Goal: Task Accomplishment & Management: Manage account settings

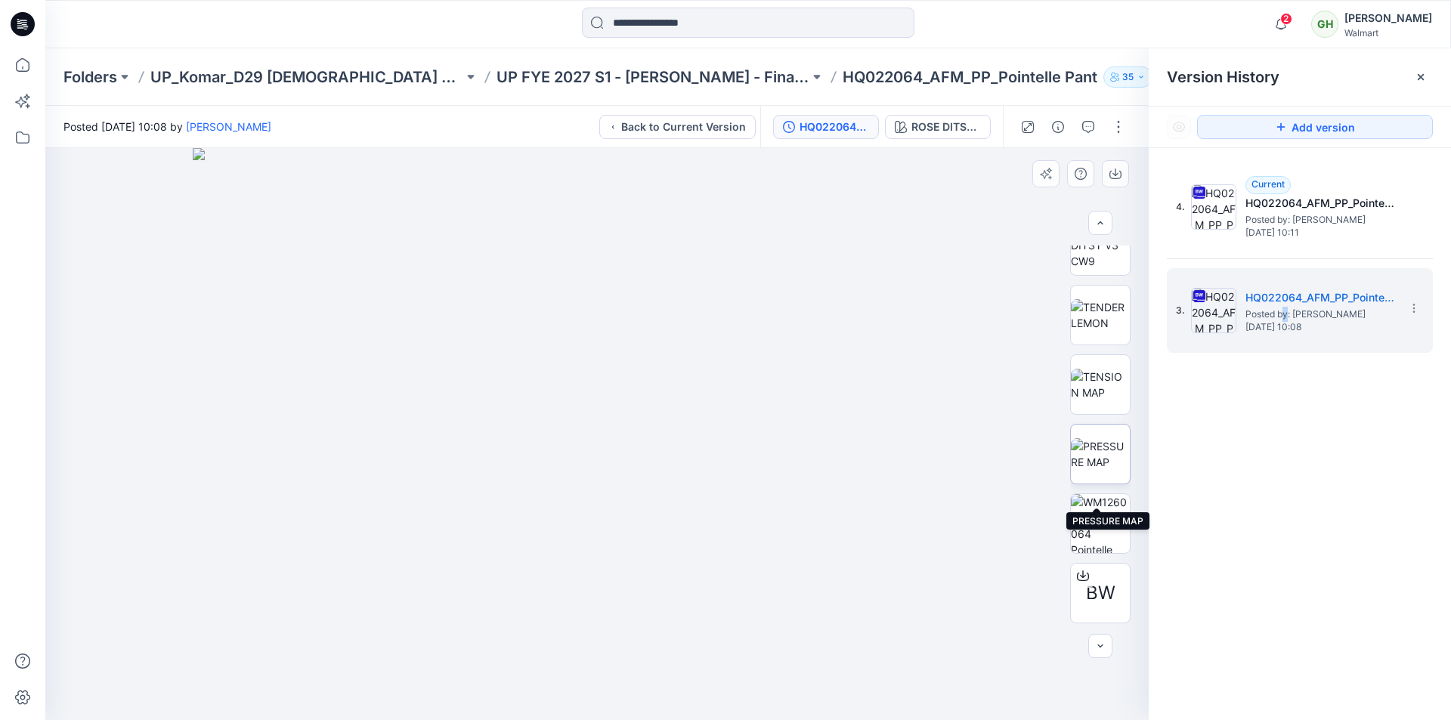
scroll to position [562, 0]
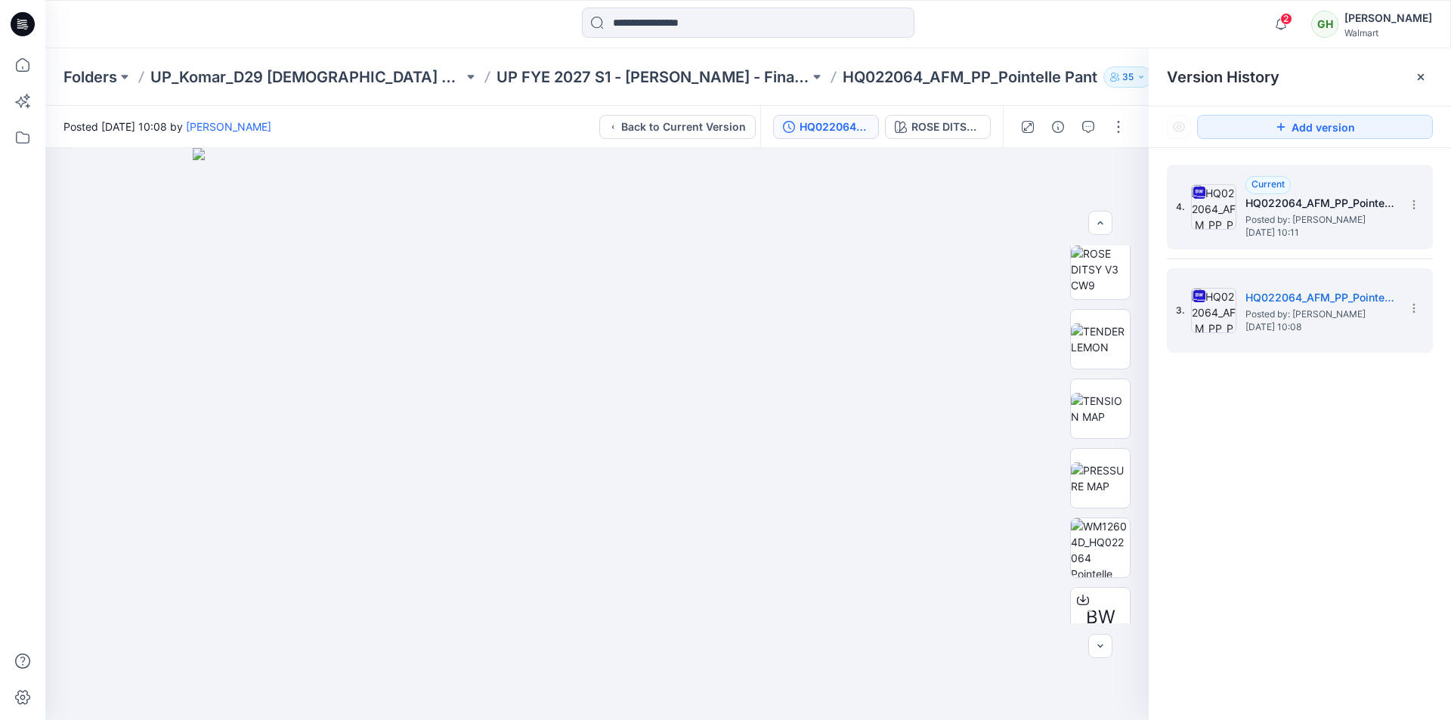
click at [1242, 212] on div "4. Current HQ022064_AFM_PP_Pointelle Pant_MISSY Posted by: Gayan Hettiarachchi …" at bounding box center [1289, 207] width 227 height 73
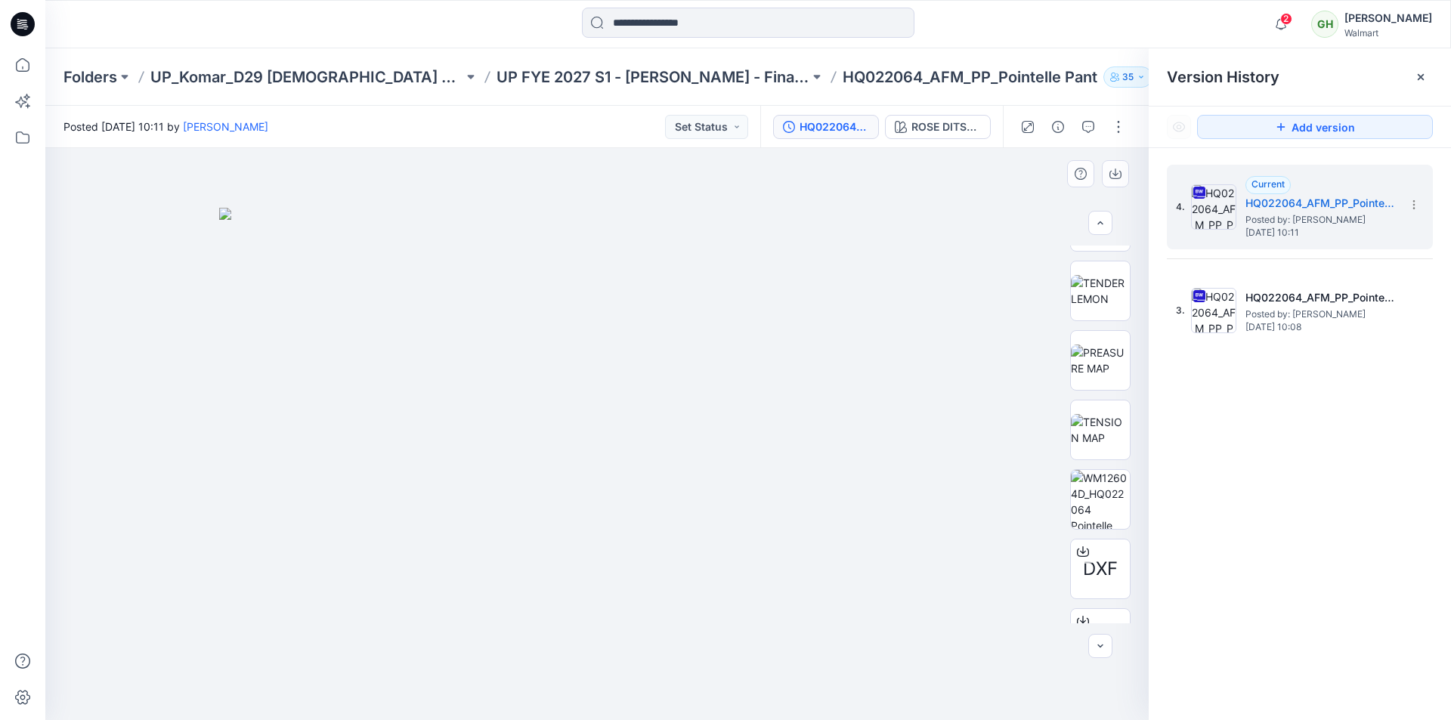
scroll to position [756, 0]
click at [1107, 296] on img at bounding box center [1100, 285] width 59 height 32
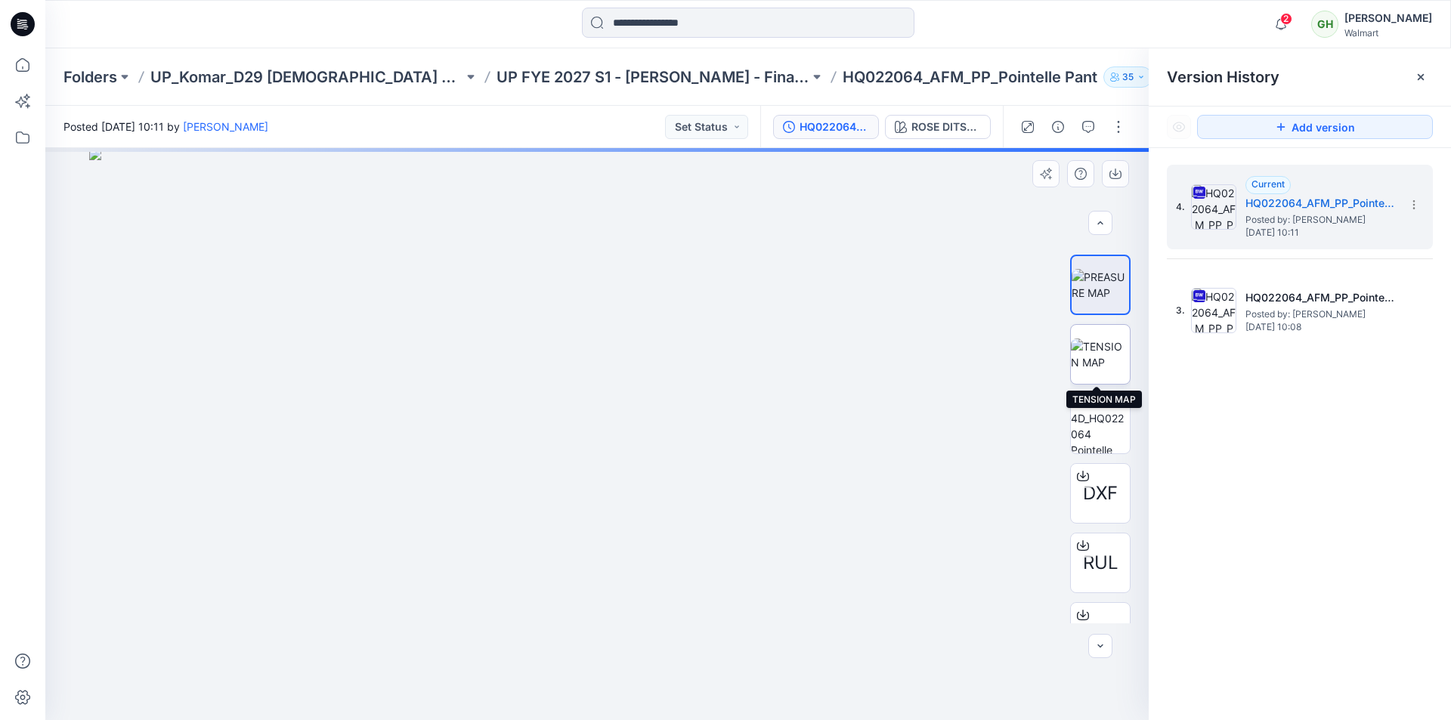
click at [1093, 355] on img at bounding box center [1100, 355] width 59 height 32
click at [1103, 289] on img at bounding box center [1100, 285] width 59 height 32
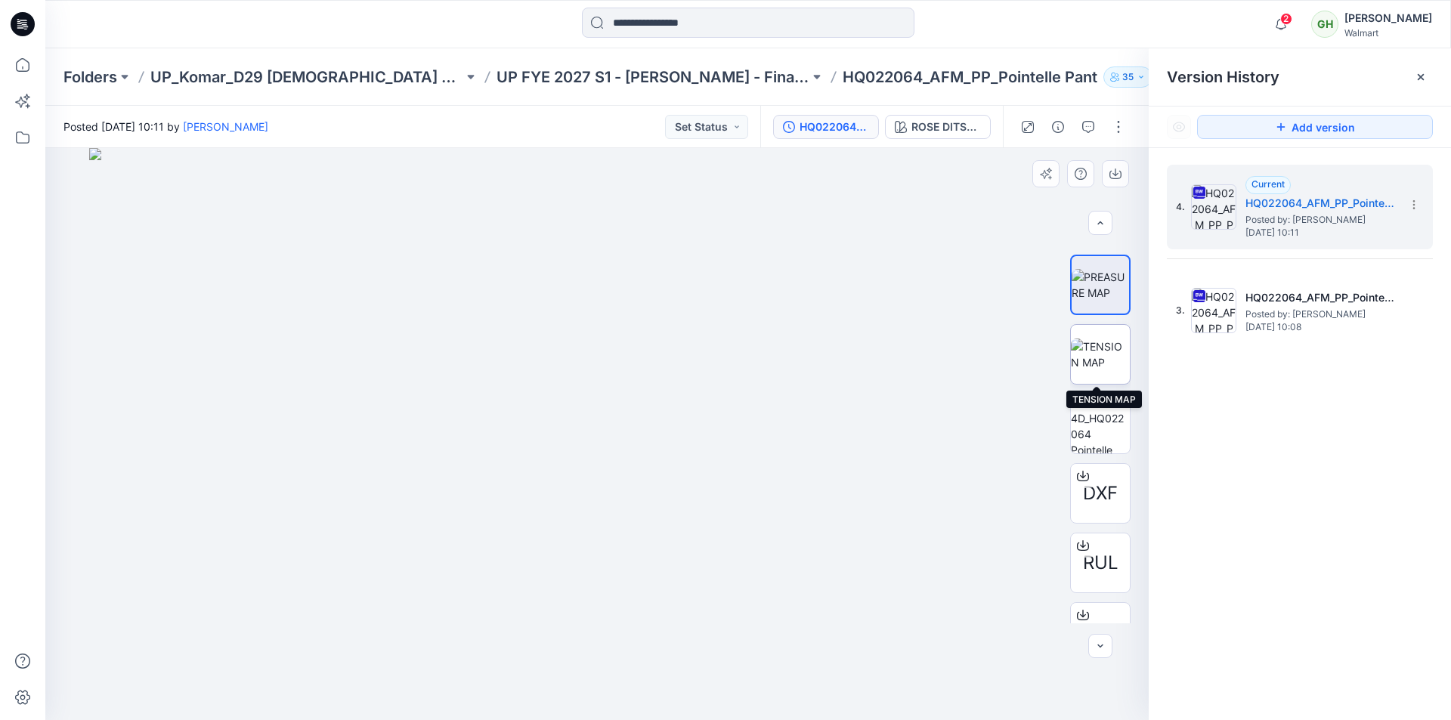
click at [1090, 350] on img at bounding box center [1100, 355] width 59 height 32
click at [1096, 287] on img at bounding box center [1100, 285] width 59 height 32
click at [1094, 342] on img at bounding box center [1100, 355] width 59 height 32
click at [1100, 288] on img at bounding box center [1100, 285] width 59 height 32
click at [1091, 370] on img at bounding box center [1100, 355] width 59 height 32
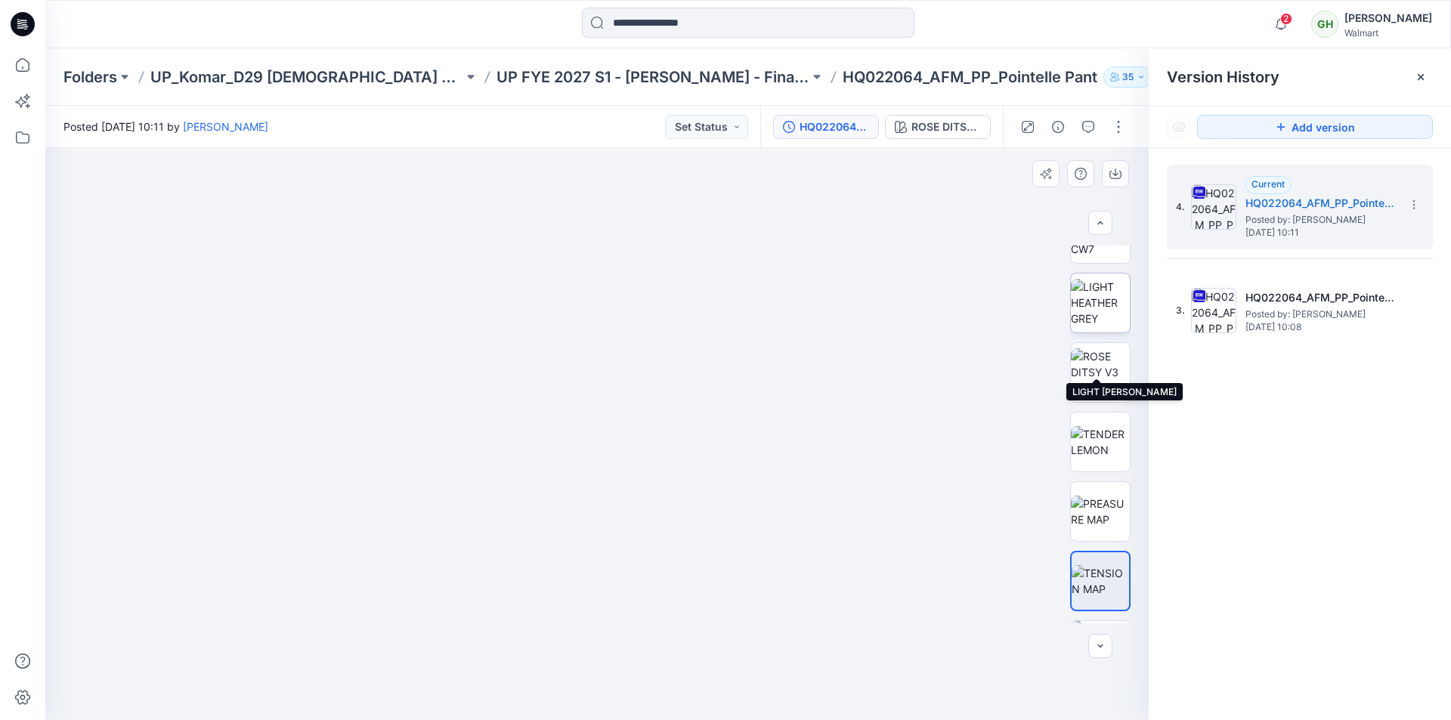
scroll to position [378, 0]
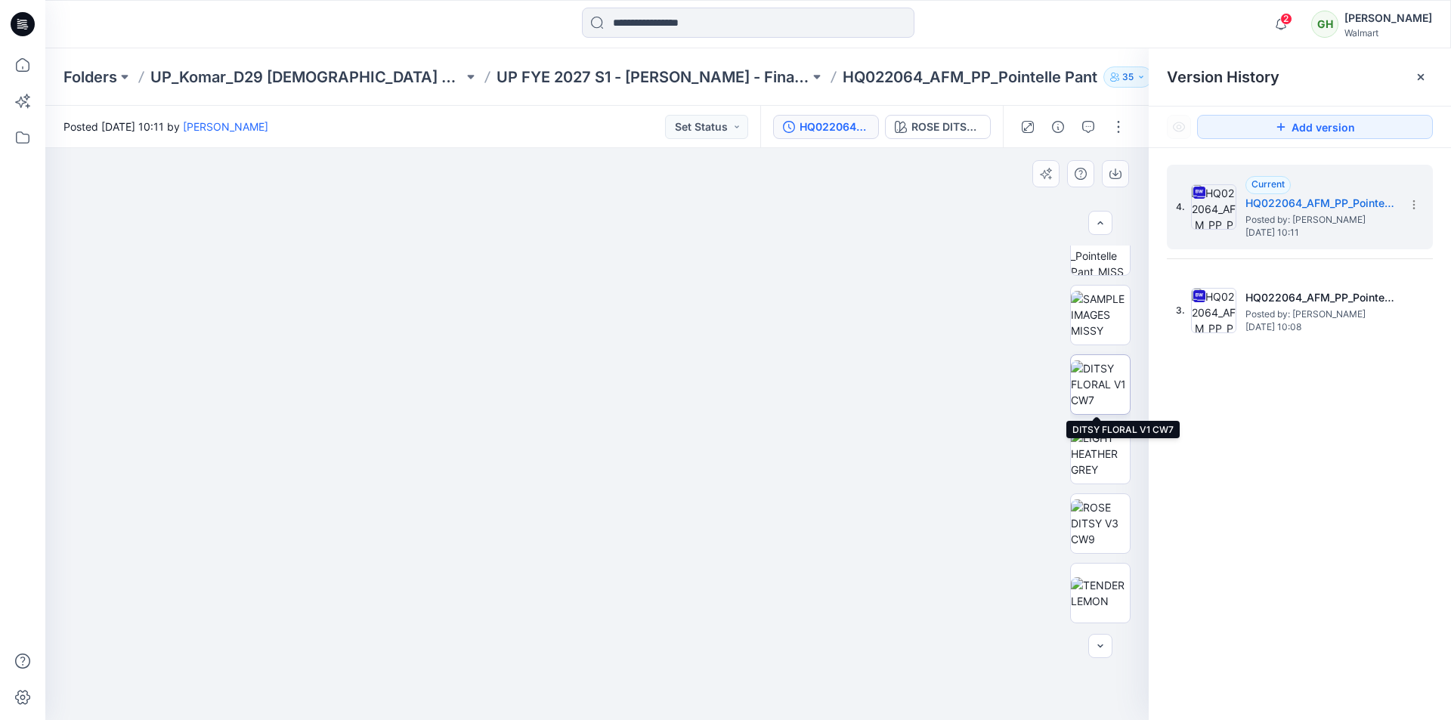
click at [1108, 387] on img at bounding box center [1100, 385] width 59 height 48
click at [1091, 447] on img at bounding box center [1100, 454] width 59 height 48
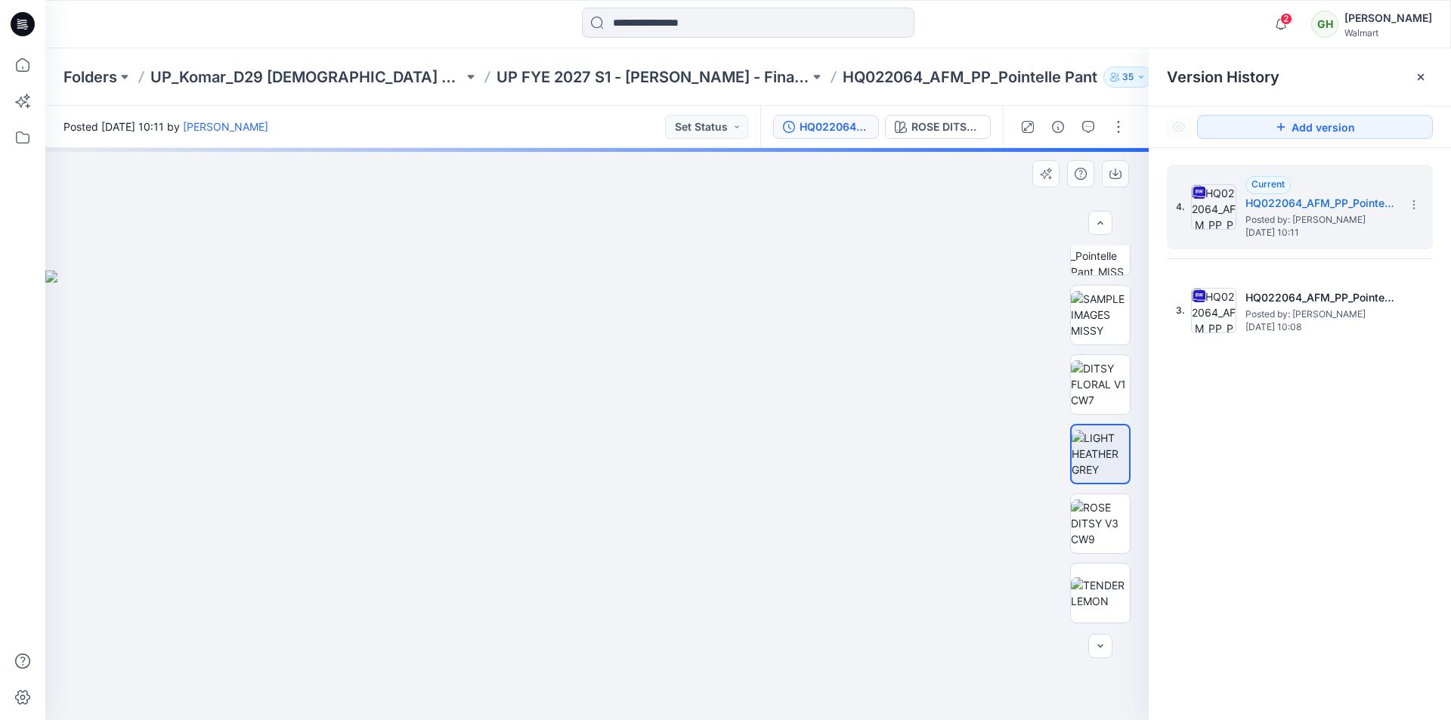
click at [1098, 447] on img at bounding box center [1100, 454] width 57 height 48
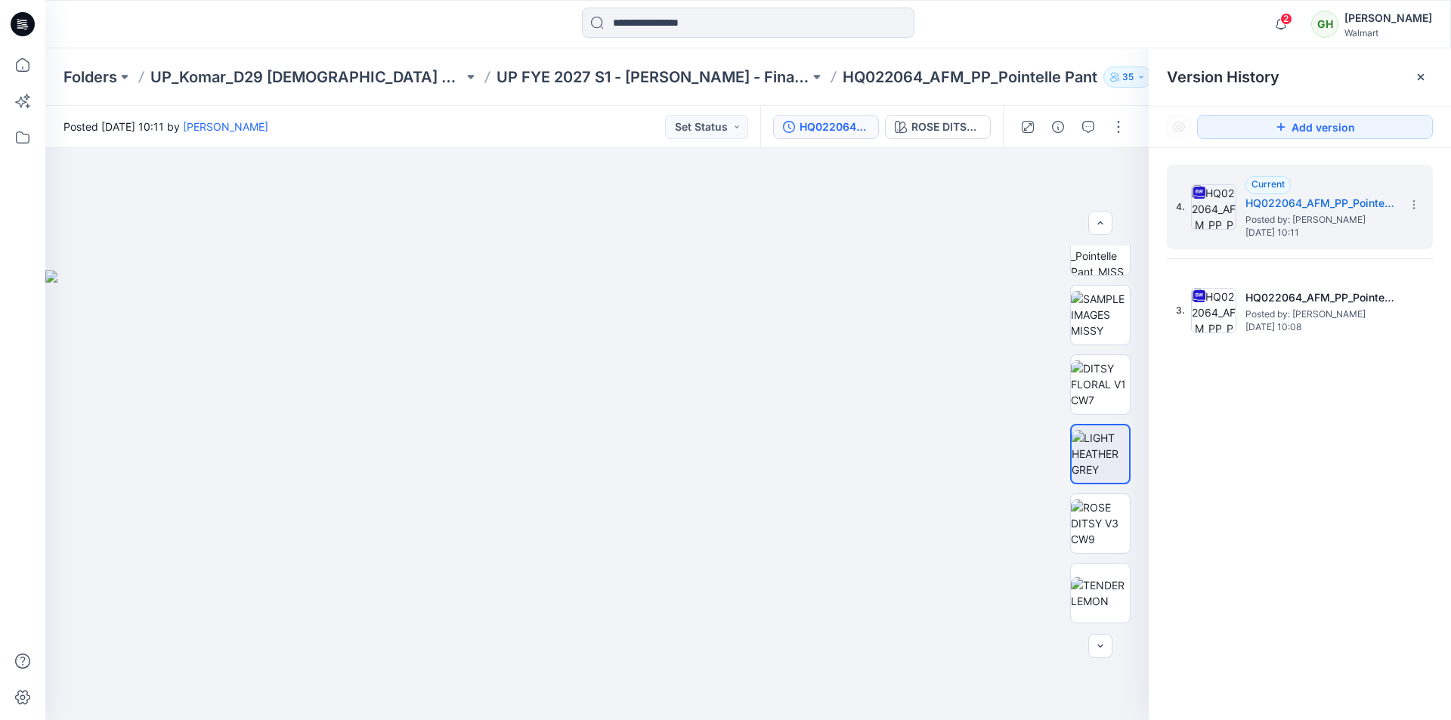
click at [1316, 443] on div "4. Current HQ022064_AFM_PP_Pointelle Pant_MISSY Posted by: Gayan Hettiarachchi …" at bounding box center [1300, 445] width 302 height 594
click at [1103, 521] on img at bounding box center [1100, 524] width 59 height 48
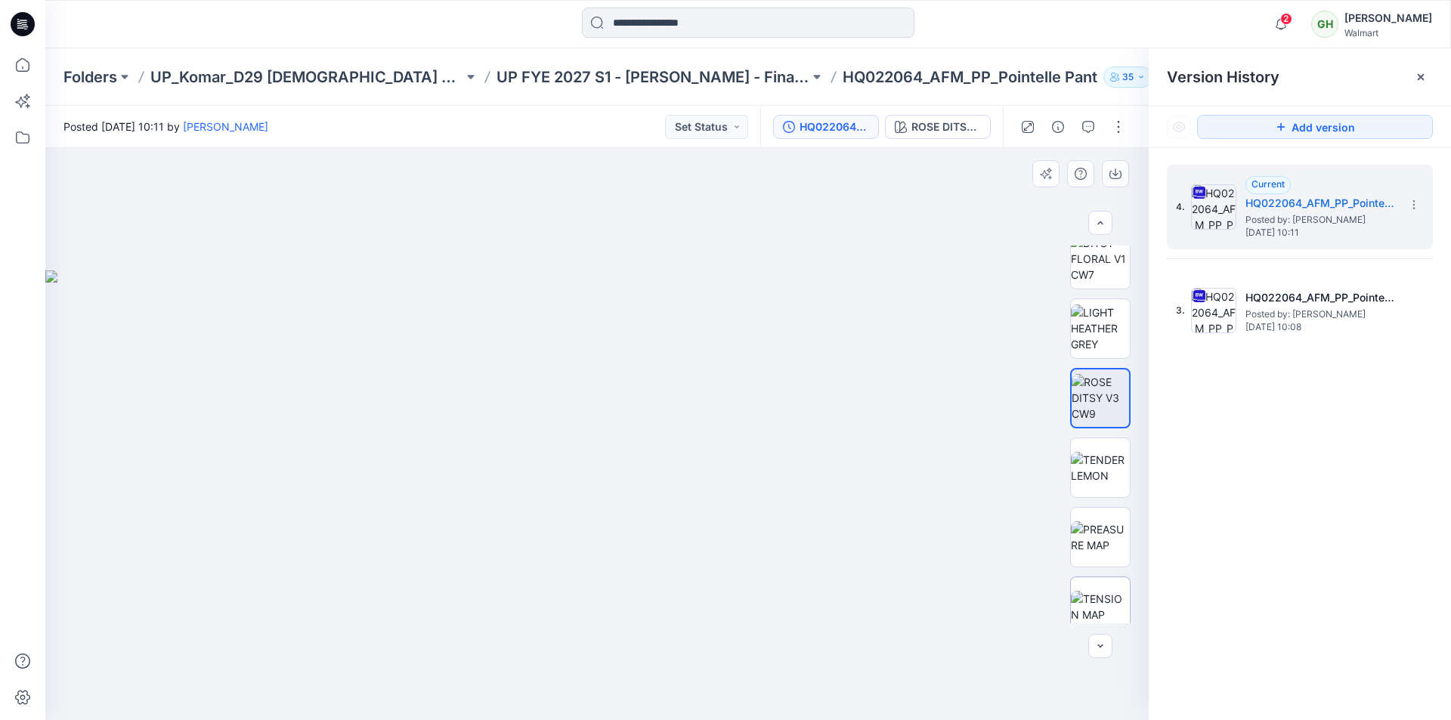
scroll to position [529, 0]
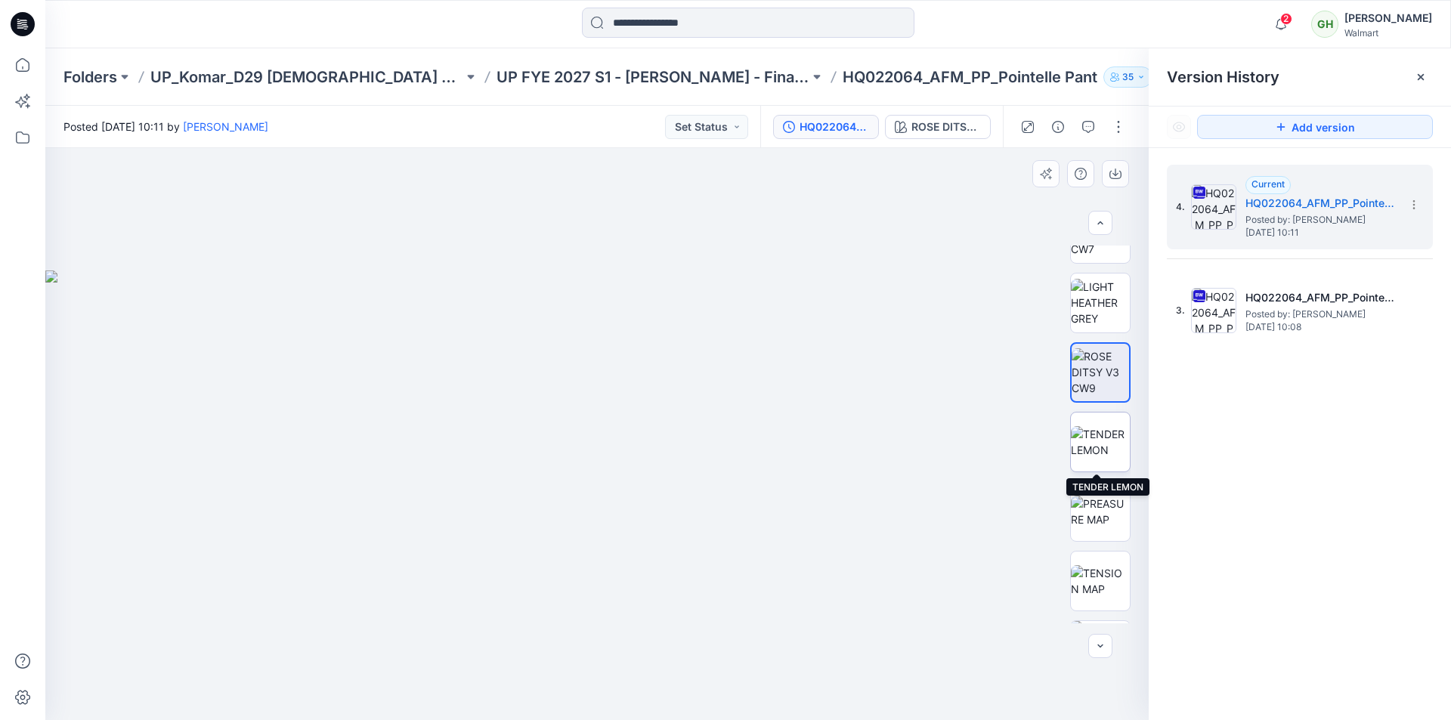
click at [1106, 444] on img at bounding box center [1100, 442] width 59 height 32
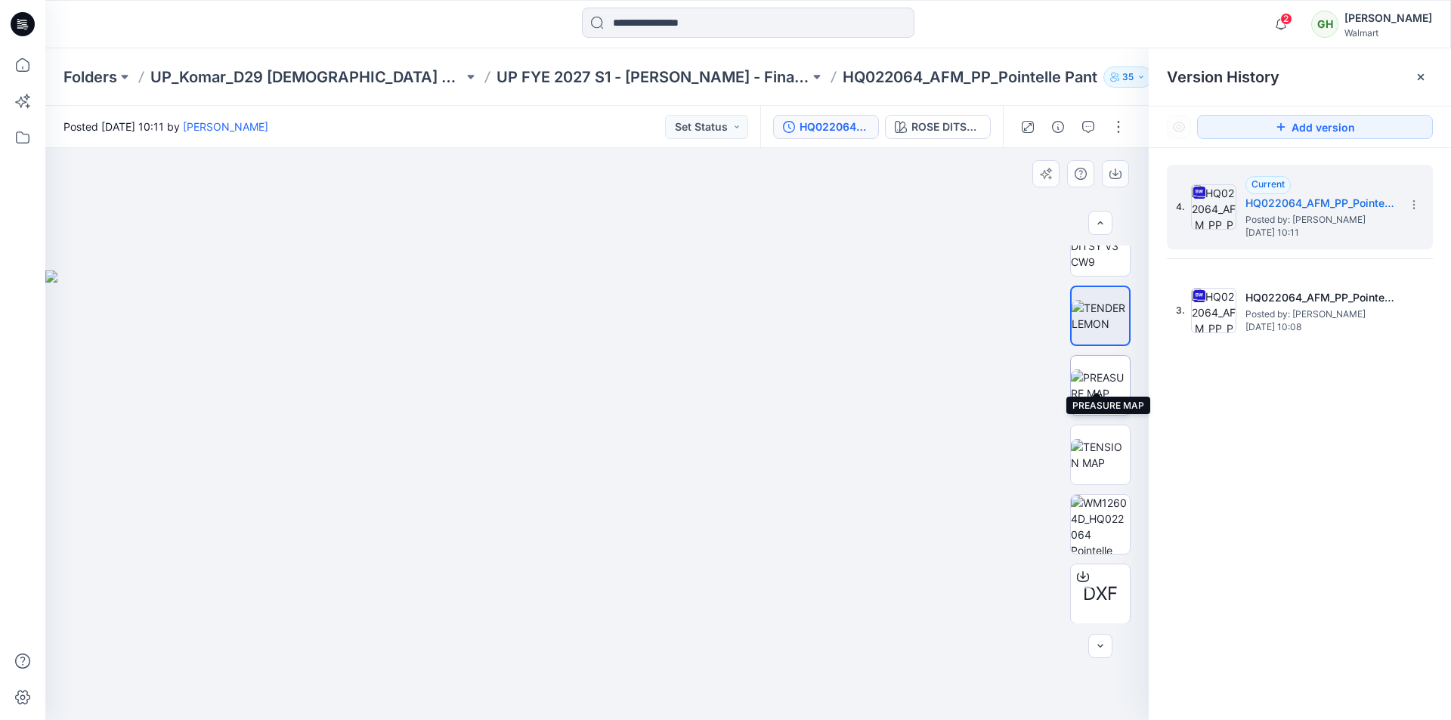
scroll to position [680, 0]
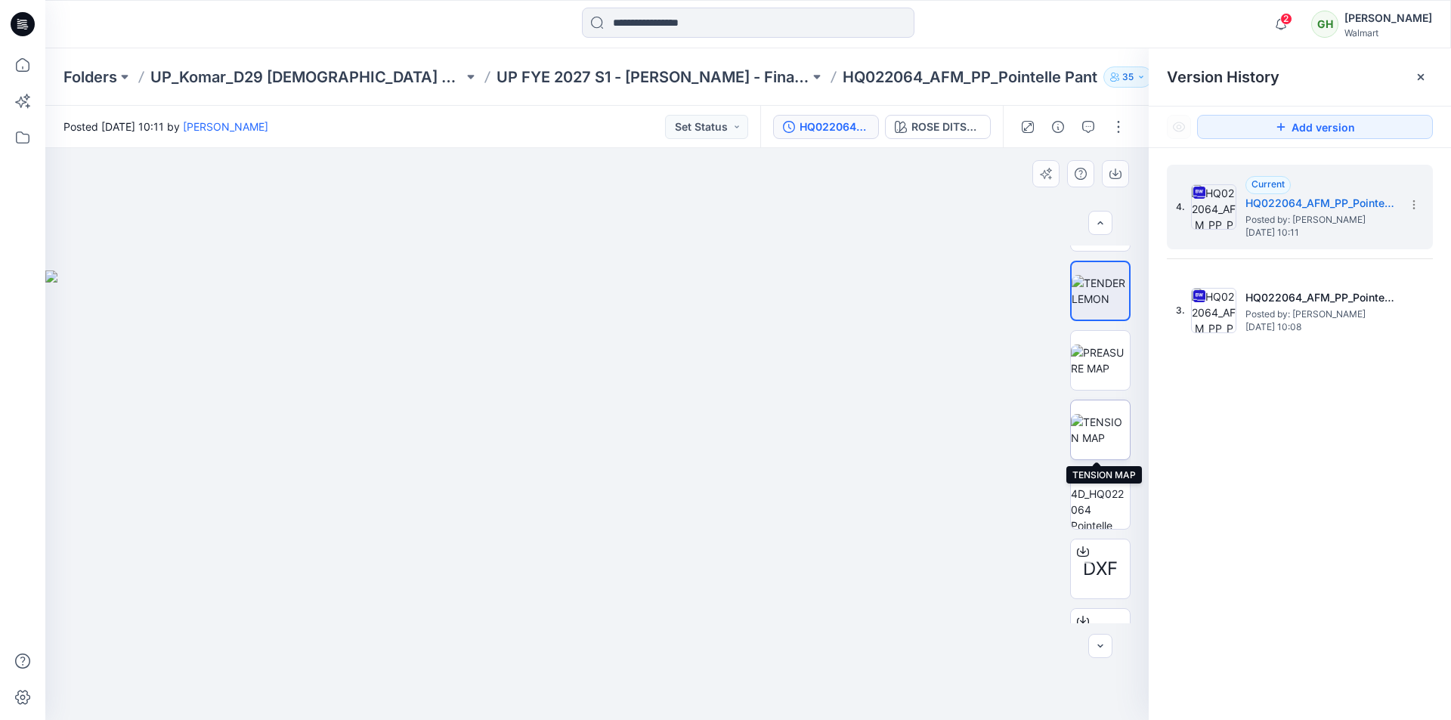
click at [1097, 424] on img at bounding box center [1100, 430] width 59 height 32
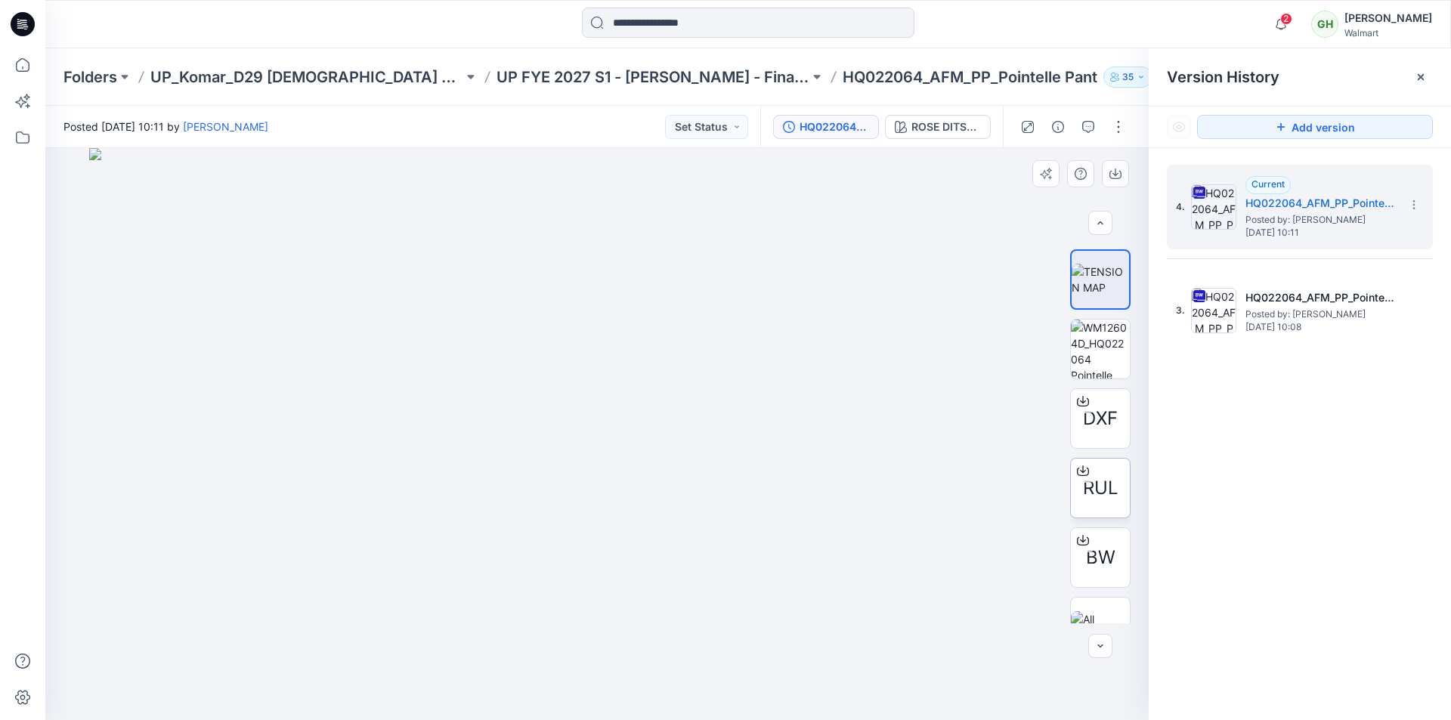
scroll to position [831, 0]
click at [1100, 345] on img at bounding box center [1100, 348] width 59 height 59
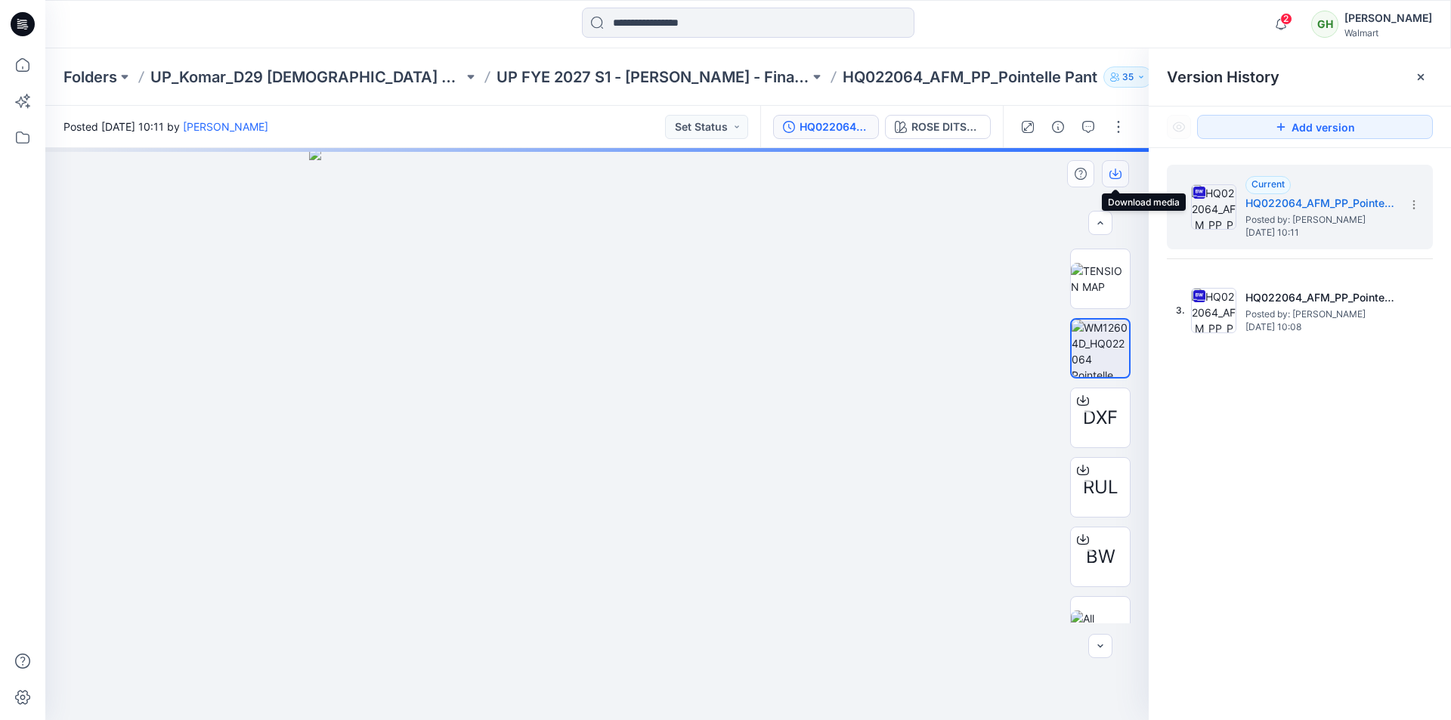
click at [1120, 173] on icon "button" at bounding box center [1116, 174] width 12 height 12
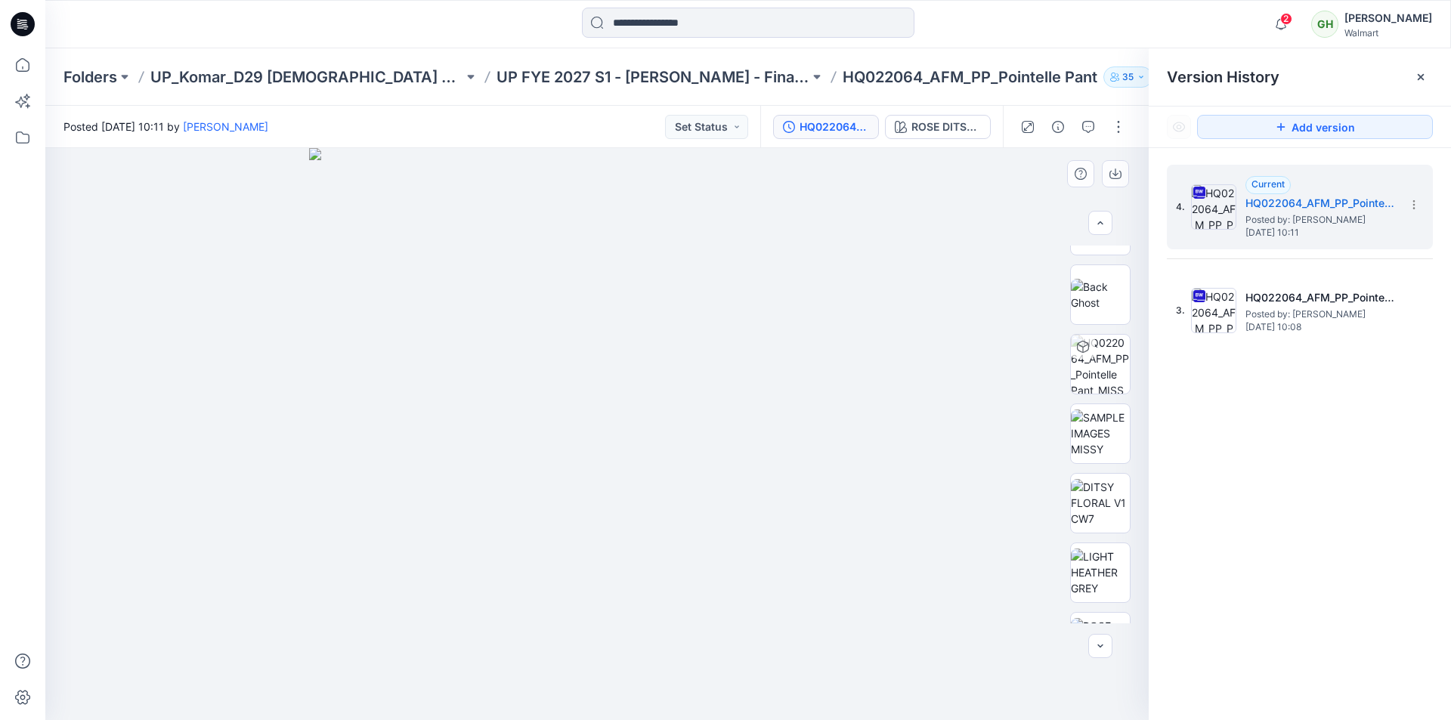
scroll to position [260, 0]
click at [1097, 447] on img at bounding box center [1100, 433] width 59 height 48
click at [1122, 177] on button "button" at bounding box center [1115, 173] width 27 height 27
click at [1115, 175] on icon "button" at bounding box center [1116, 173] width 6 height 8
click at [1116, 172] on icon "button" at bounding box center [1116, 174] width 12 height 12
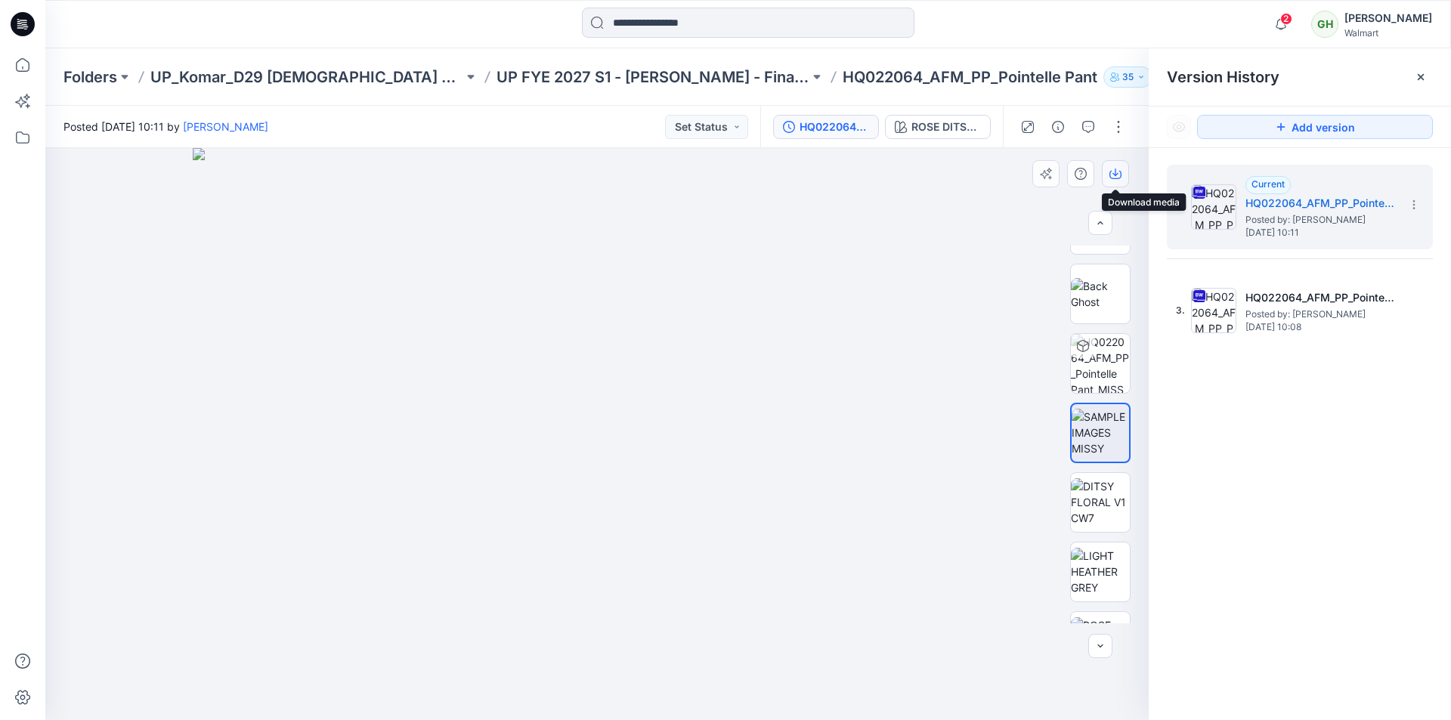
click at [1113, 172] on icon "button" at bounding box center [1116, 174] width 12 height 12
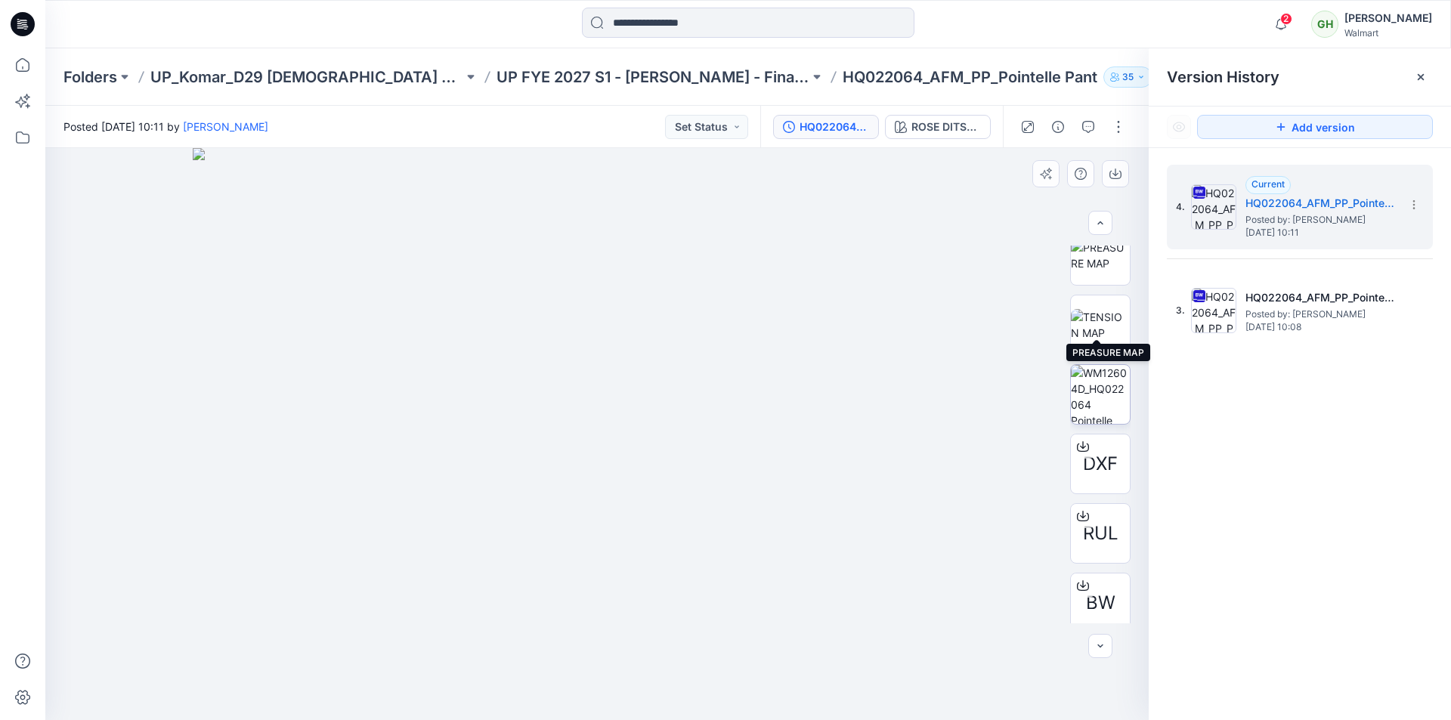
scroll to position [865, 0]
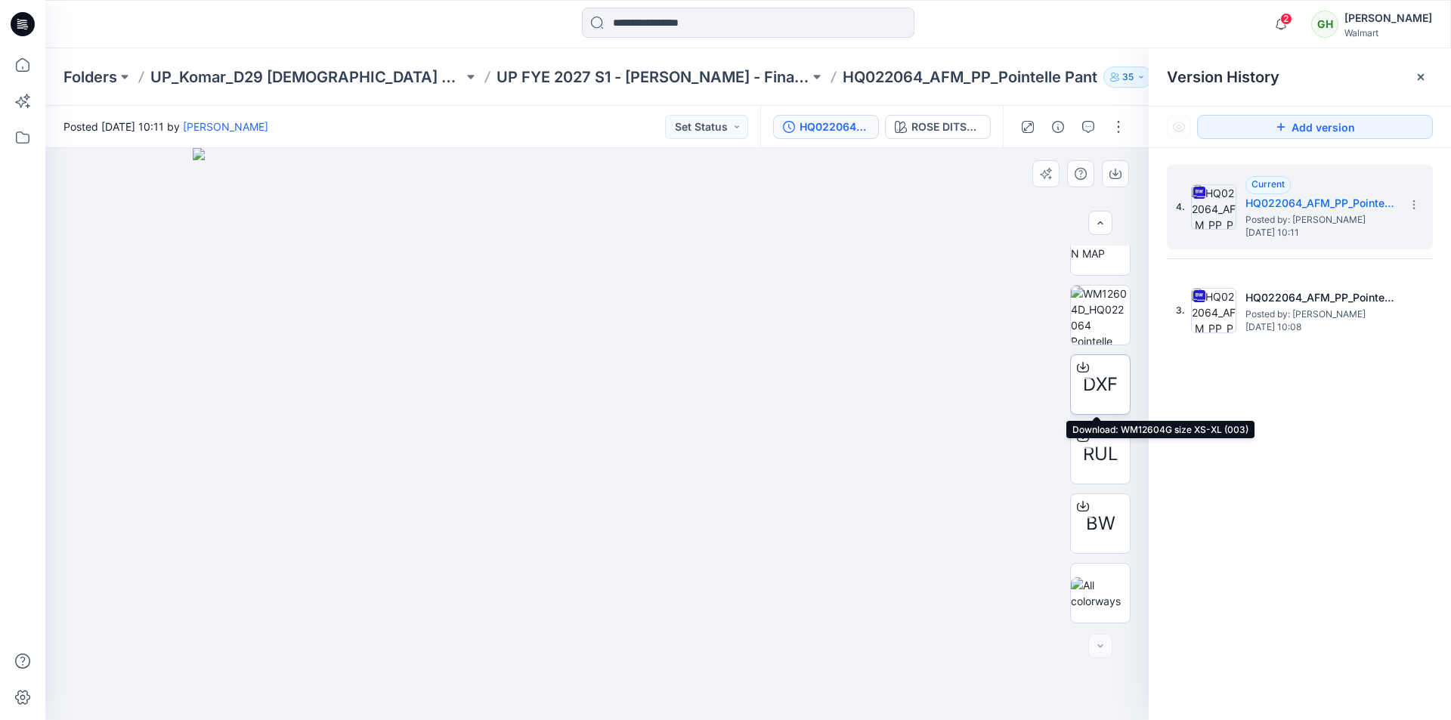
click at [1077, 365] on icon at bounding box center [1083, 367] width 12 height 12
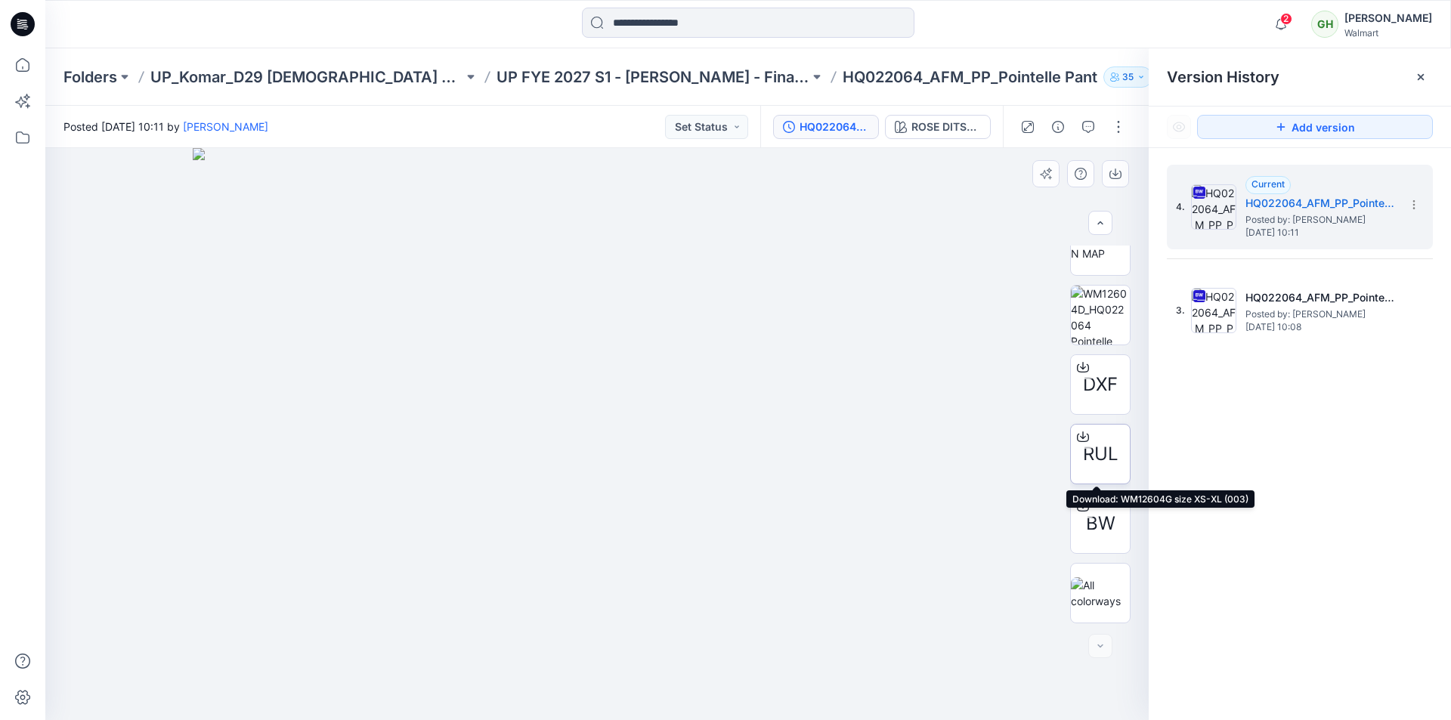
click at [1077, 438] on icon at bounding box center [1083, 437] width 12 height 12
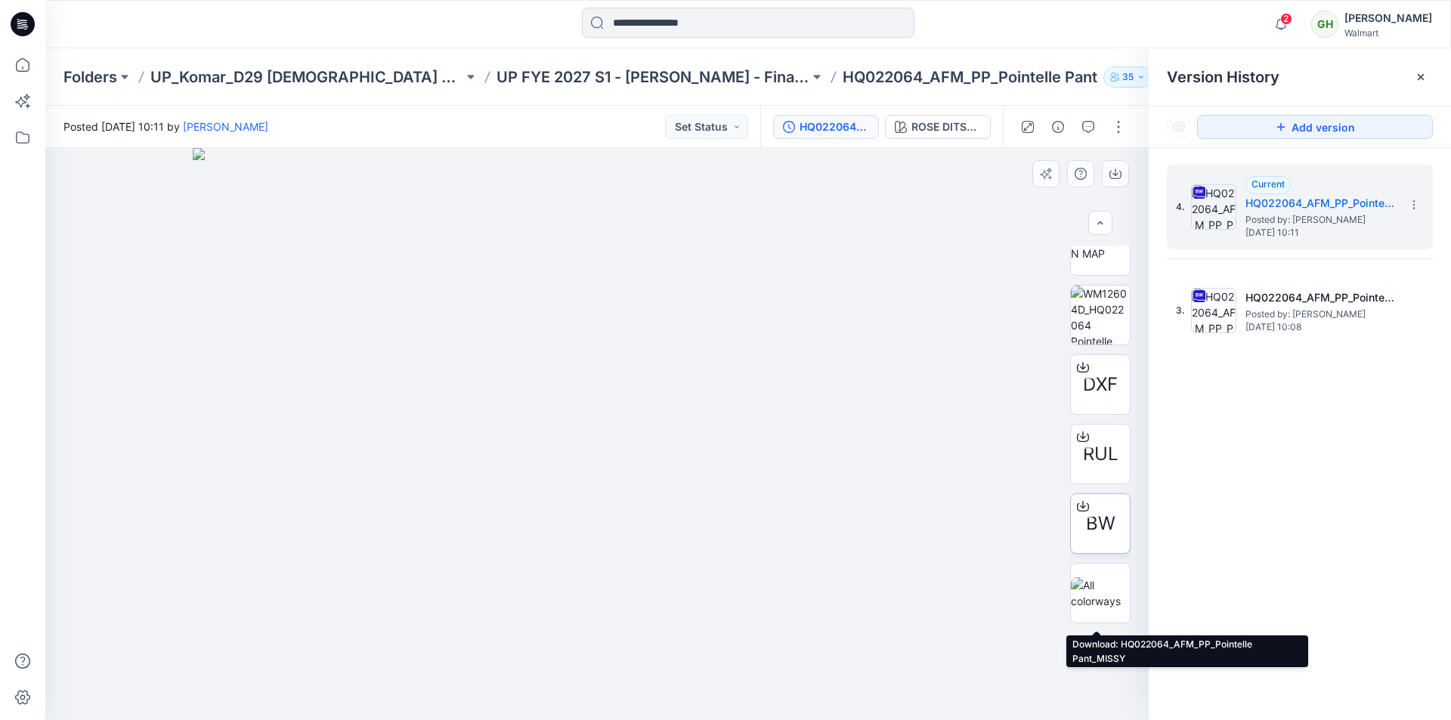
scroll to position [638, 0]
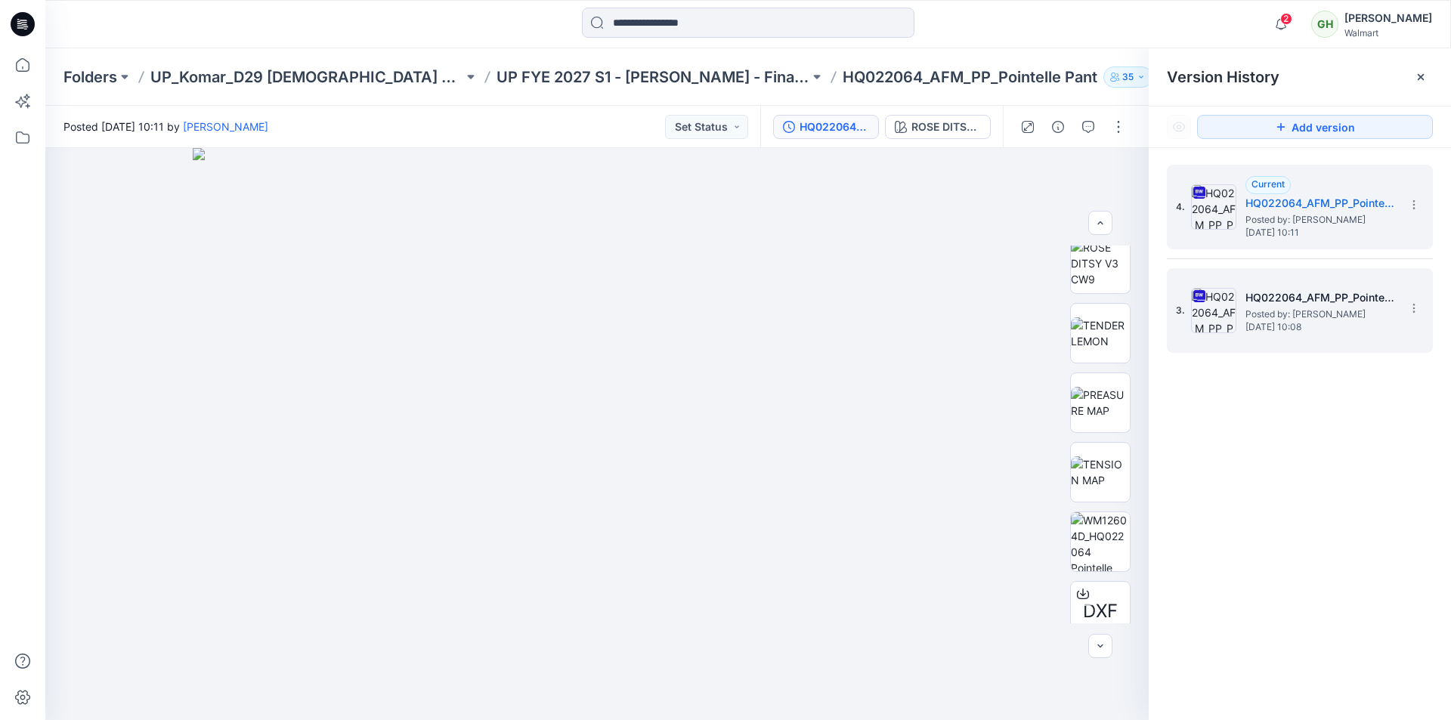
click at [1290, 327] on span "Wednesday, August 13, 2025 10:08" at bounding box center [1321, 327] width 151 height 11
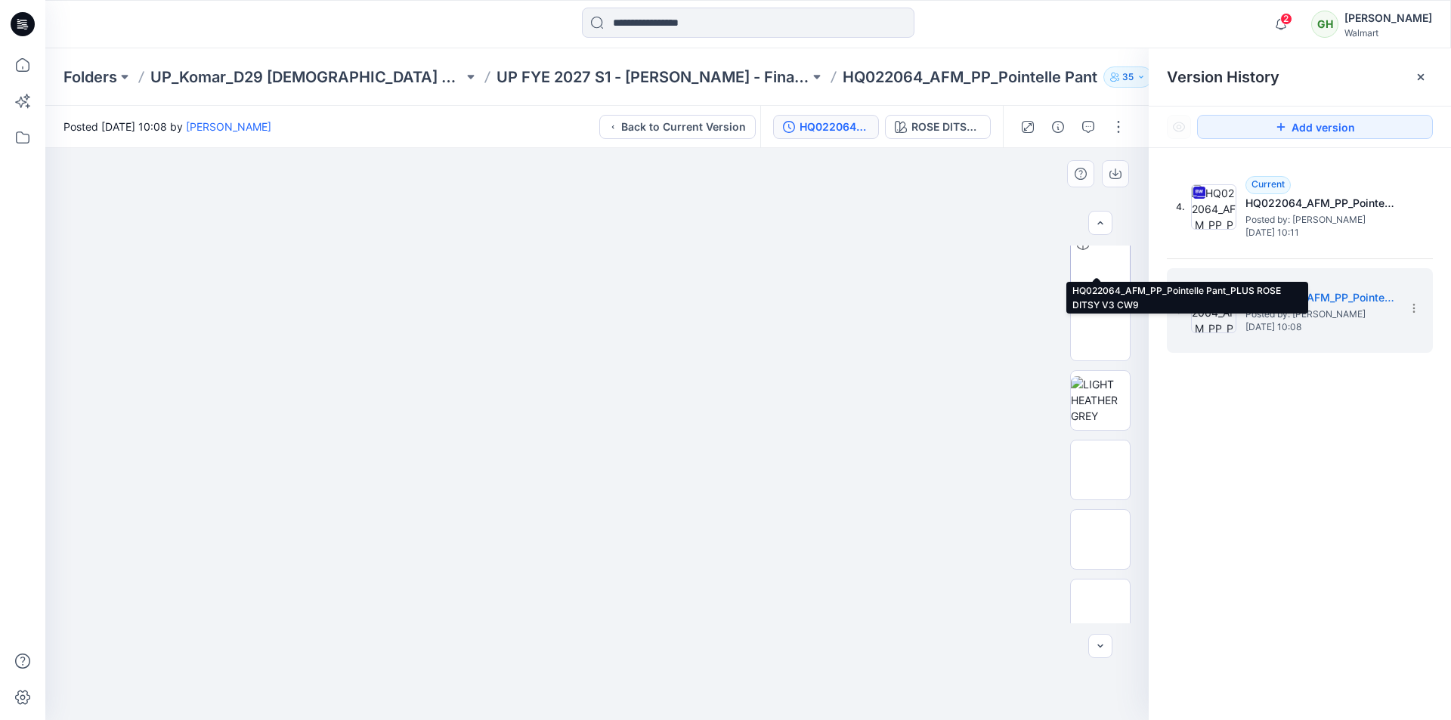
scroll to position [378, 0]
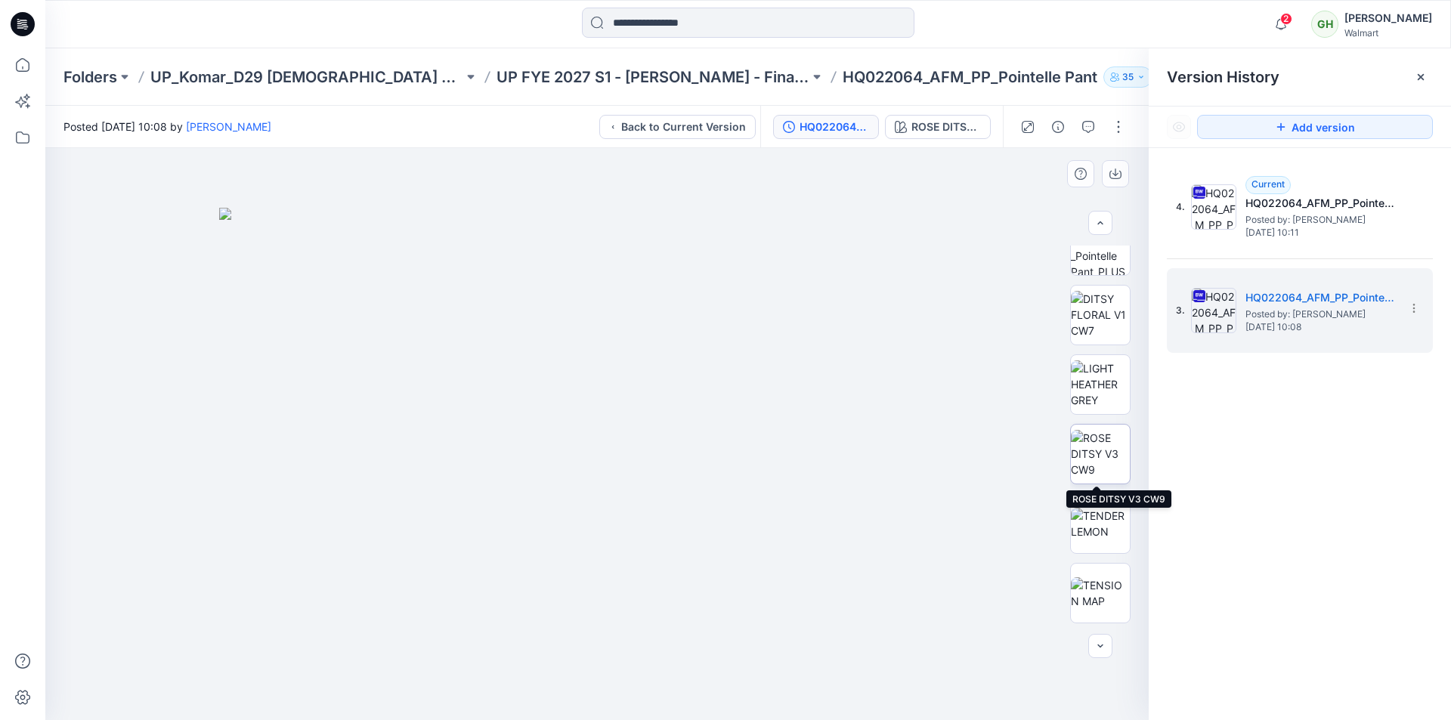
click at [1095, 453] on img at bounding box center [1100, 454] width 59 height 48
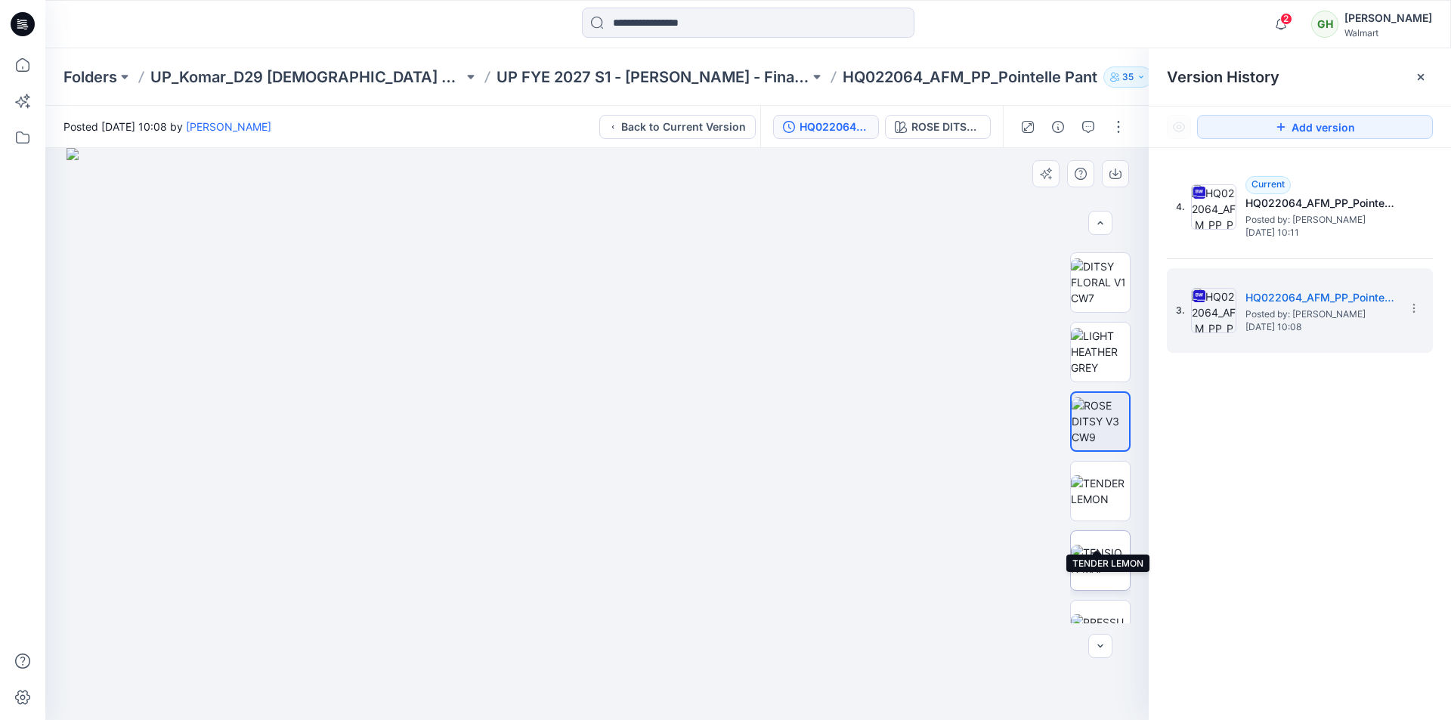
scroll to position [453, 0]
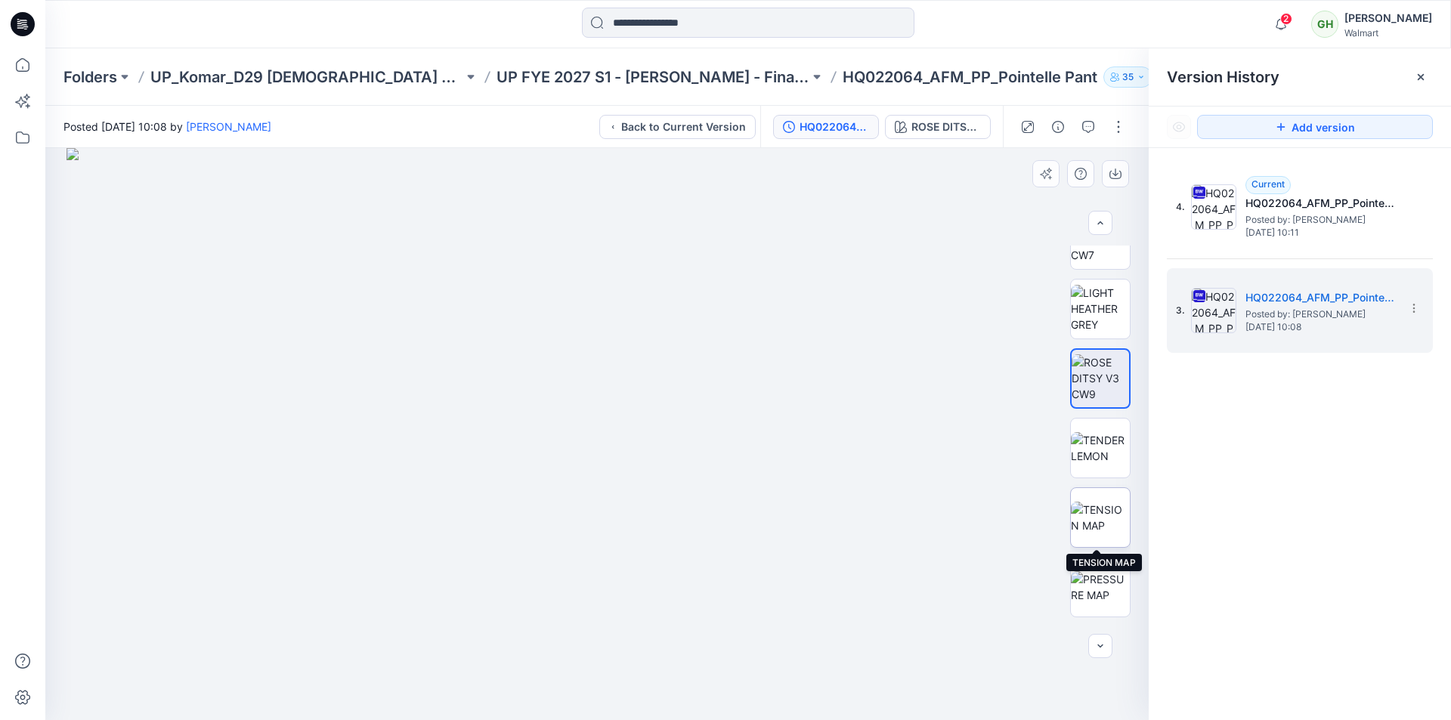
click at [1102, 508] on img at bounding box center [1100, 518] width 59 height 32
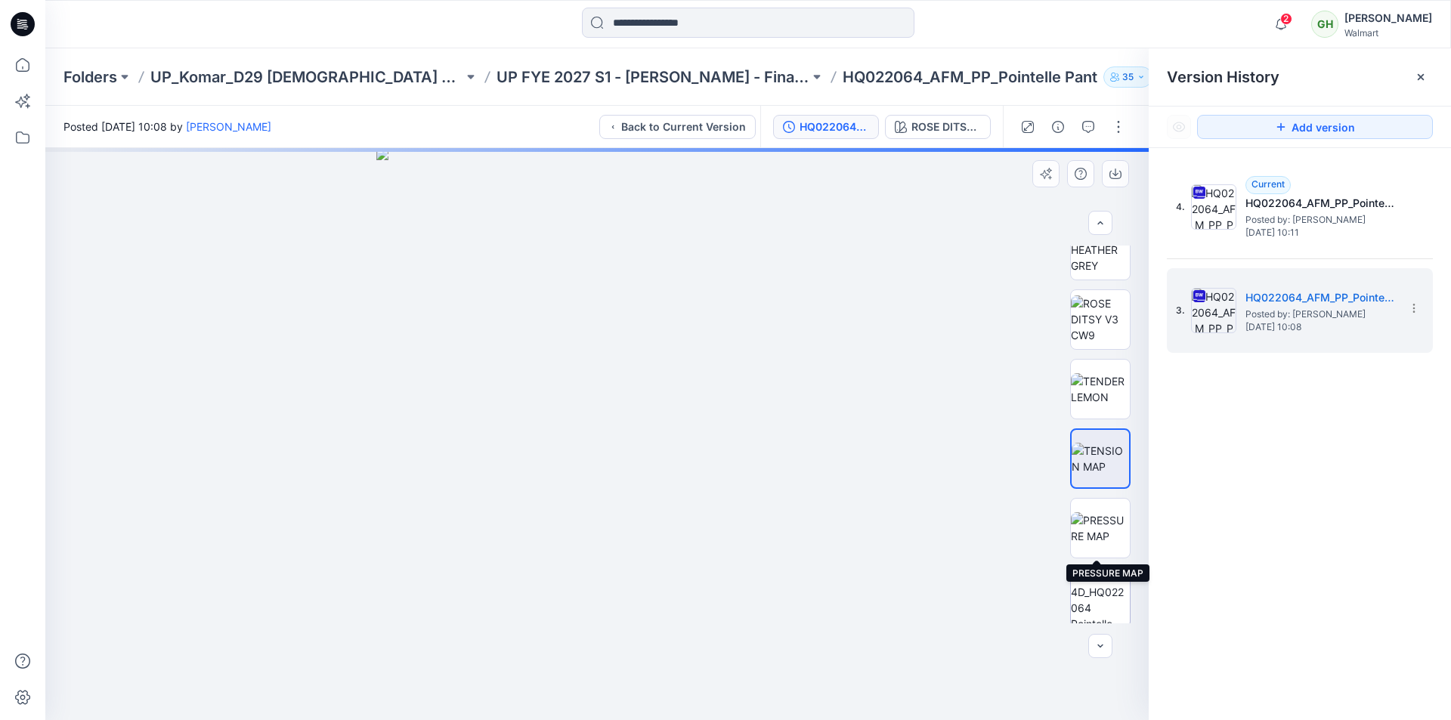
scroll to position [529, 0]
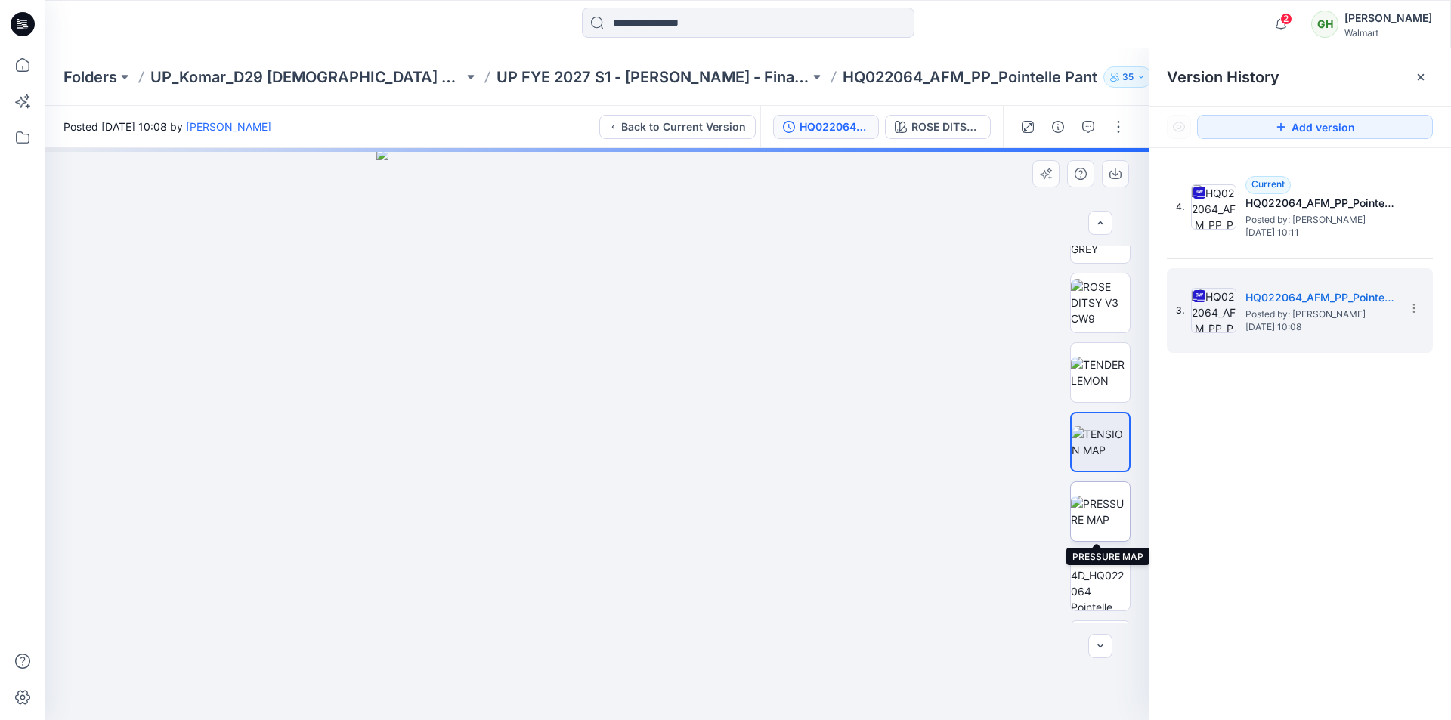
click at [1095, 511] on img at bounding box center [1100, 512] width 59 height 32
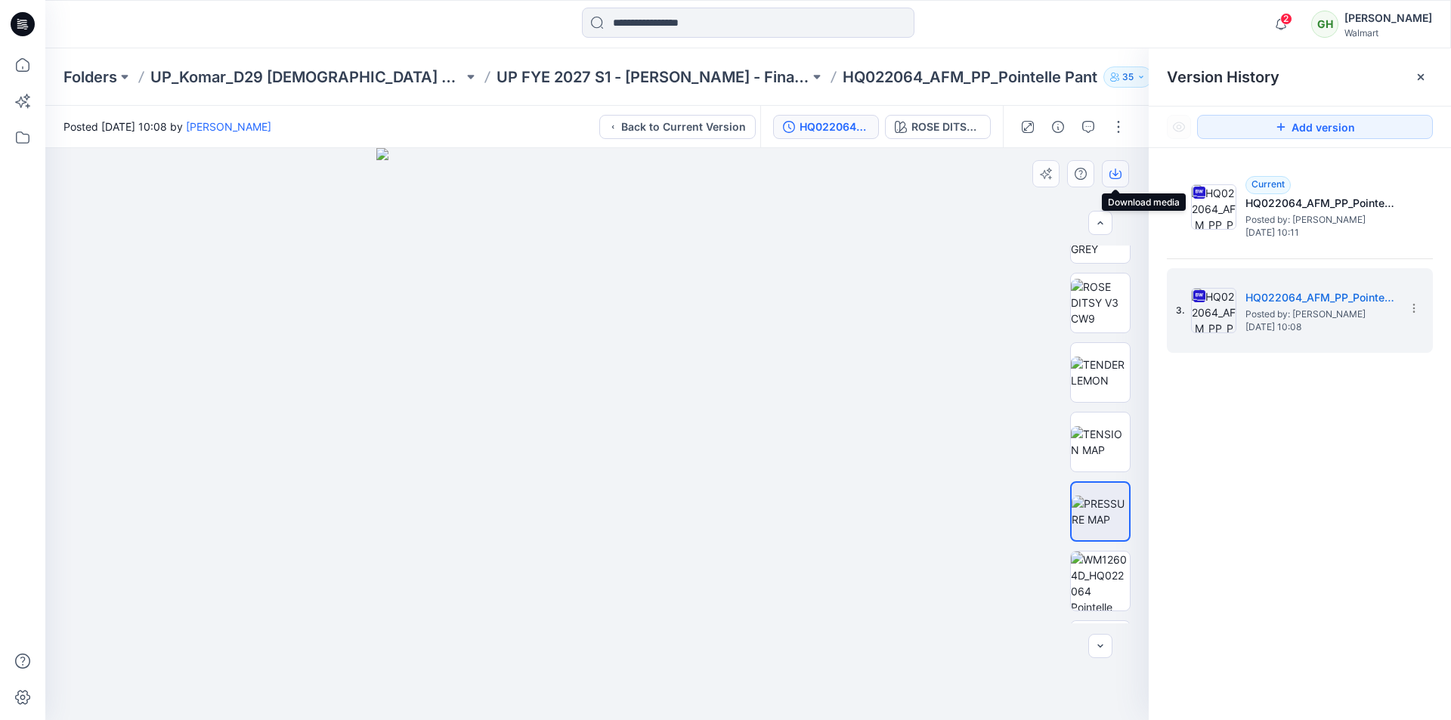
click at [1114, 175] on icon "button" at bounding box center [1116, 173] width 6 height 8
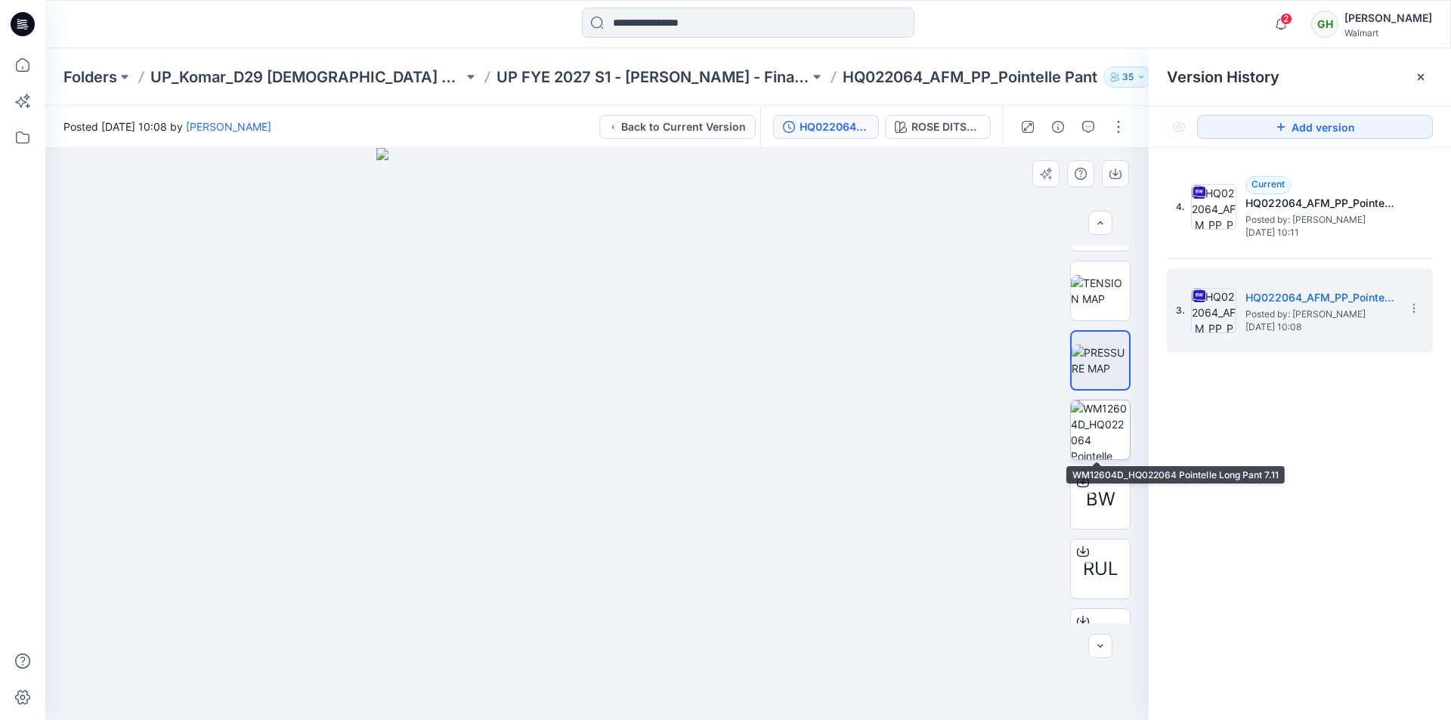
click at [1097, 427] on img at bounding box center [1100, 430] width 59 height 59
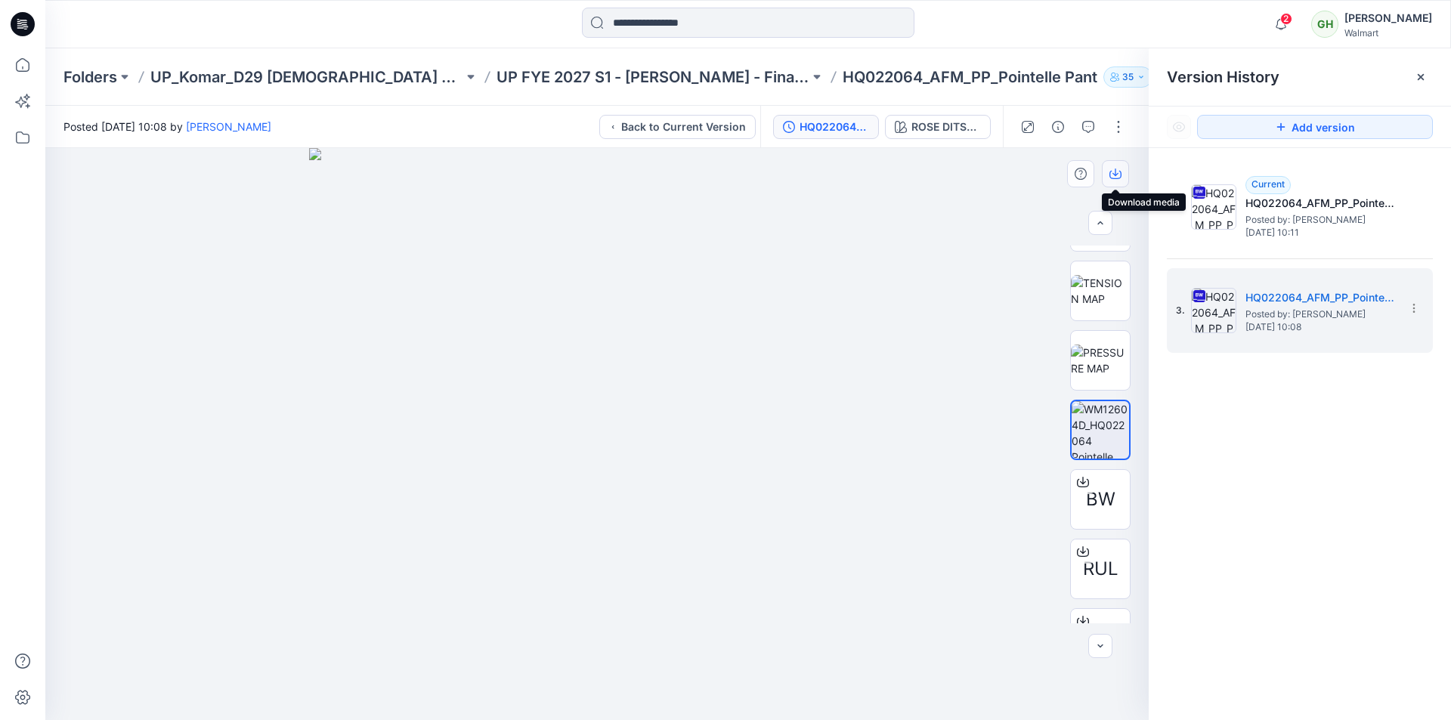
click at [1118, 169] on icon "button" at bounding box center [1116, 174] width 12 height 12
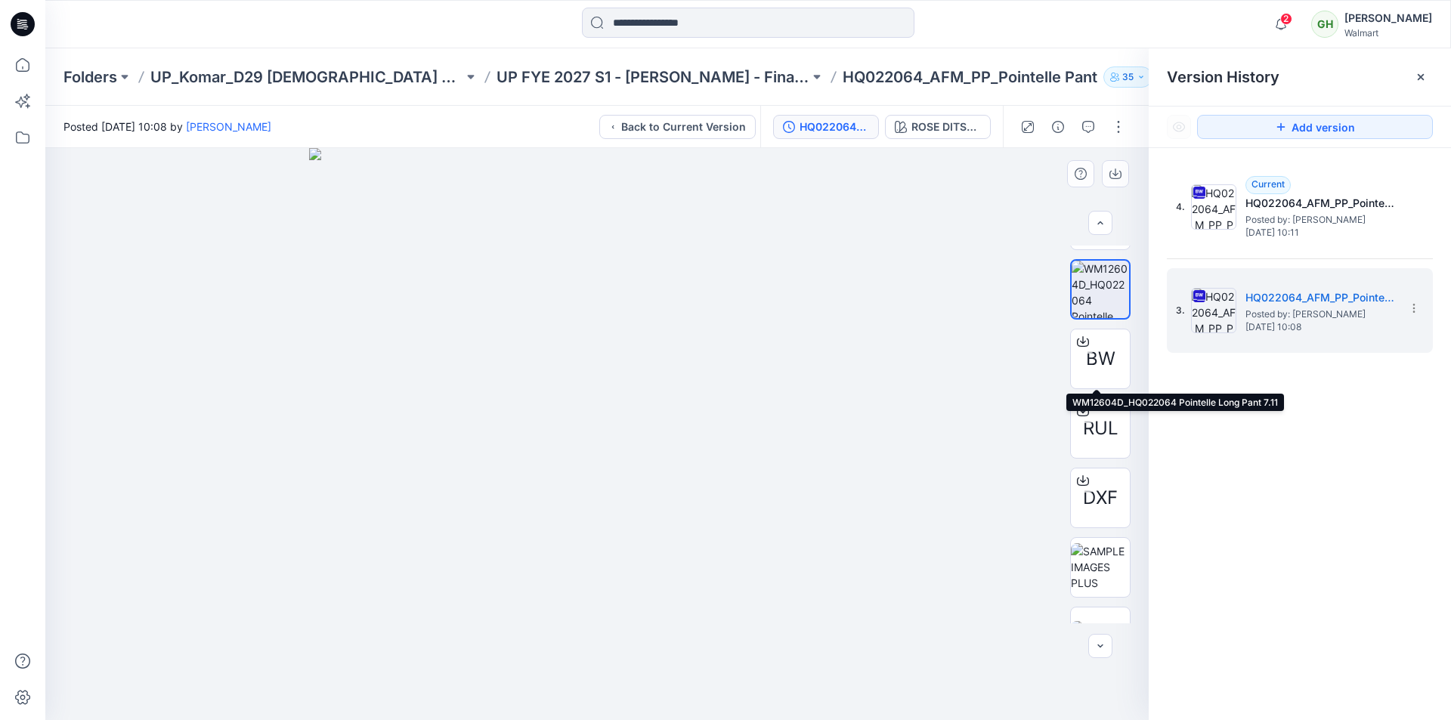
scroll to position [831, 0]
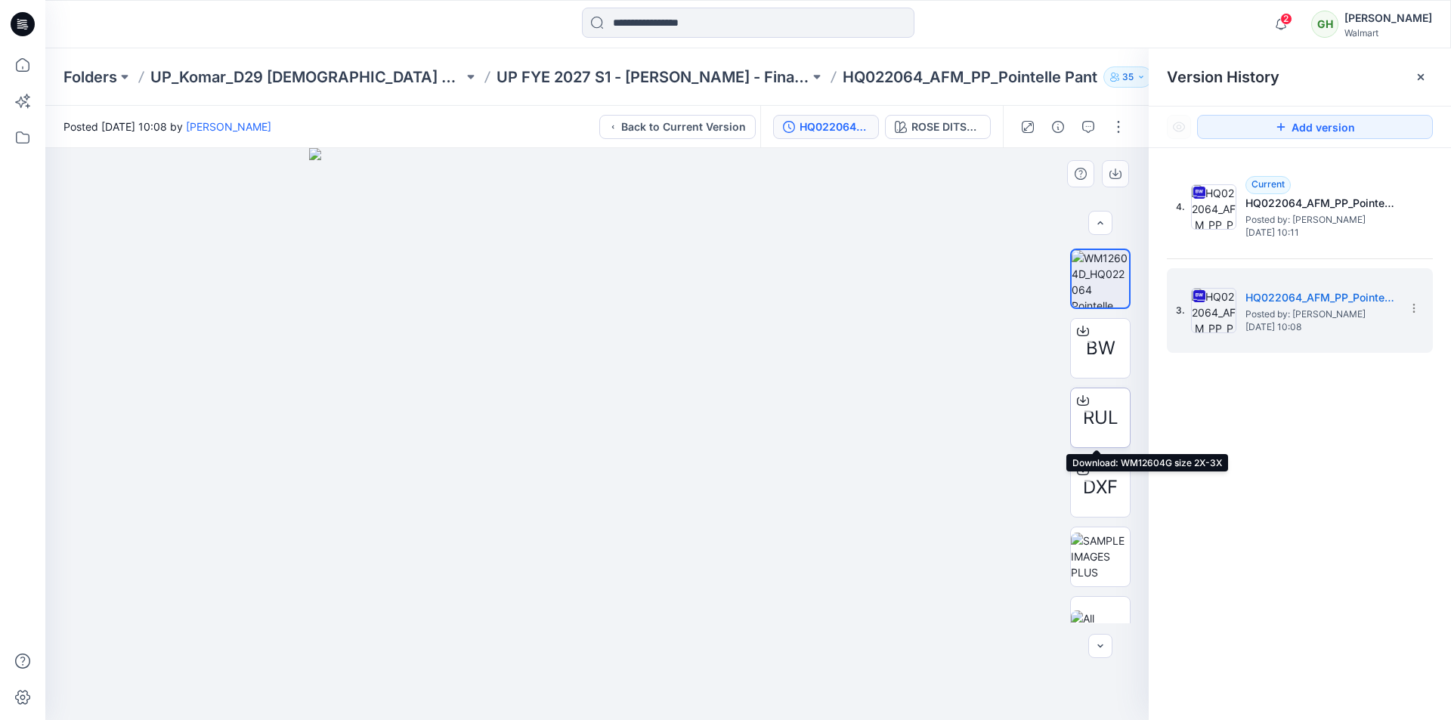
click at [1106, 413] on span "RUL" at bounding box center [1101, 417] width 36 height 27
click at [1092, 413] on span "RUL" at bounding box center [1101, 417] width 36 height 27
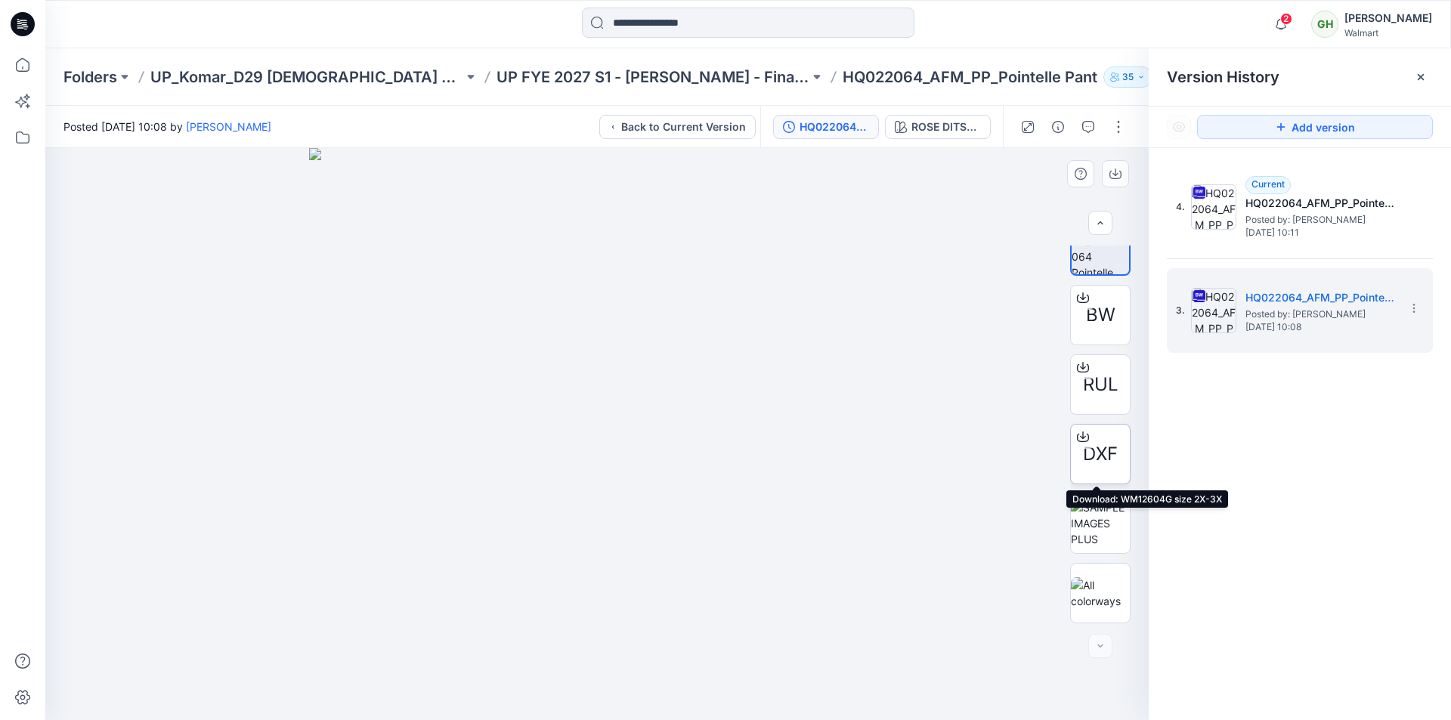
click at [1077, 436] on icon at bounding box center [1083, 437] width 12 height 12
click at [1112, 174] on icon "button" at bounding box center [1116, 174] width 12 height 12
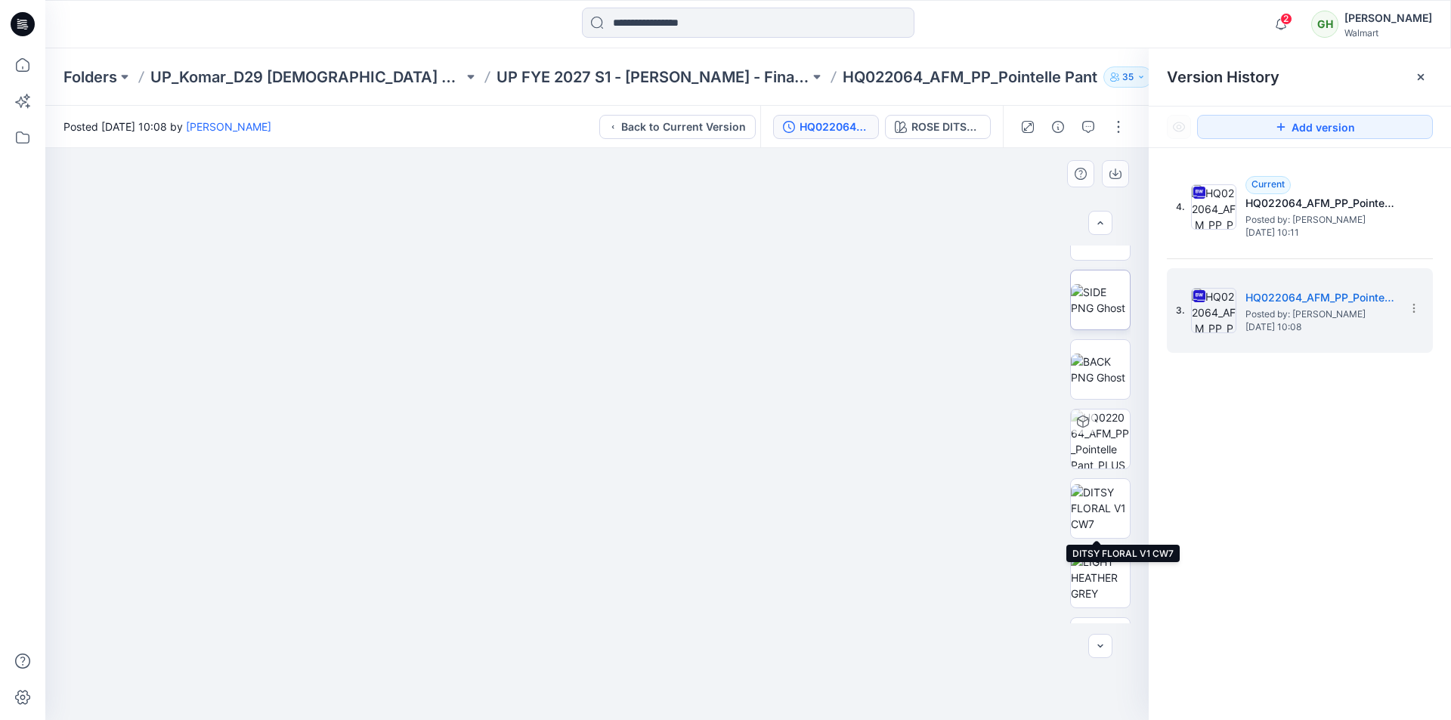
scroll to position [0, 0]
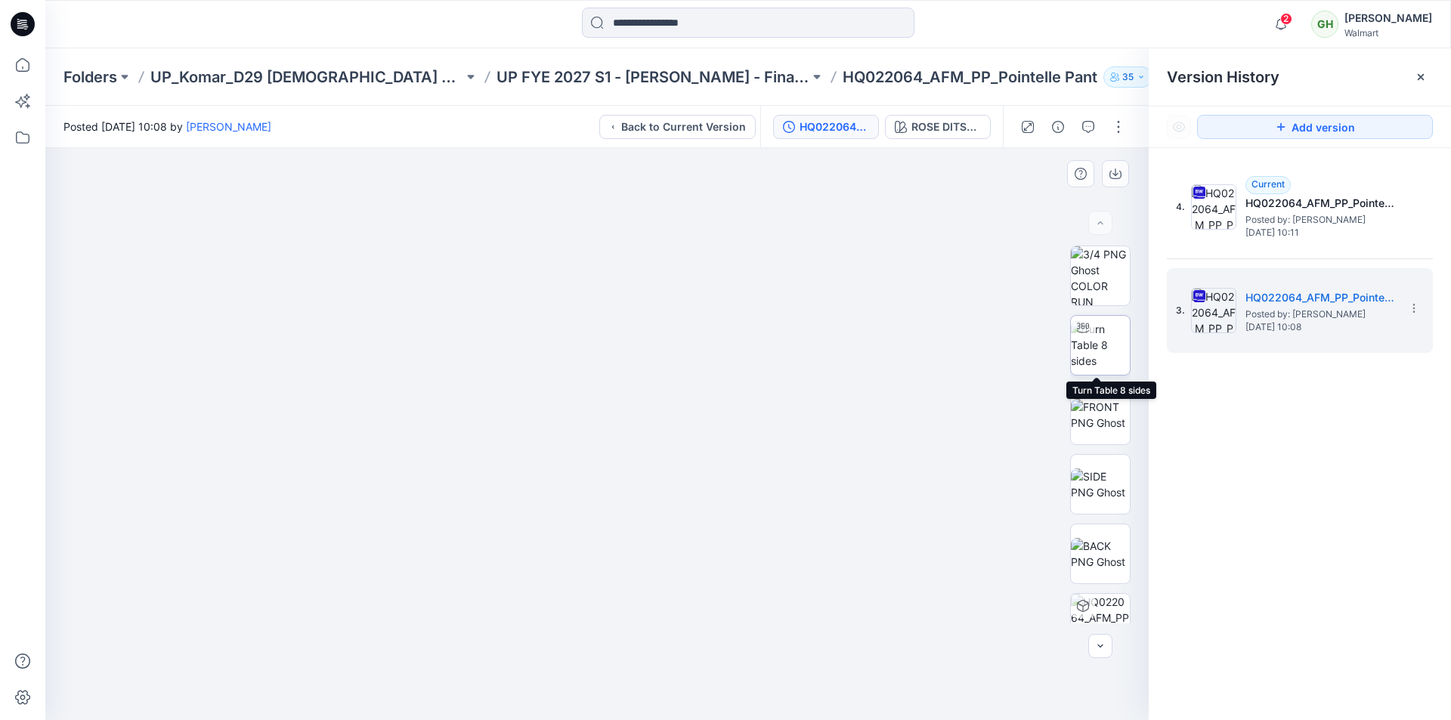
click at [1104, 357] on img at bounding box center [1100, 345] width 59 height 48
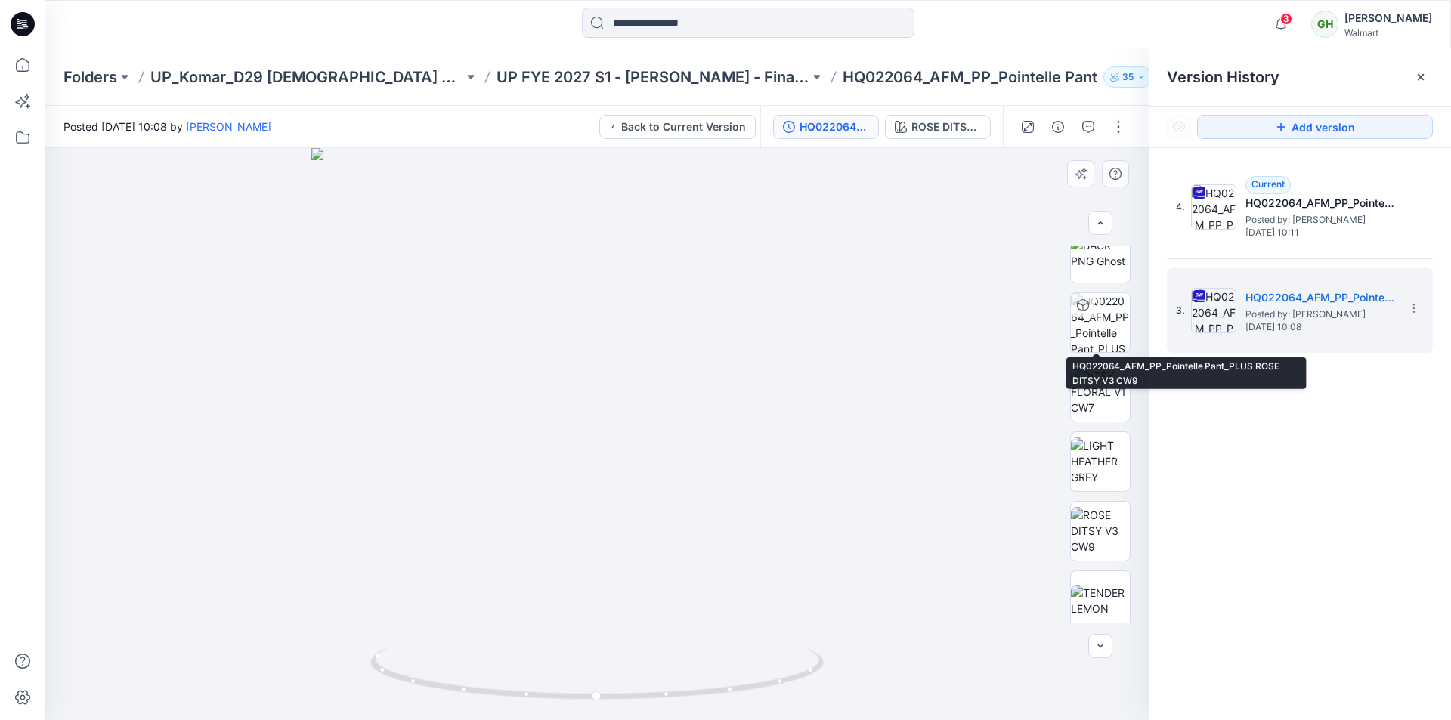
scroll to position [302, 0]
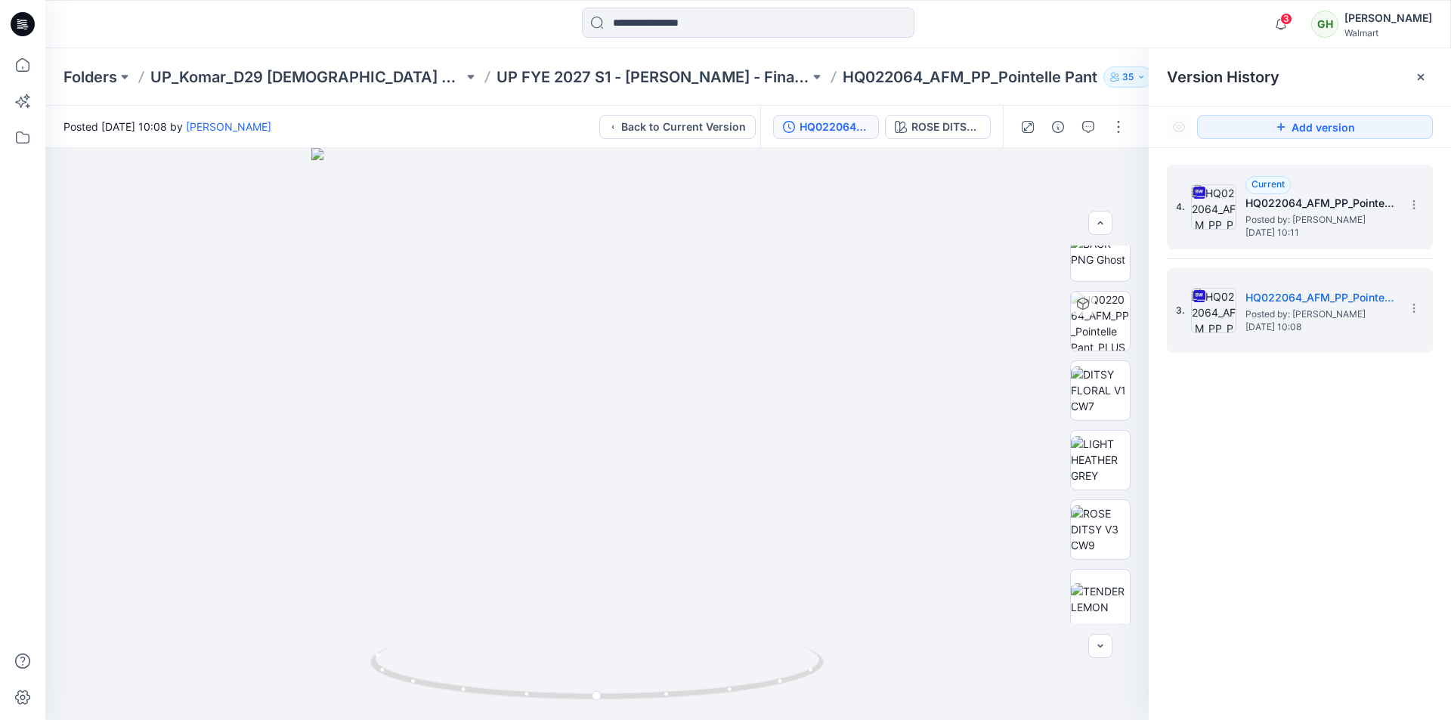
click at [1257, 215] on span "Posted by: Gayan Hettiarachchi" at bounding box center [1321, 219] width 151 height 15
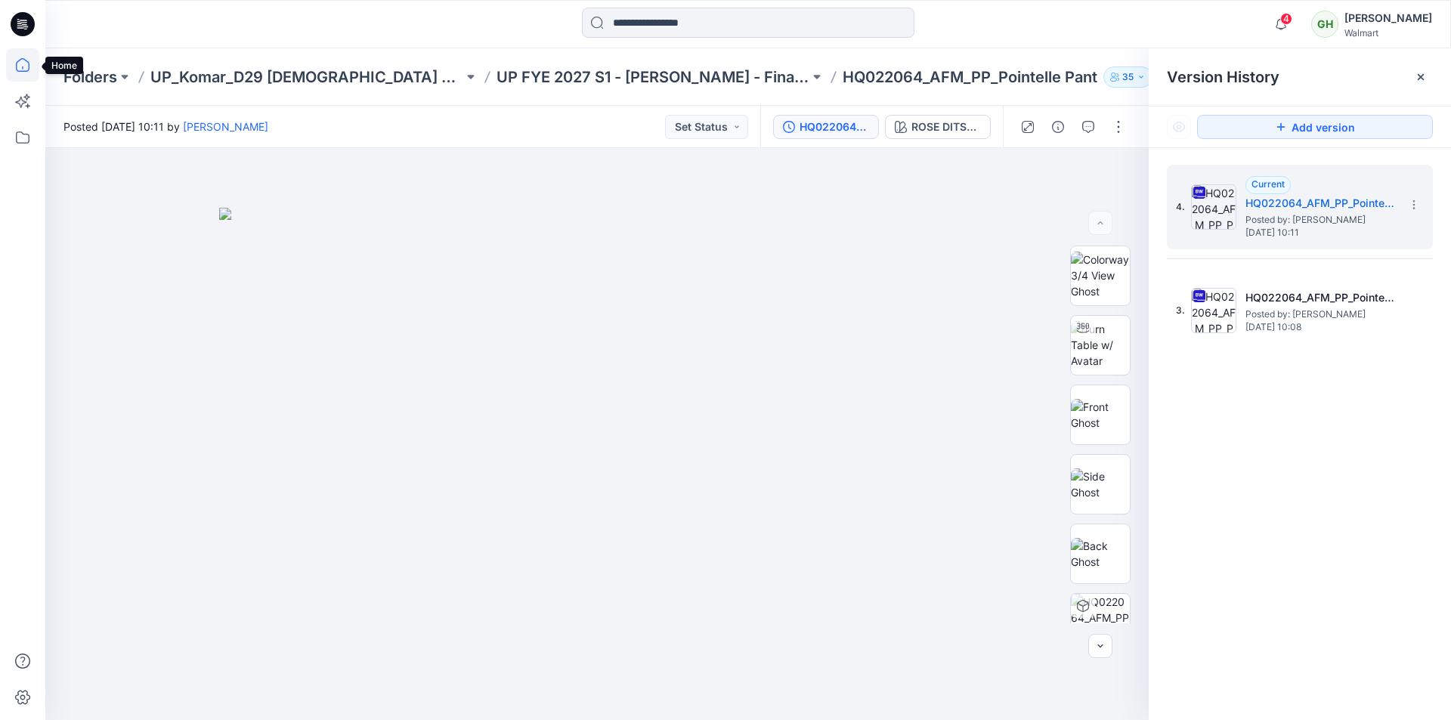
click at [21, 65] on icon at bounding box center [22, 64] width 33 height 33
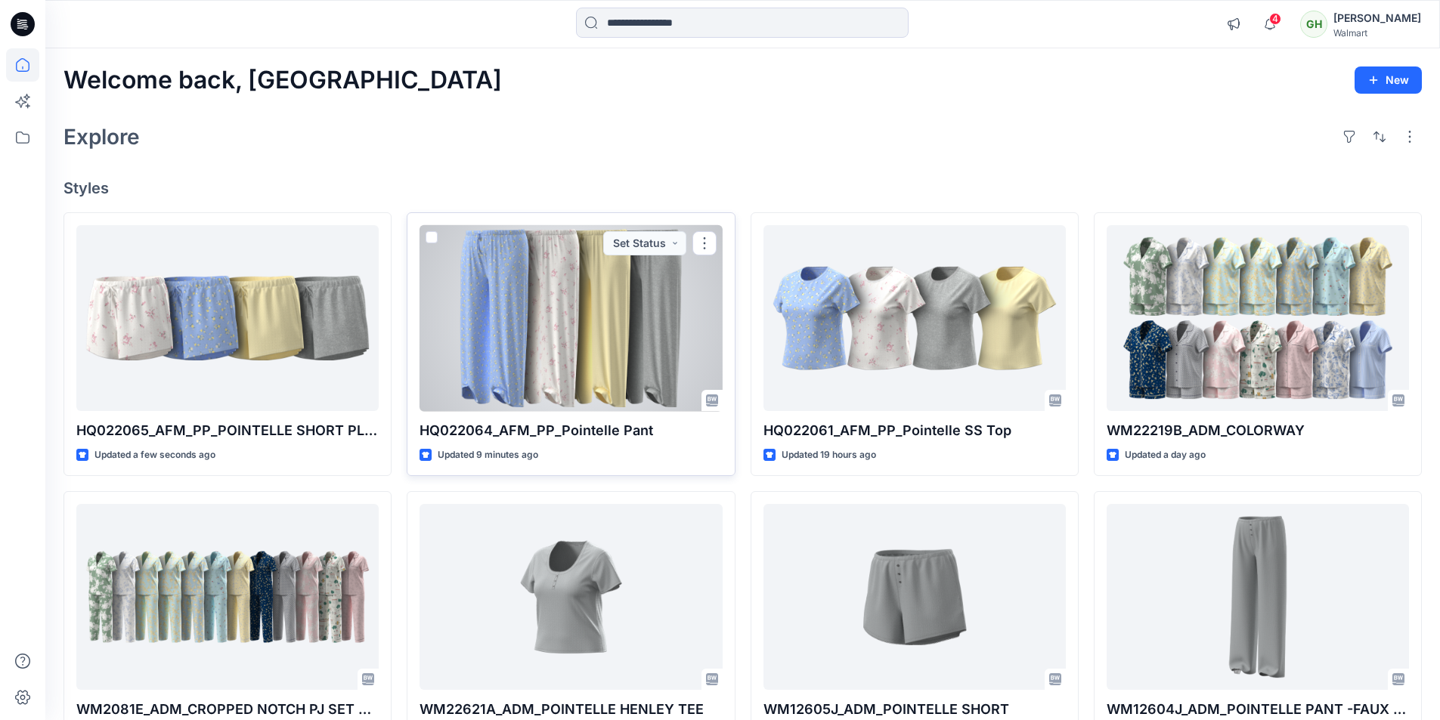
click at [489, 317] on div at bounding box center [570, 318] width 302 height 187
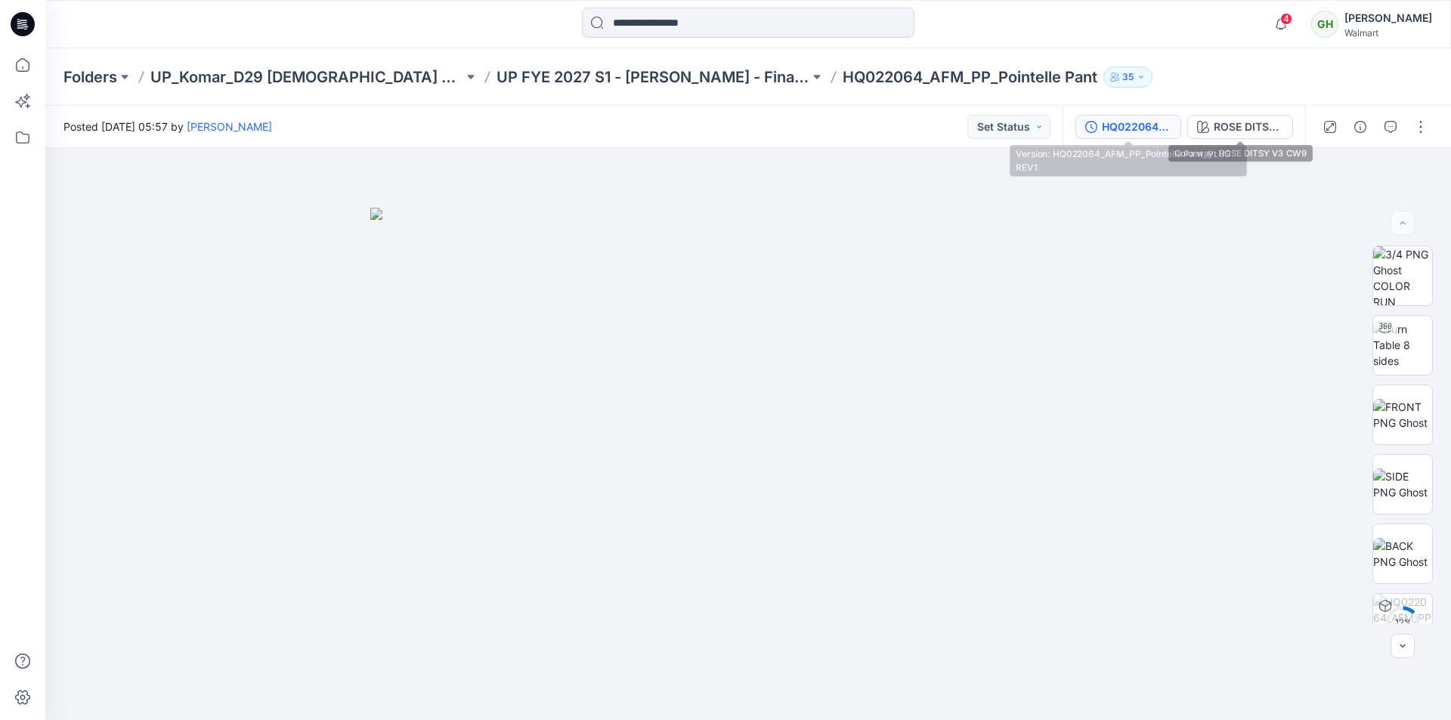
click at [1157, 132] on div "HQ022064_AFM_PP_Pointelle Pant_PLUS REV1" at bounding box center [1137, 127] width 70 height 17
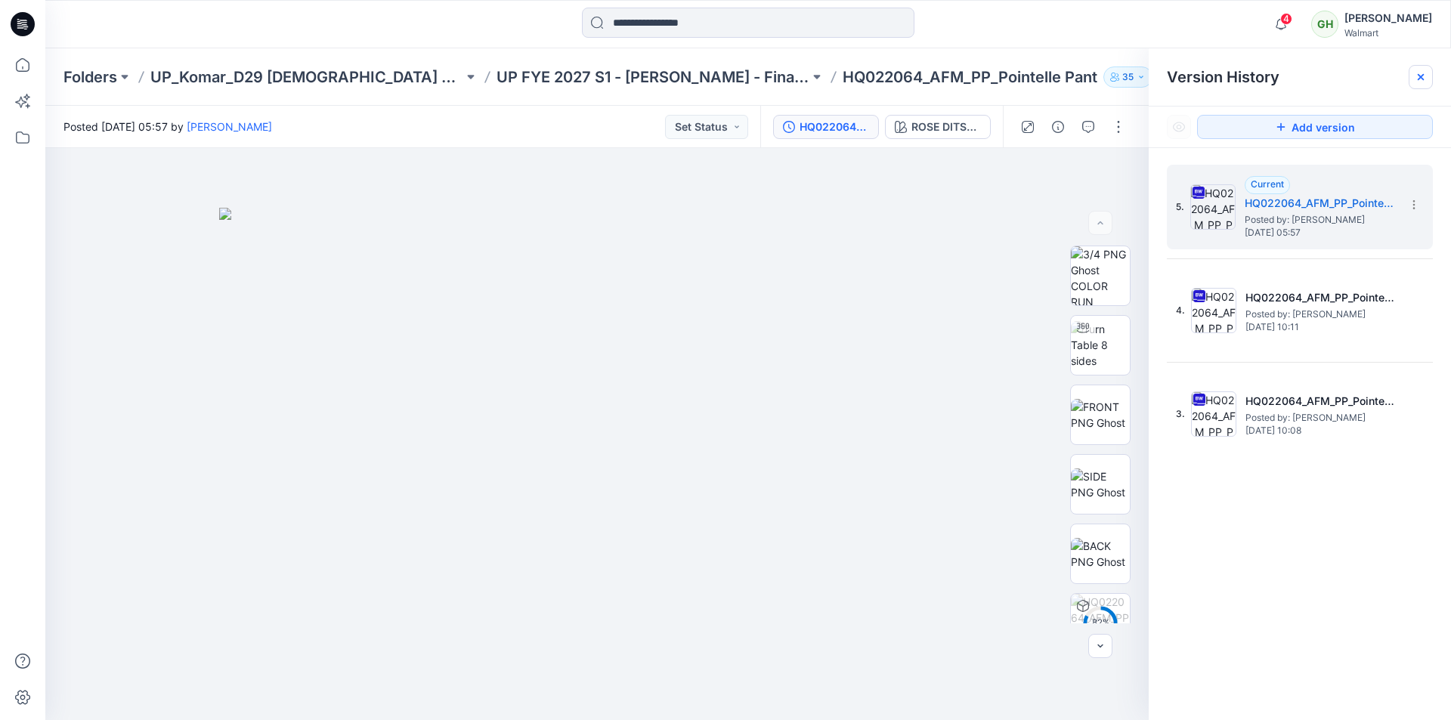
click at [1427, 82] on div at bounding box center [1421, 77] width 24 height 24
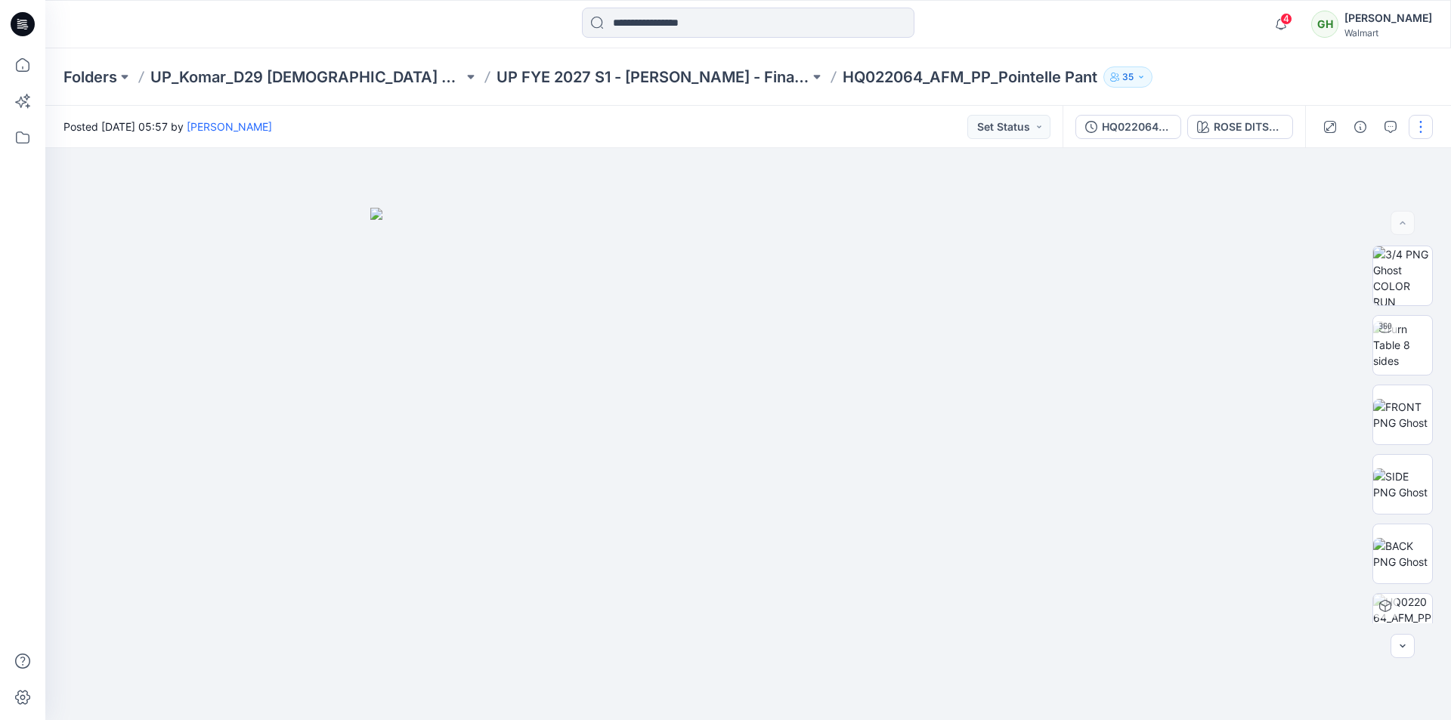
click at [1422, 128] on button "button" at bounding box center [1421, 127] width 24 height 24
click at [1326, 203] on p "Edit" at bounding box center [1324, 205] width 19 height 16
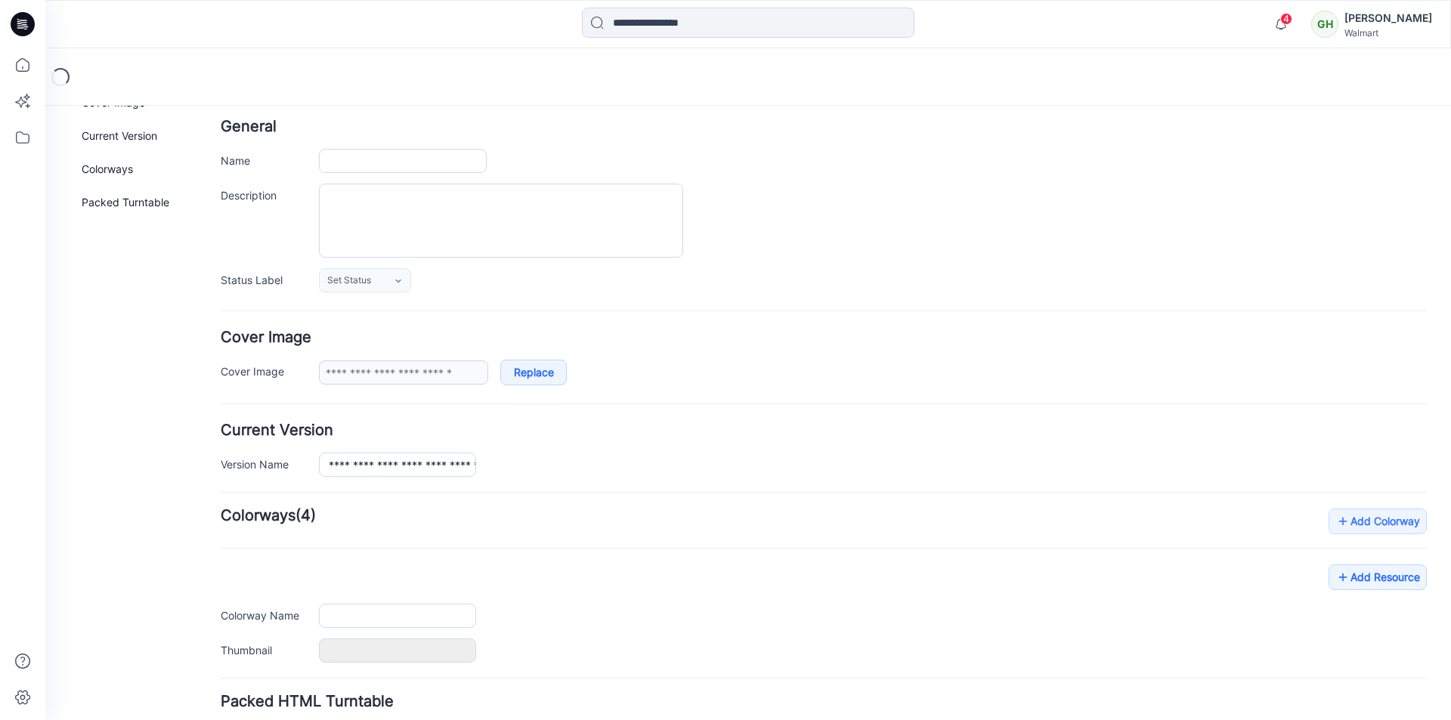
scroll to position [185, 0]
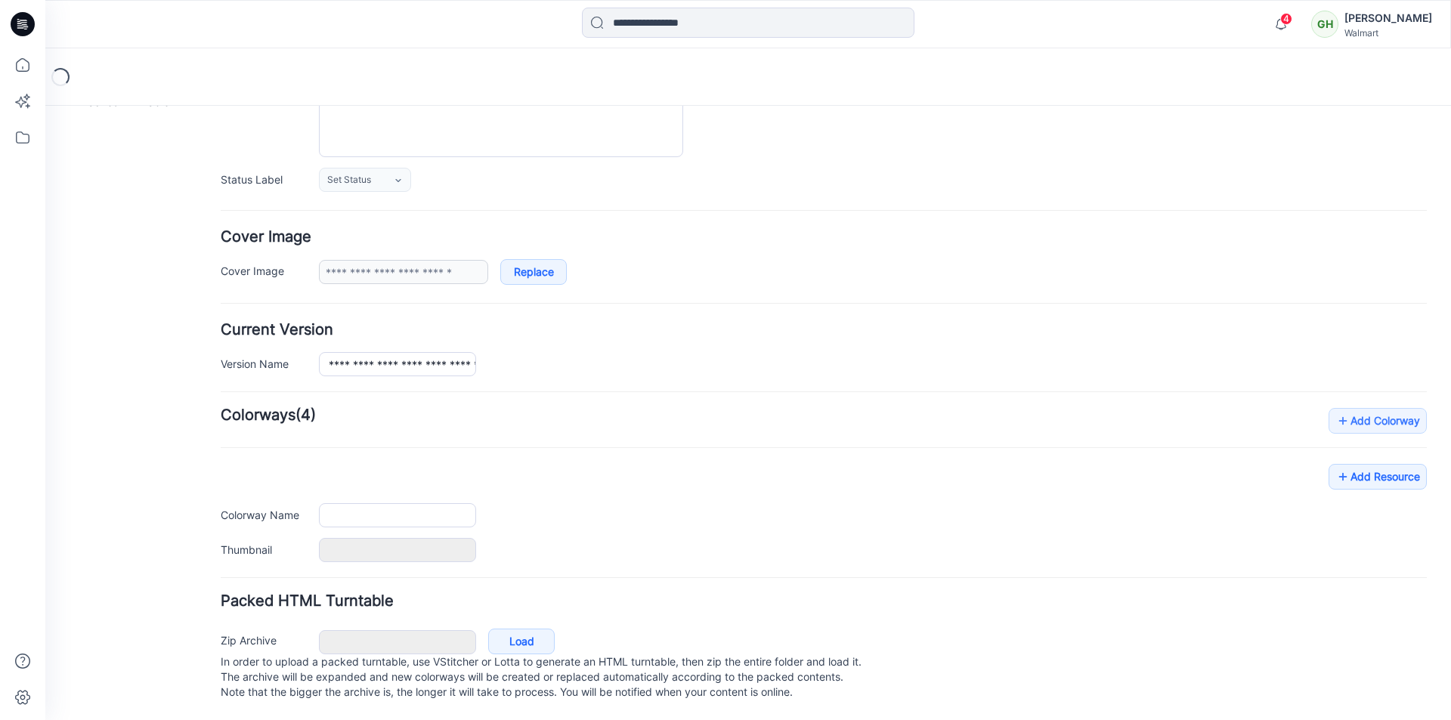
type input "**********"
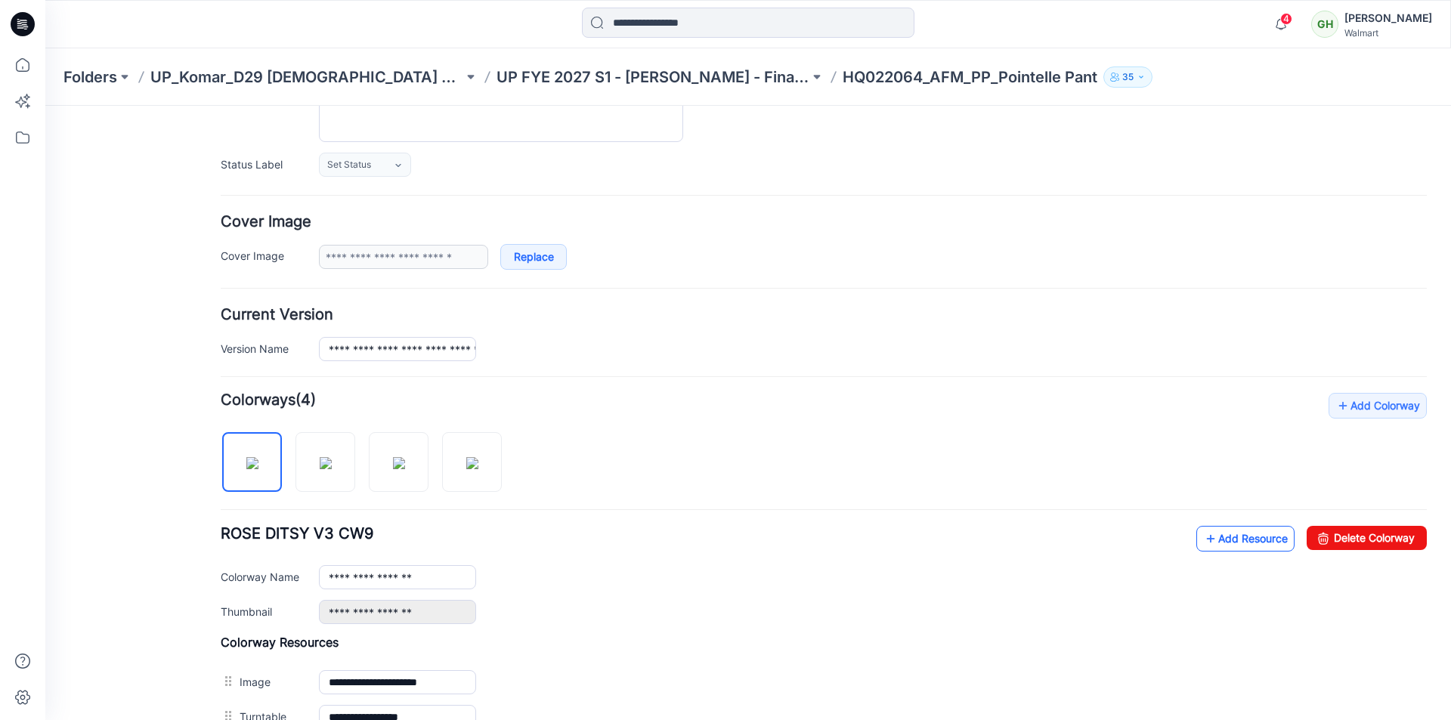
click at [1215, 540] on link "Add Resource" at bounding box center [1245, 539] width 98 height 26
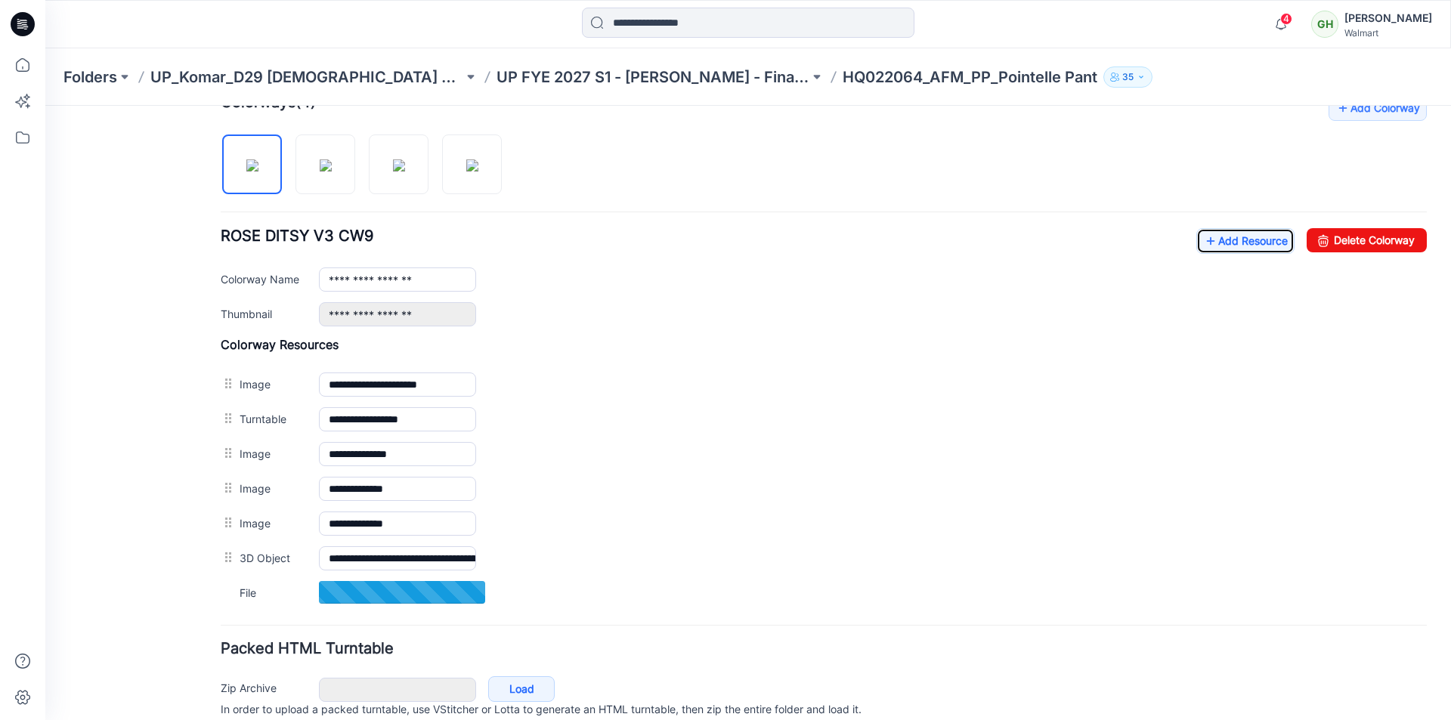
scroll to position [487, 0]
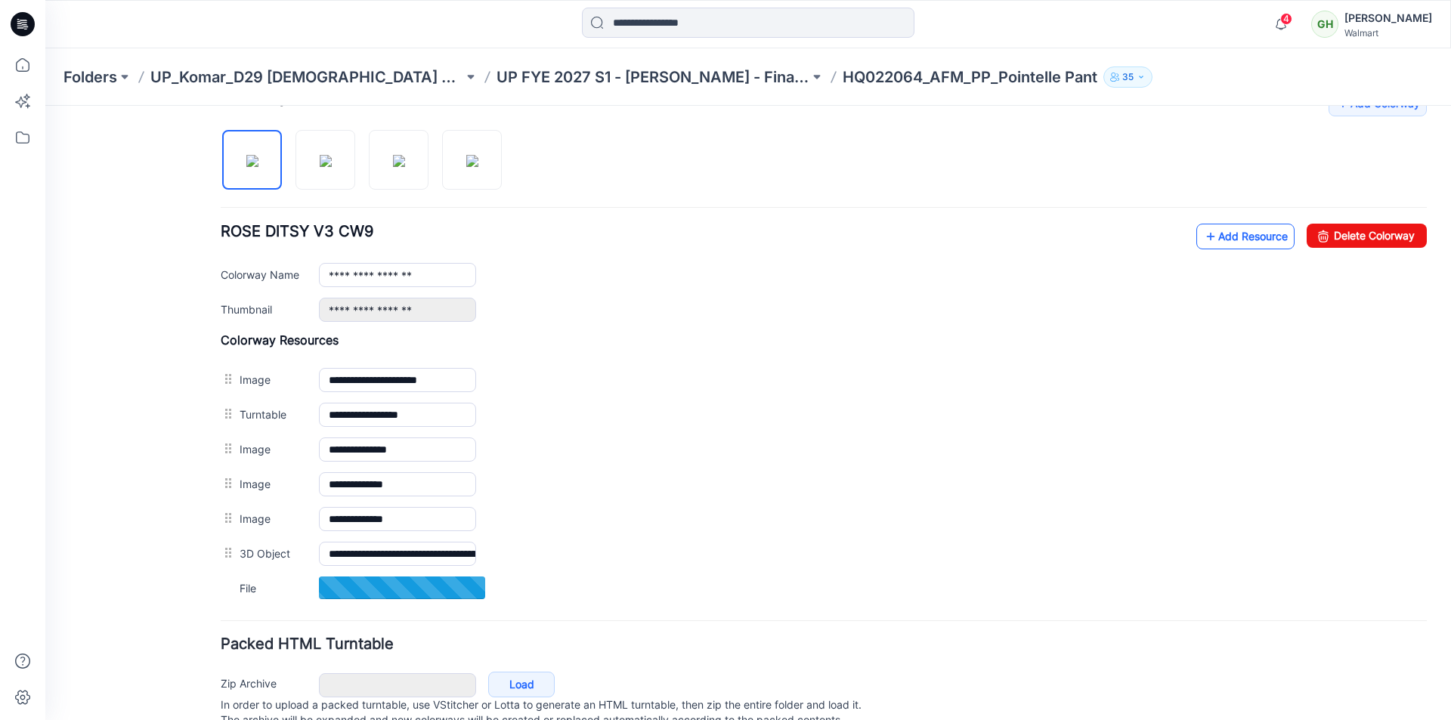
click at [1228, 237] on link "Add Resource" at bounding box center [1245, 237] width 98 height 26
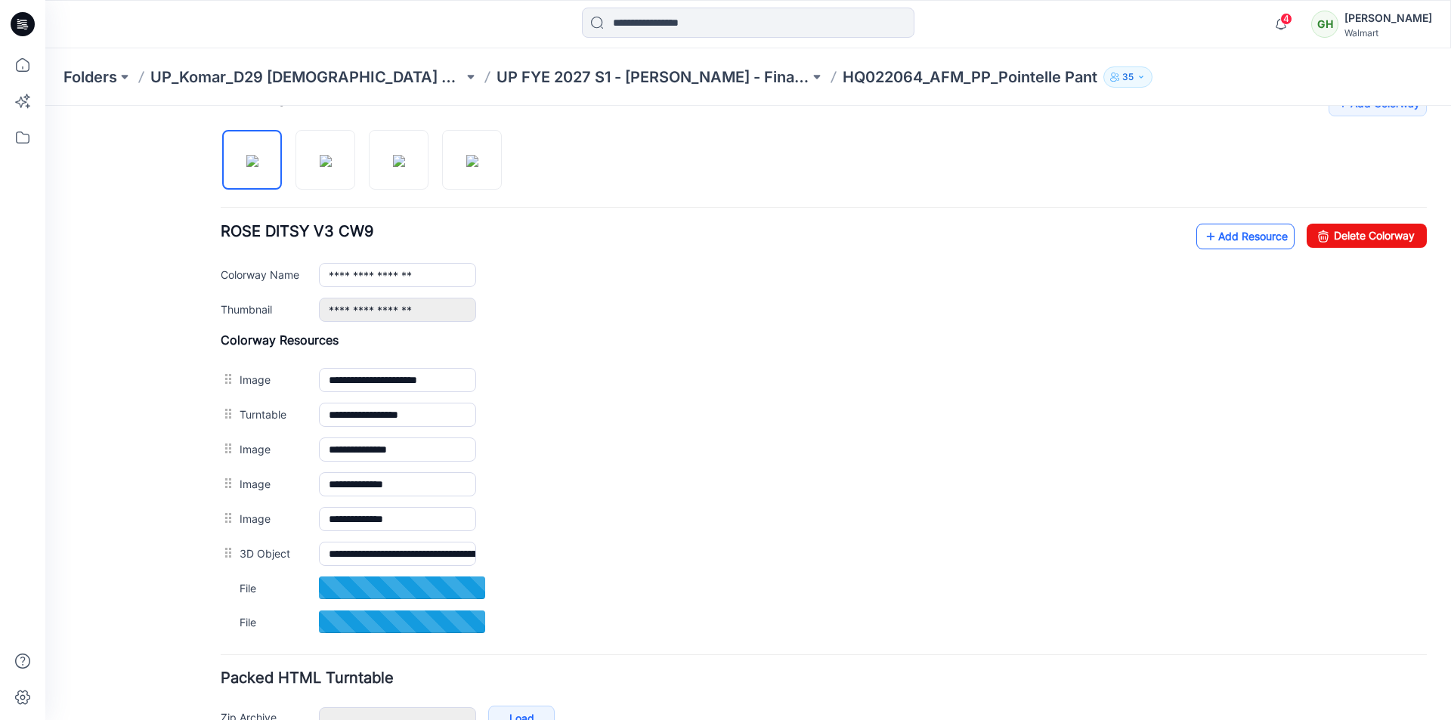
click at [1214, 240] on link "Add Resource" at bounding box center [1245, 237] width 98 height 26
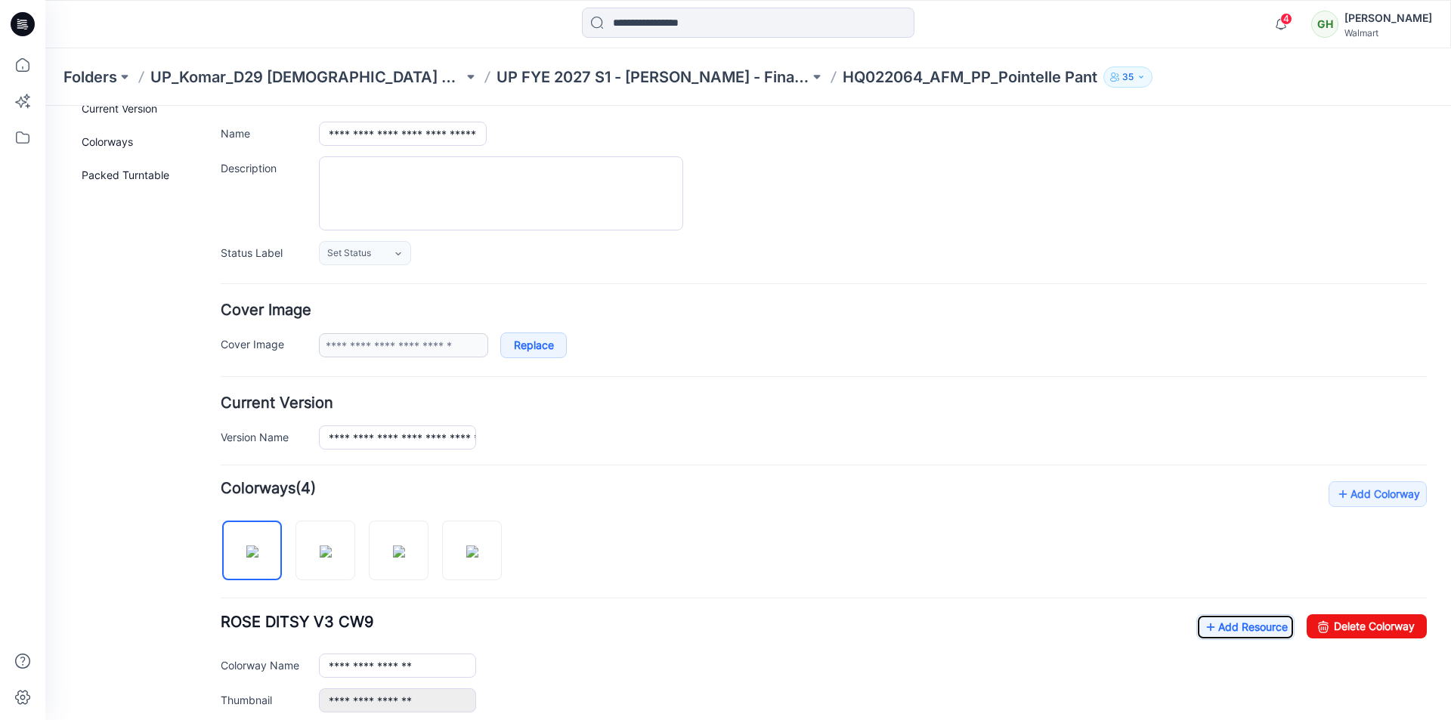
scroll to position [0, 0]
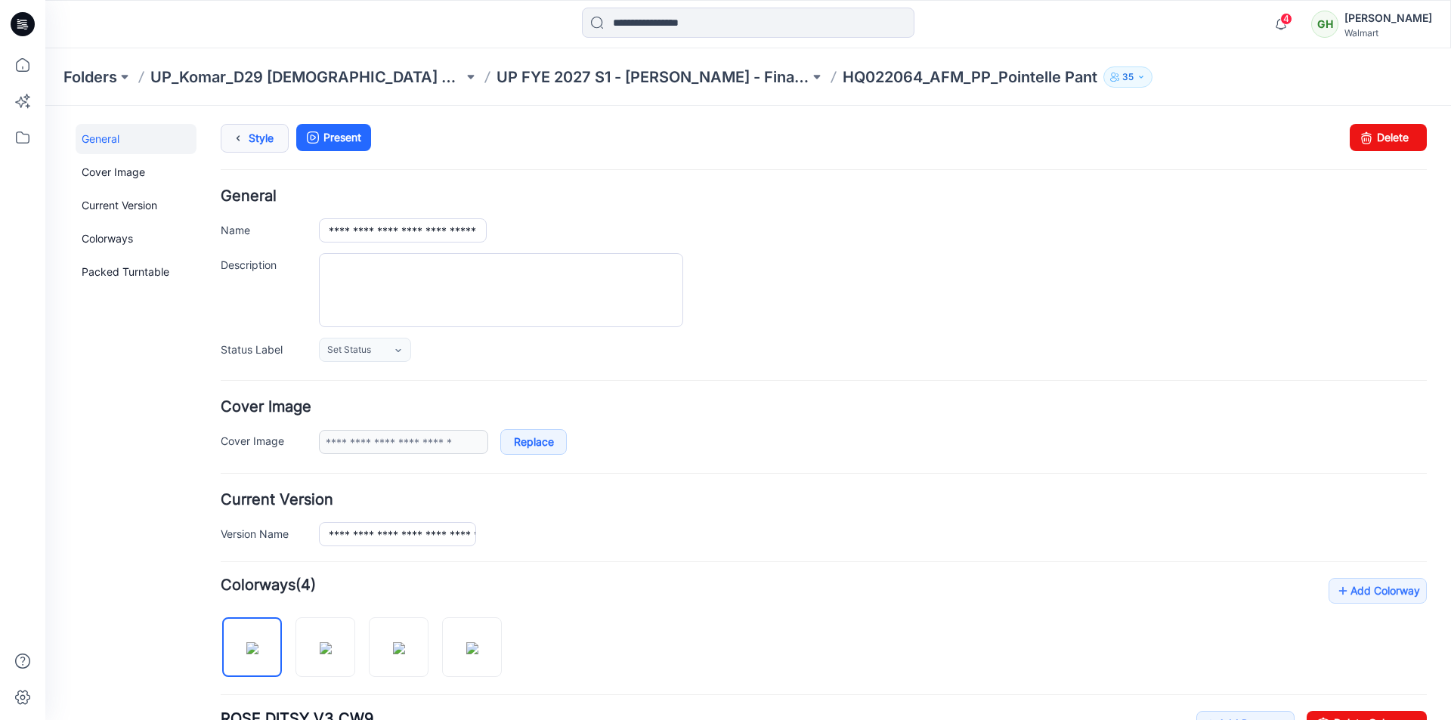
click at [263, 141] on link "Style" at bounding box center [255, 138] width 68 height 29
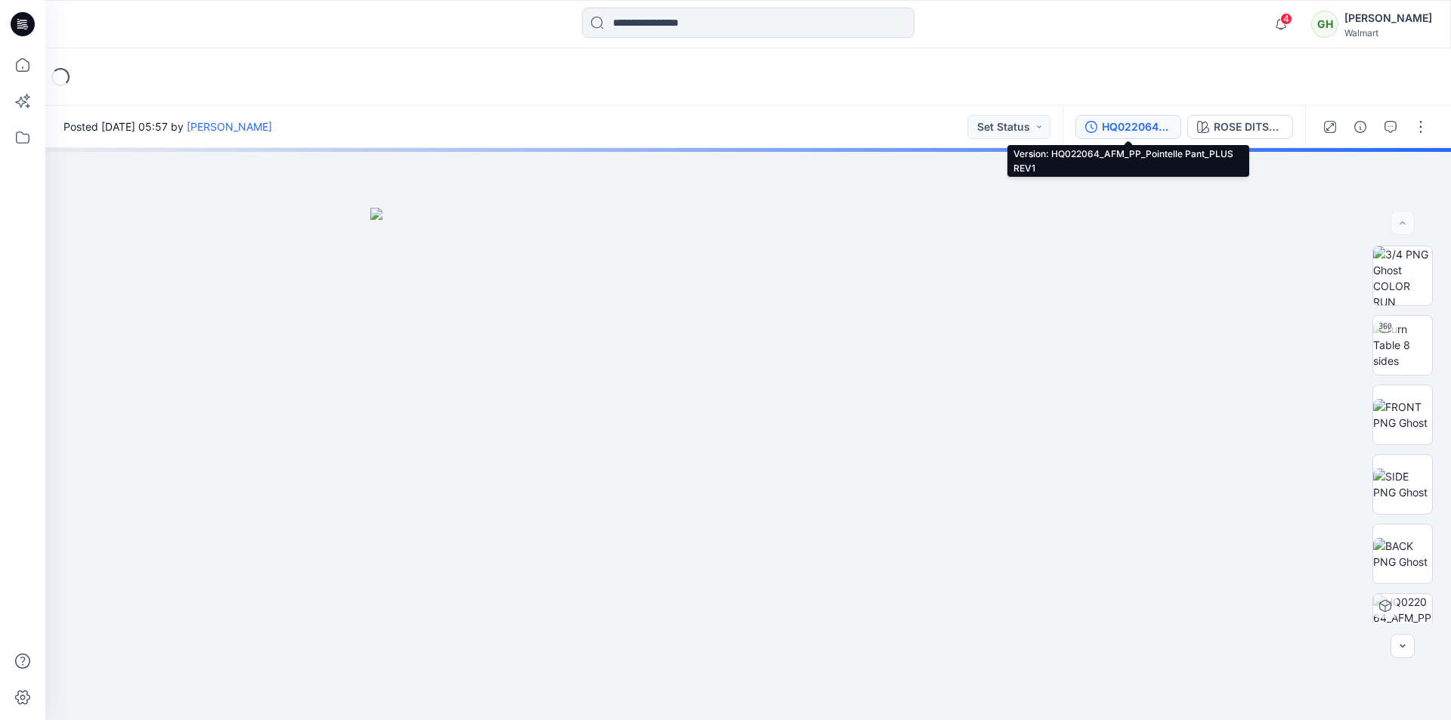
click at [1125, 128] on div "HQ022064_AFM_PP_Pointelle Pant_PLUS REV1" at bounding box center [1137, 127] width 70 height 17
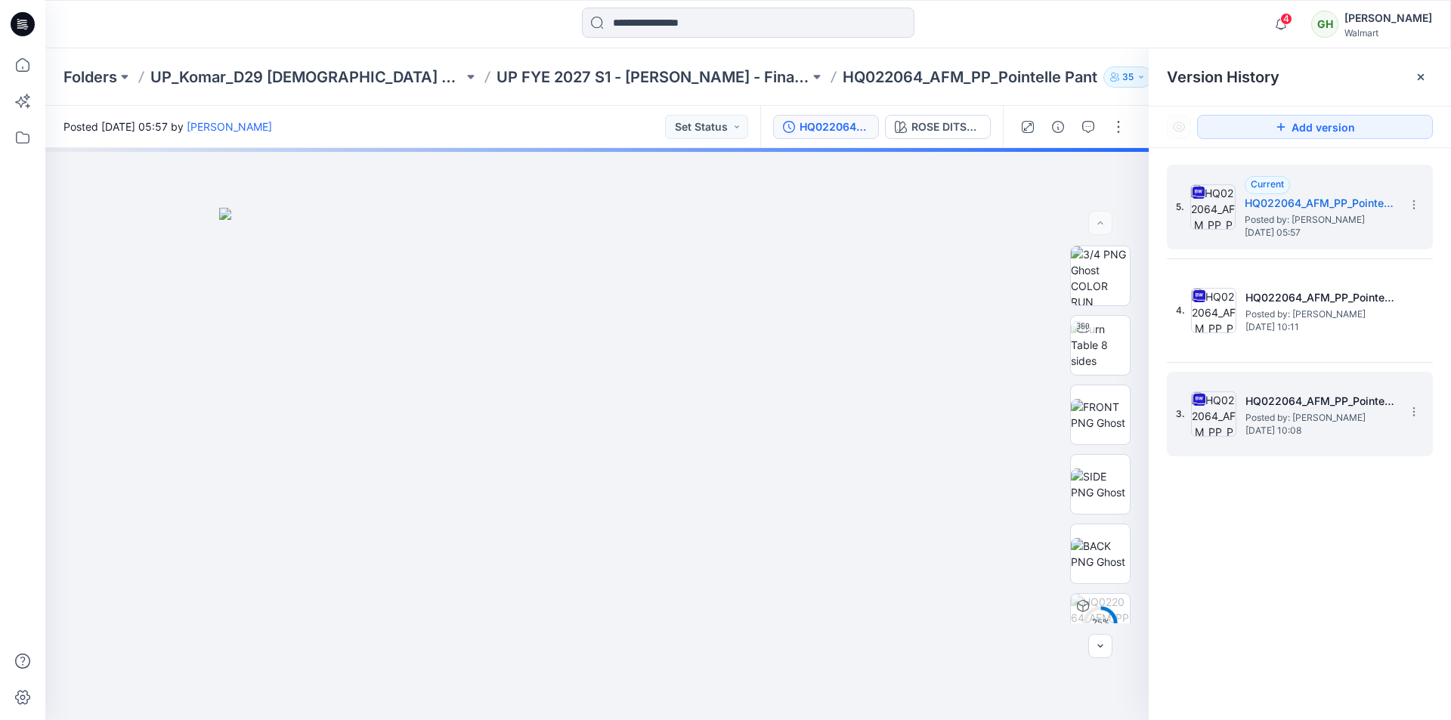
click at [1318, 406] on h5 "HQ022064_AFM_PP_Pointelle Pant_PLUS" at bounding box center [1321, 401] width 151 height 18
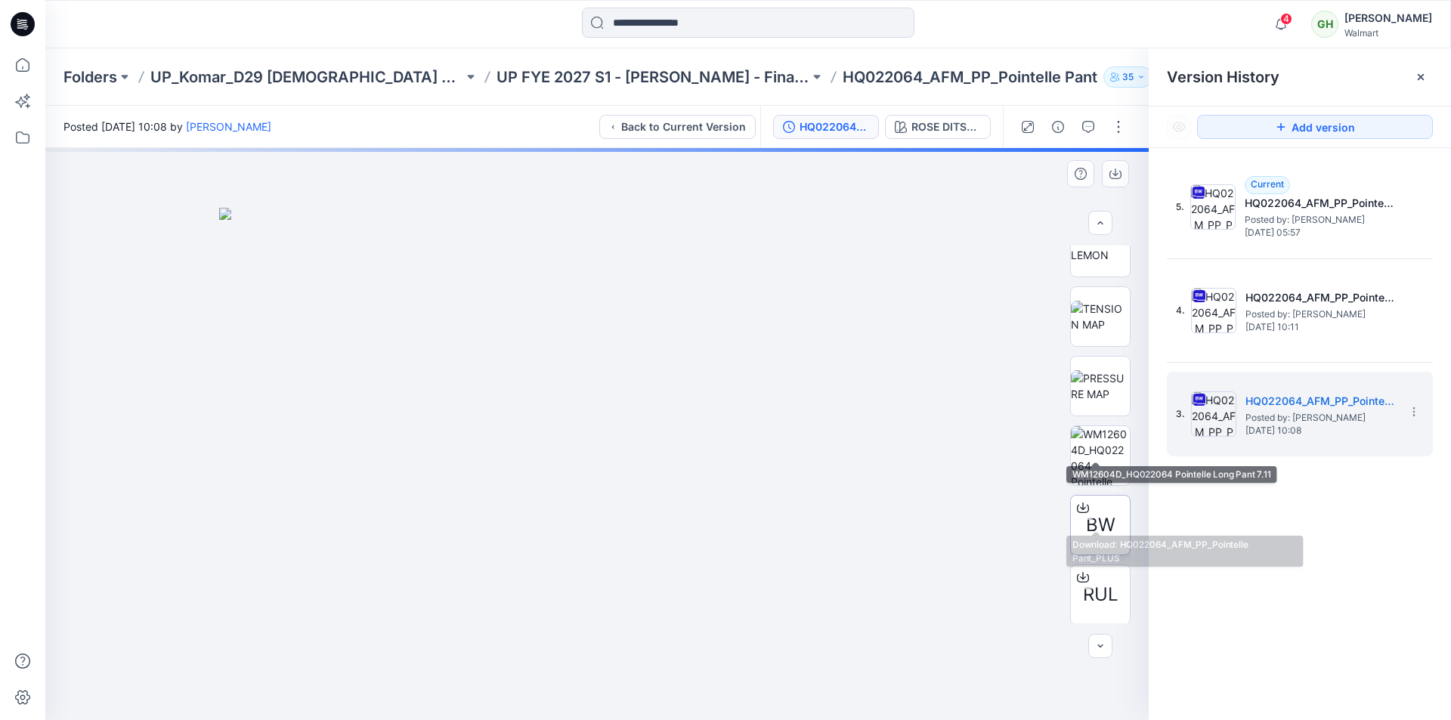
scroll to position [680, 0]
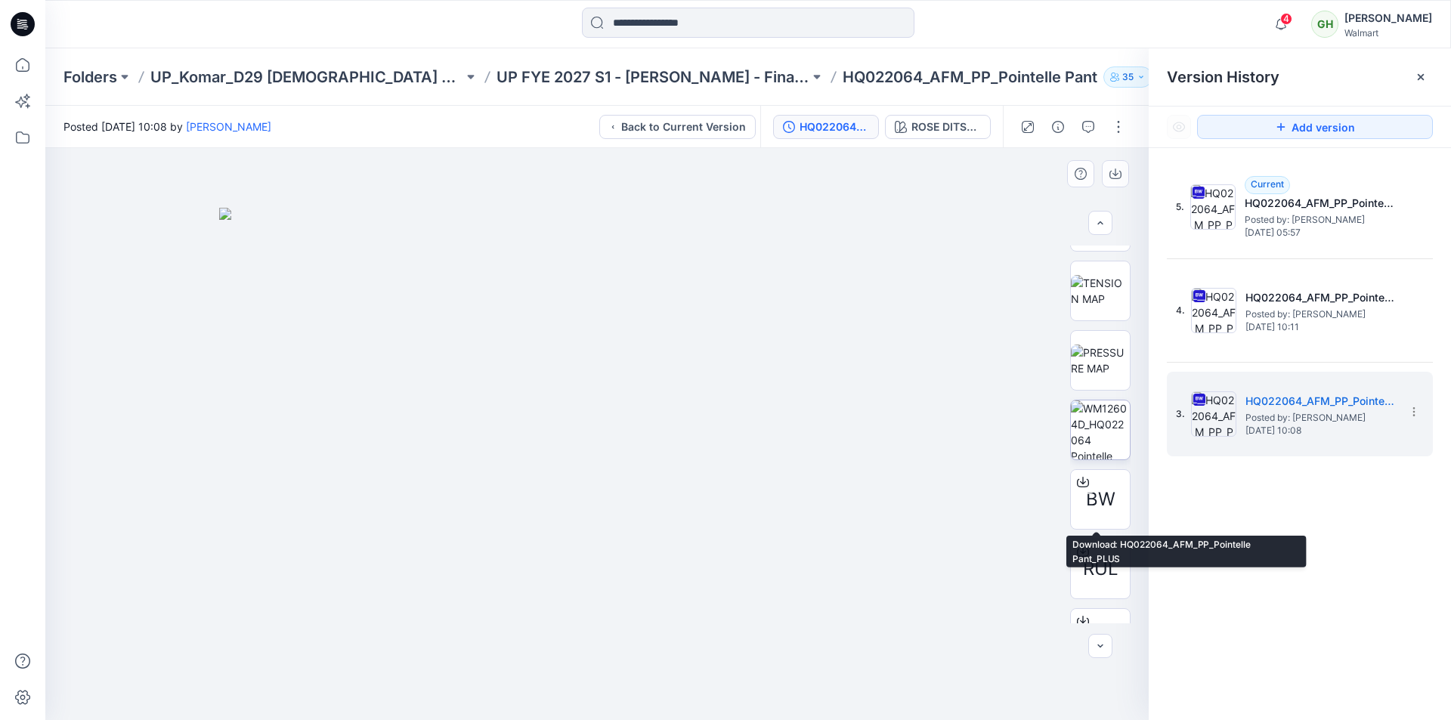
click at [1097, 450] on img at bounding box center [1100, 430] width 59 height 59
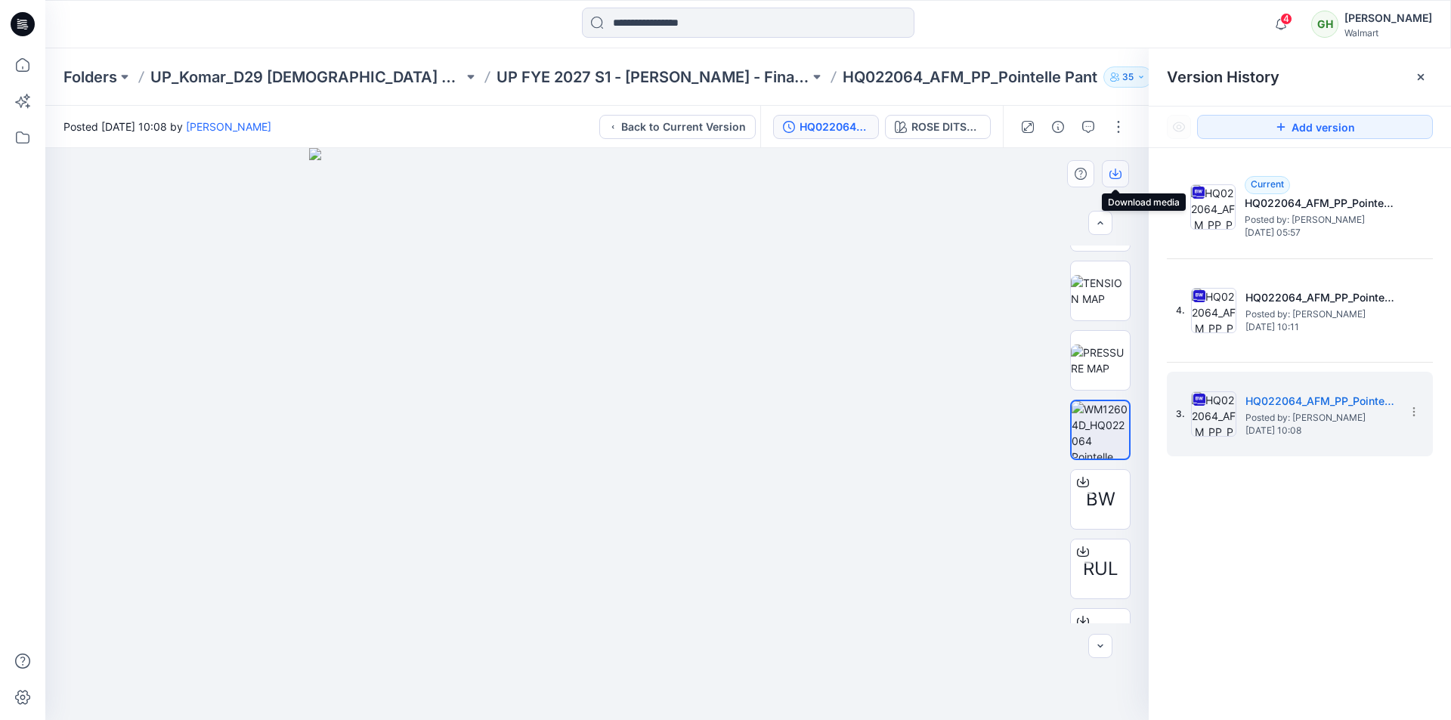
click at [1116, 172] on icon "button" at bounding box center [1116, 174] width 12 height 12
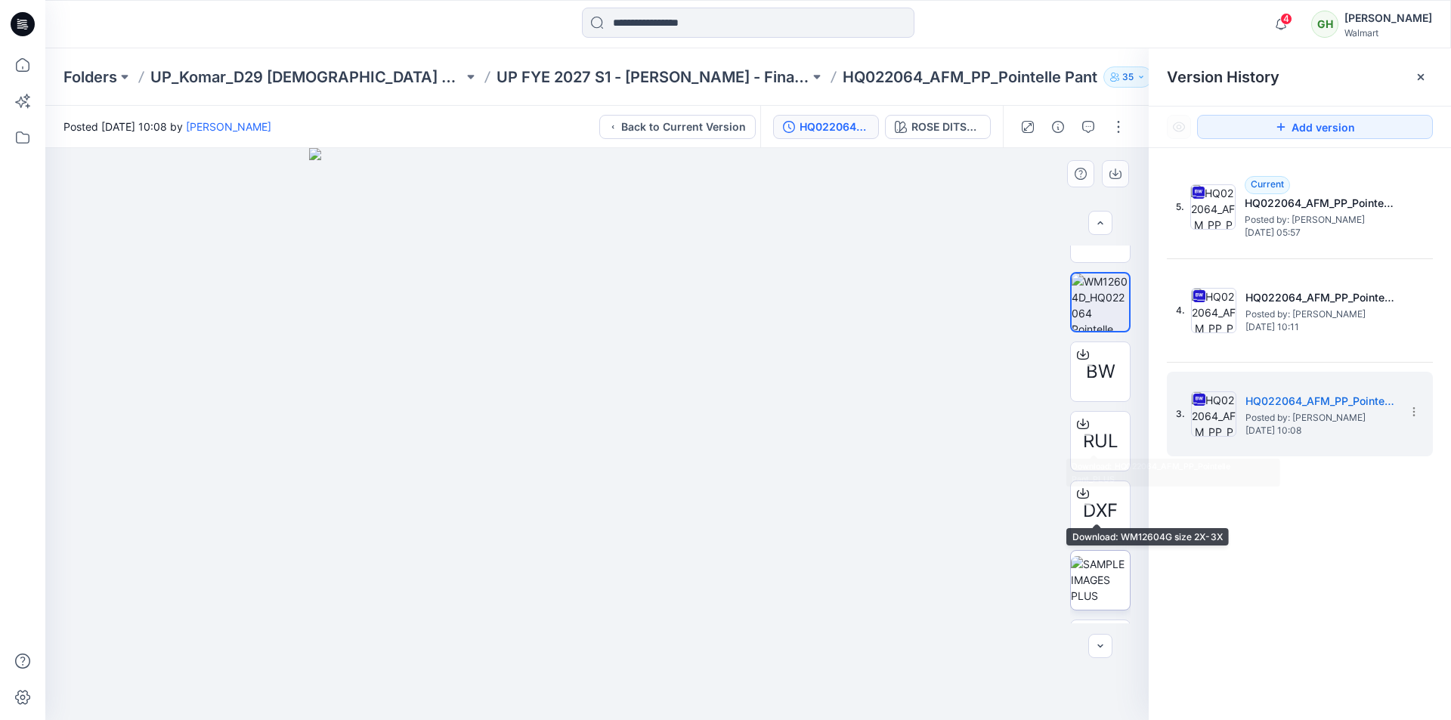
scroll to position [865, 0]
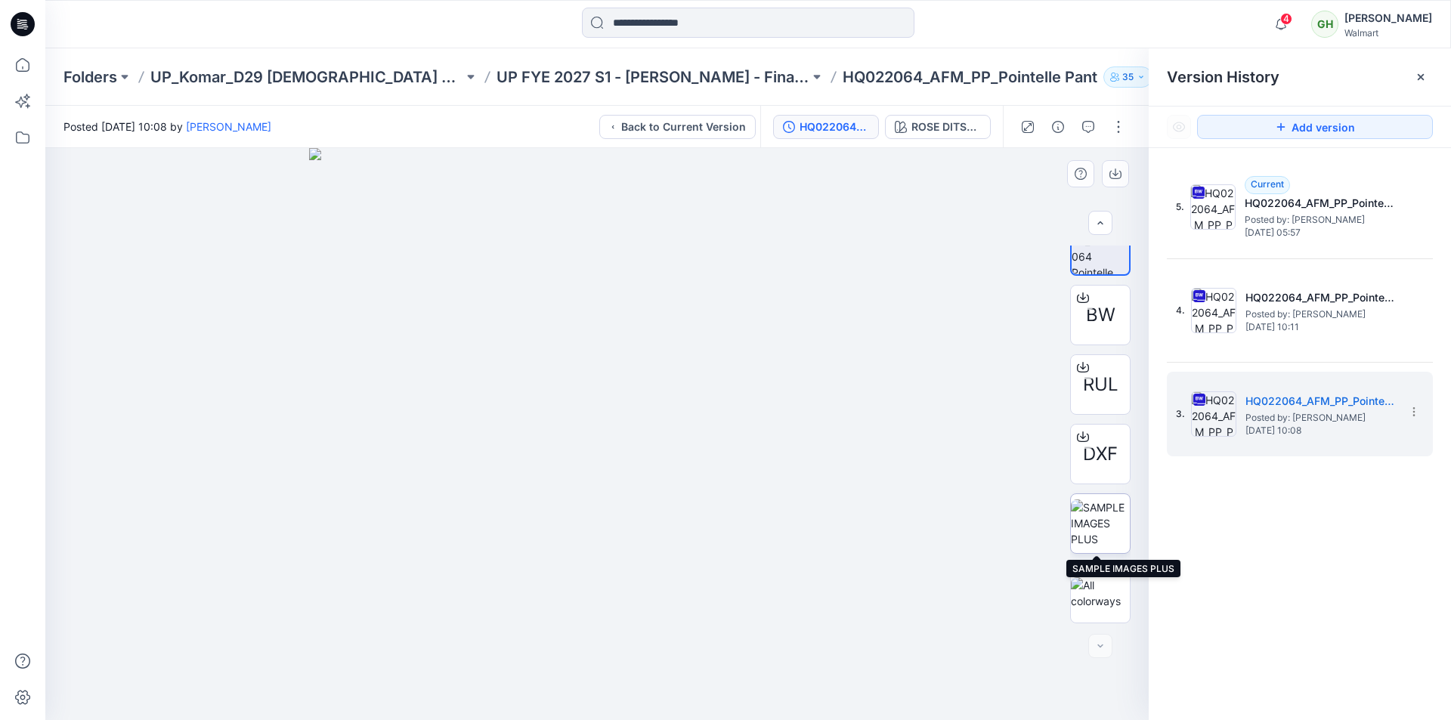
click at [1092, 521] on img at bounding box center [1100, 524] width 59 height 48
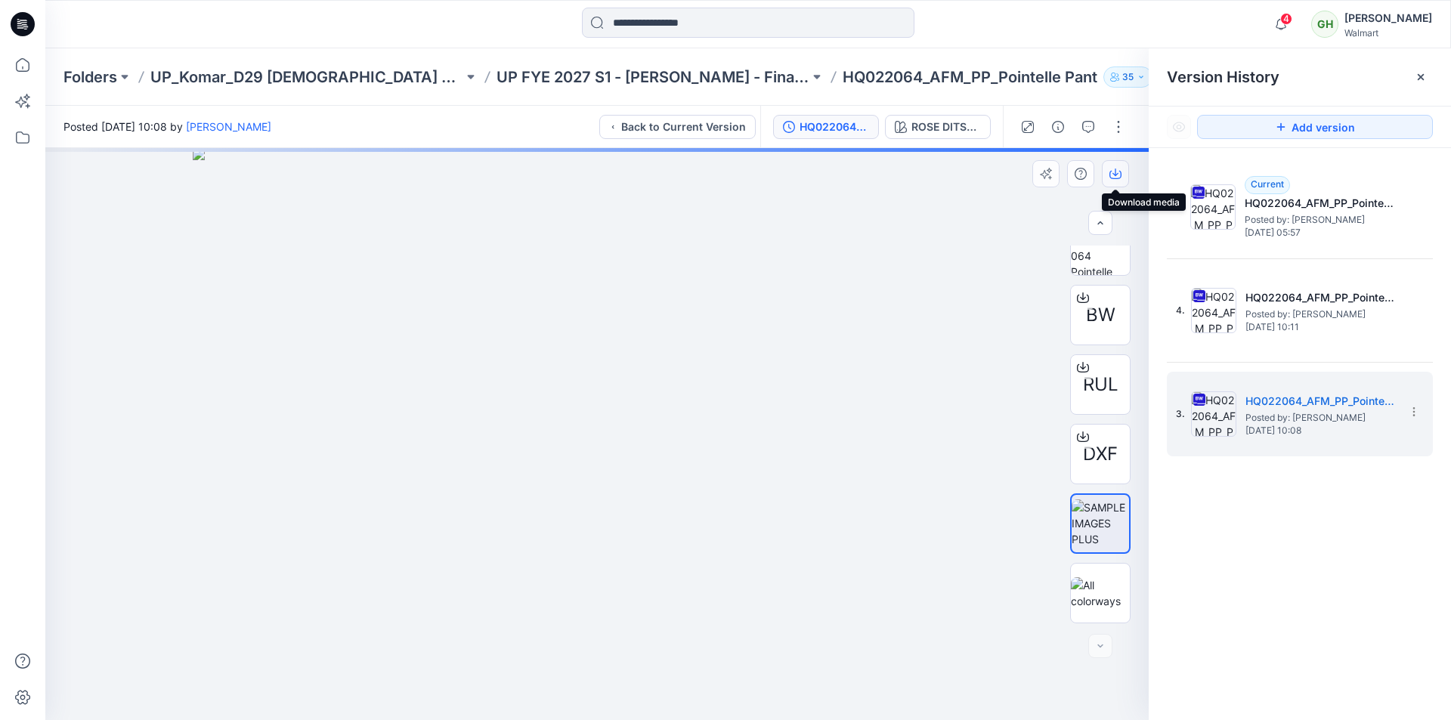
click at [1113, 175] on icon "button" at bounding box center [1116, 174] width 12 height 12
click at [1112, 172] on icon "button" at bounding box center [1116, 174] width 12 height 12
click at [1117, 174] on icon "button" at bounding box center [1116, 173] width 6 height 8
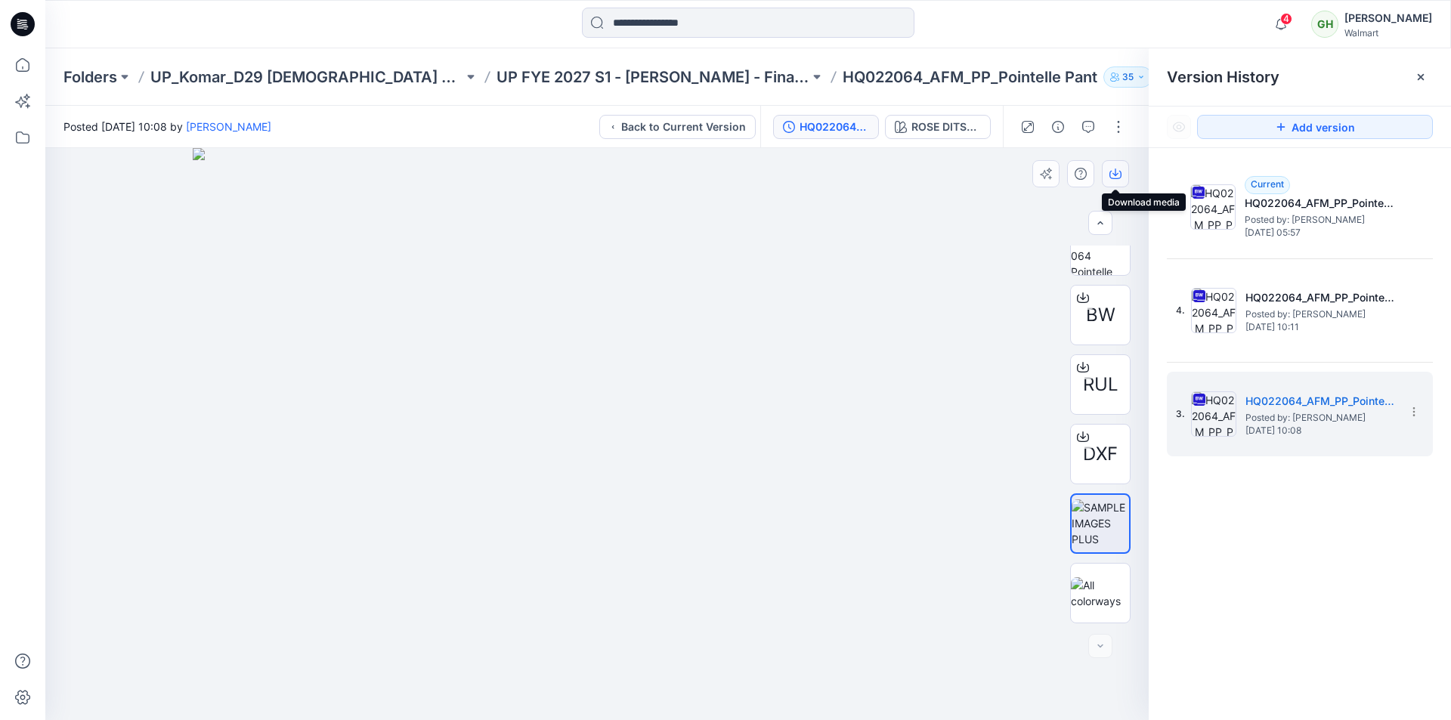
click at [1116, 174] on icon "button" at bounding box center [1116, 173] width 6 height 8
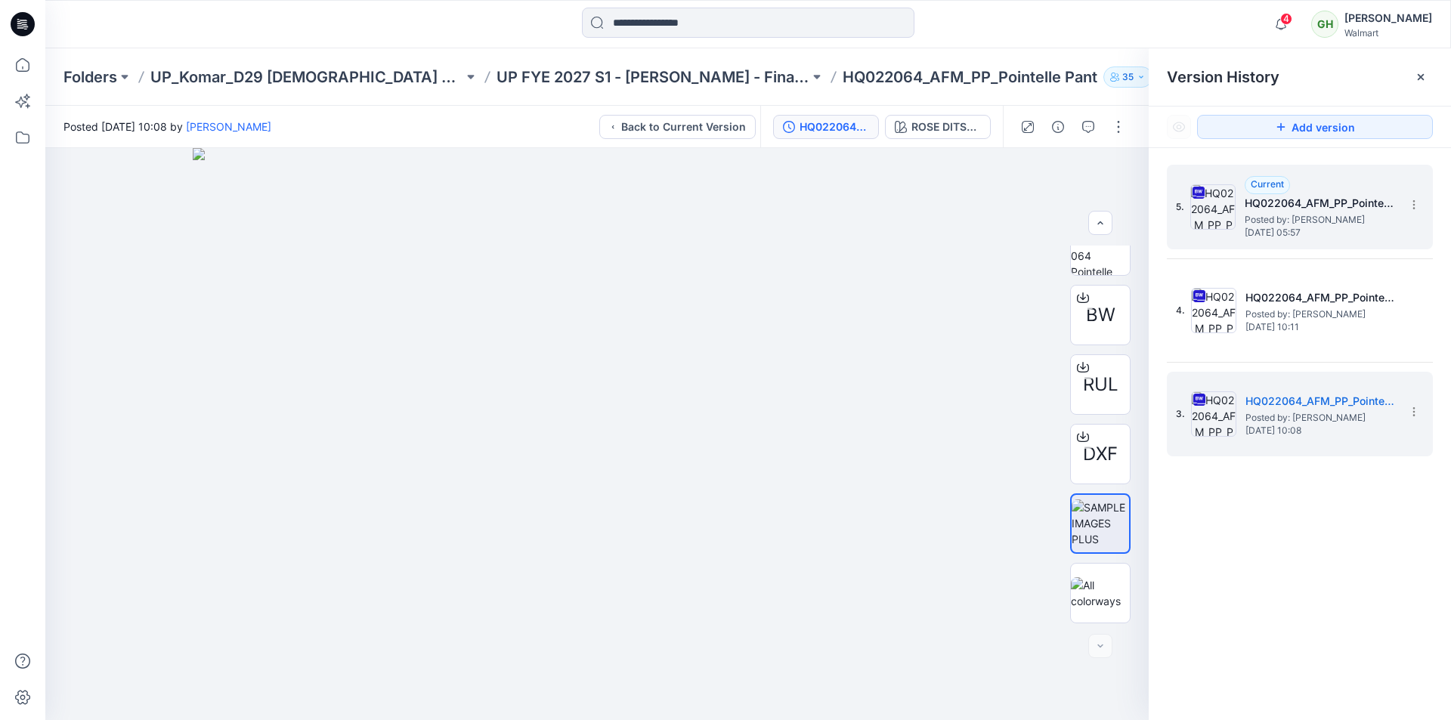
click at [1298, 226] on span "Posted by: [PERSON_NAME]" at bounding box center [1320, 219] width 151 height 15
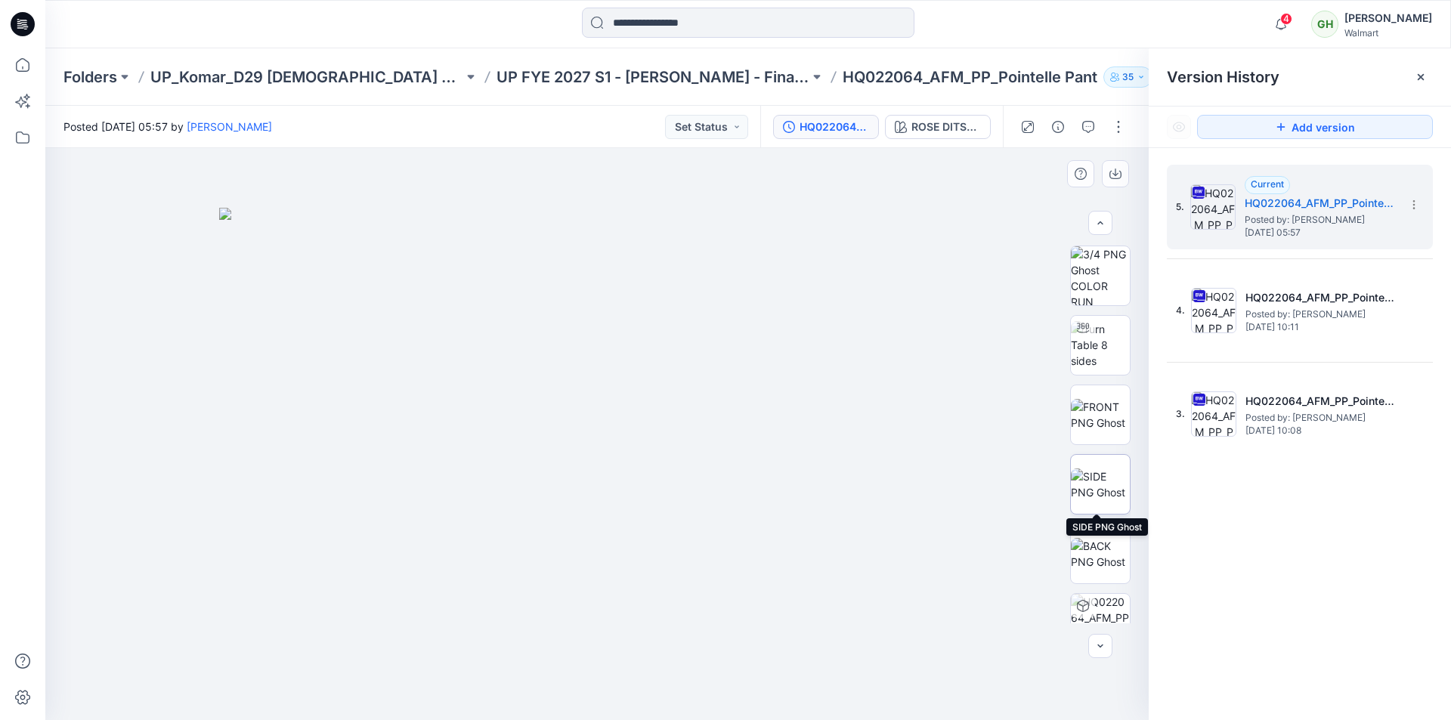
scroll to position [239, 0]
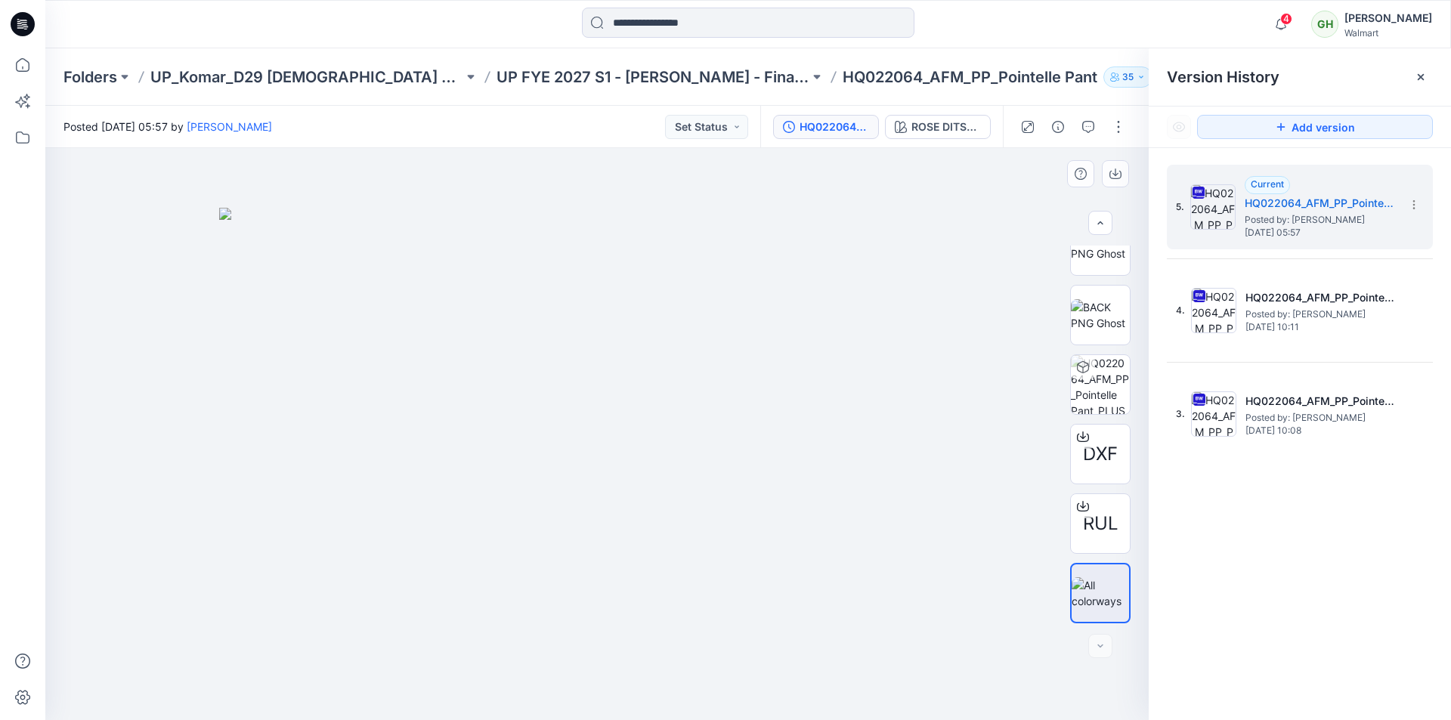
click at [953, 382] on img at bounding box center [597, 464] width 756 height 513
click at [1121, 122] on button "button" at bounding box center [1118, 127] width 24 height 24
click at [1029, 202] on p "Edit" at bounding box center [1022, 205] width 19 height 16
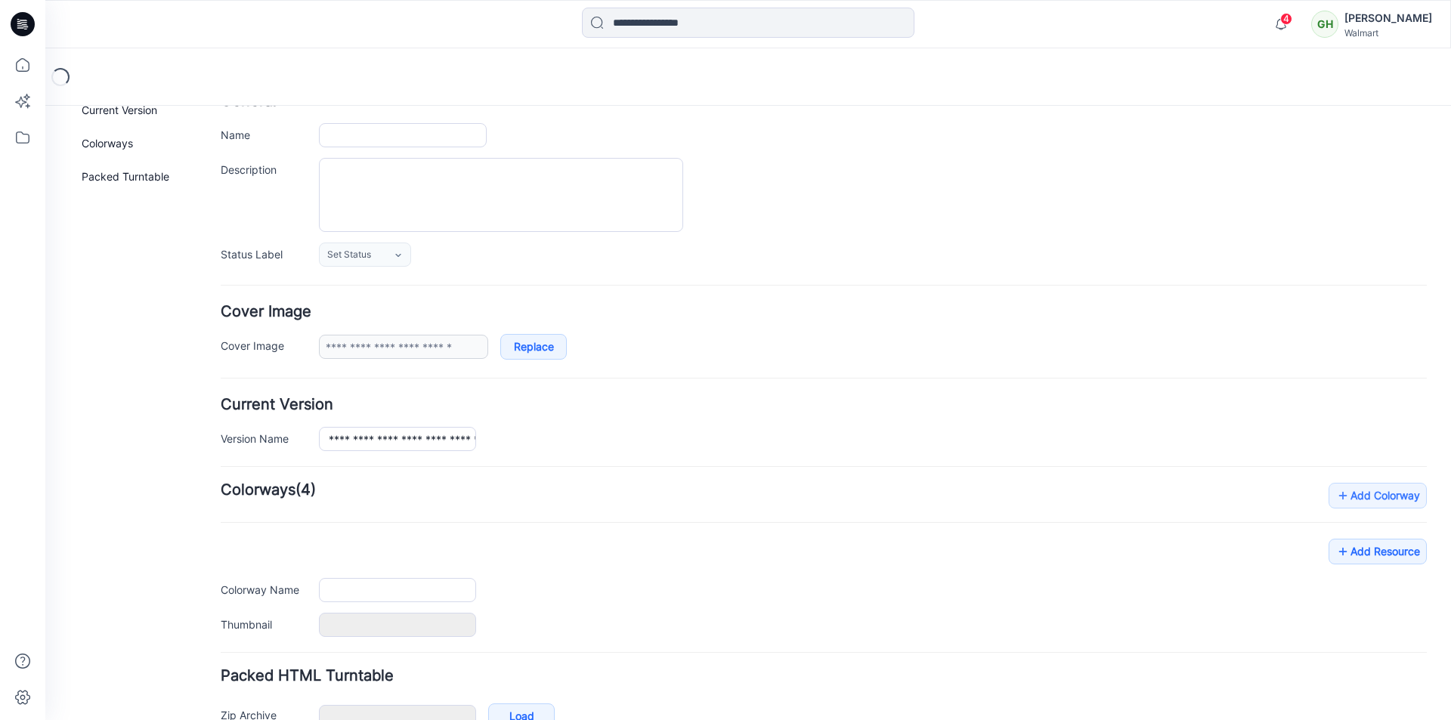
type input "**********"
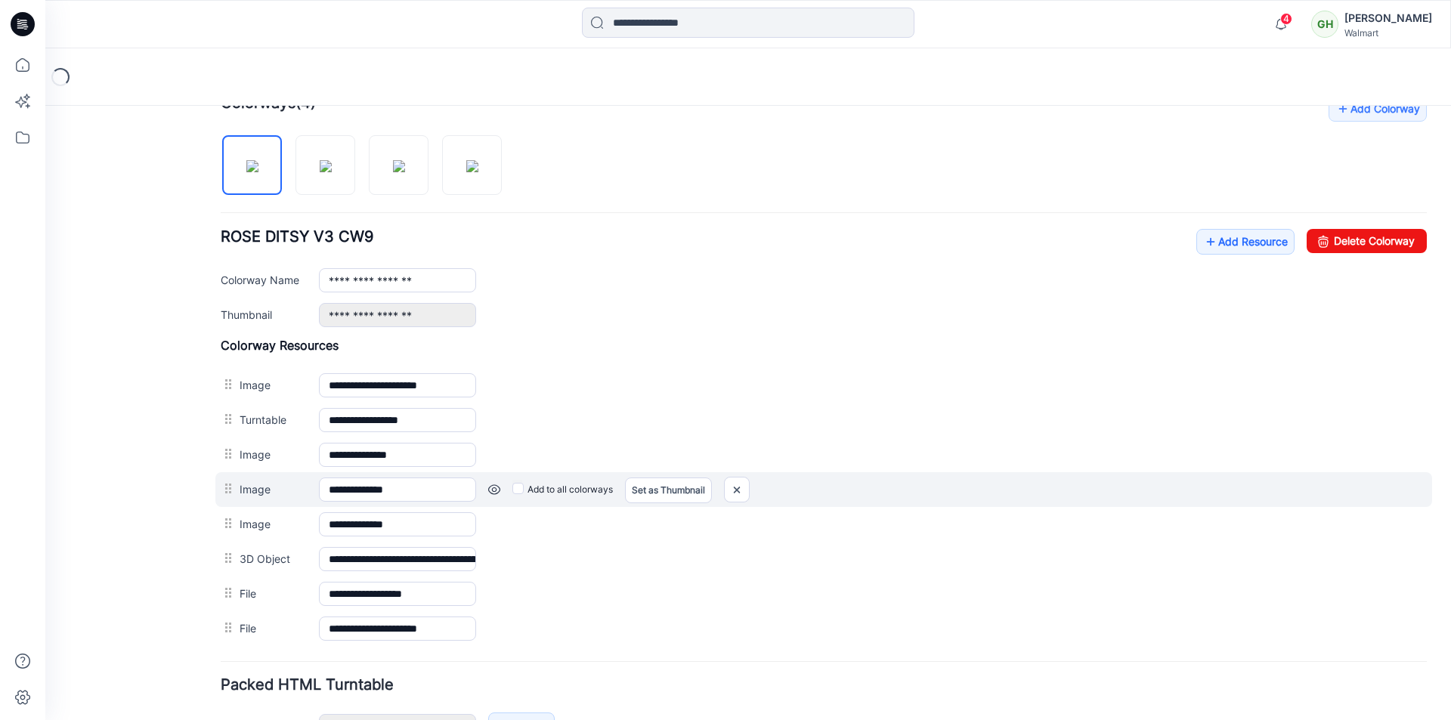
scroll to position [487, 0]
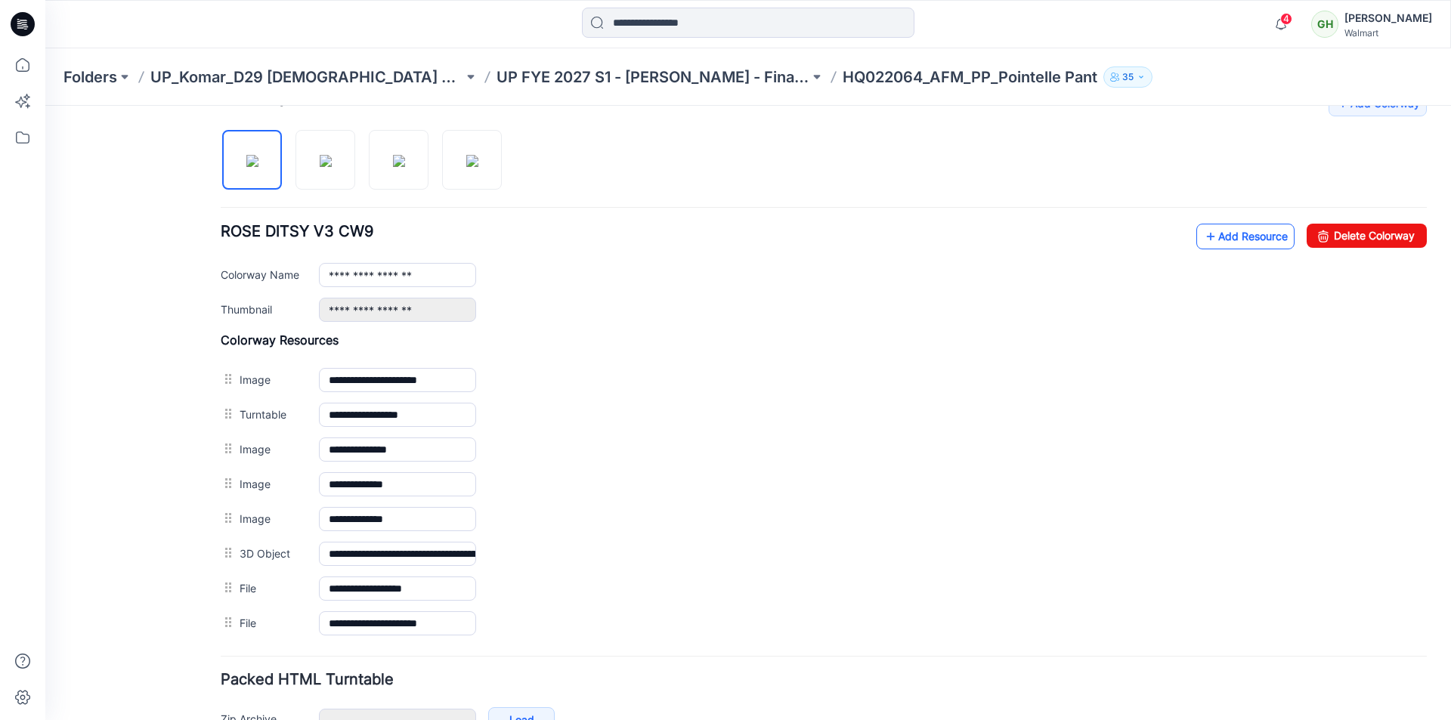
click at [1216, 240] on link "Add Resource" at bounding box center [1245, 237] width 98 height 26
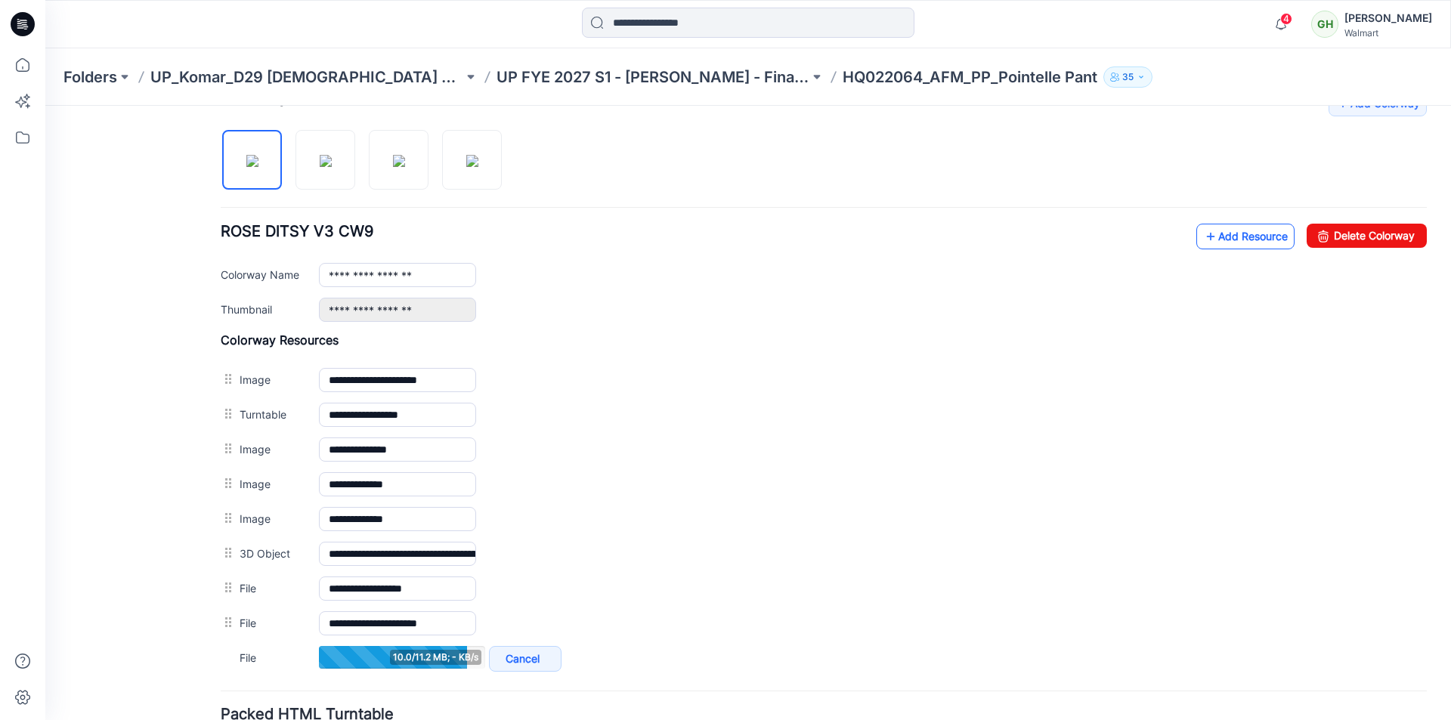
click at [1209, 240] on link "Add Resource" at bounding box center [1245, 237] width 98 height 26
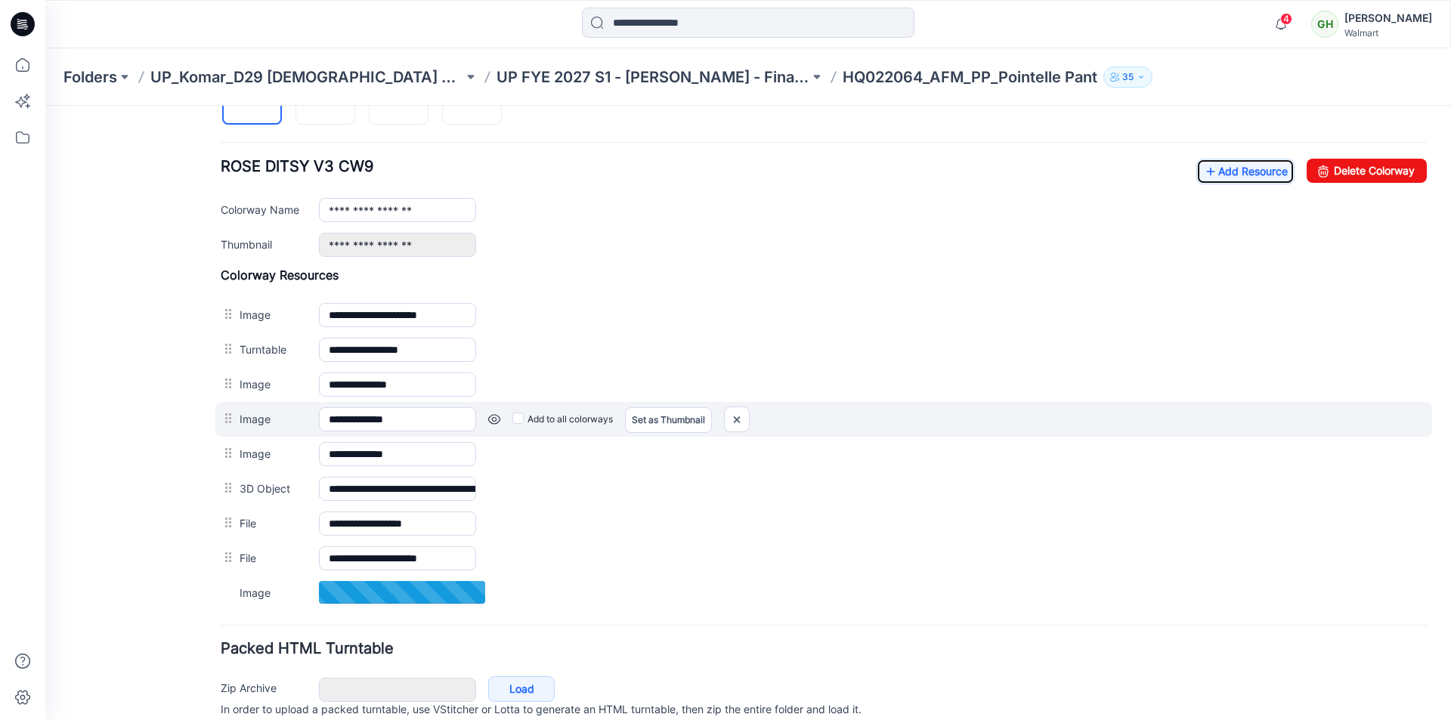
scroll to position [615, 0]
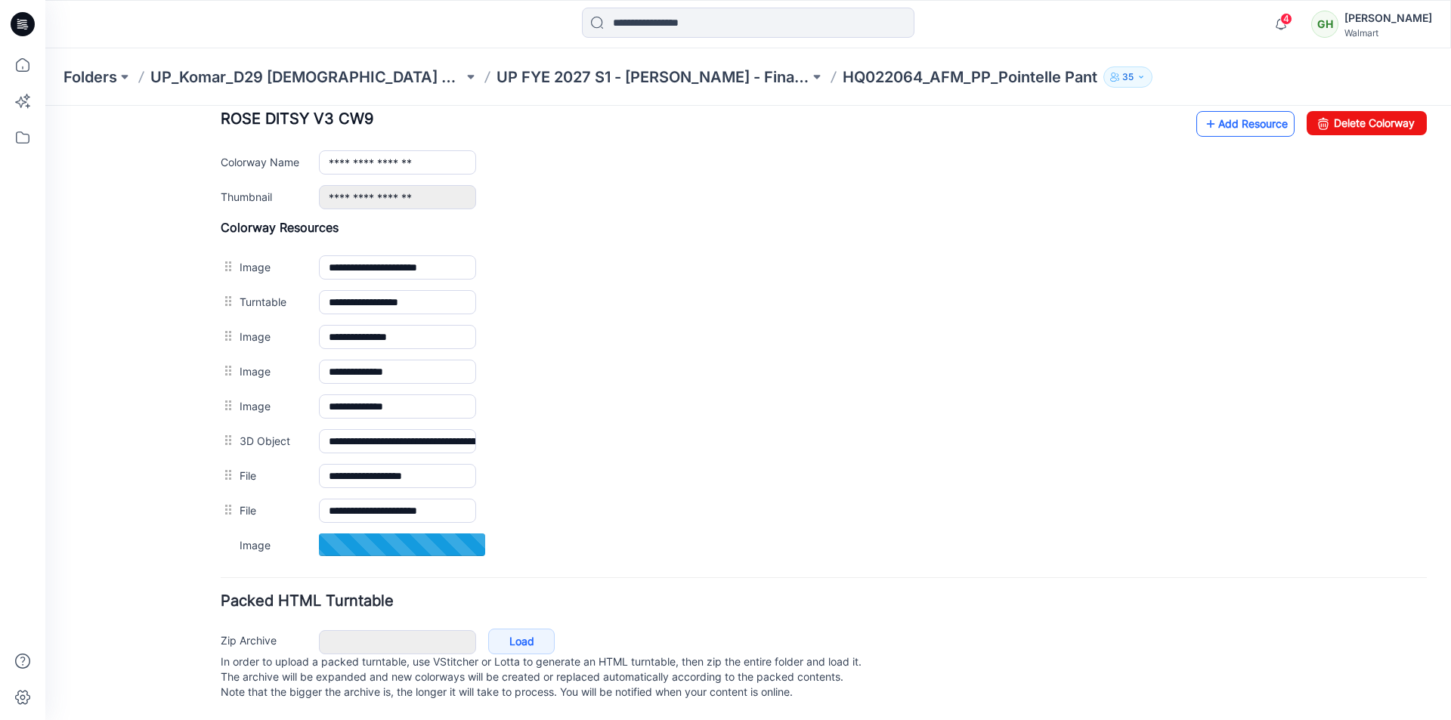
click at [1221, 116] on link "Add Resource" at bounding box center [1245, 124] width 98 height 26
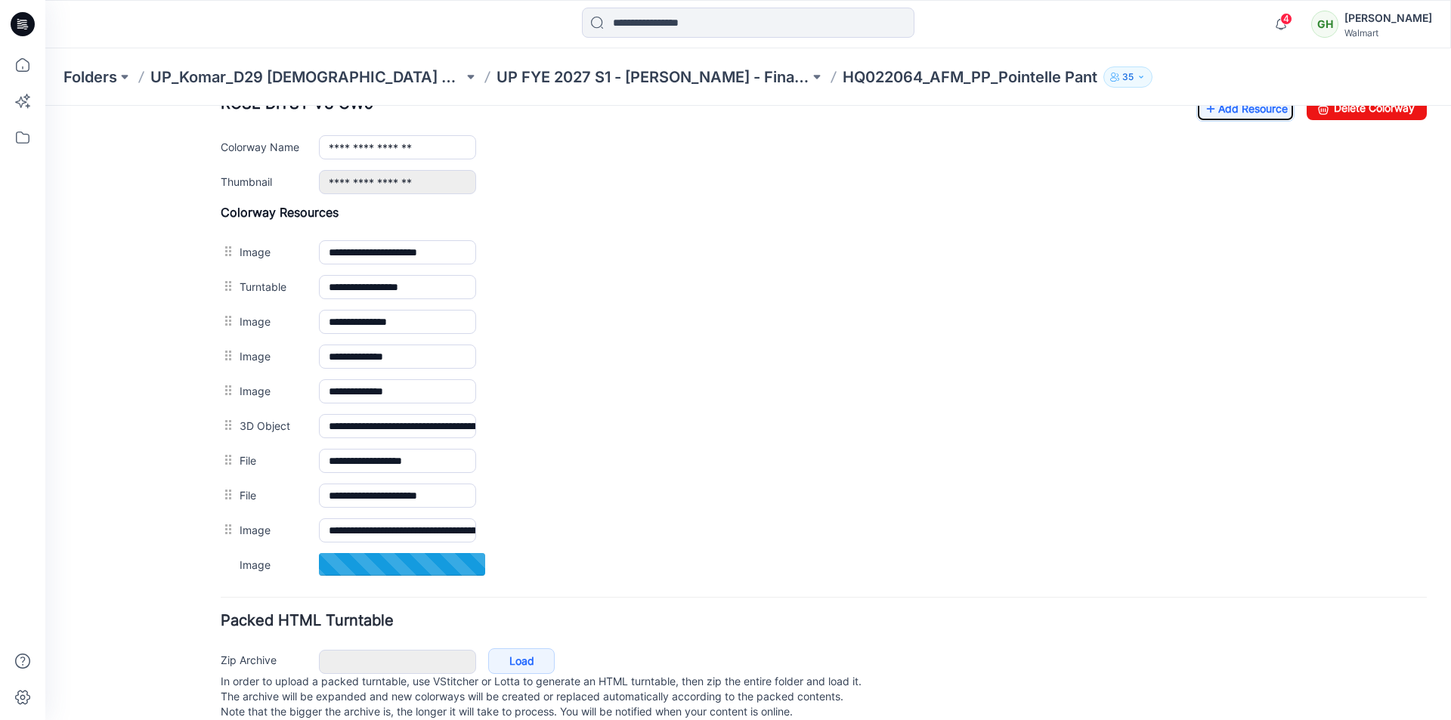
scroll to position [388, 0]
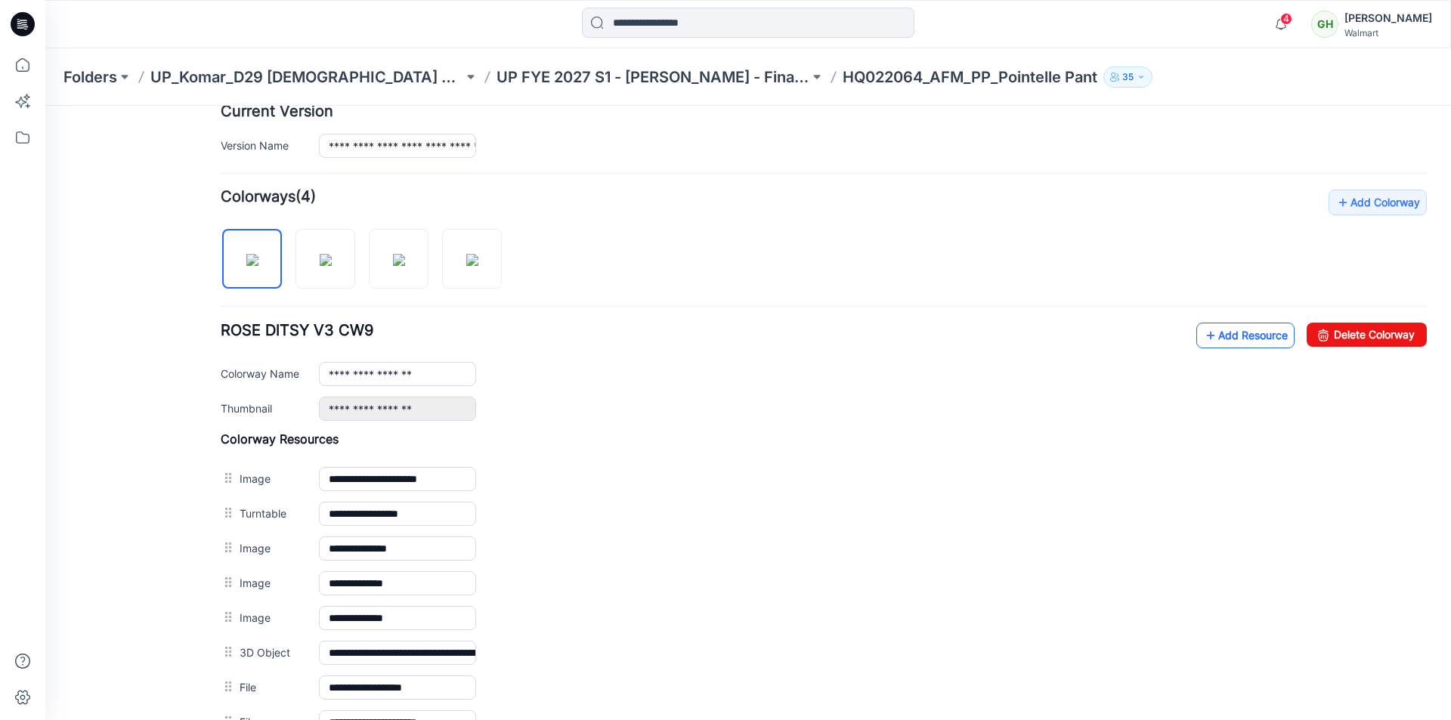
click at [1210, 339] on link "Add Resource" at bounding box center [1245, 336] width 98 height 26
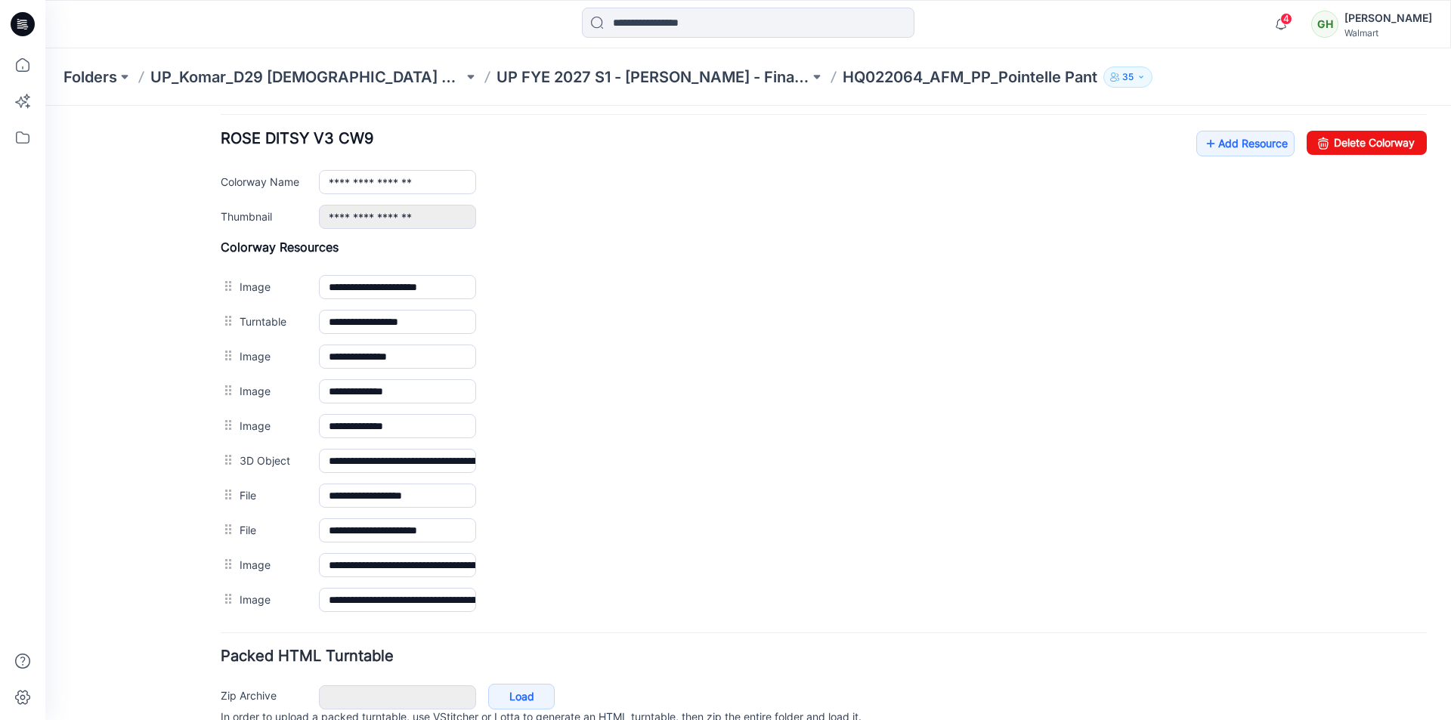
scroll to position [500, 0]
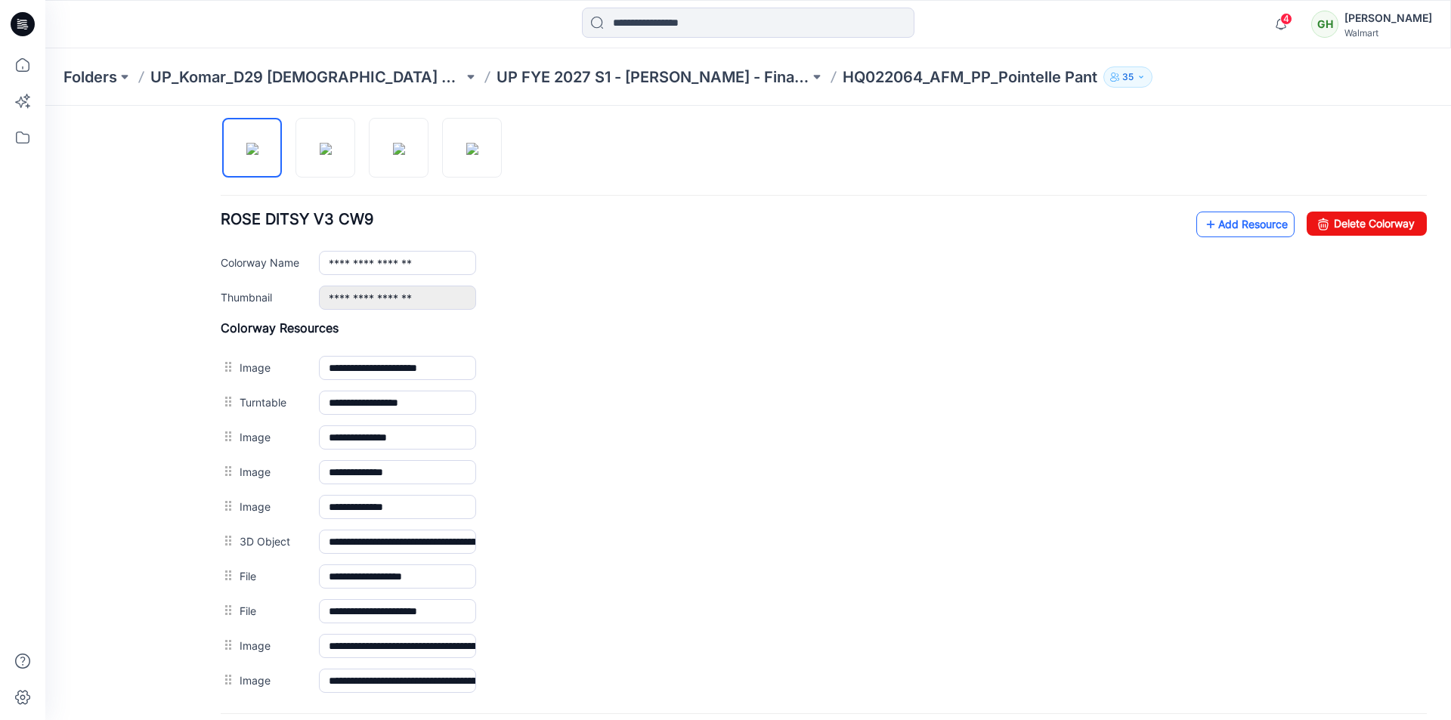
click at [1240, 219] on link "Add Resource" at bounding box center [1245, 225] width 98 height 26
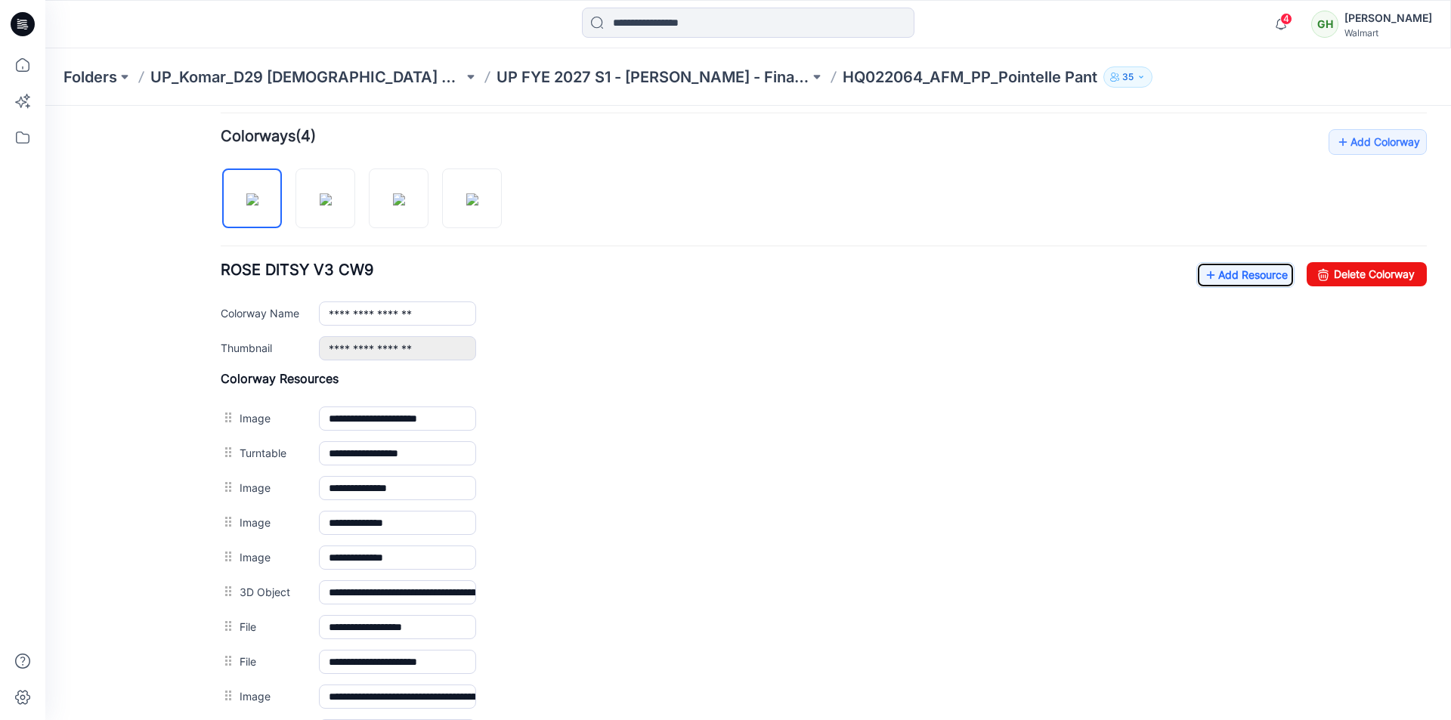
scroll to position [383, 0]
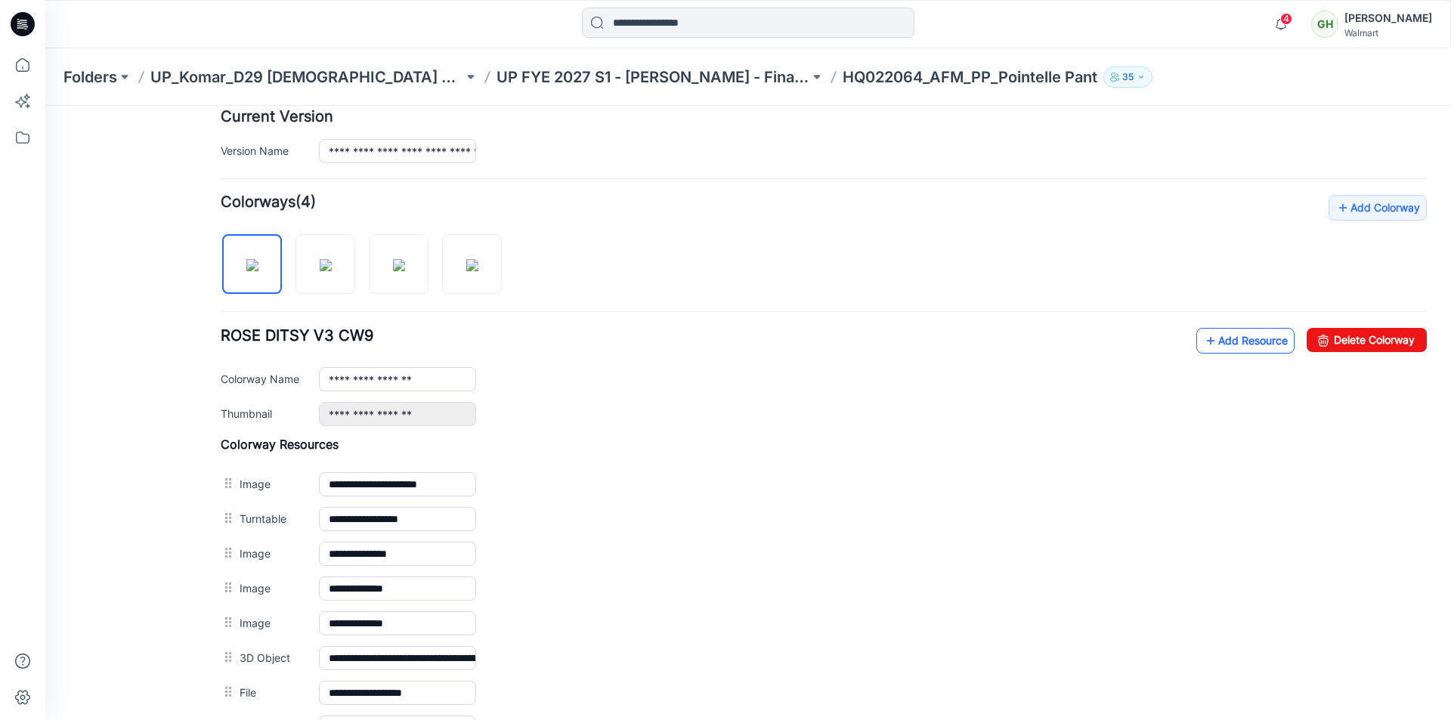
click at [1205, 333] on link "Add Resource" at bounding box center [1245, 341] width 98 height 26
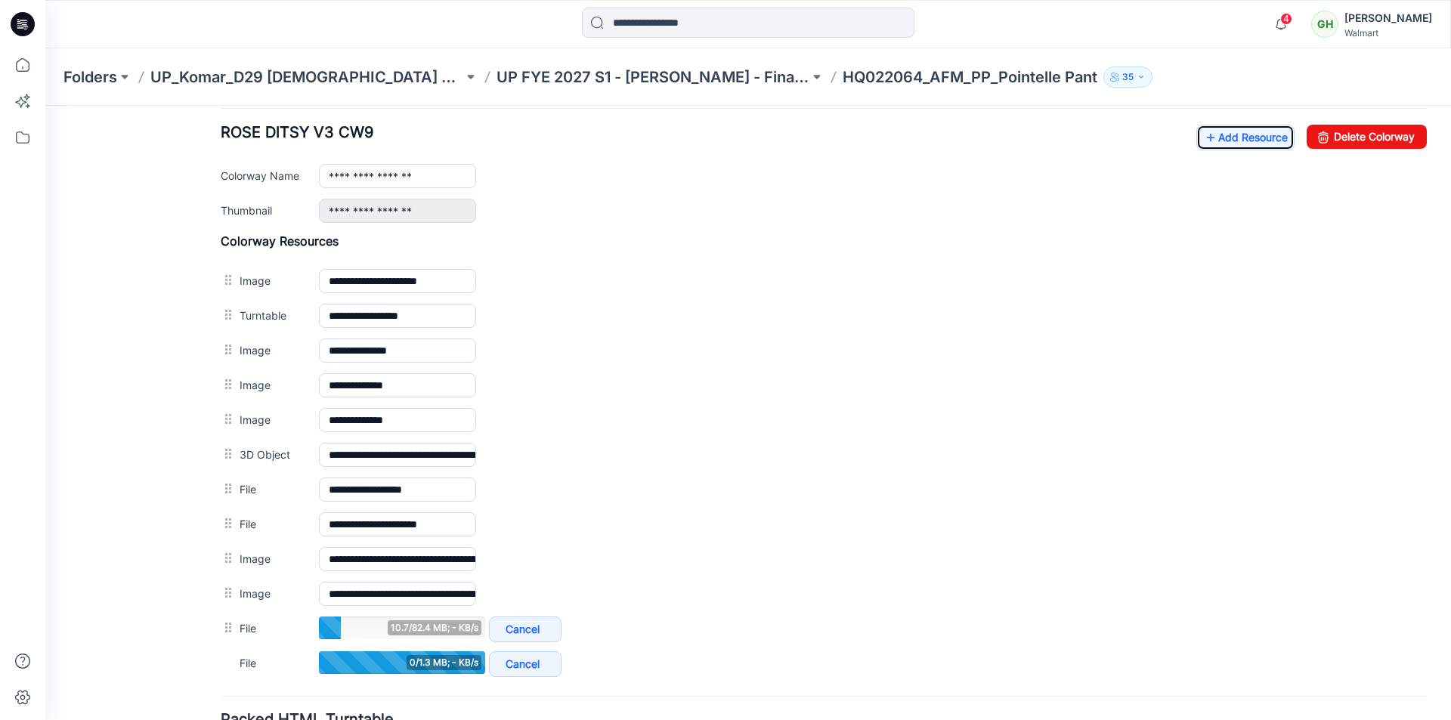
scroll to position [418, 0]
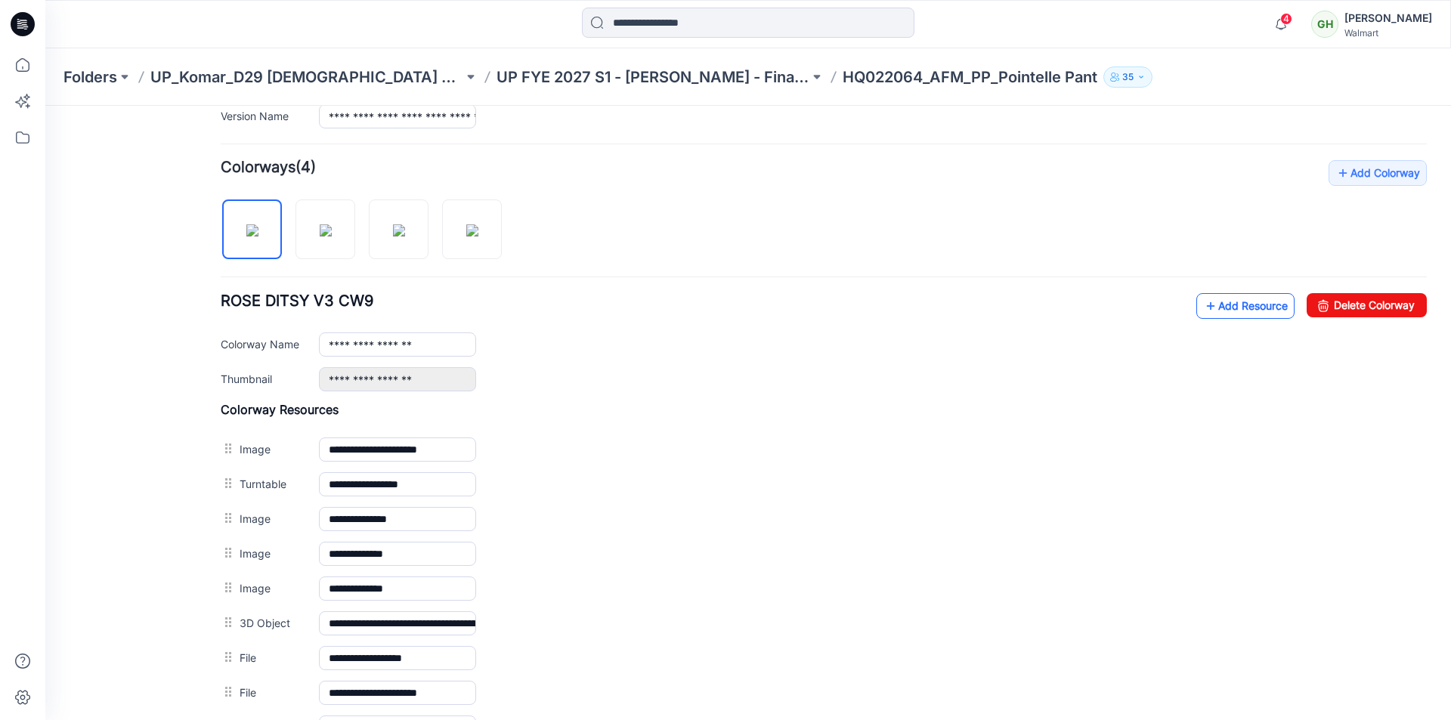
click at [1222, 314] on link "Add Resource" at bounding box center [1245, 306] width 98 height 26
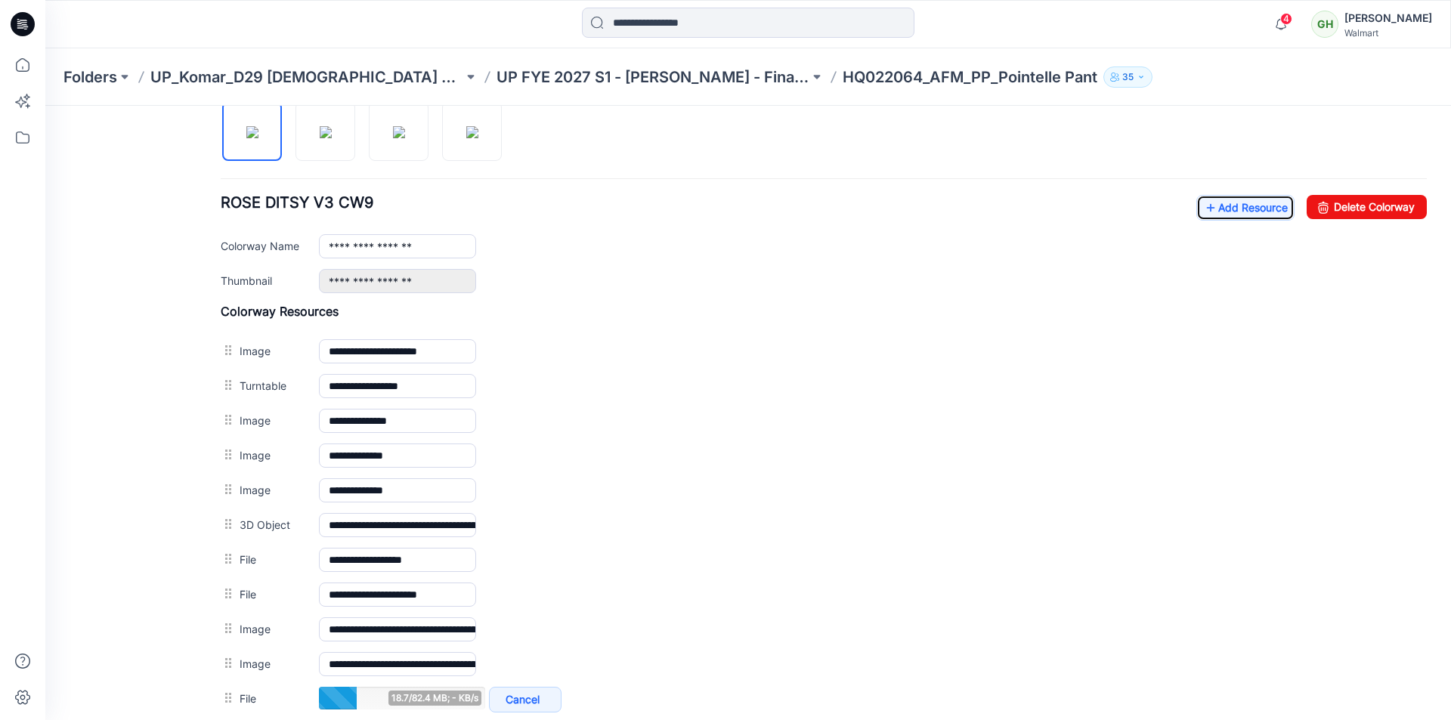
scroll to position [493, 0]
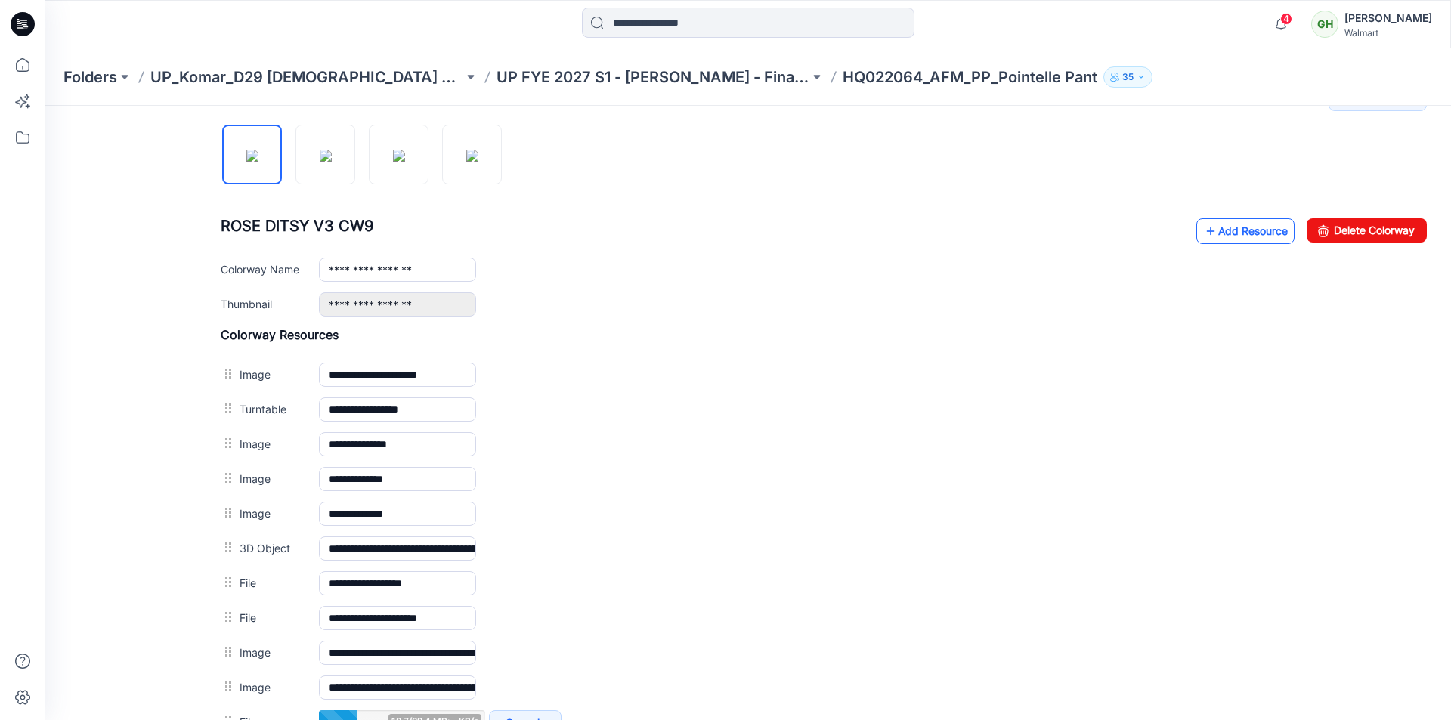
click at [1227, 234] on link "Add Resource" at bounding box center [1245, 231] width 98 height 26
click at [1222, 223] on link "Add Resource" at bounding box center [1245, 231] width 98 height 26
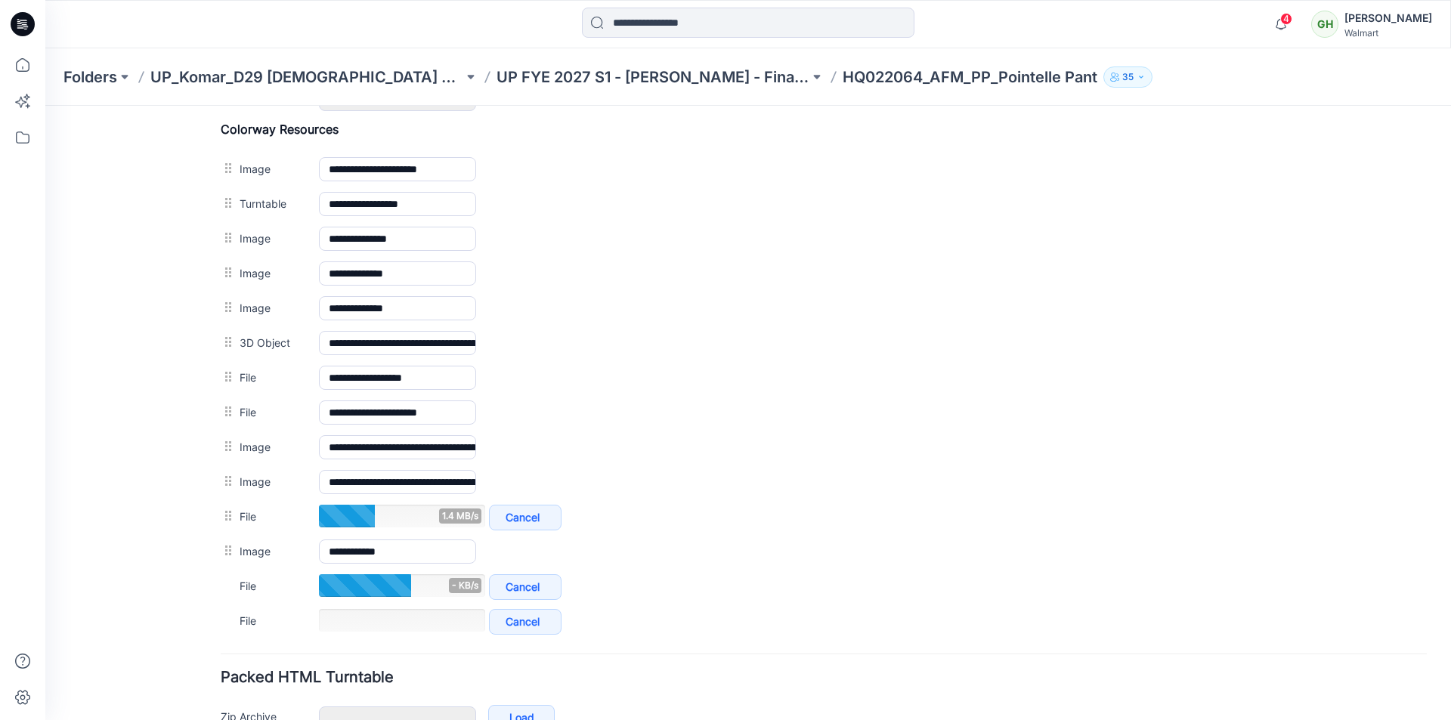
scroll to position [487, 0]
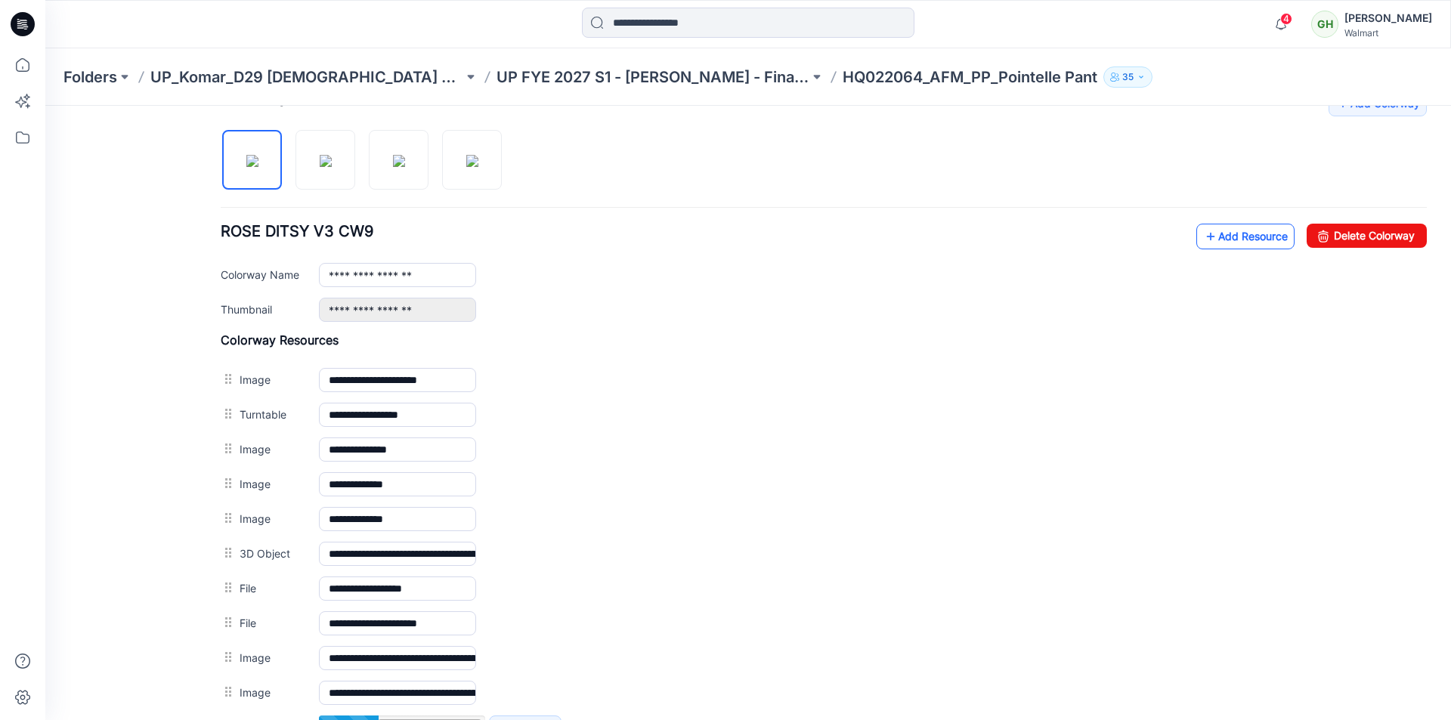
click at [1219, 231] on link "Add Resource" at bounding box center [1245, 237] width 98 height 26
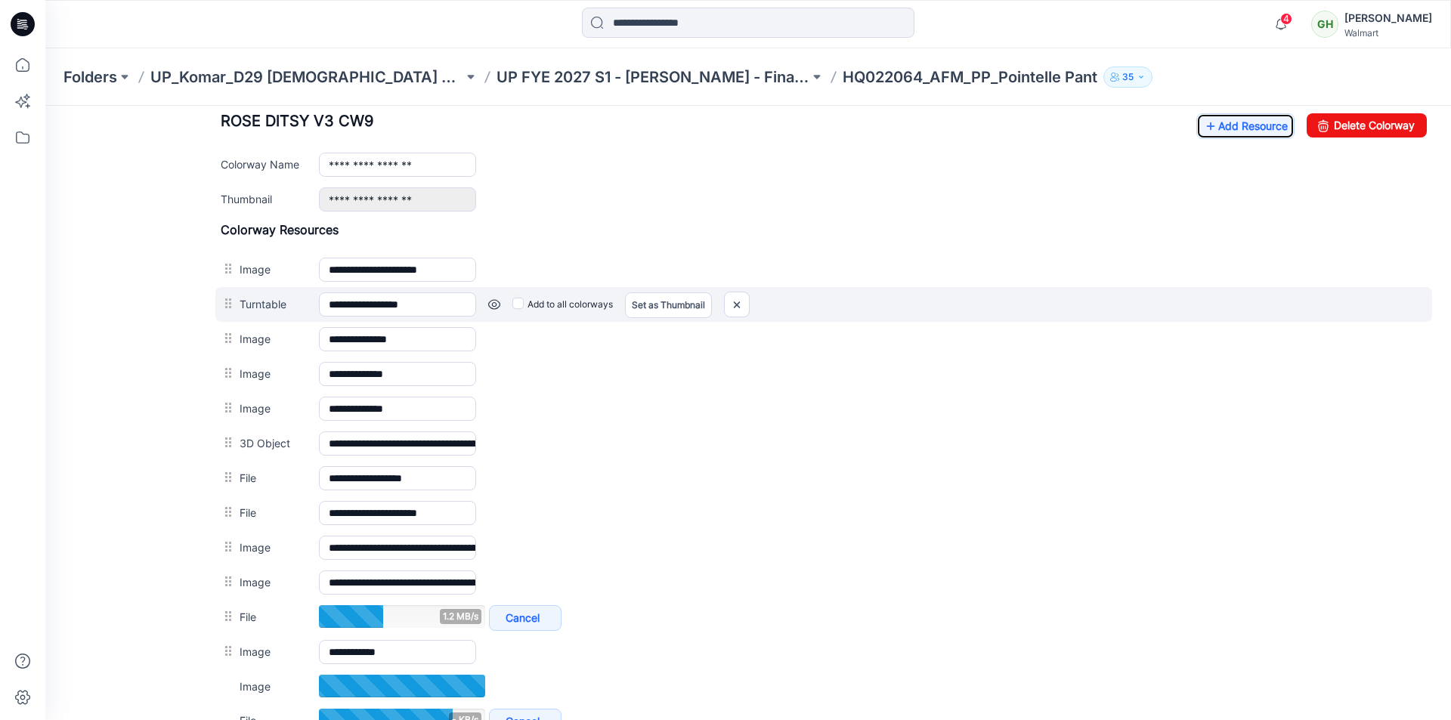
scroll to position [563, 0]
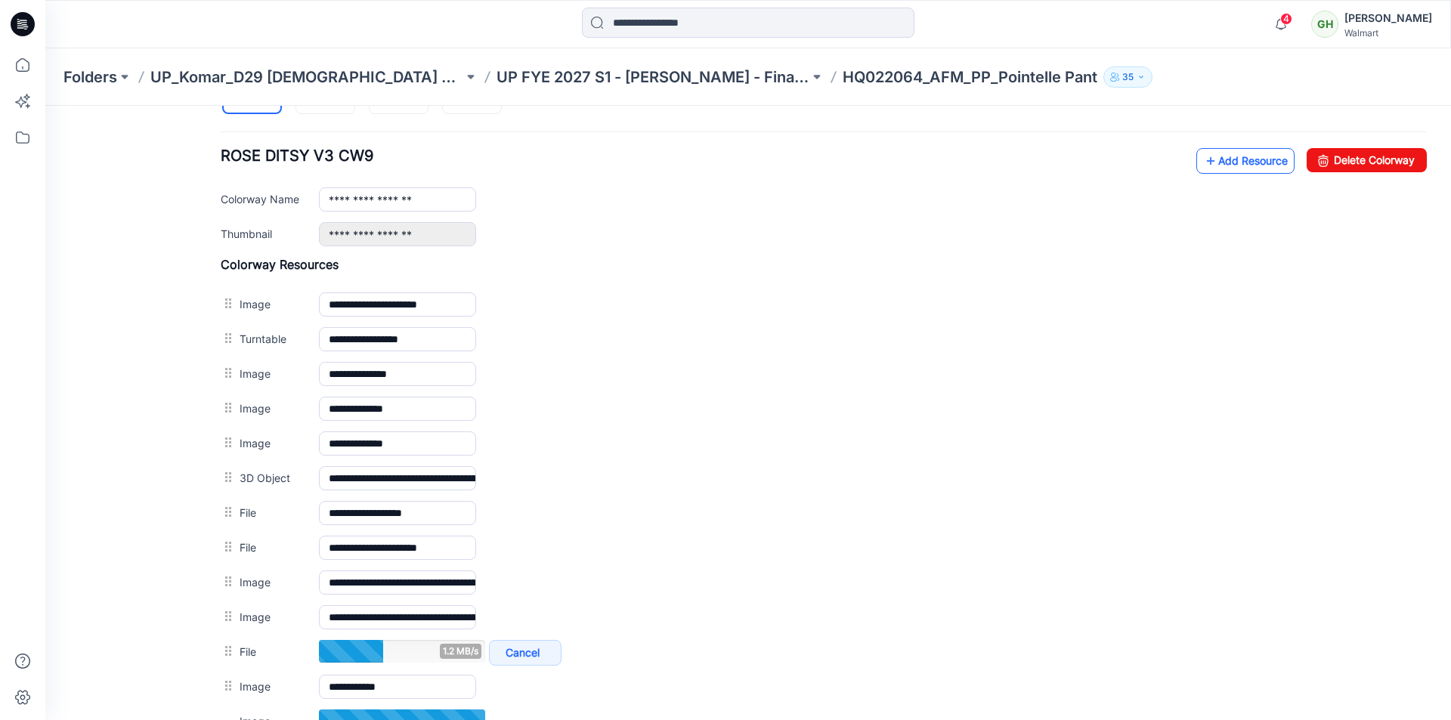
click at [1226, 166] on link "Add Resource" at bounding box center [1245, 161] width 98 height 26
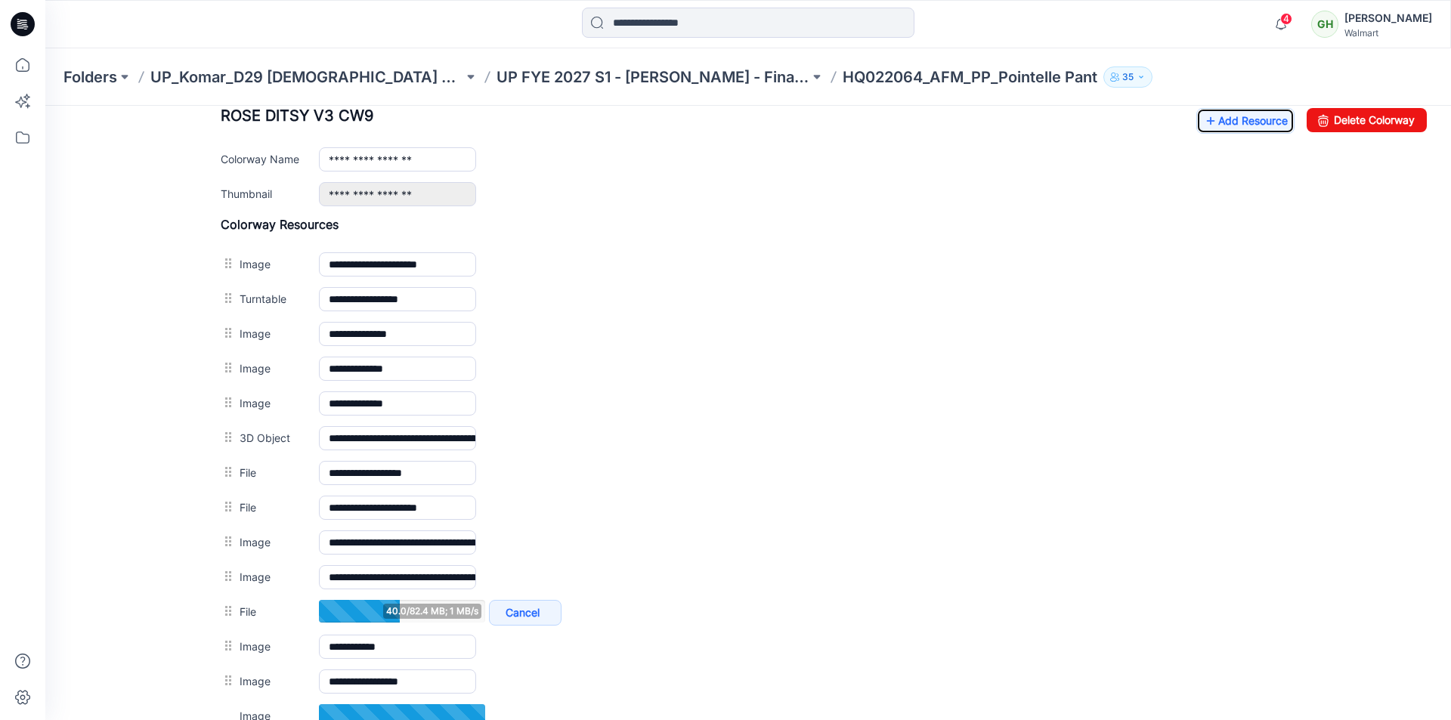
scroll to position [522, 0]
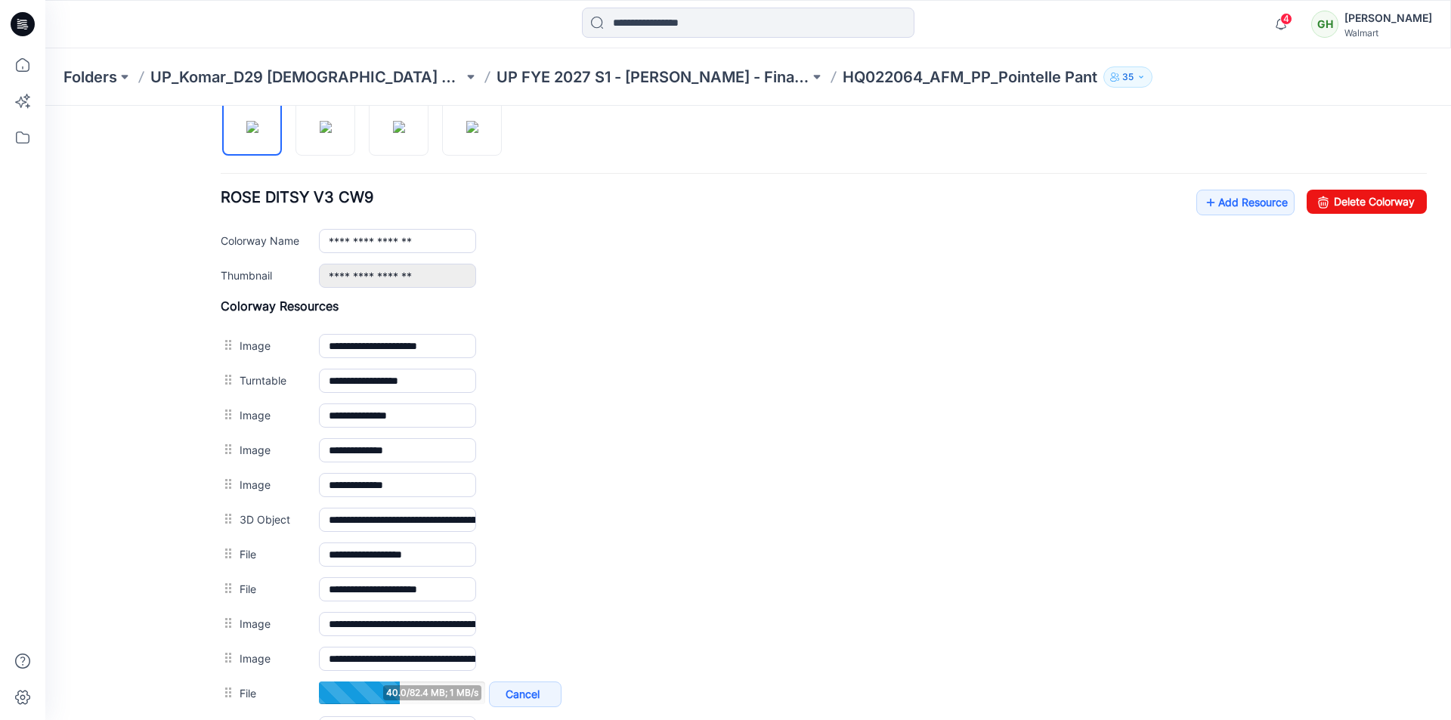
click at [1243, 220] on div "**********" at bounding box center [824, 239] width 1206 height 98
click at [1236, 198] on link "Add Resource" at bounding box center [1245, 203] width 98 height 26
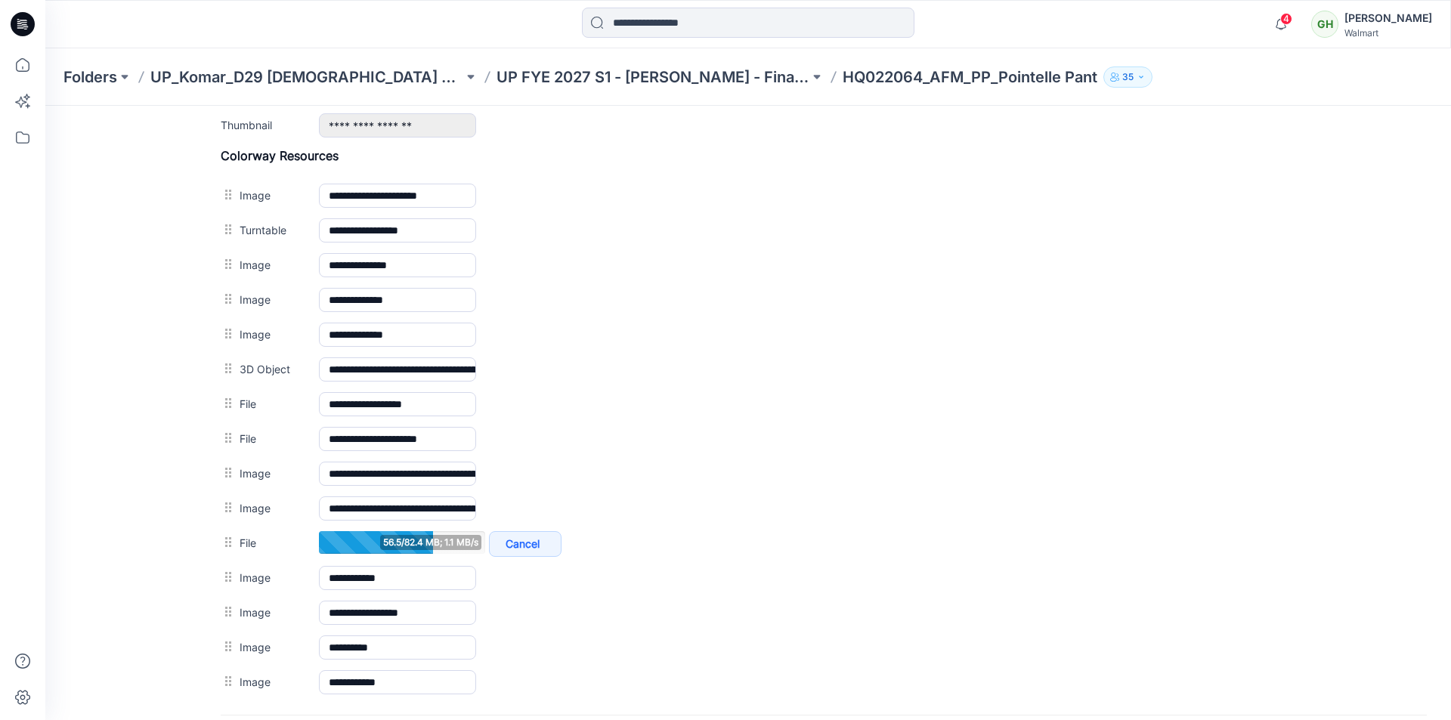
scroll to position [521, 0]
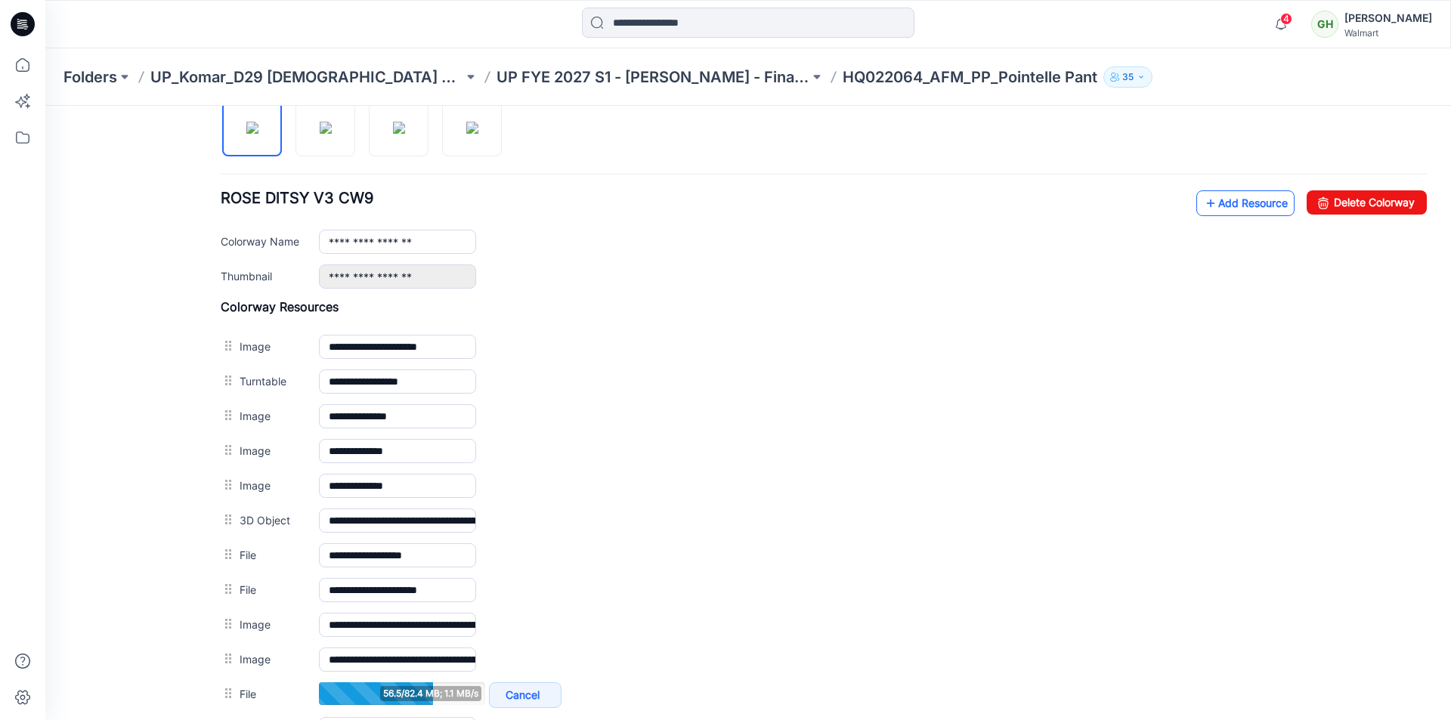
click at [1222, 206] on link "Add Resource" at bounding box center [1245, 203] width 98 height 26
click at [1209, 204] on link "Add Resource" at bounding box center [1245, 203] width 98 height 26
click at [1227, 200] on link "Add Resource" at bounding box center [1245, 203] width 98 height 26
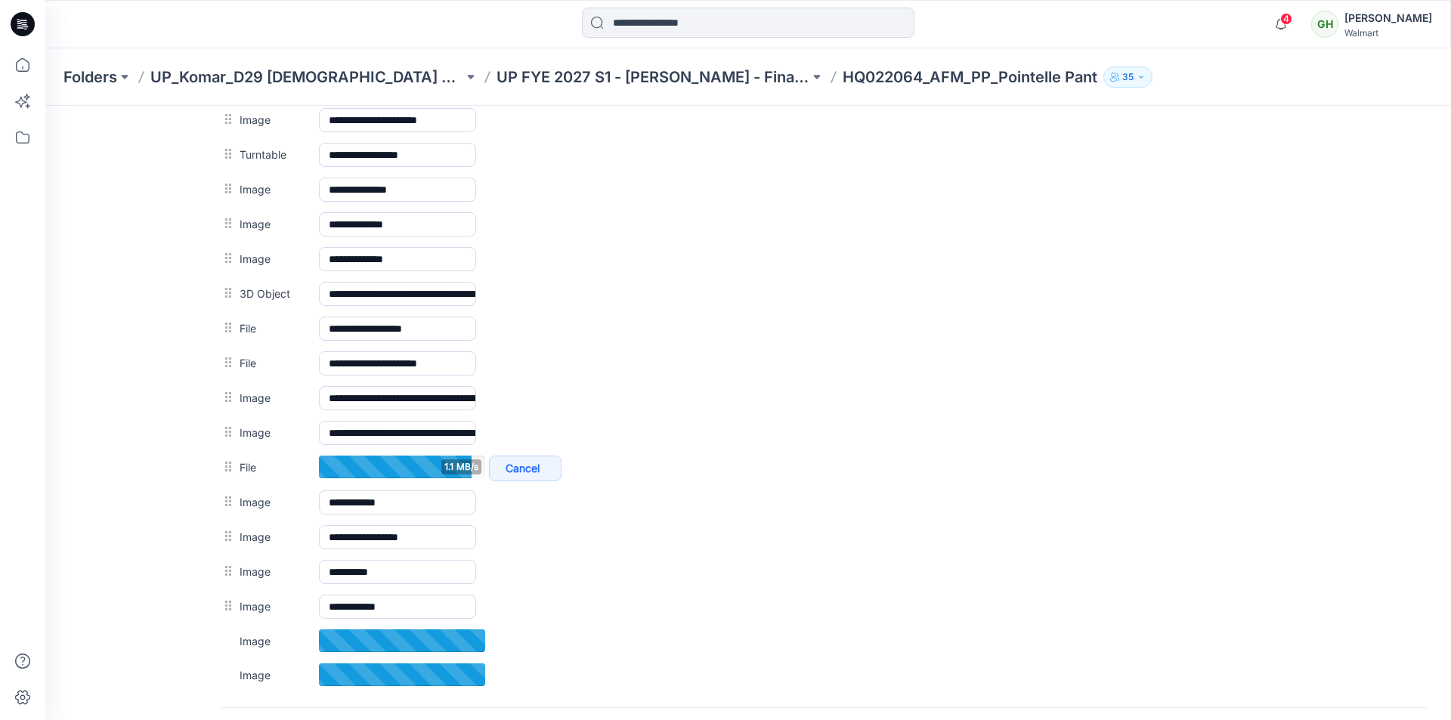
scroll to position [823, 0]
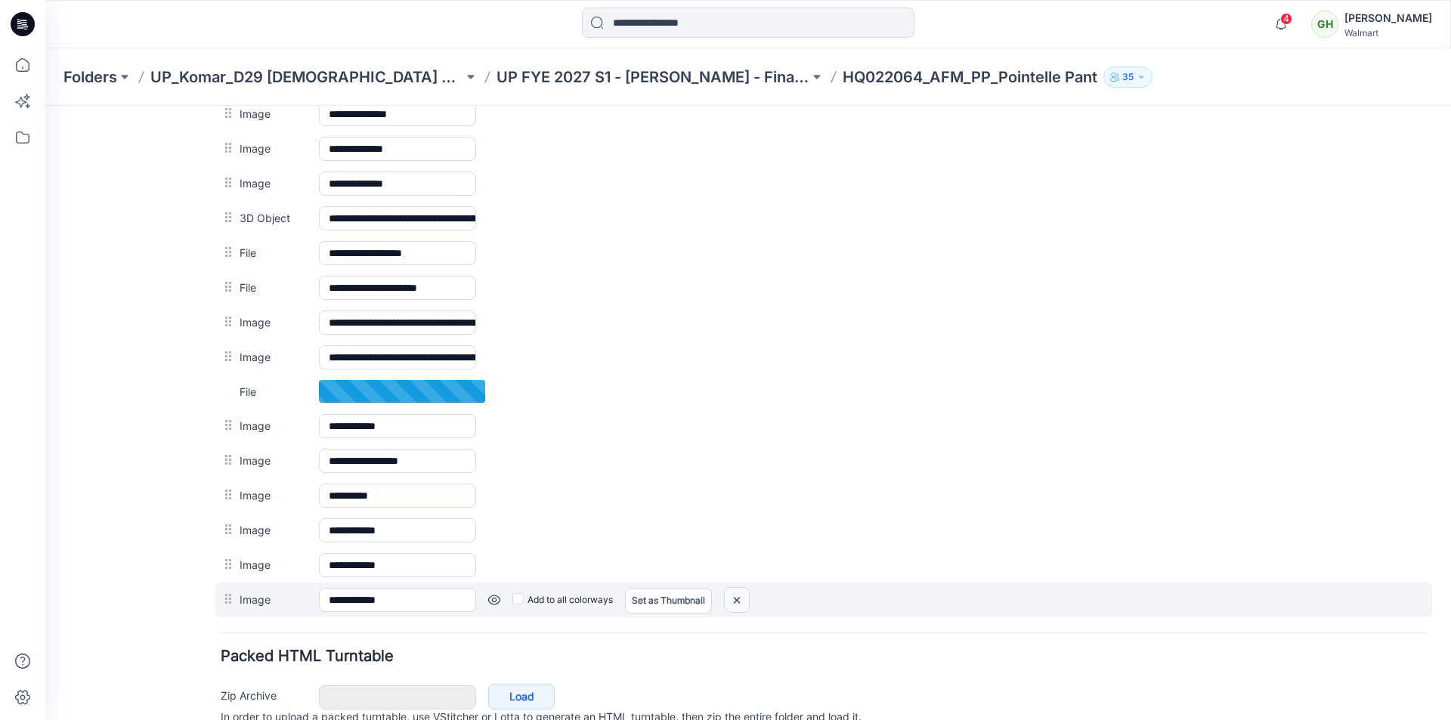
drag, startPoint x: 741, startPoint y: 599, endPoint x: 834, endPoint y: 187, distance: 422.8
click at [45, 106] on img at bounding box center [45, 106] width 0 height 0
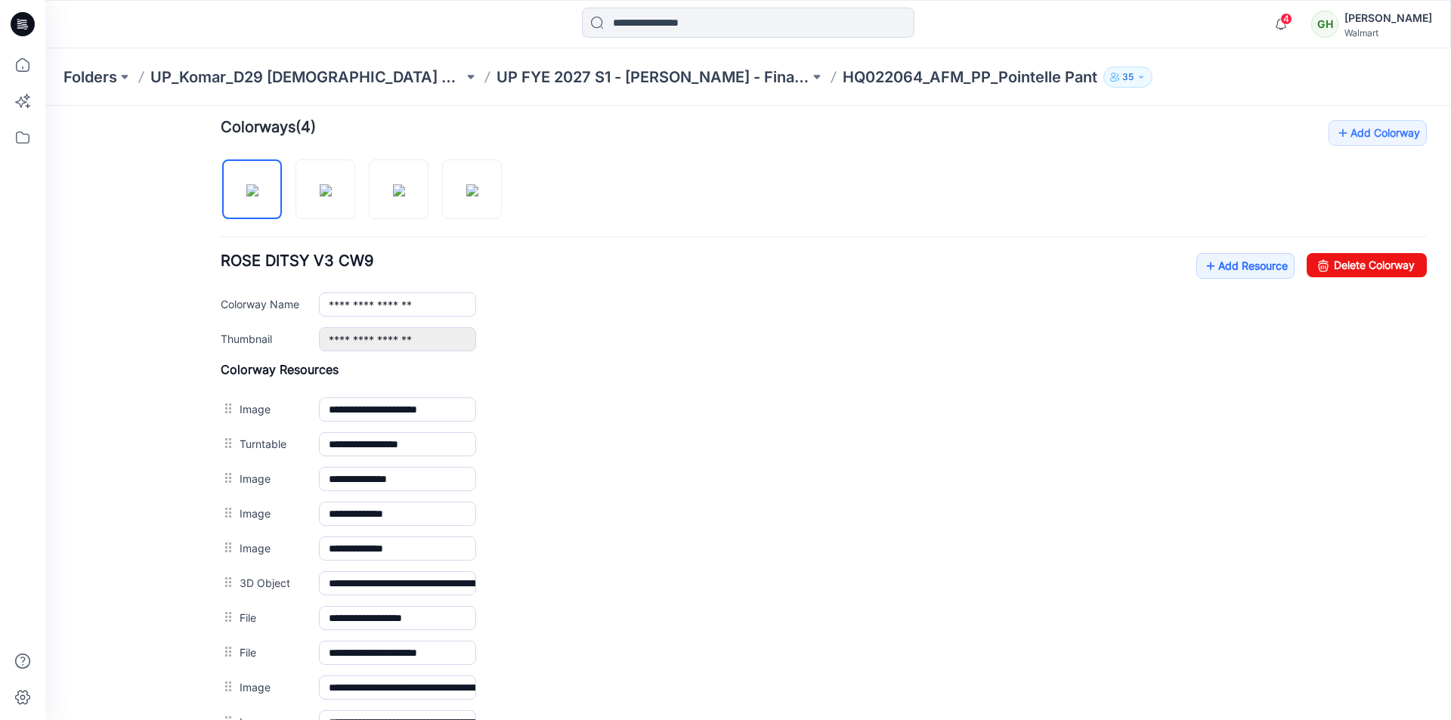
scroll to position [445, 0]
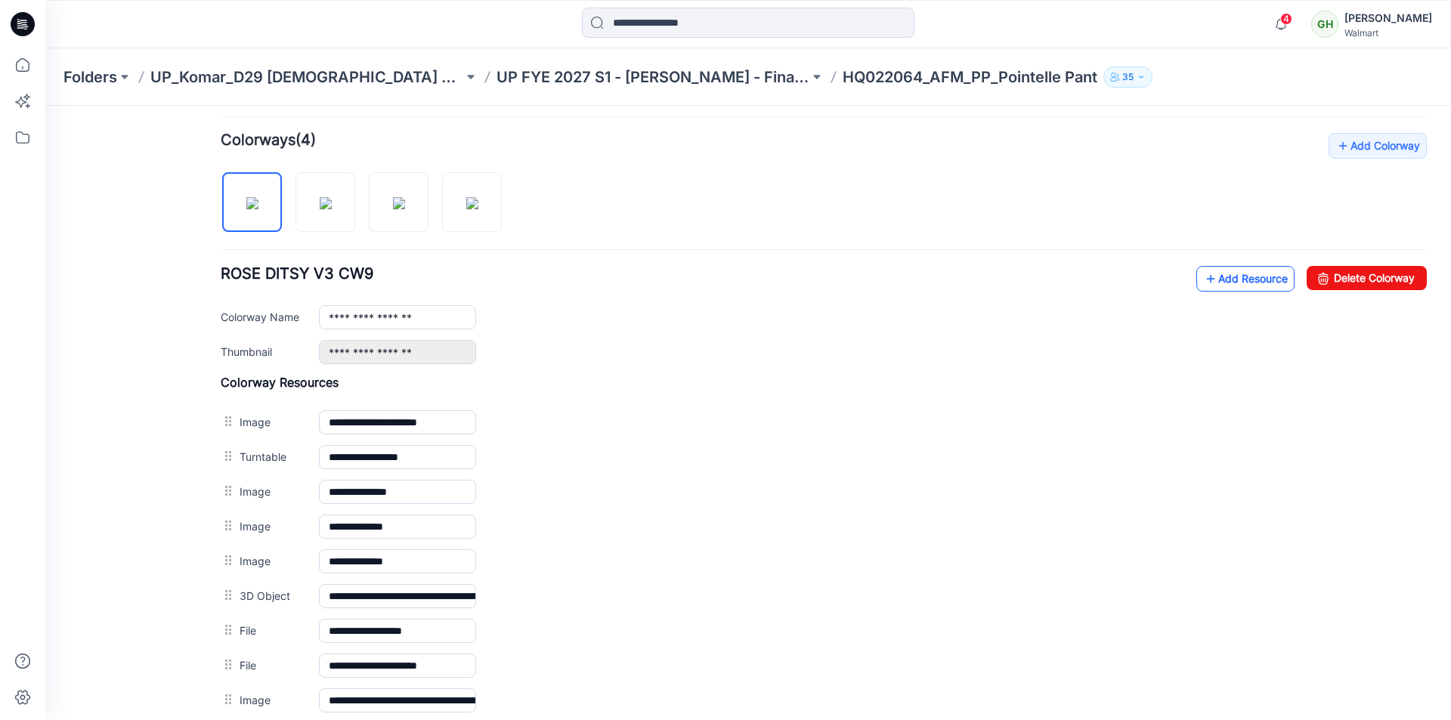
click at [1232, 282] on link "Add Resource" at bounding box center [1245, 279] width 98 height 26
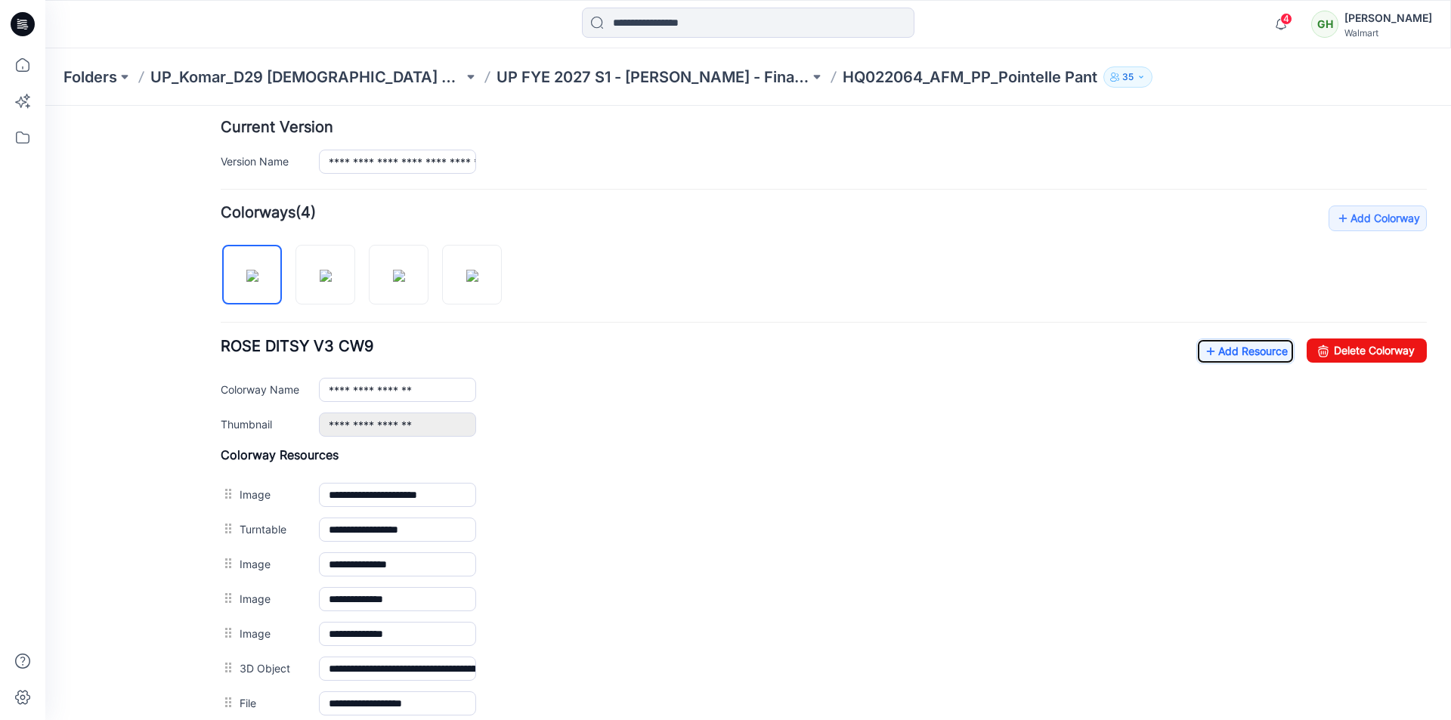
scroll to position [330, 0]
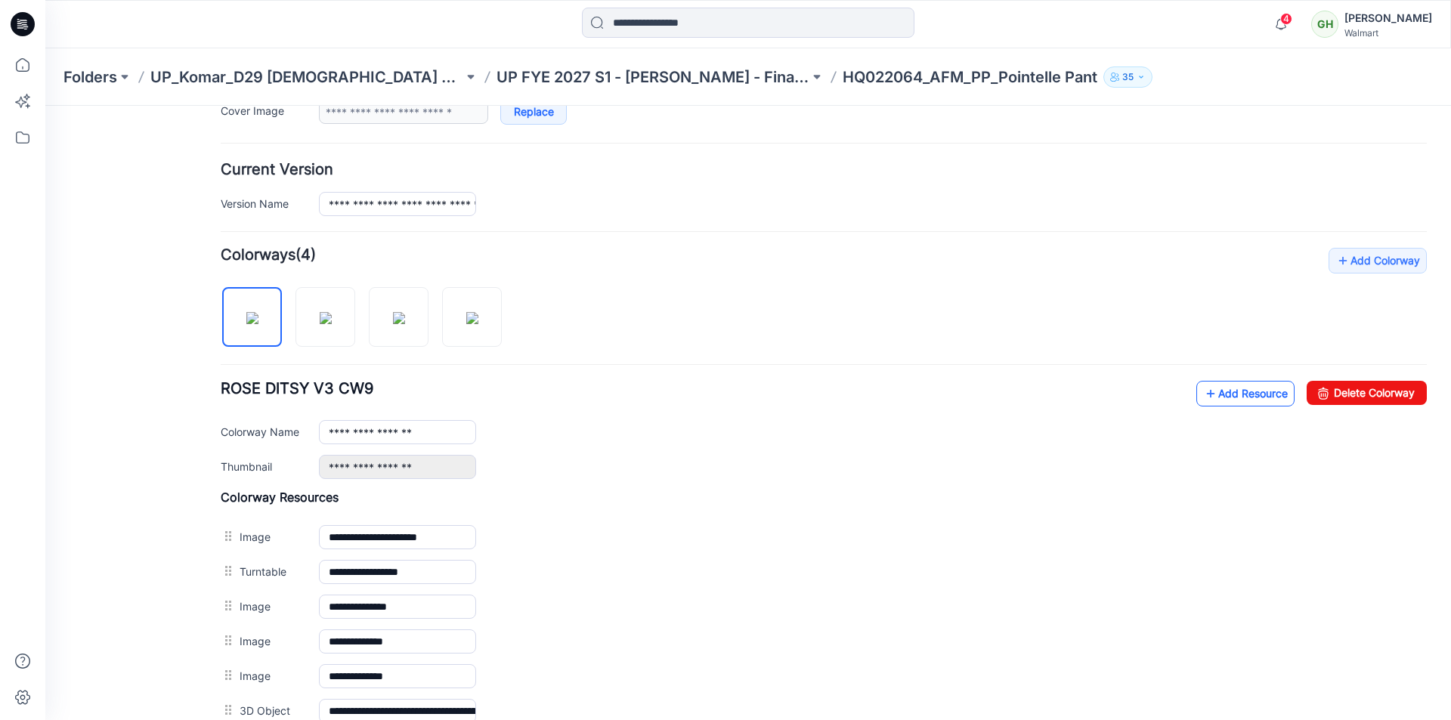
click at [1225, 392] on link "Add Resource" at bounding box center [1245, 394] width 98 height 26
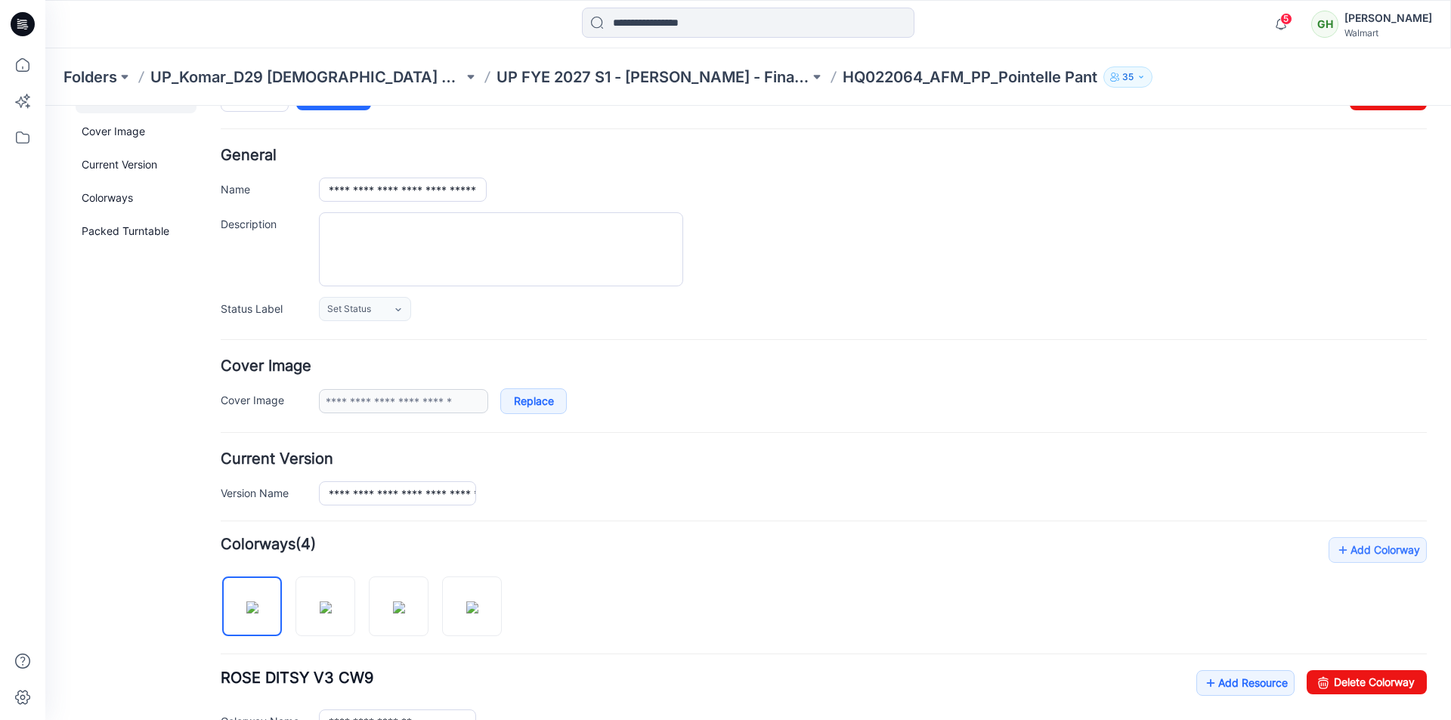
scroll to position [0, 0]
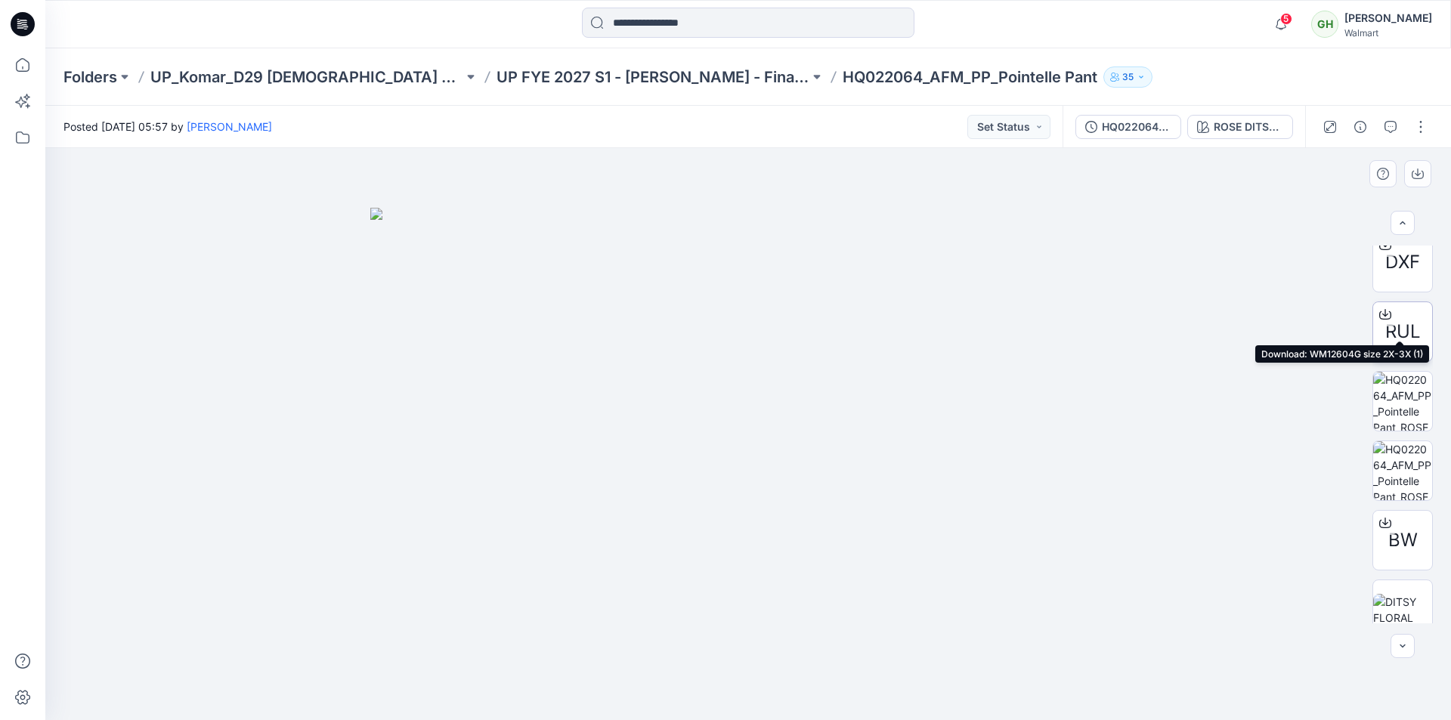
scroll to position [453, 0]
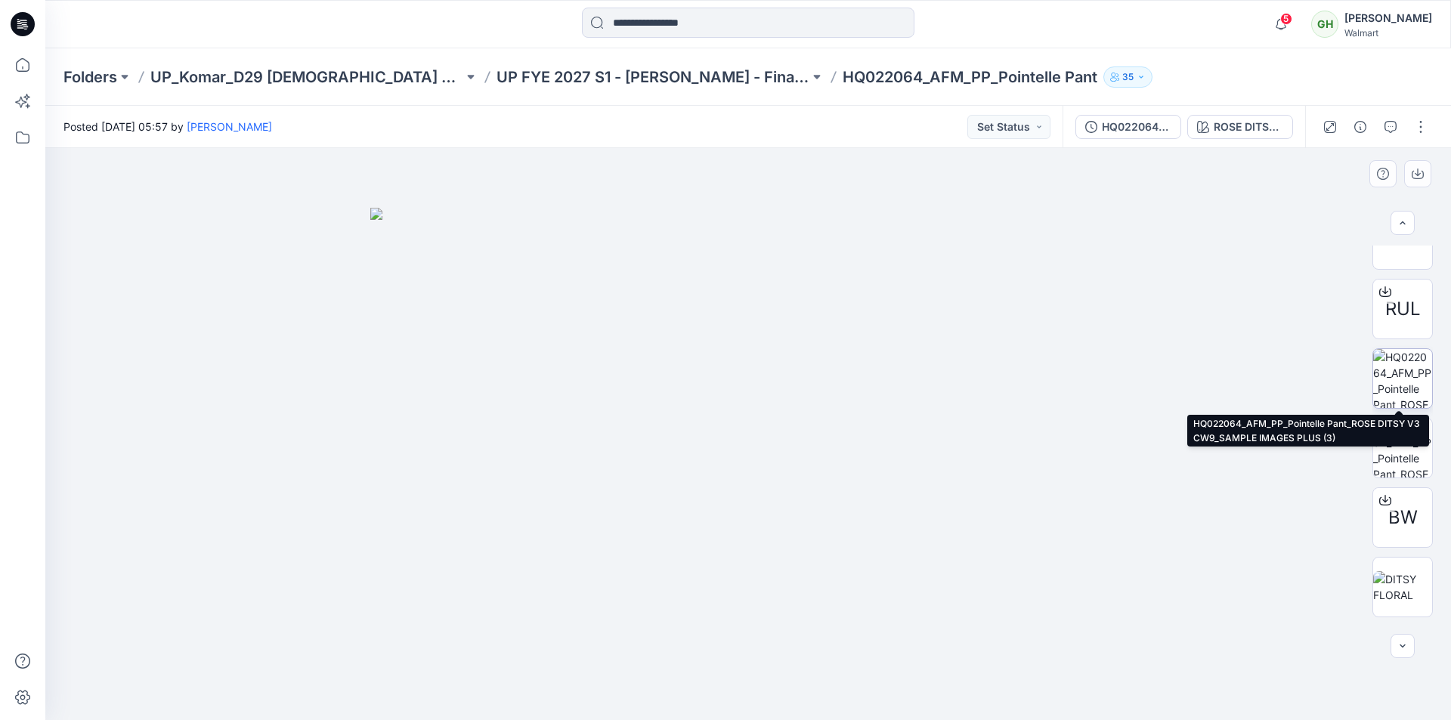
click at [1415, 386] on img at bounding box center [1402, 378] width 59 height 59
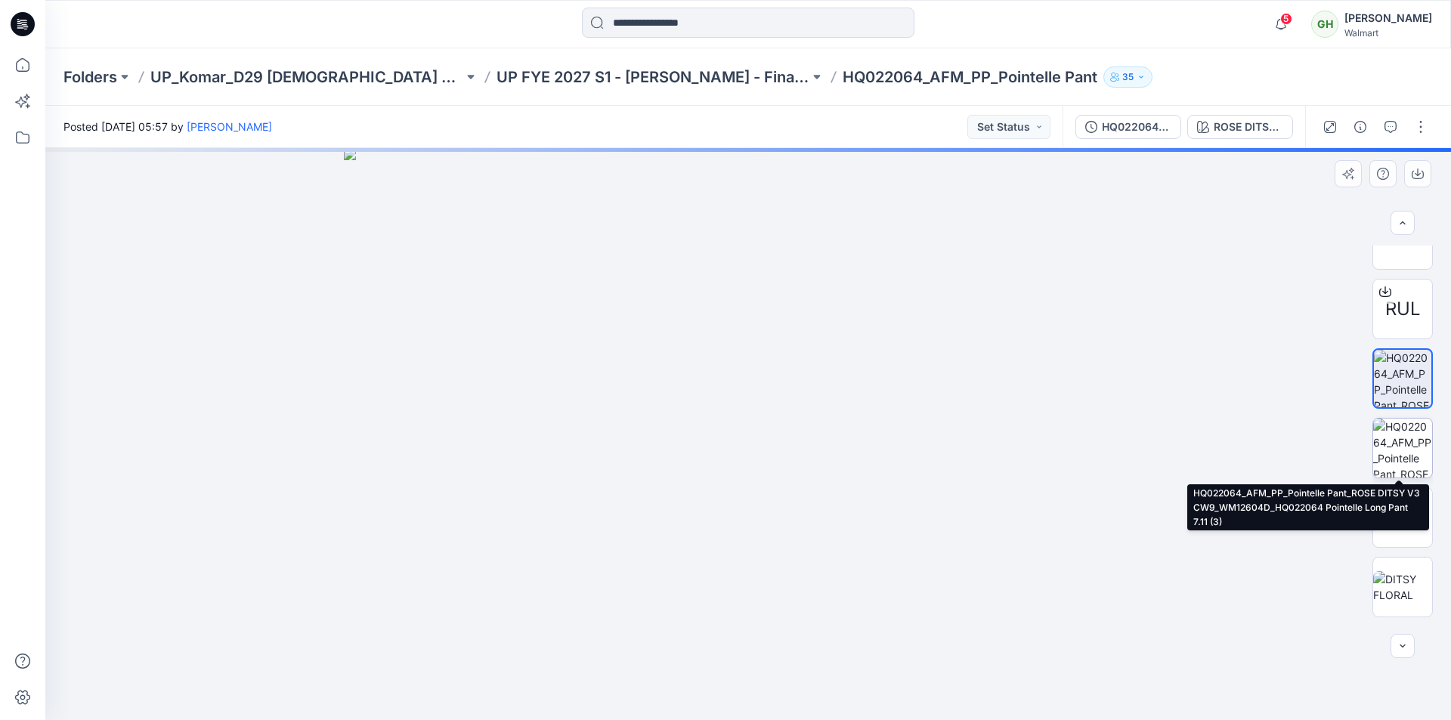
click at [1401, 442] on img at bounding box center [1402, 448] width 59 height 59
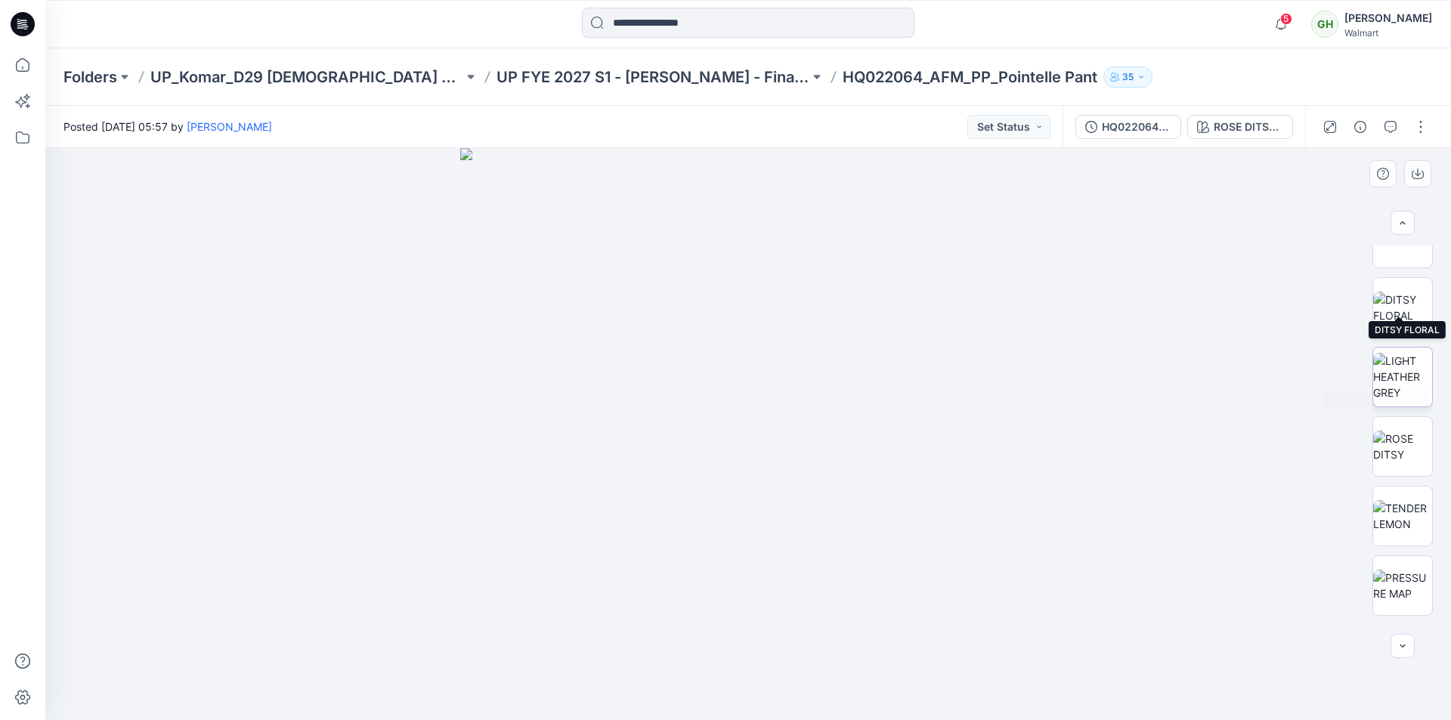
scroll to position [756, 0]
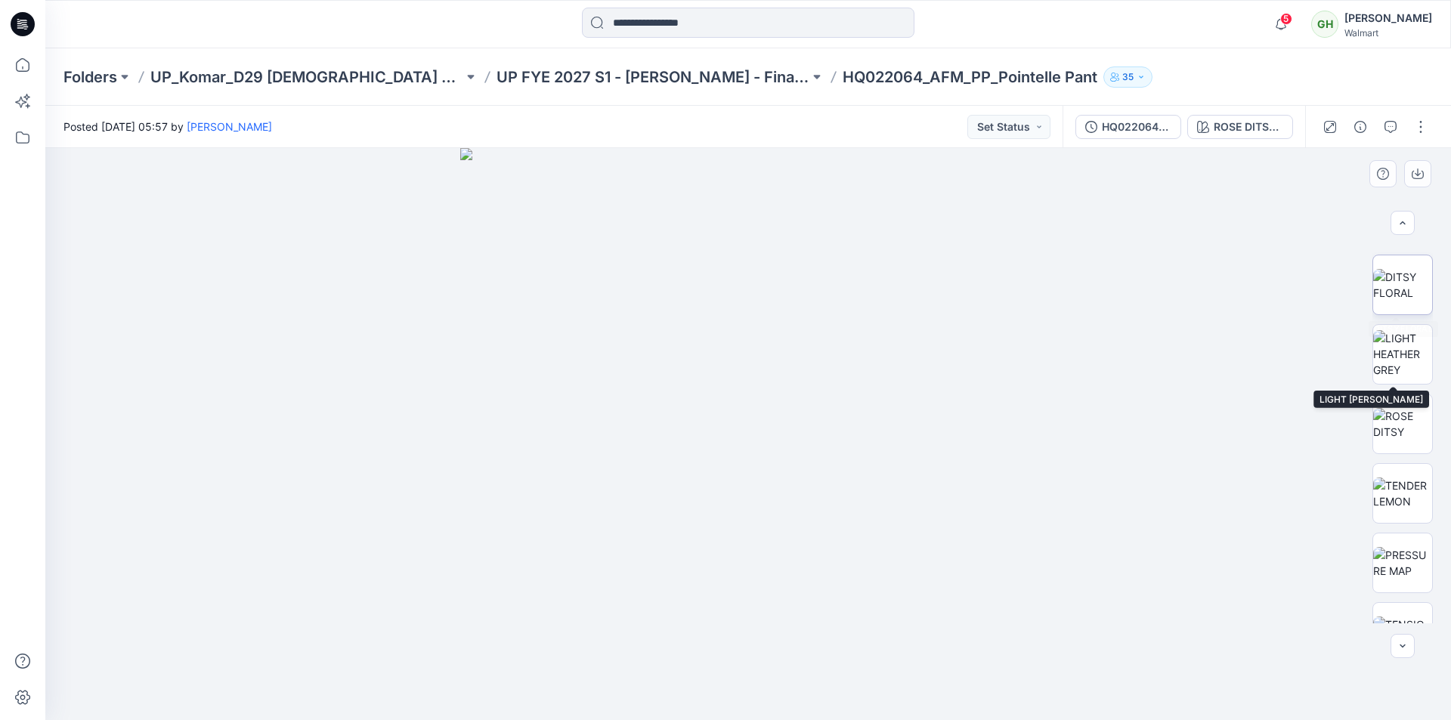
click at [1413, 301] on img at bounding box center [1402, 285] width 59 height 32
click at [1407, 351] on img at bounding box center [1402, 354] width 59 height 48
click at [1400, 432] on img at bounding box center [1402, 424] width 59 height 32
click at [1404, 491] on img at bounding box center [1402, 494] width 59 height 32
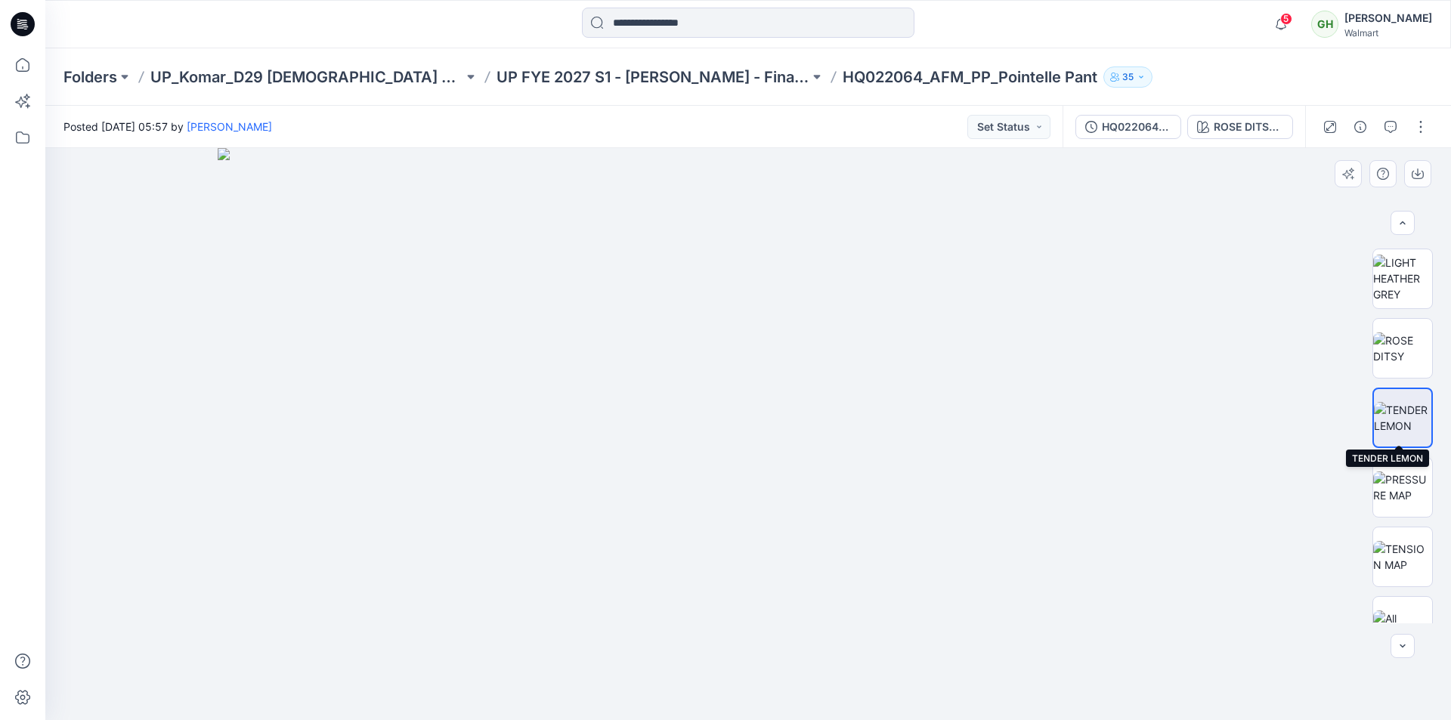
scroll to position [865, 0]
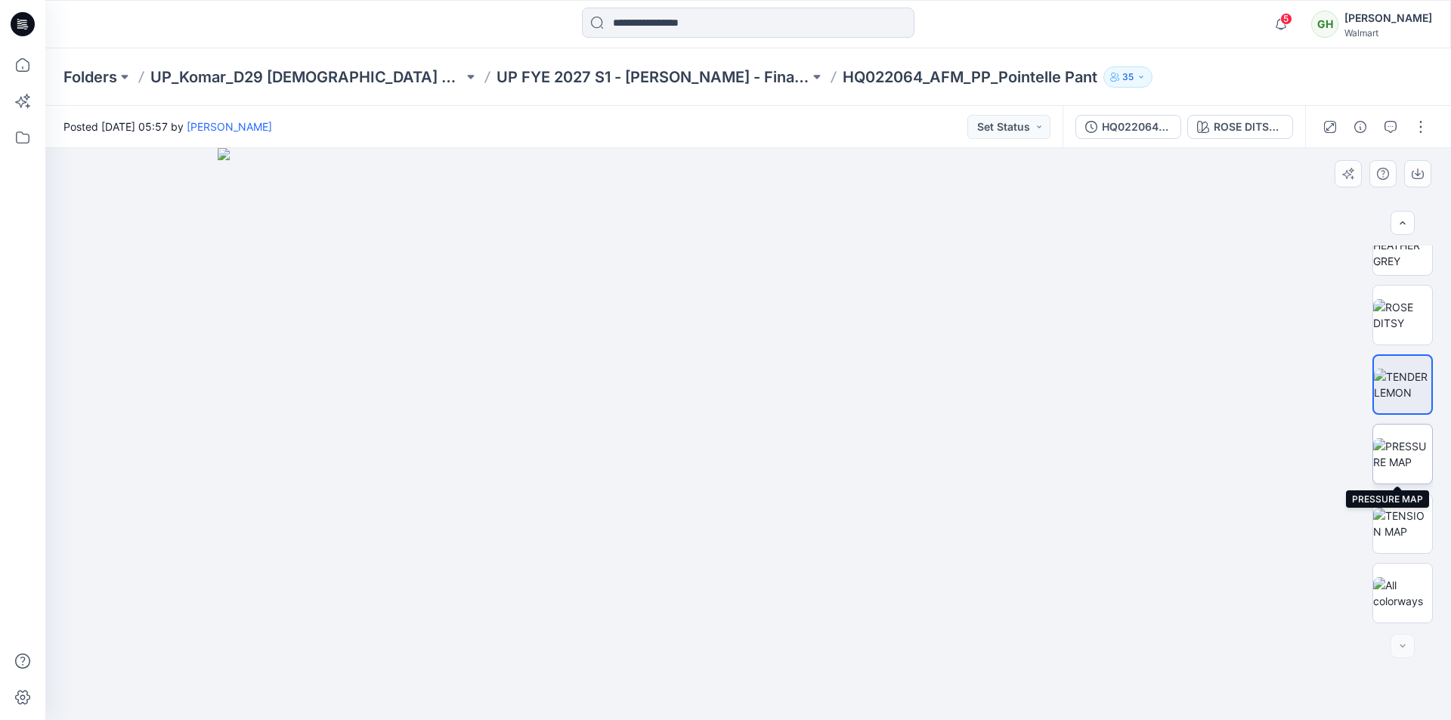
click at [1401, 446] on img at bounding box center [1402, 454] width 59 height 32
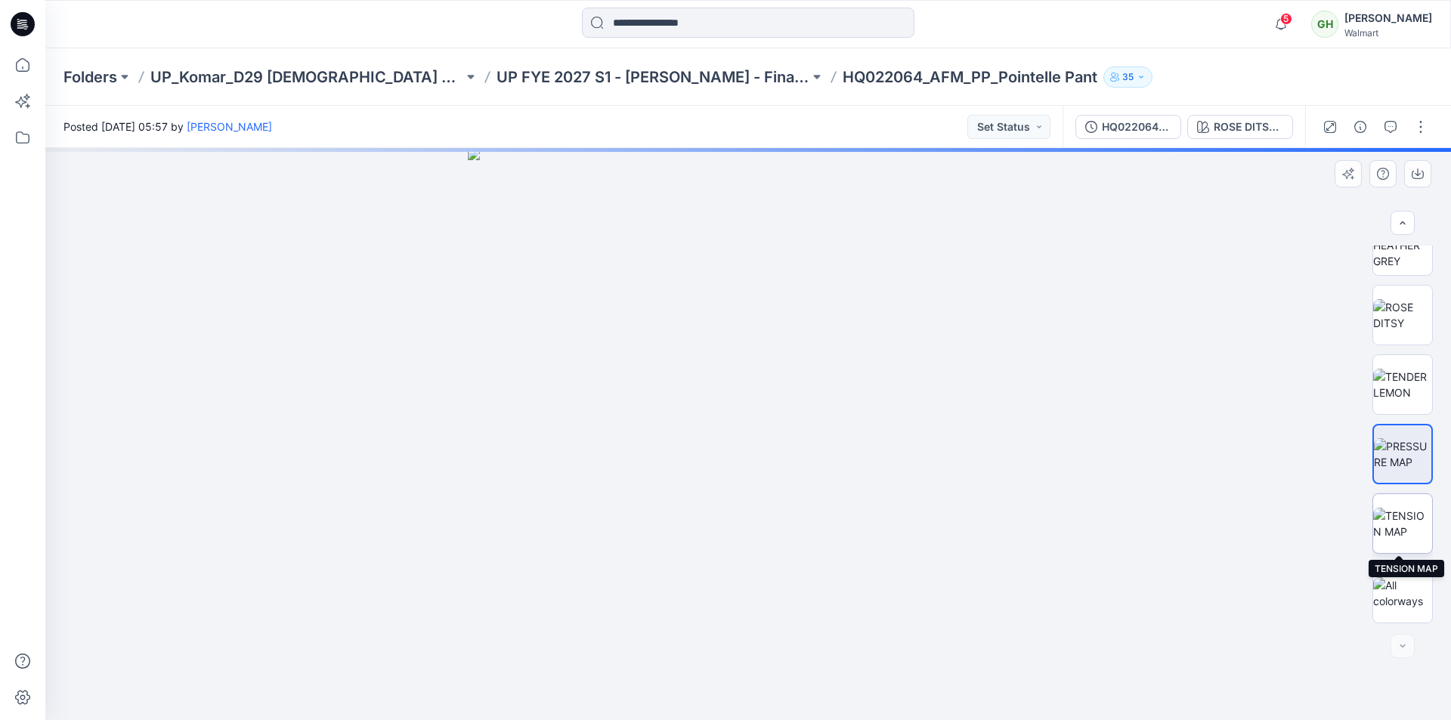
click at [1397, 518] on img at bounding box center [1402, 524] width 59 height 32
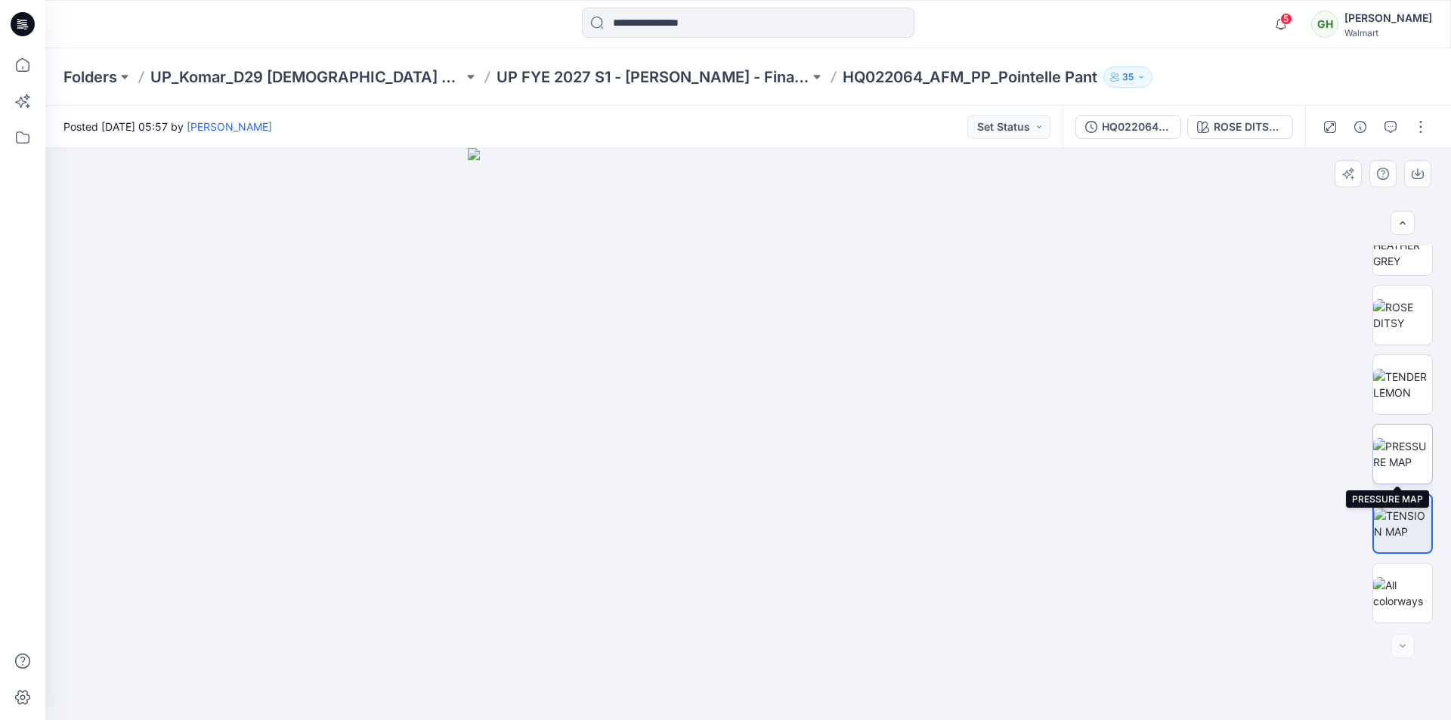
click at [1396, 440] on img at bounding box center [1402, 454] width 59 height 32
click at [26, 62] on icon at bounding box center [22, 64] width 33 height 33
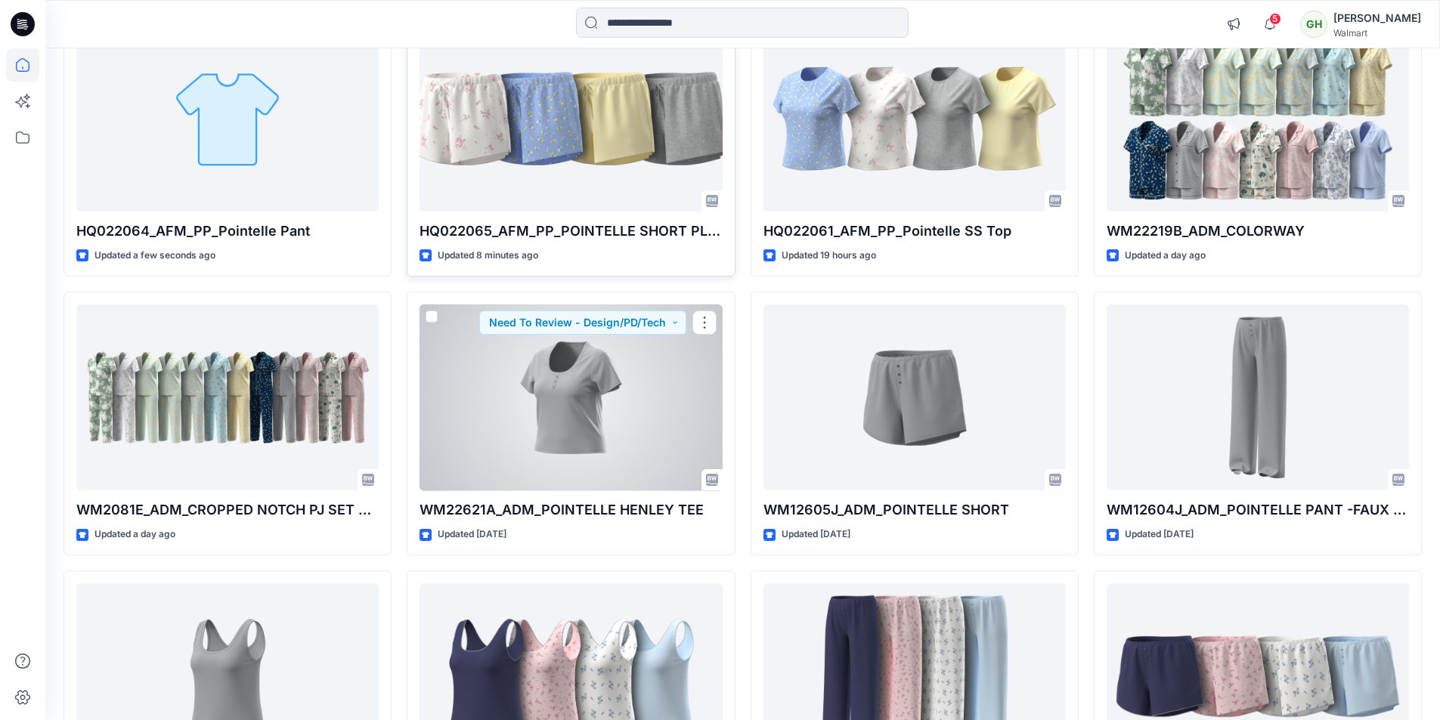
scroll to position [227, 0]
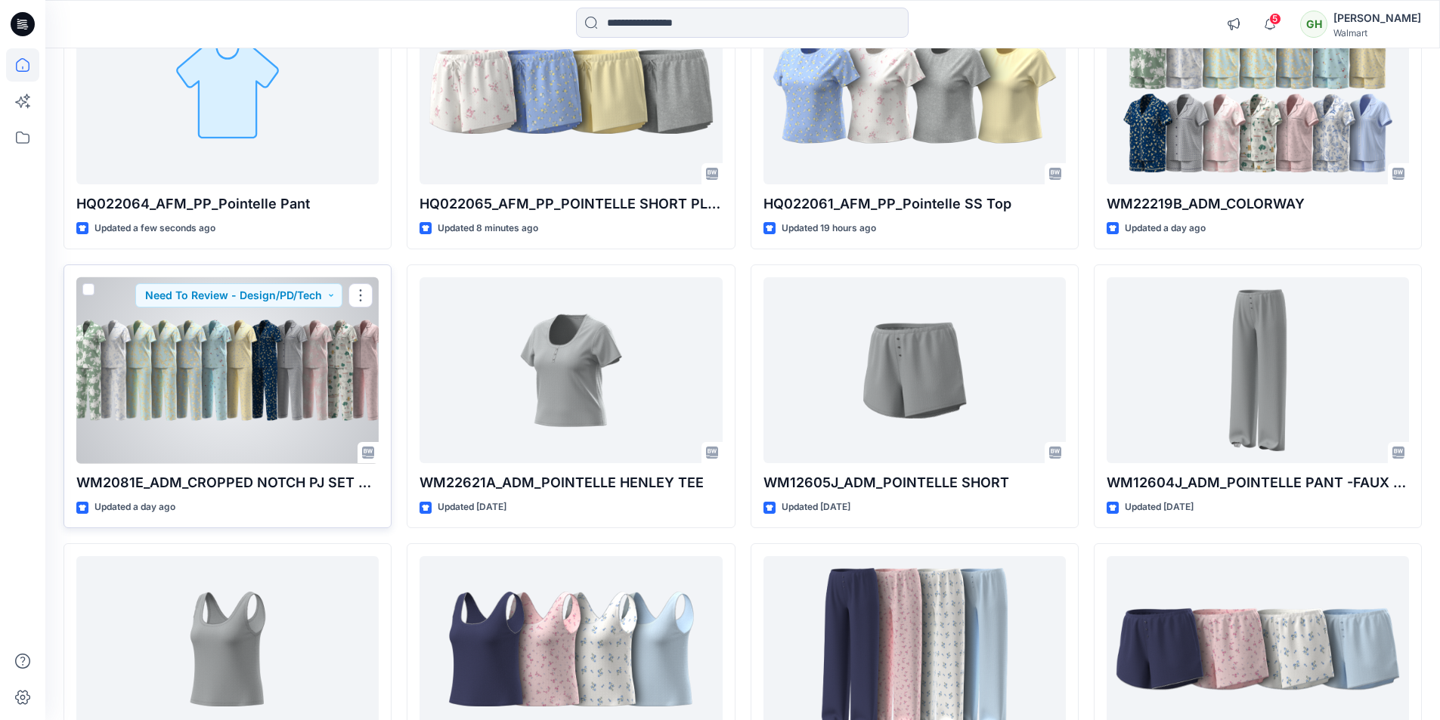
click at [184, 396] on div at bounding box center [227, 370] width 302 height 187
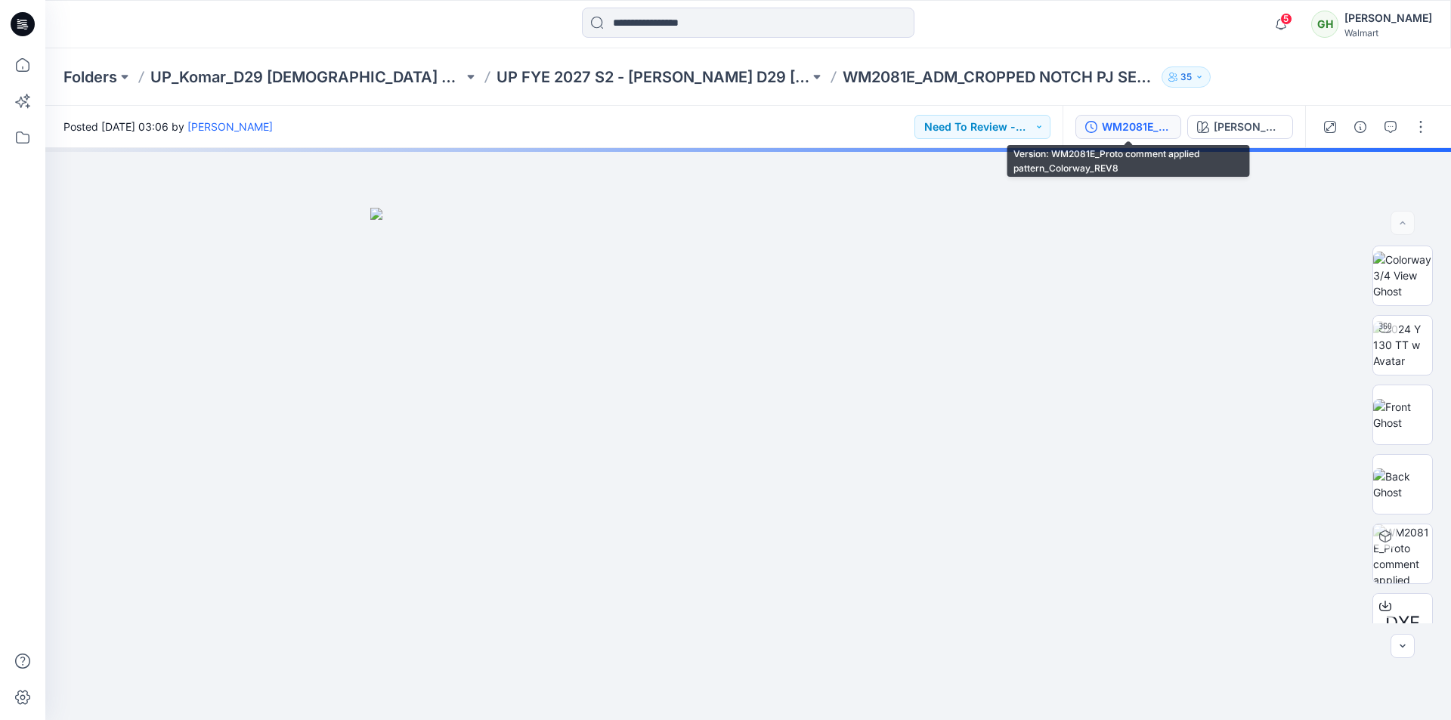
click at [1130, 124] on div "WM2081E_Proto comment applied pattern_Colorway_REV8" at bounding box center [1137, 127] width 70 height 17
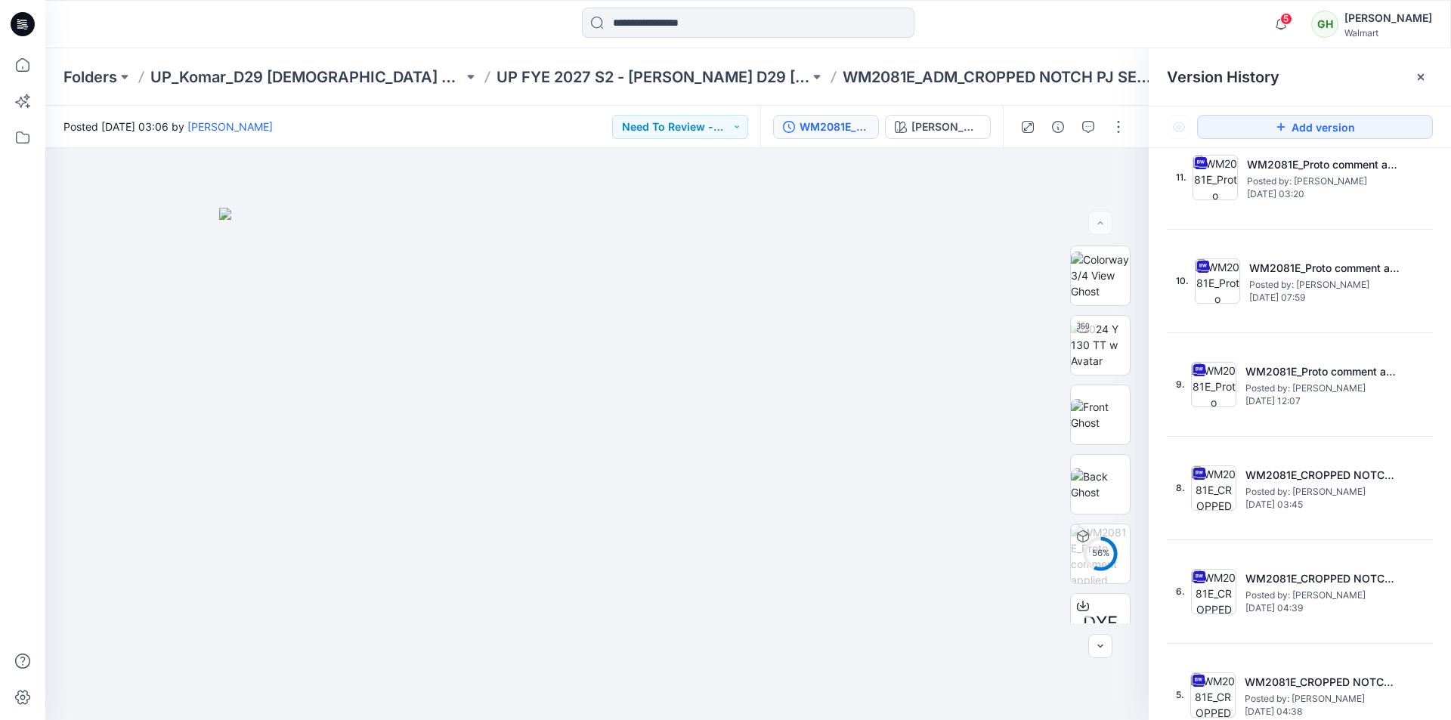
scroll to position [756, 0]
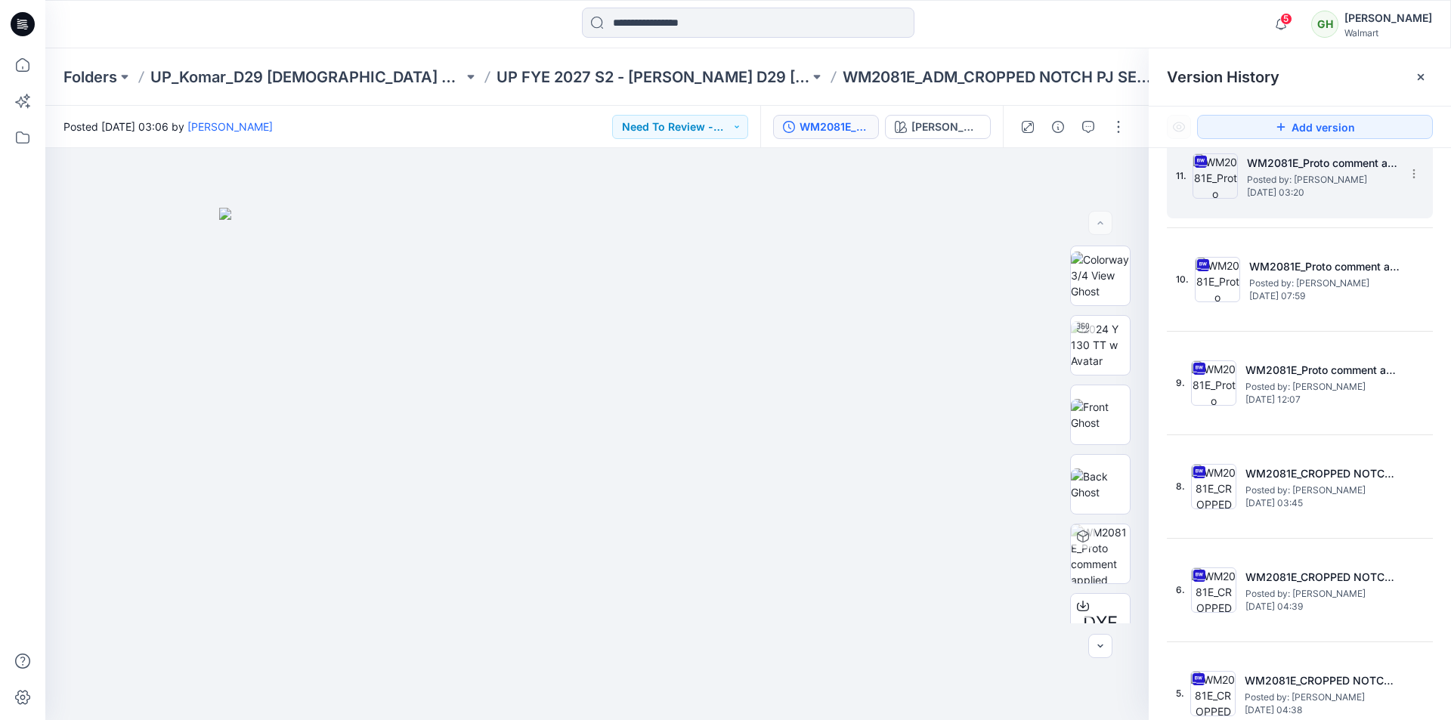
click at [1291, 198] on div "11. WM2081E_Proto comment applied pattern_Colorway_REV2 Posted by: Gayan Hettia…" at bounding box center [1289, 176] width 227 height 73
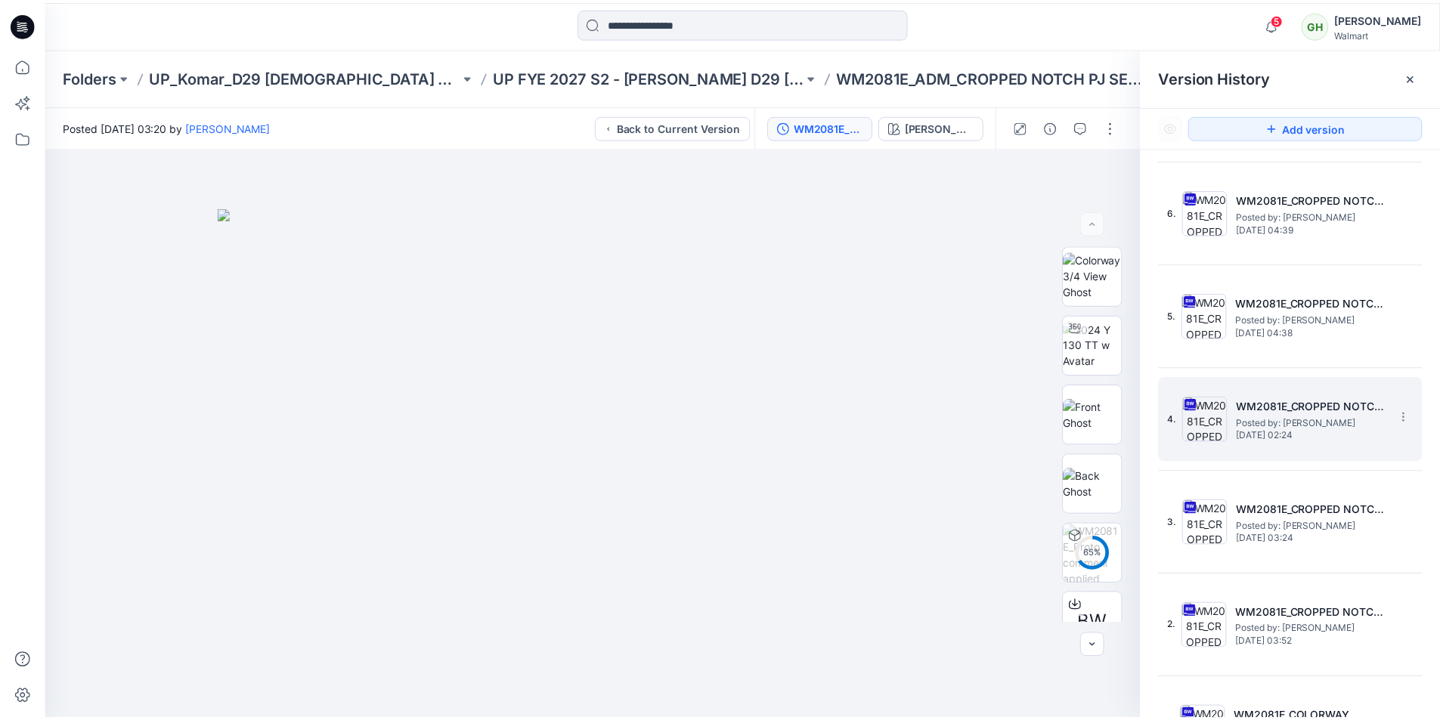
scroll to position [1181, 0]
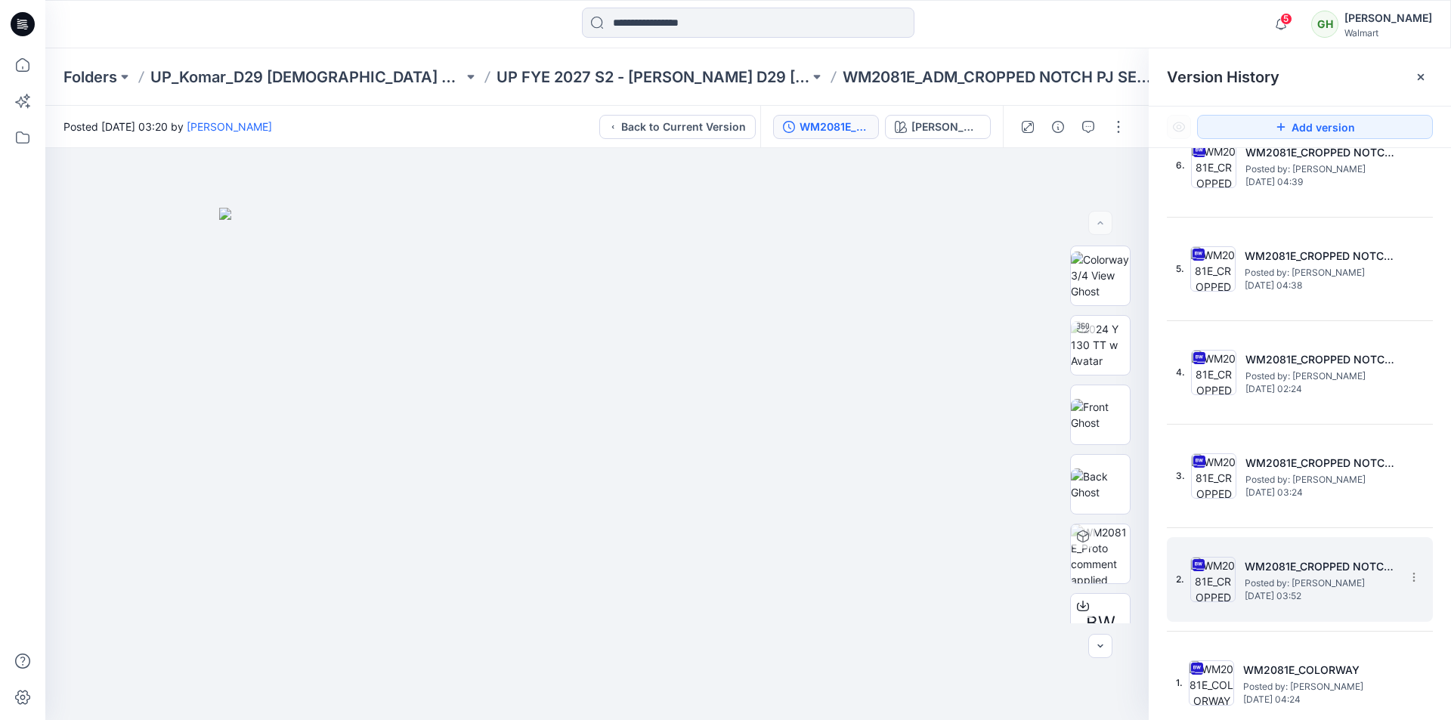
click at [1313, 581] on span "Posted by: [PERSON_NAME]" at bounding box center [1320, 583] width 151 height 15
click at [32, 63] on icon at bounding box center [22, 64] width 33 height 33
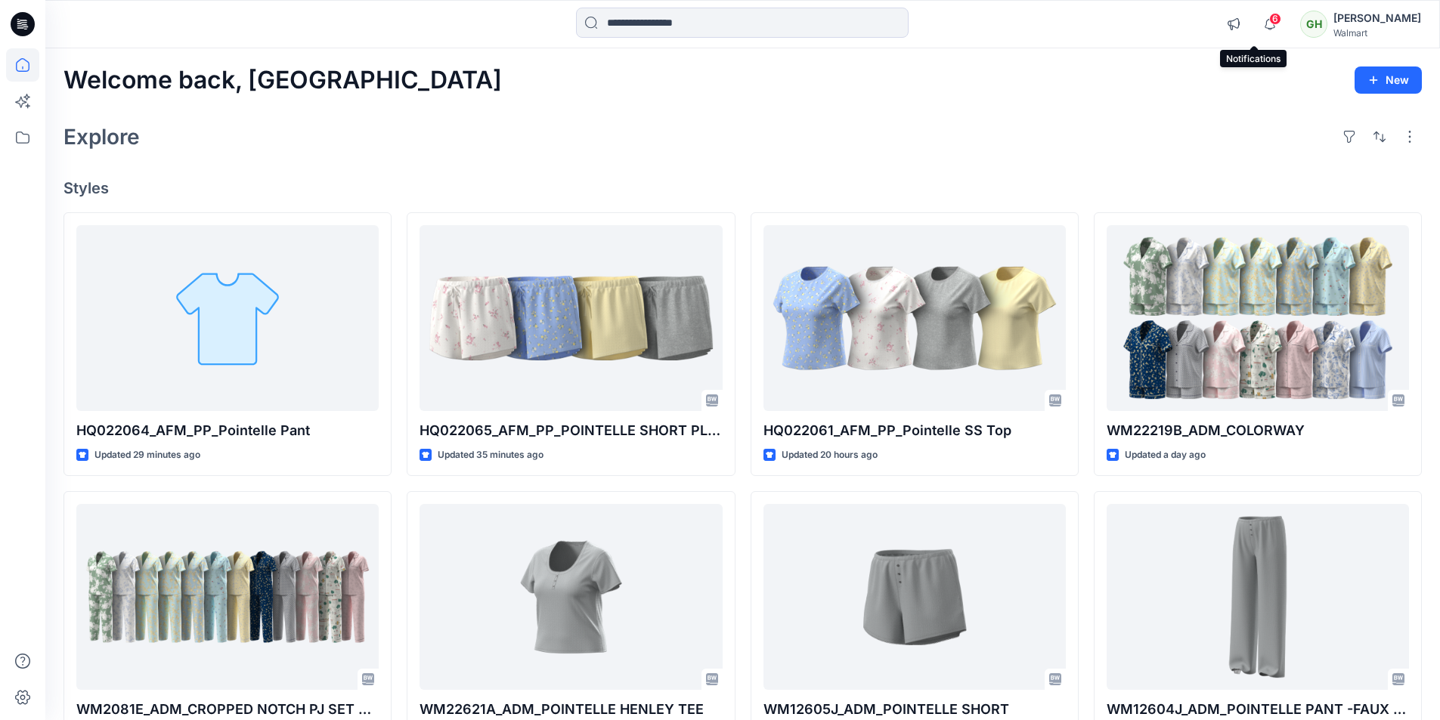
click at [1269, 20] on span "6" at bounding box center [1275, 19] width 12 height 12
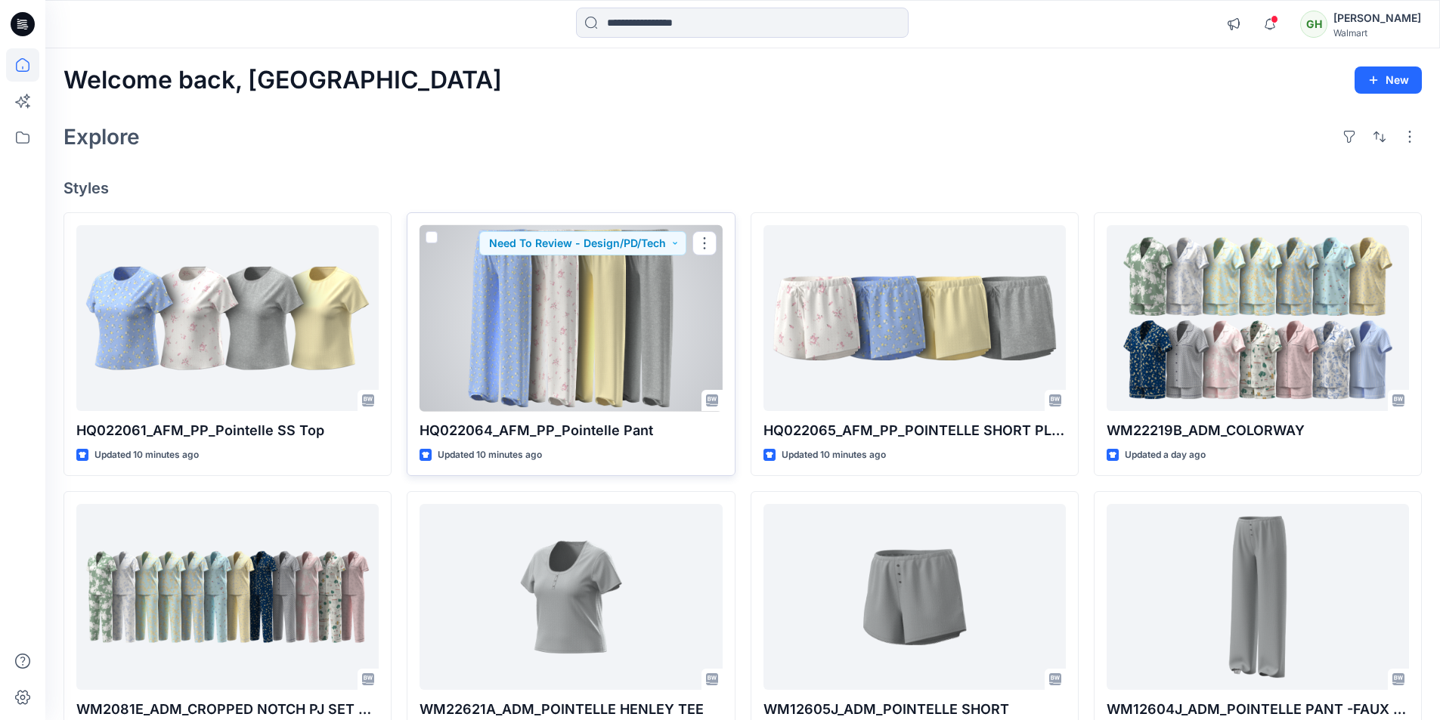
click at [574, 303] on div at bounding box center [570, 318] width 302 height 187
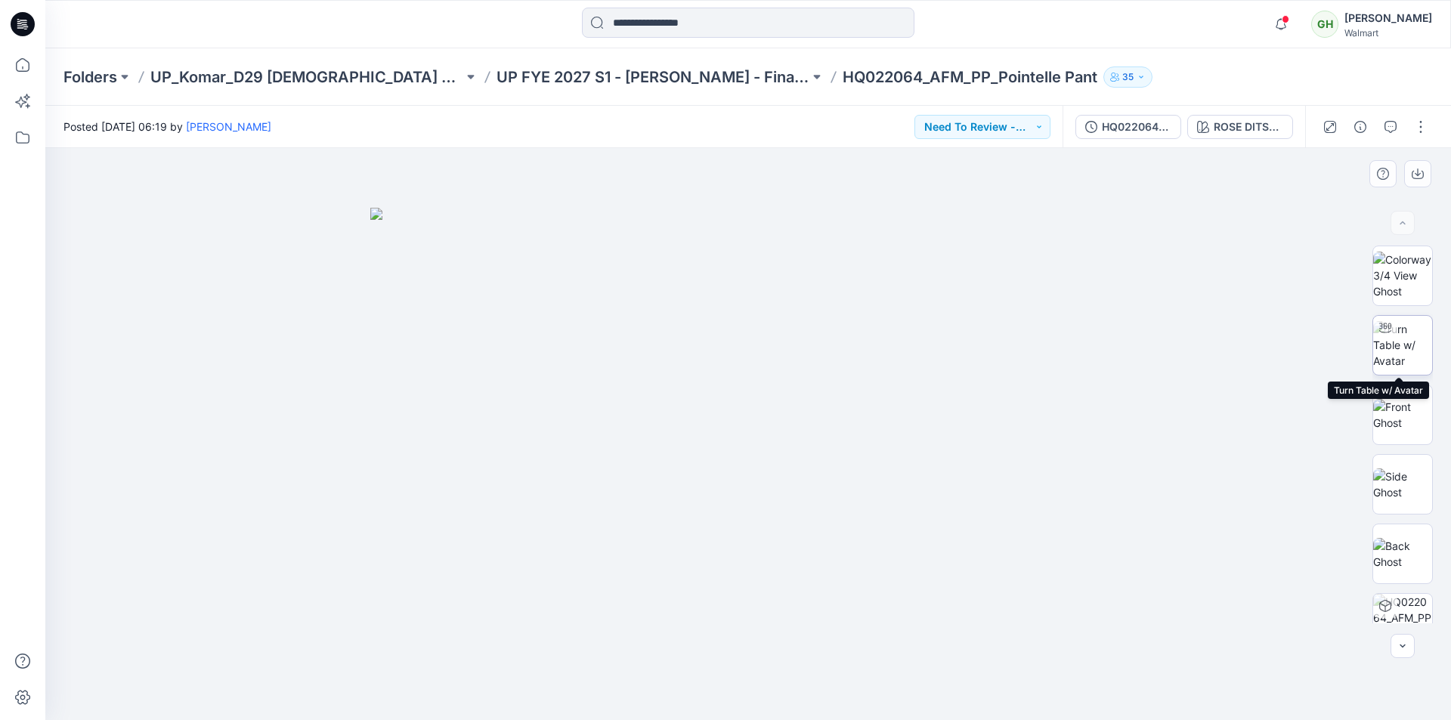
click at [1410, 354] on img at bounding box center [1402, 345] width 59 height 48
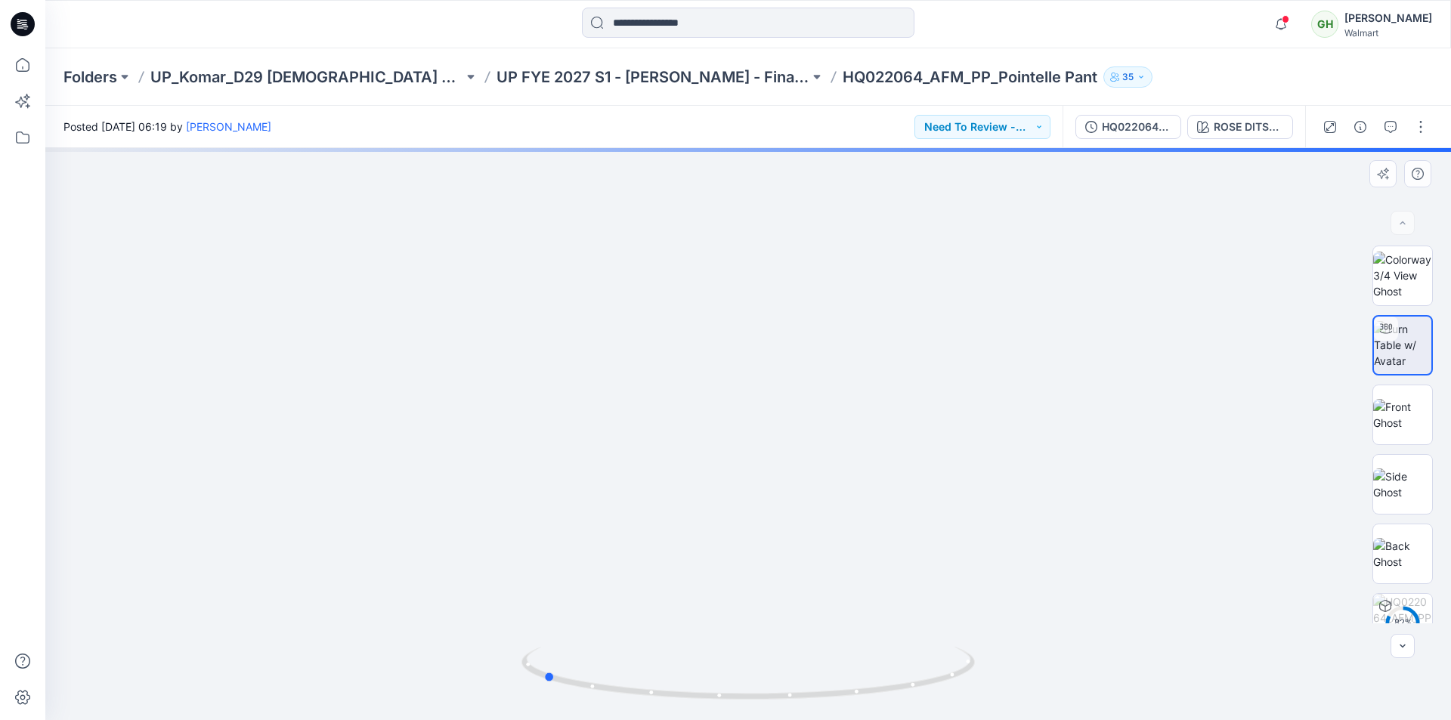
drag, startPoint x: 751, startPoint y: 698, endPoint x: 995, endPoint y: 658, distance: 246.6
click at [995, 658] on div at bounding box center [748, 434] width 1406 height 572
drag, startPoint x: 552, startPoint y: 678, endPoint x: 758, endPoint y: 693, distance: 206.9
click at [758, 693] on icon at bounding box center [750, 675] width 457 height 57
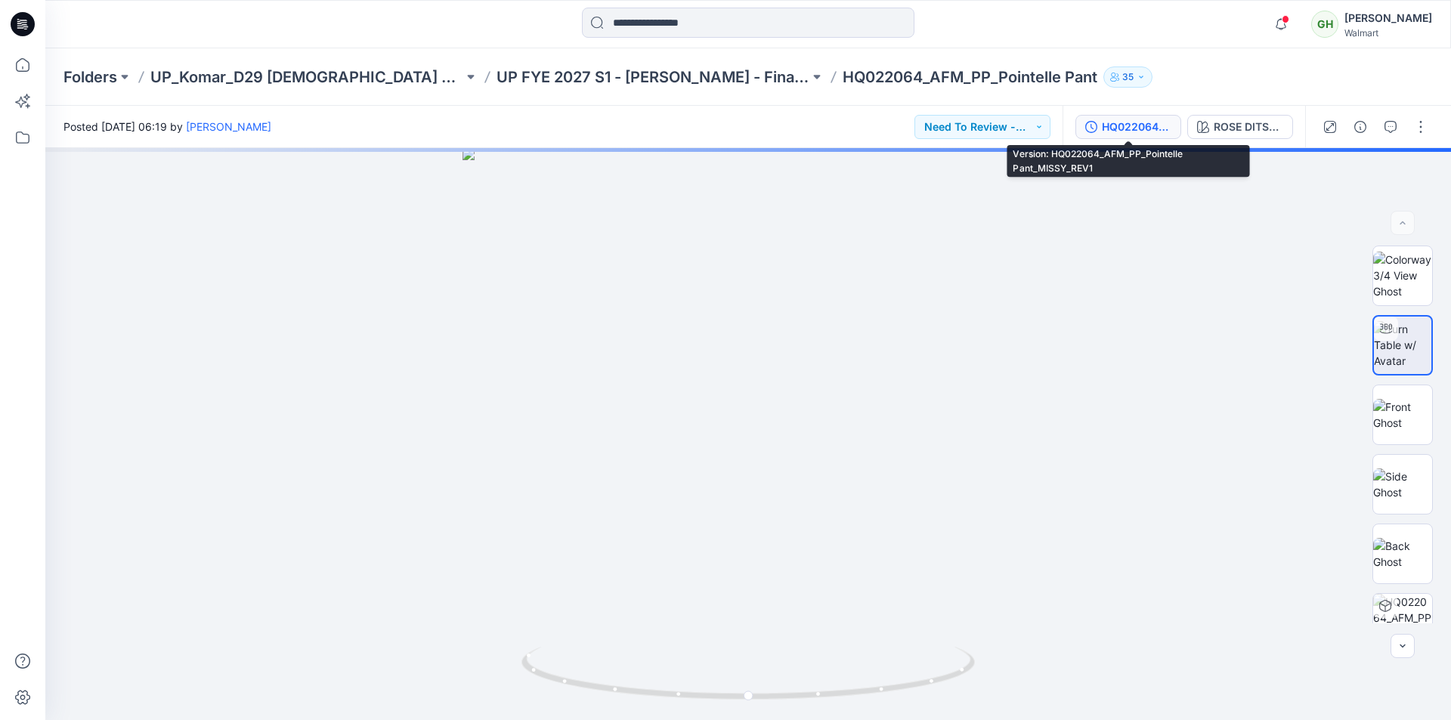
click at [1156, 122] on div "HQ022064_AFM_PP_Pointelle Pant_MISSY_REV1" at bounding box center [1137, 127] width 70 height 17
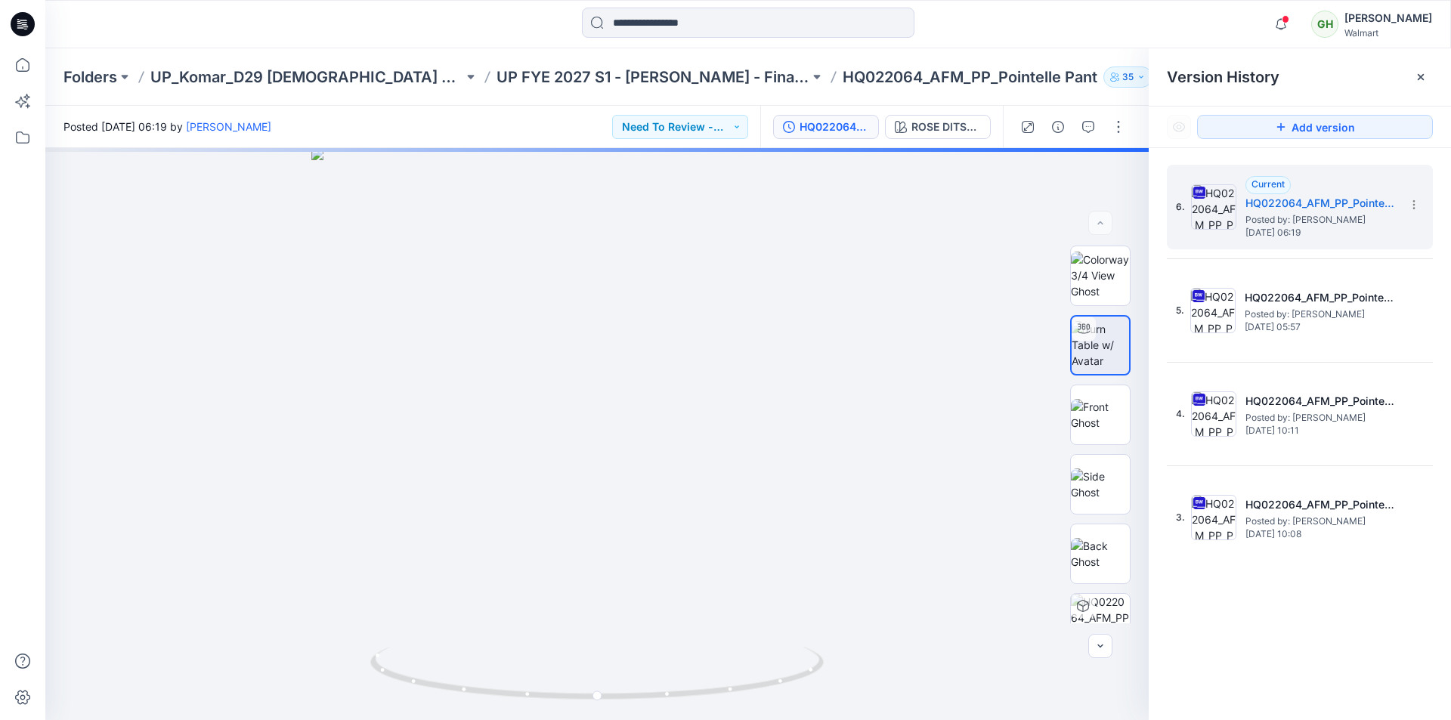
click at [1423, 82] on div at bounding box center [1421, 77] width 24 height 24
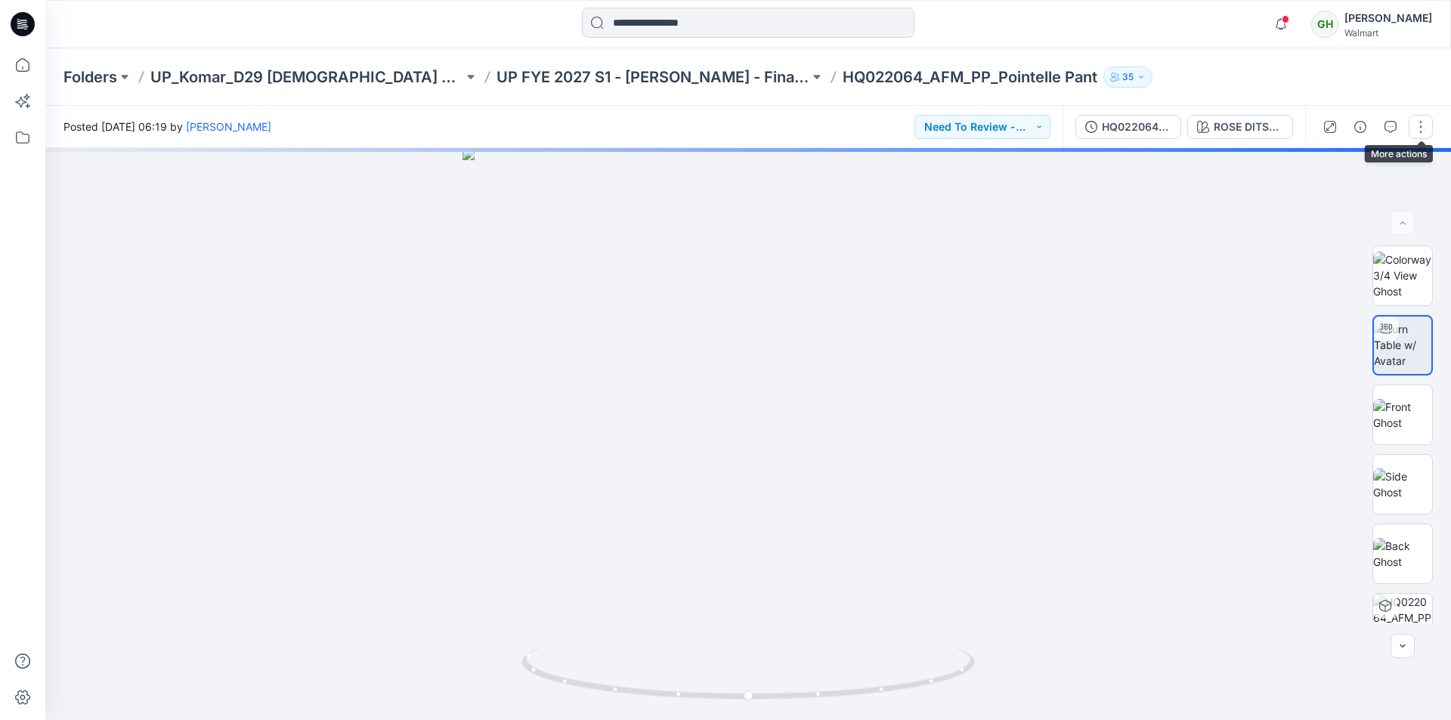
click at [1418, 125] on button "button" at bounding box center [1421, 127] width 24 height 24
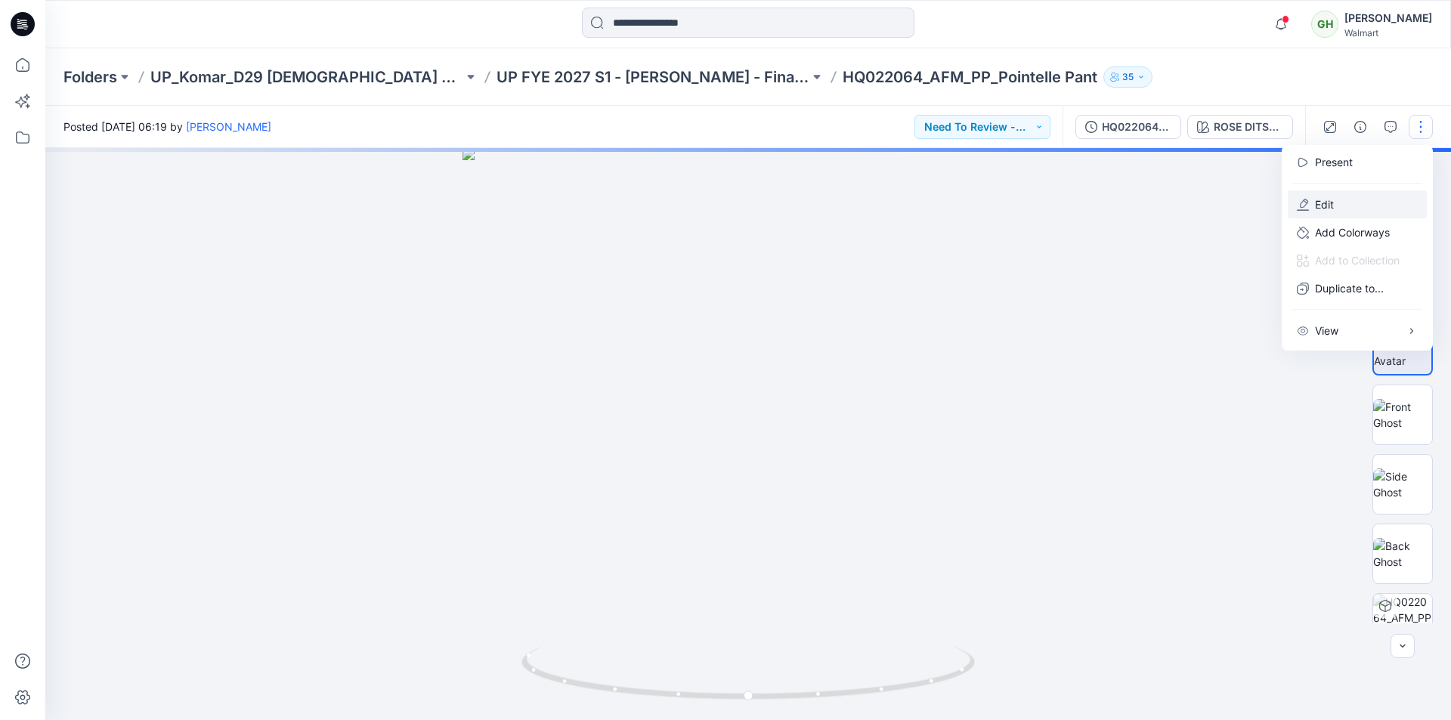
click at [1328, 209] on p "Edit" at bounding box center [1324, 205] width 19 height 16
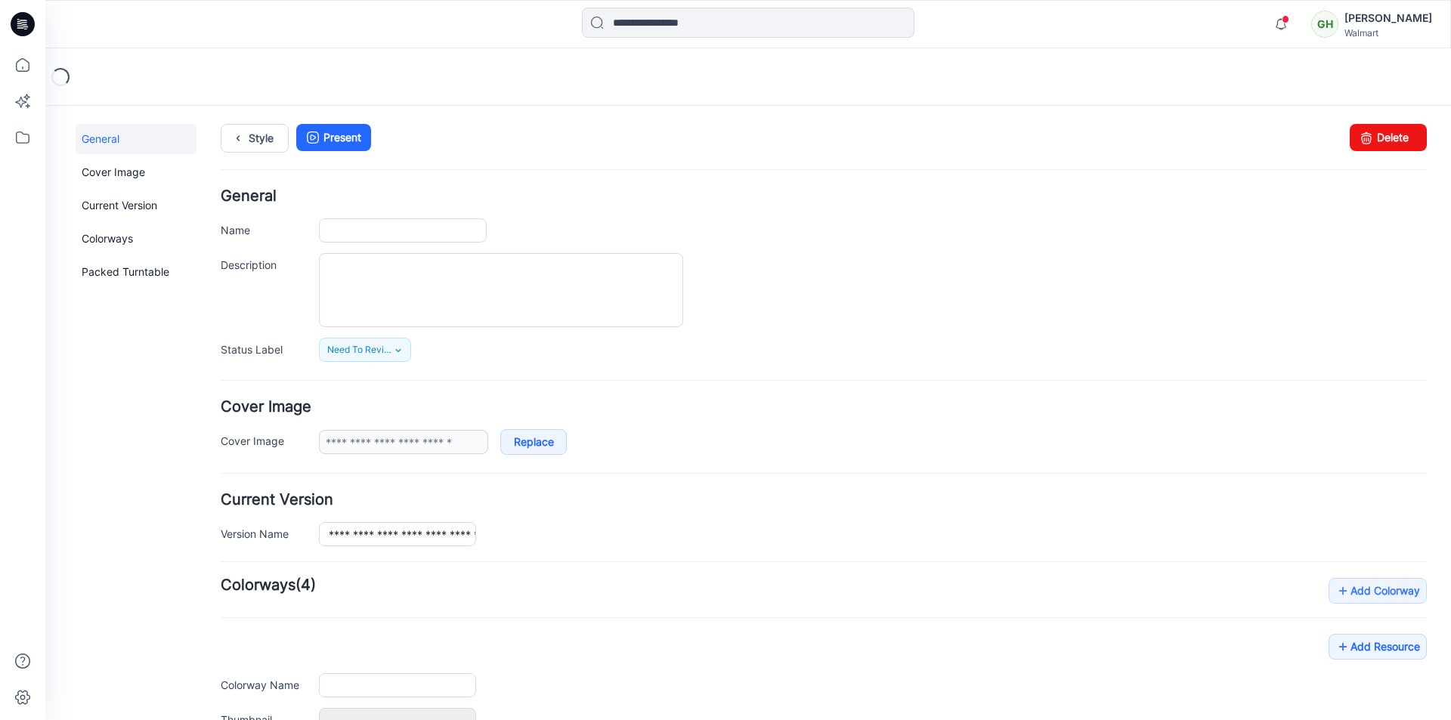
type input "**********"
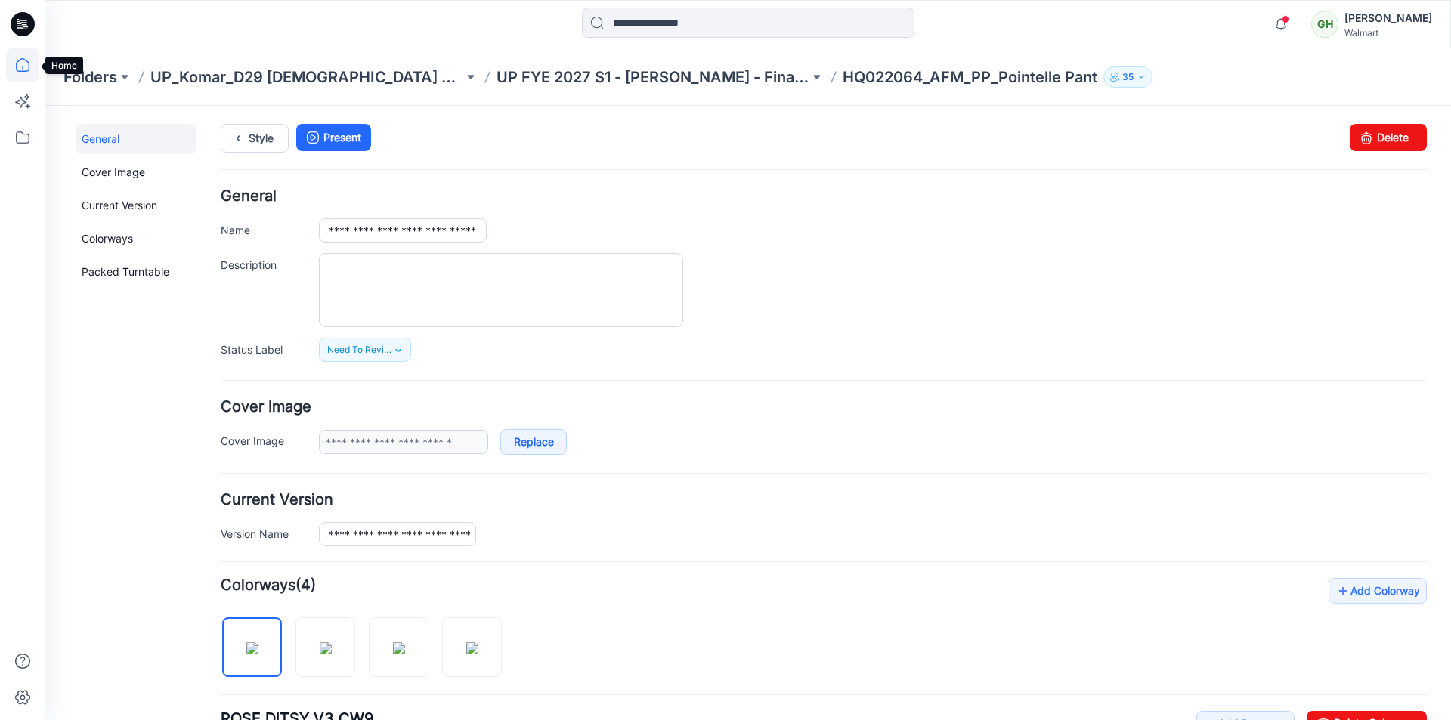
click at [22, 62] on icon at bounding box center [22, 64] width 33 height 33
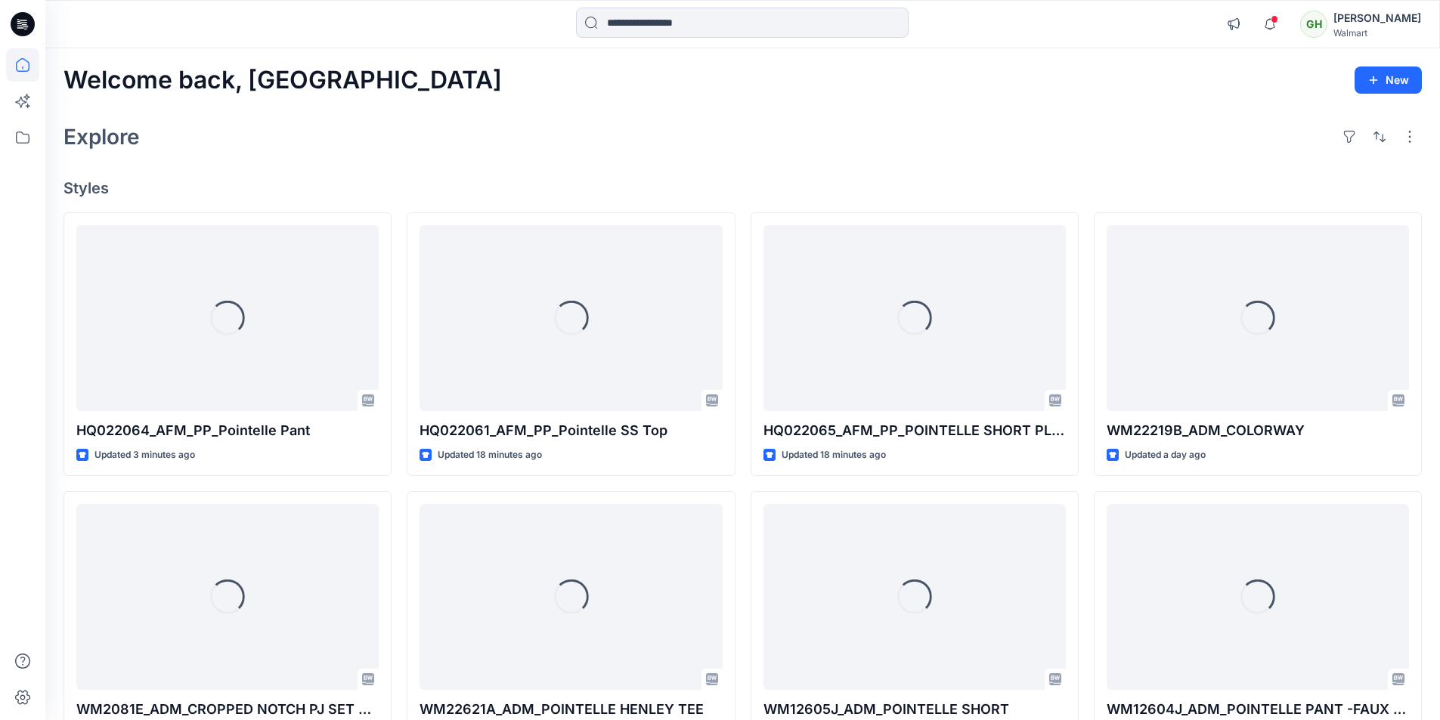
scroll to position [76, 0]
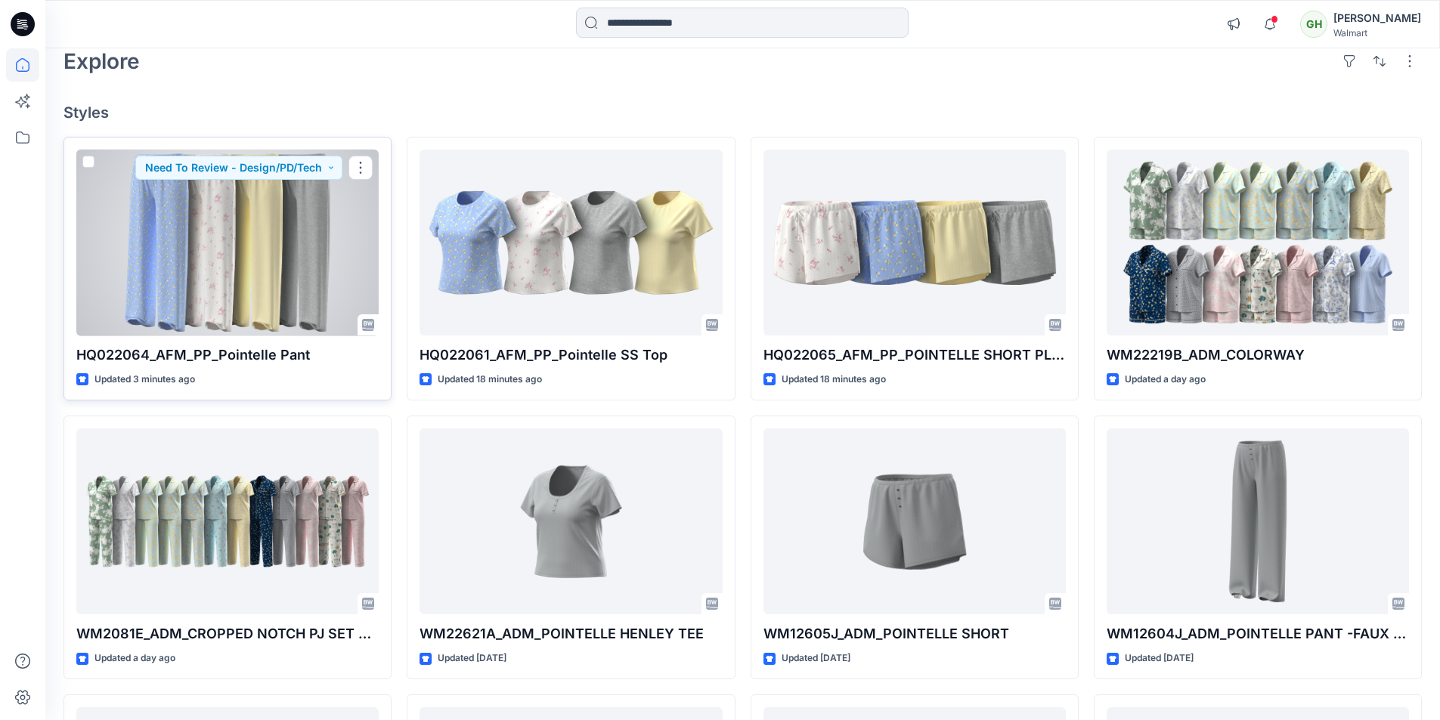
click at [290, 288] on div at bounding box center [227, 243] width 302 height 187
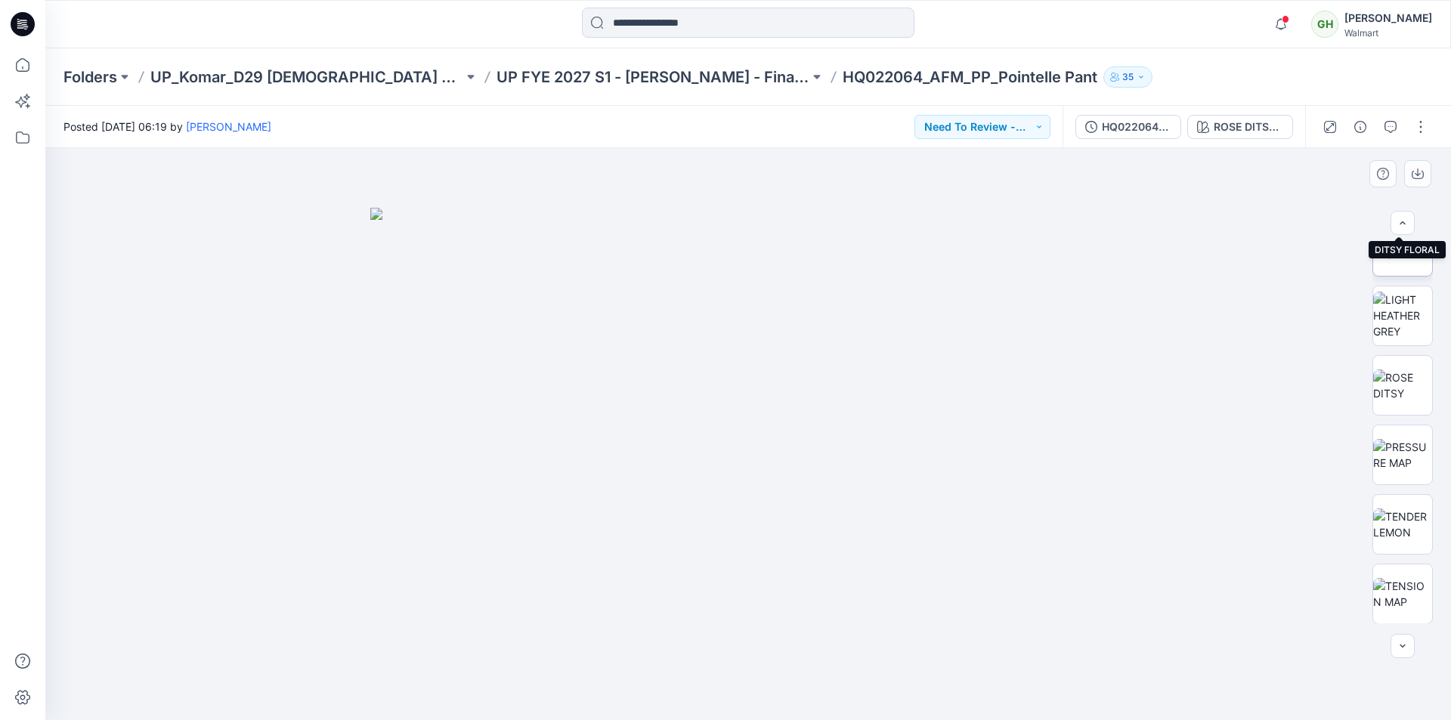
scroll to position [795, 0]
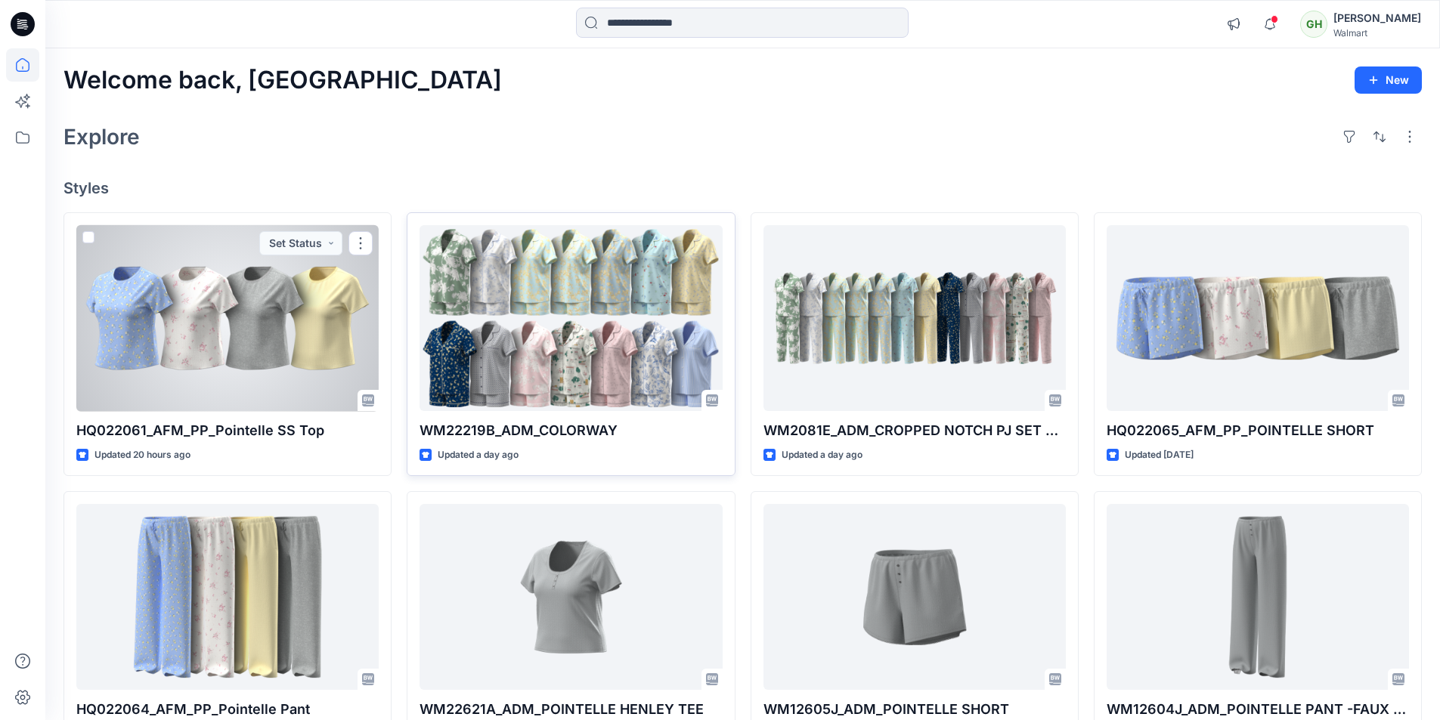
scroll to position [76, 0]
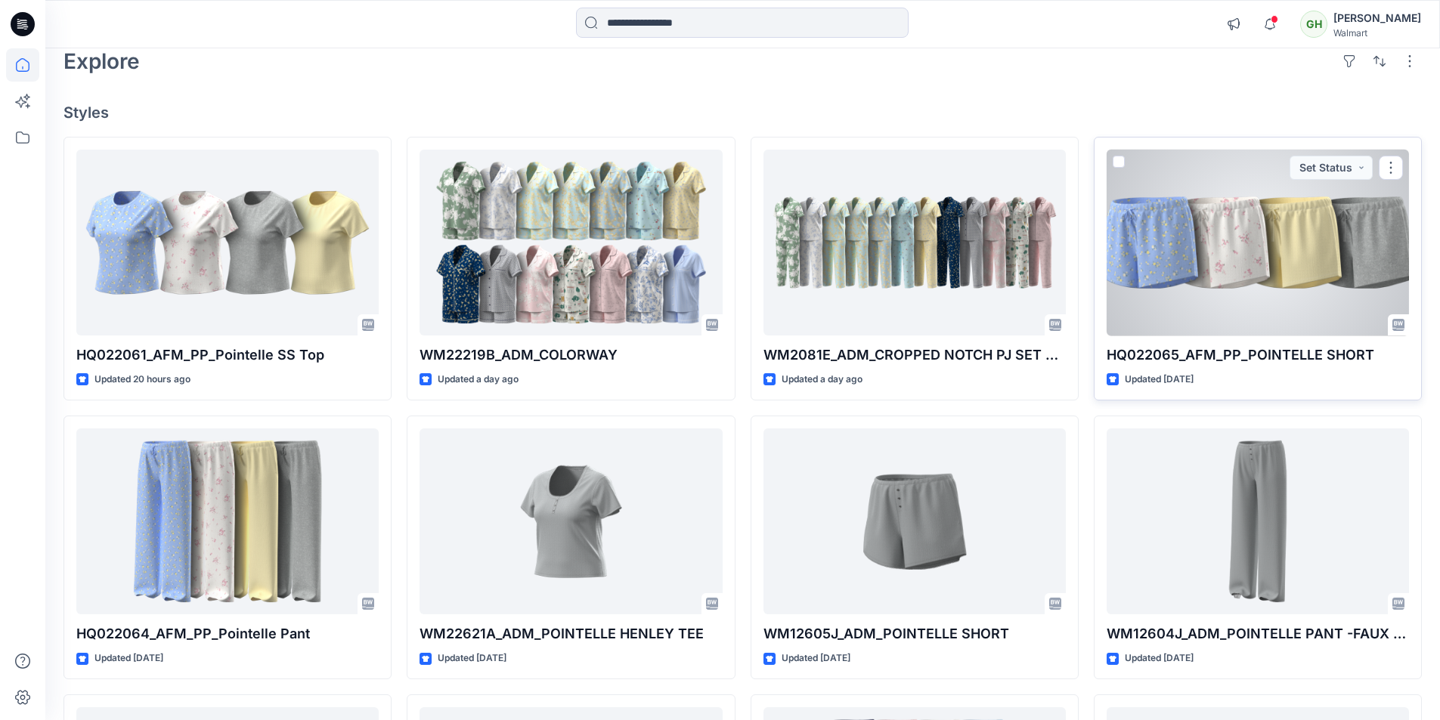
click at [1255, 253] on div at bounding box center [1257, 243] width 302 height 187
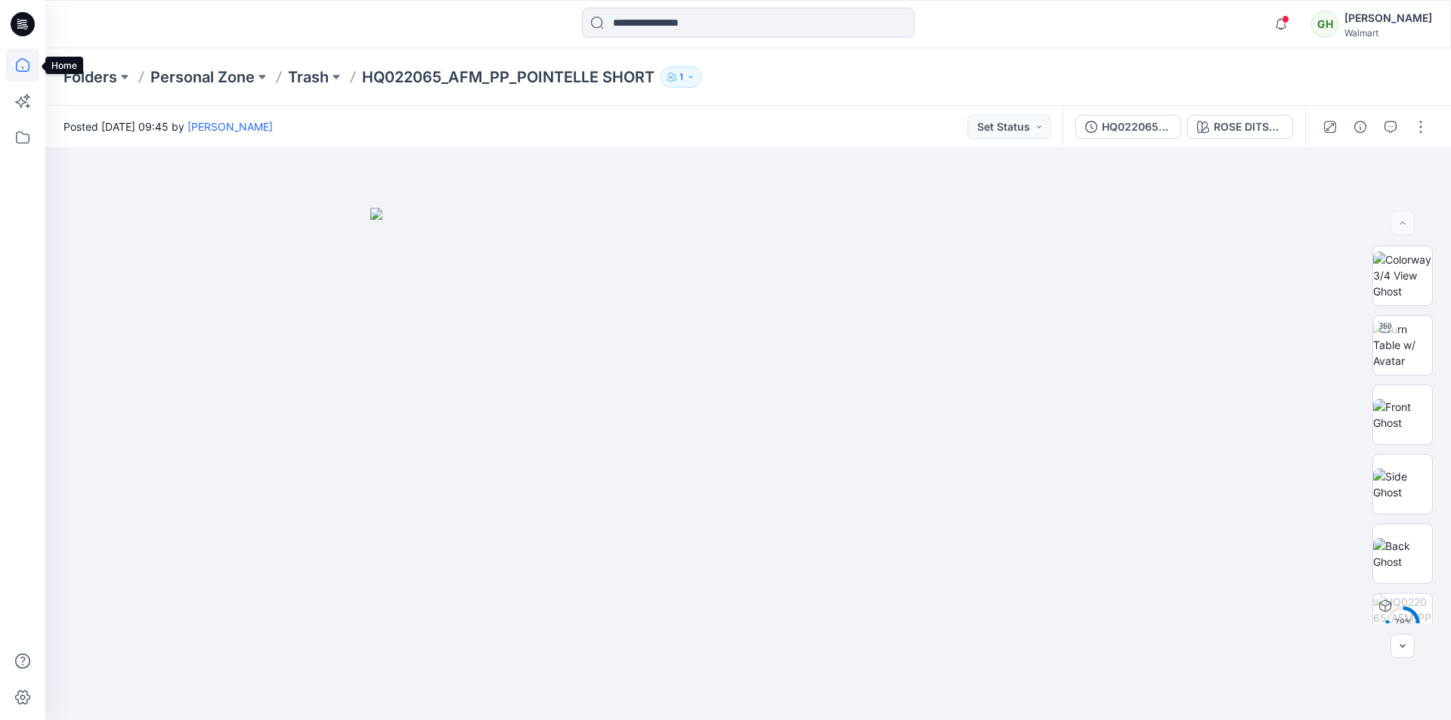
click at [23, 67] on icon at bounding box center [22, 64] width 33 height 33
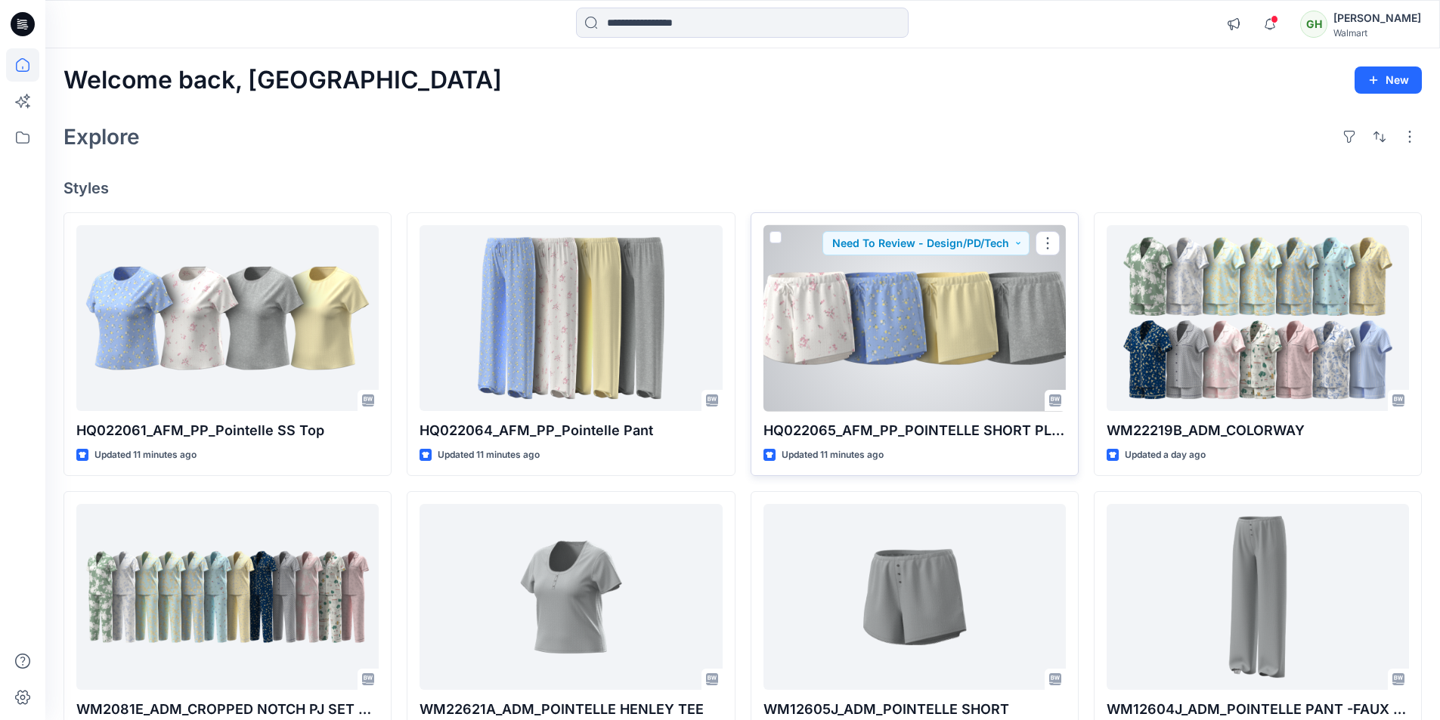
click at [811, 363] on div at bounding box center [914, 318] width 302 height 187
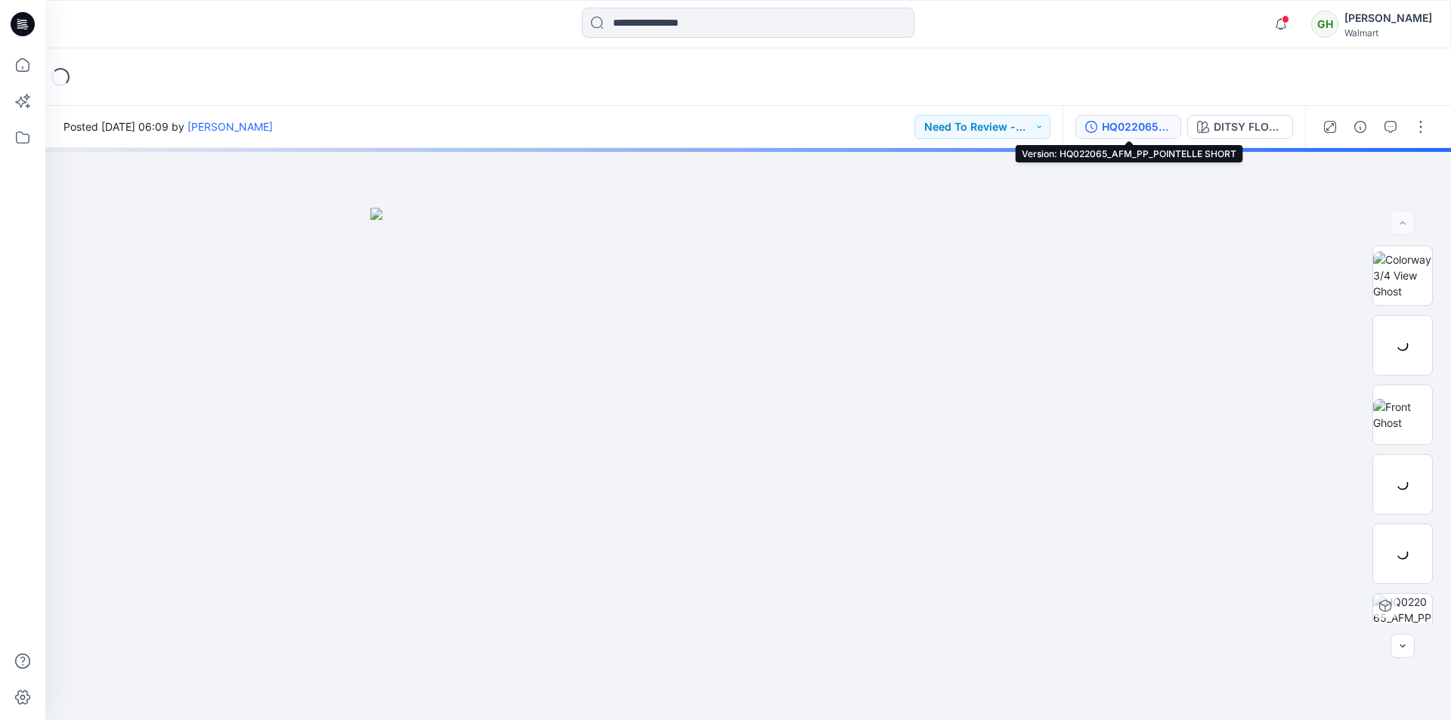
click at [1121, 125] on div "HQ022065_AFM_PP_POINTELLE SHORT" at bounding box center [1137, 127] width 70 height 17
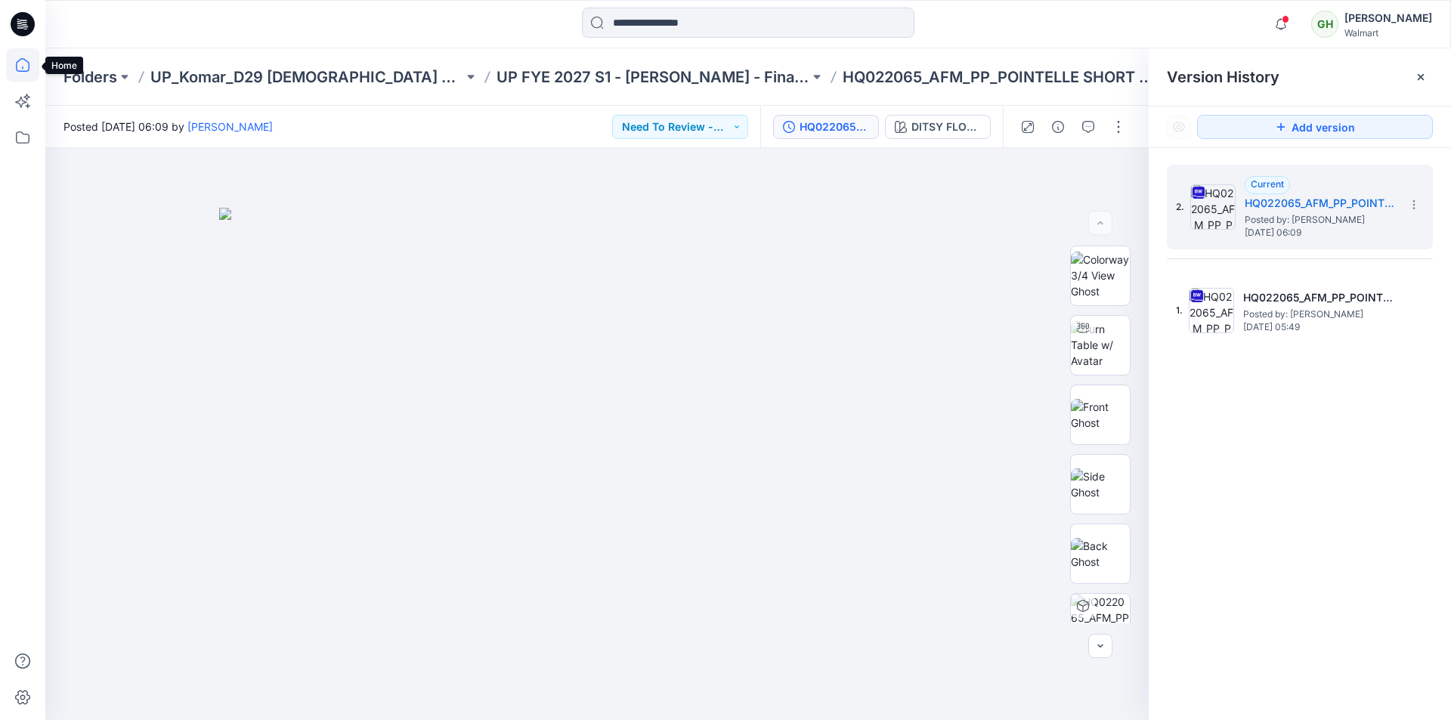
click at [24, 63] on icon at bounding box center [22, 64] width 33 height 33
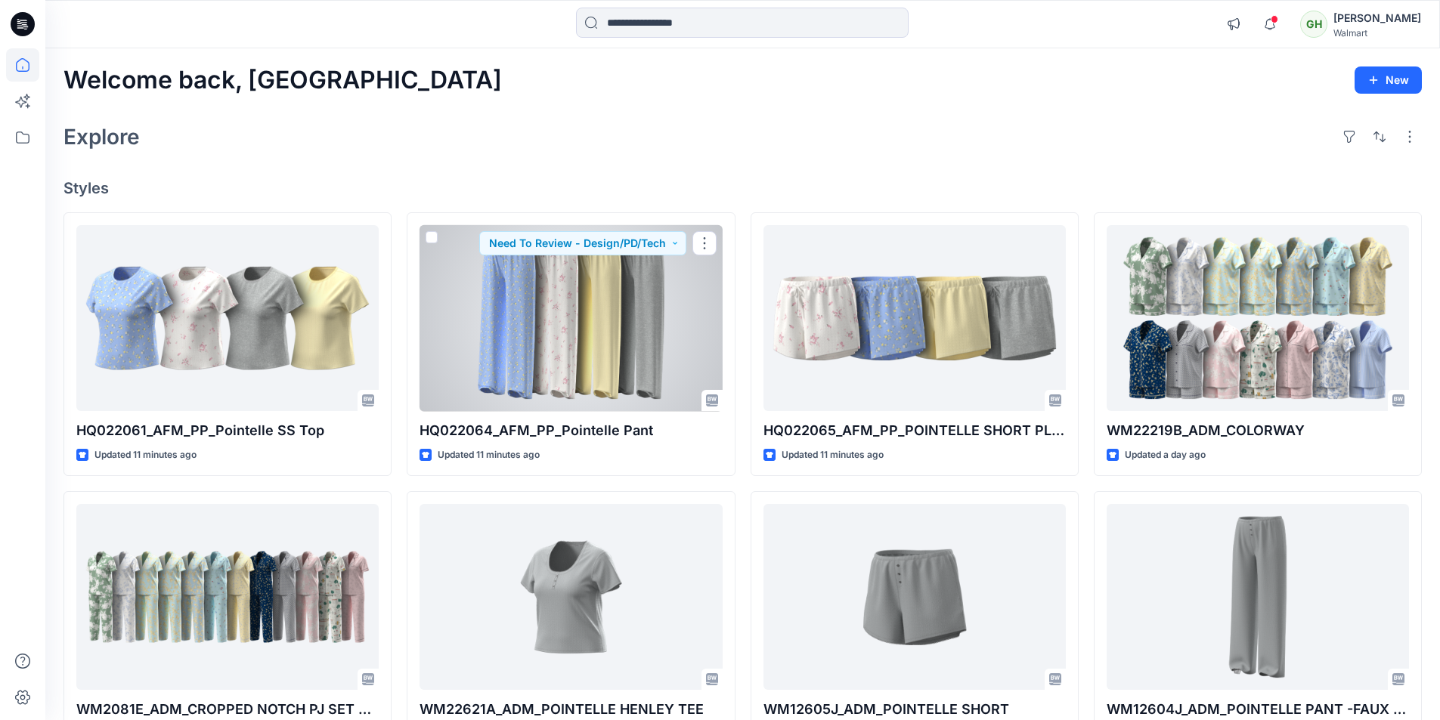
click at [576, 316] on div at bounding box center [570, 318] width 302 height 187
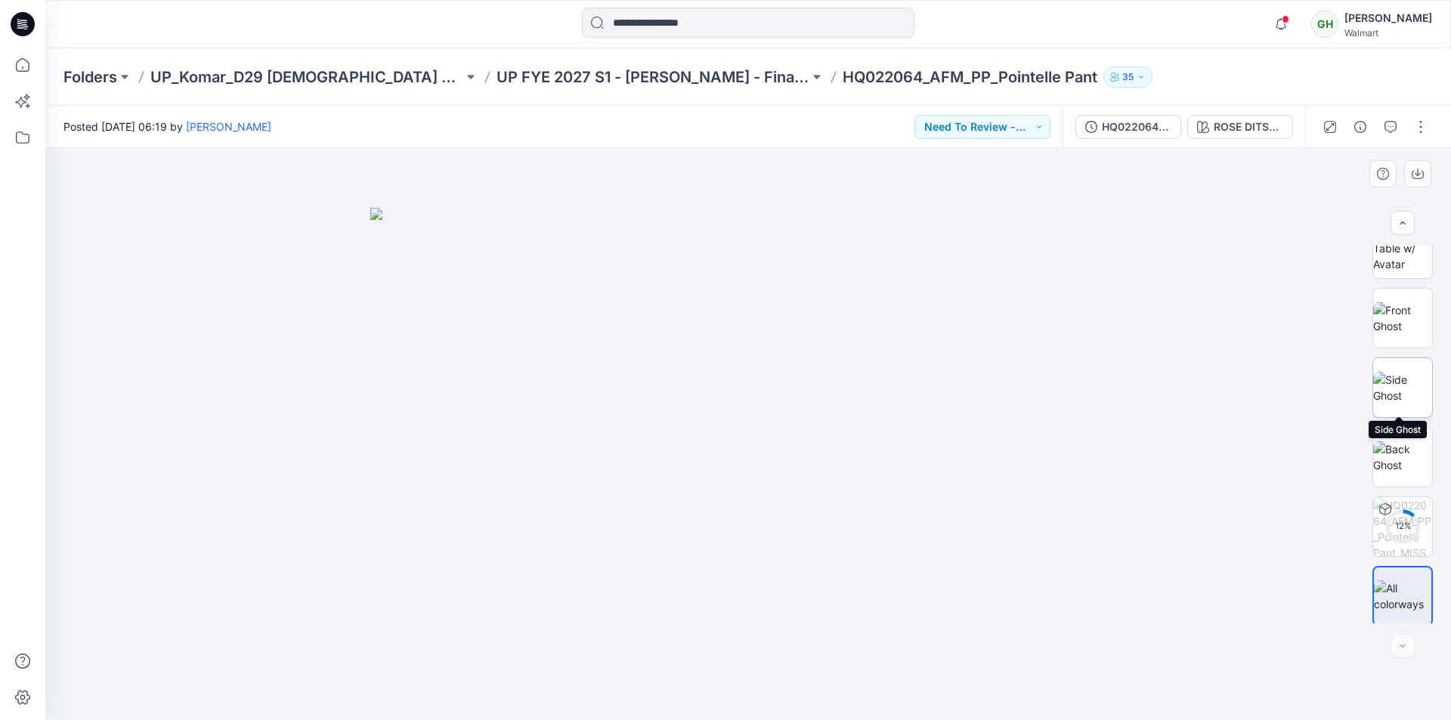
scroll to position [100, 0]
click at [1418, 125] on button "button" at bounding box center [1421, 127] width 24 height 24
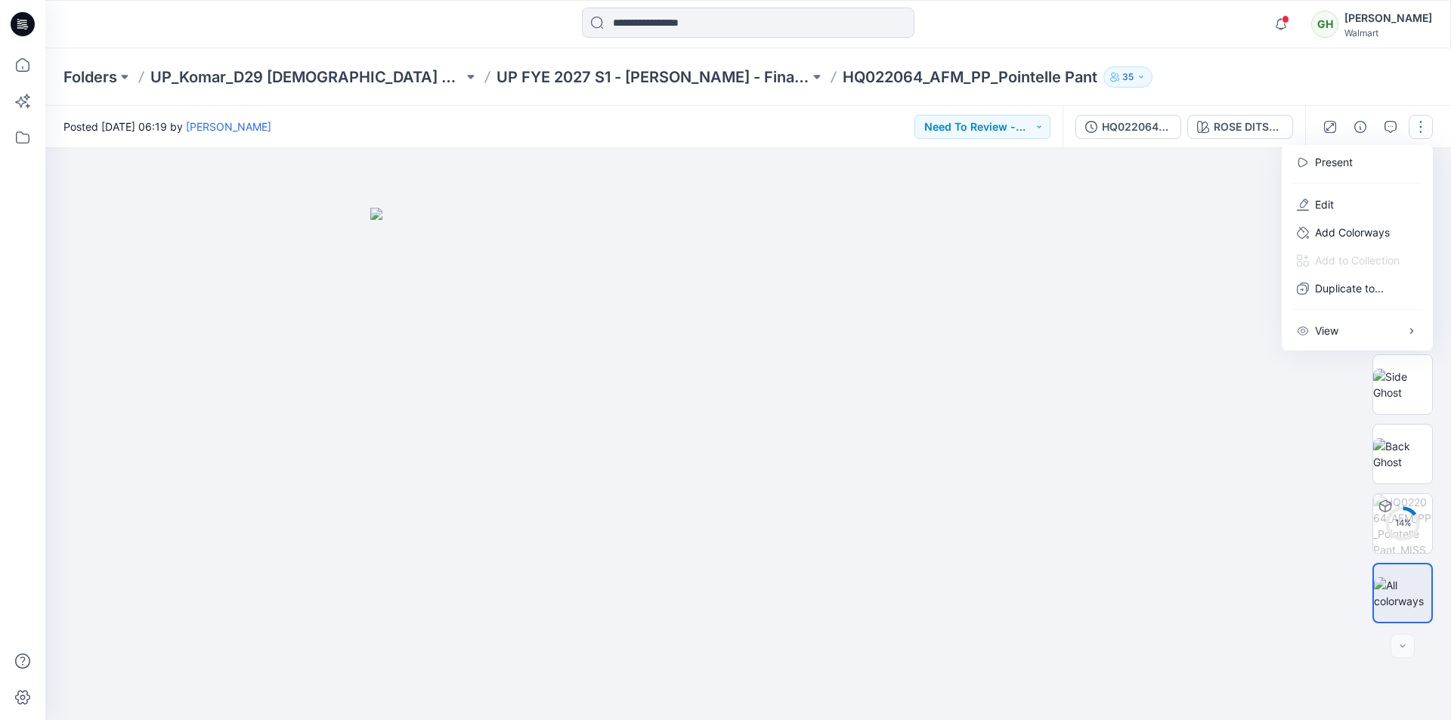
click at [1124, 254] on img at bounding box center [748, 464] width 756 height 513
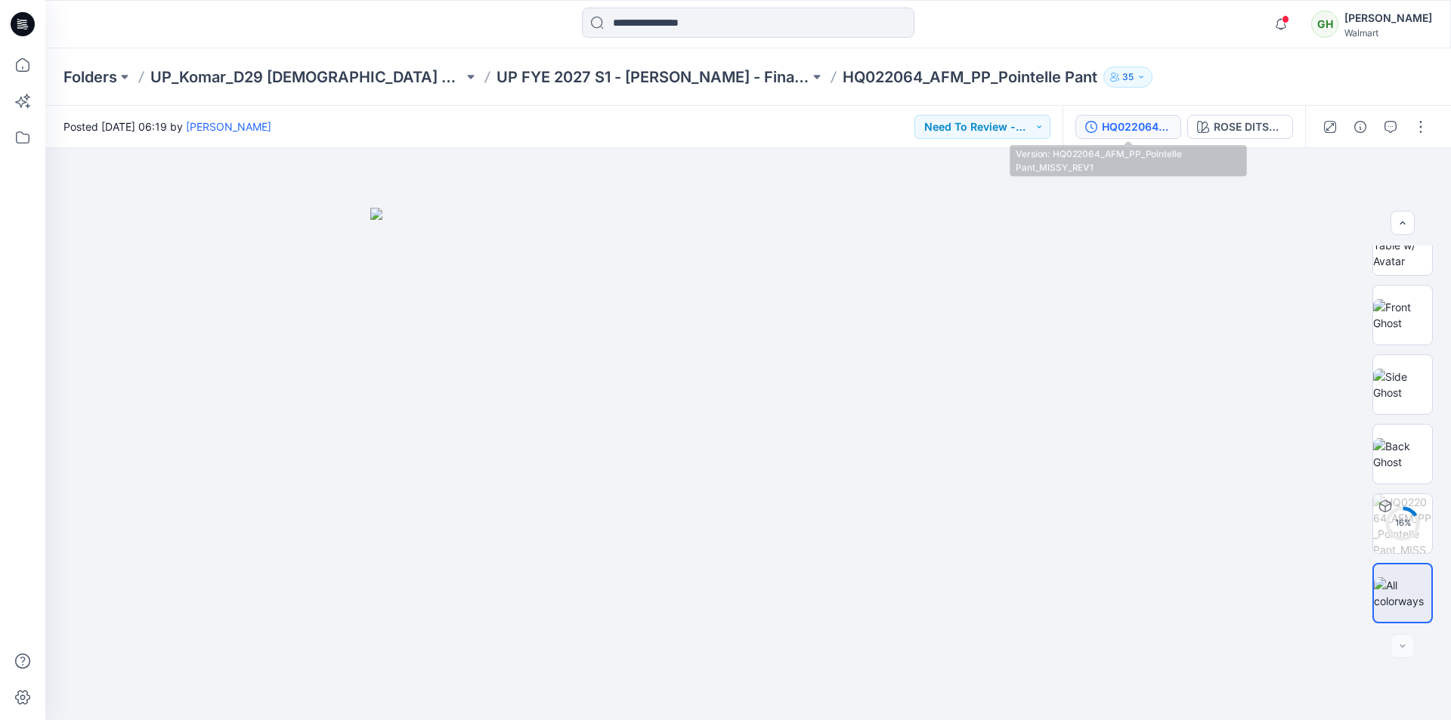
click at [1148, 128] on div "HQ022064_AFM_PP_Pointelle Pant_MISSY_REV1" at bounding box center [1137, 127] width 70 height 17
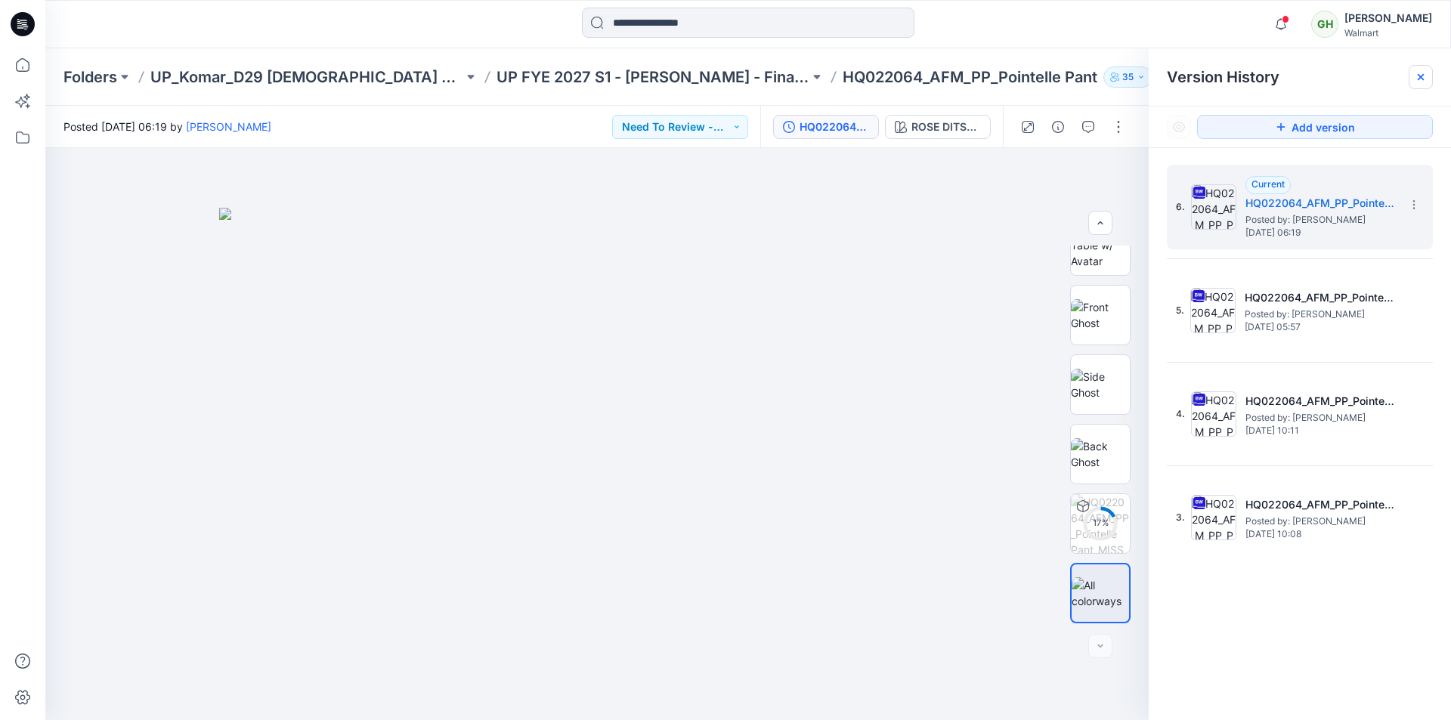
click at [1426, 76] on icon at bounding box center [1421, 77] width 12 height 12
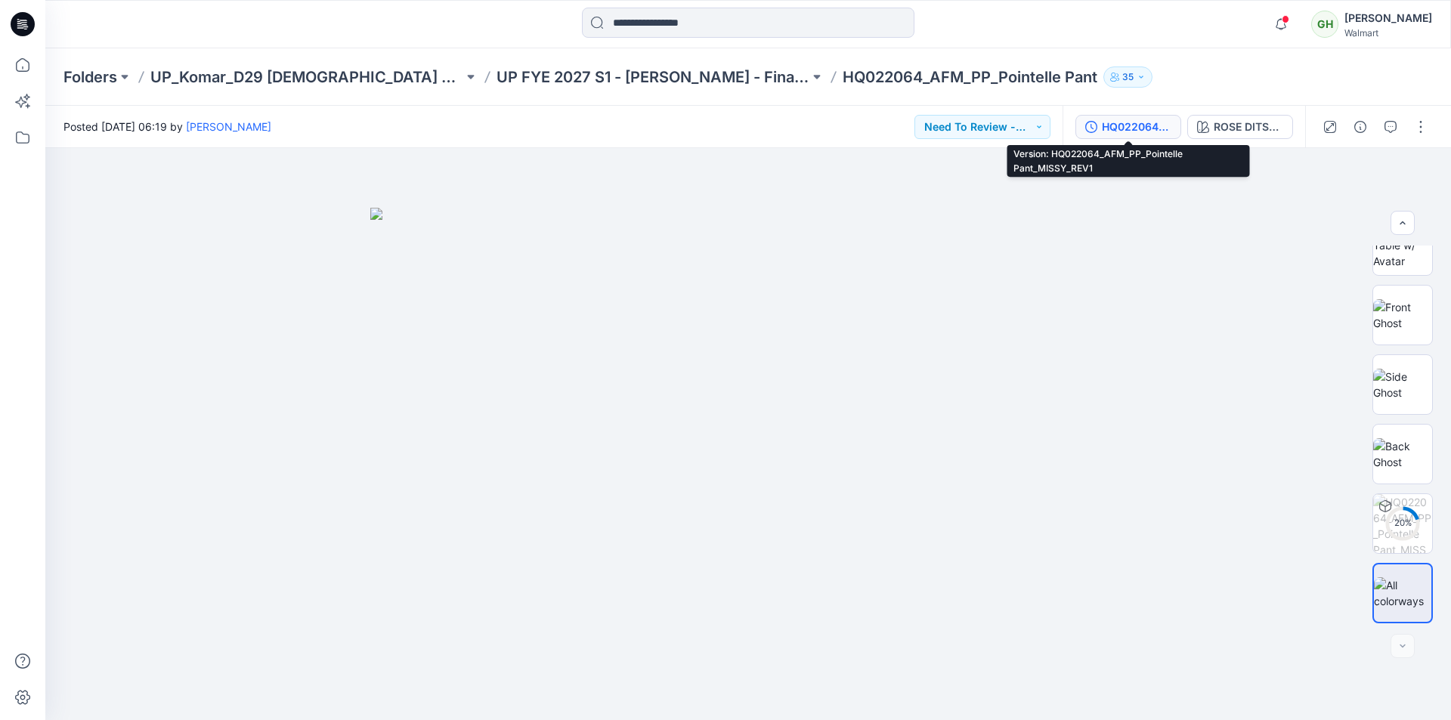
click at [1150, 128] on div "HQ022064_AFM_PP_Pointelle Pant_MISSY_REV1" at bounding box center [1137, 127] width 70 height 17
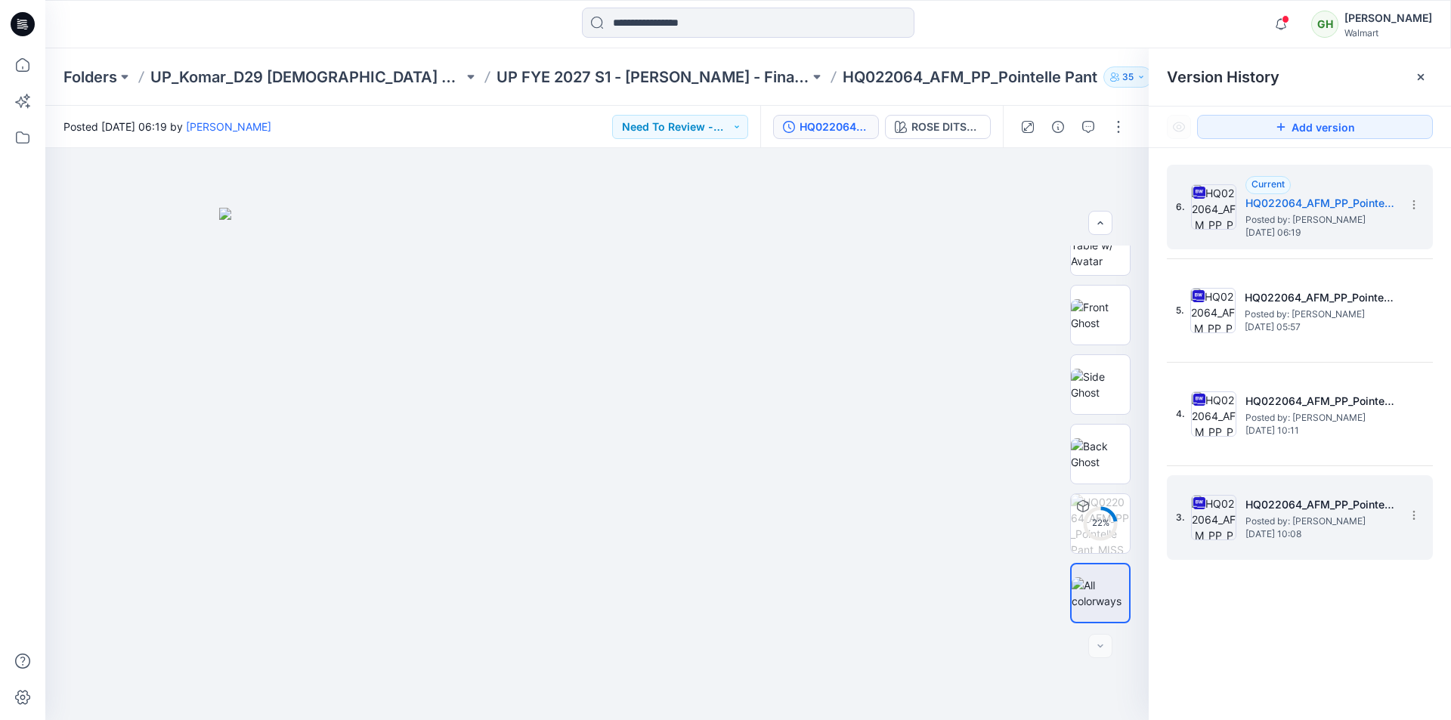
click at [1298, 519] on span "Posted by: [PERSON_NAME]" at bounding box center [1321, 521] width 151 height 15
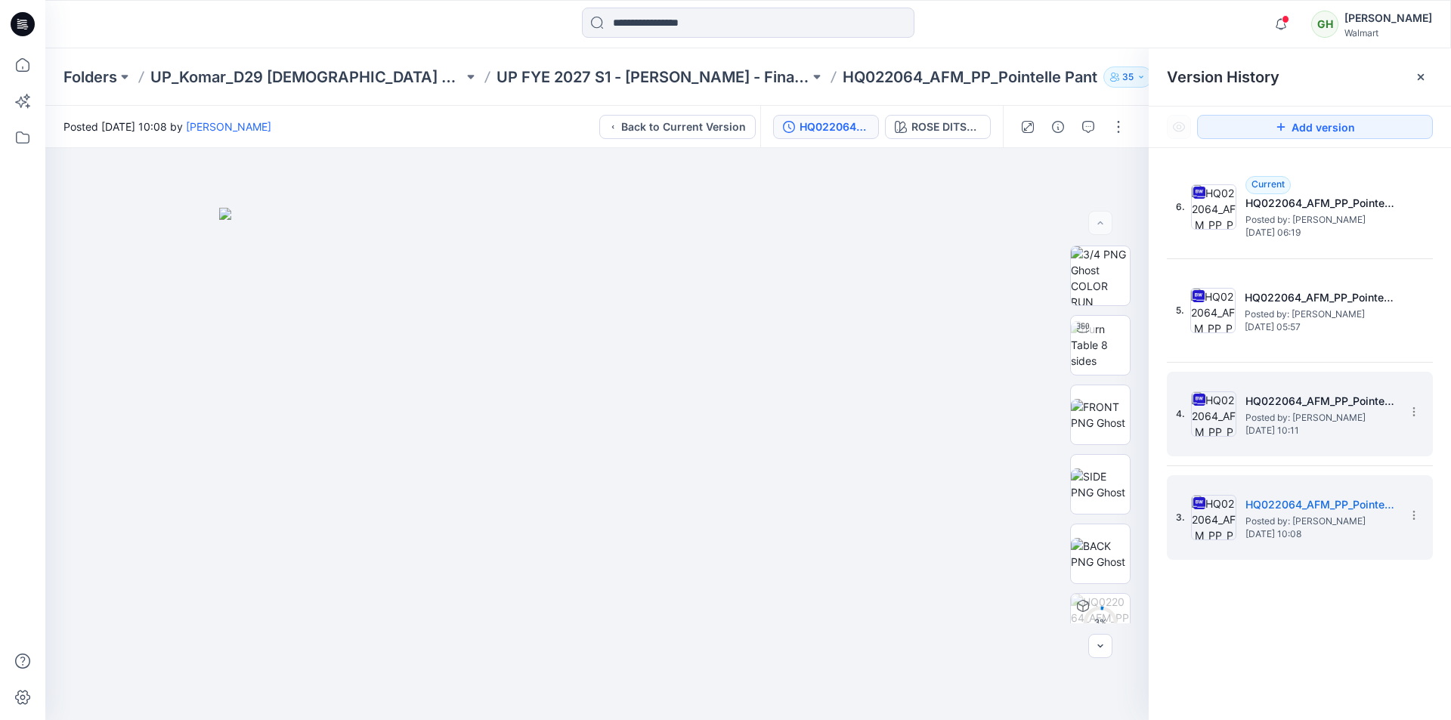
click at [1347, 418] on span "Posted by: [PERSON_NAME]" at bounding box center [1321, 417] width 151 height 15
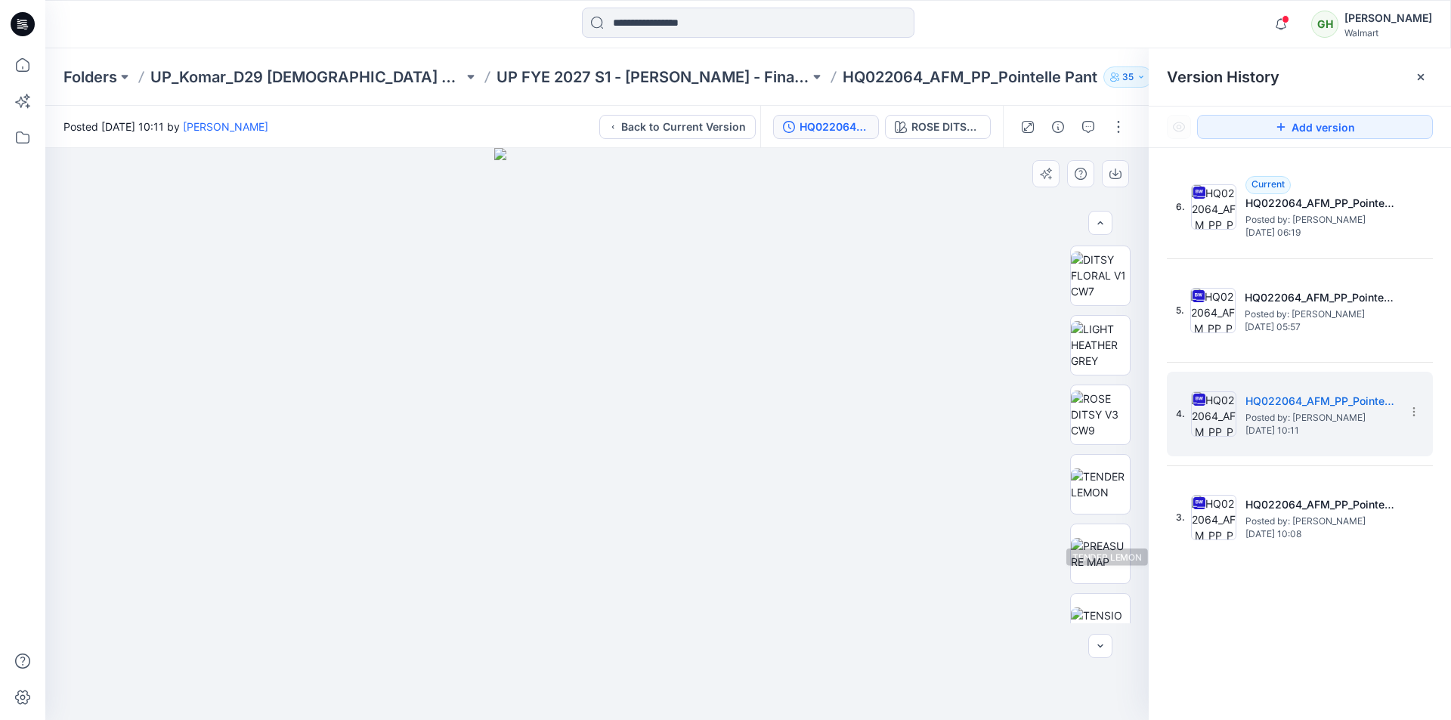
scroll to position [336, 0]
click at [1102, 355] on img at bounding box center [1100, 357] width 59 height 48
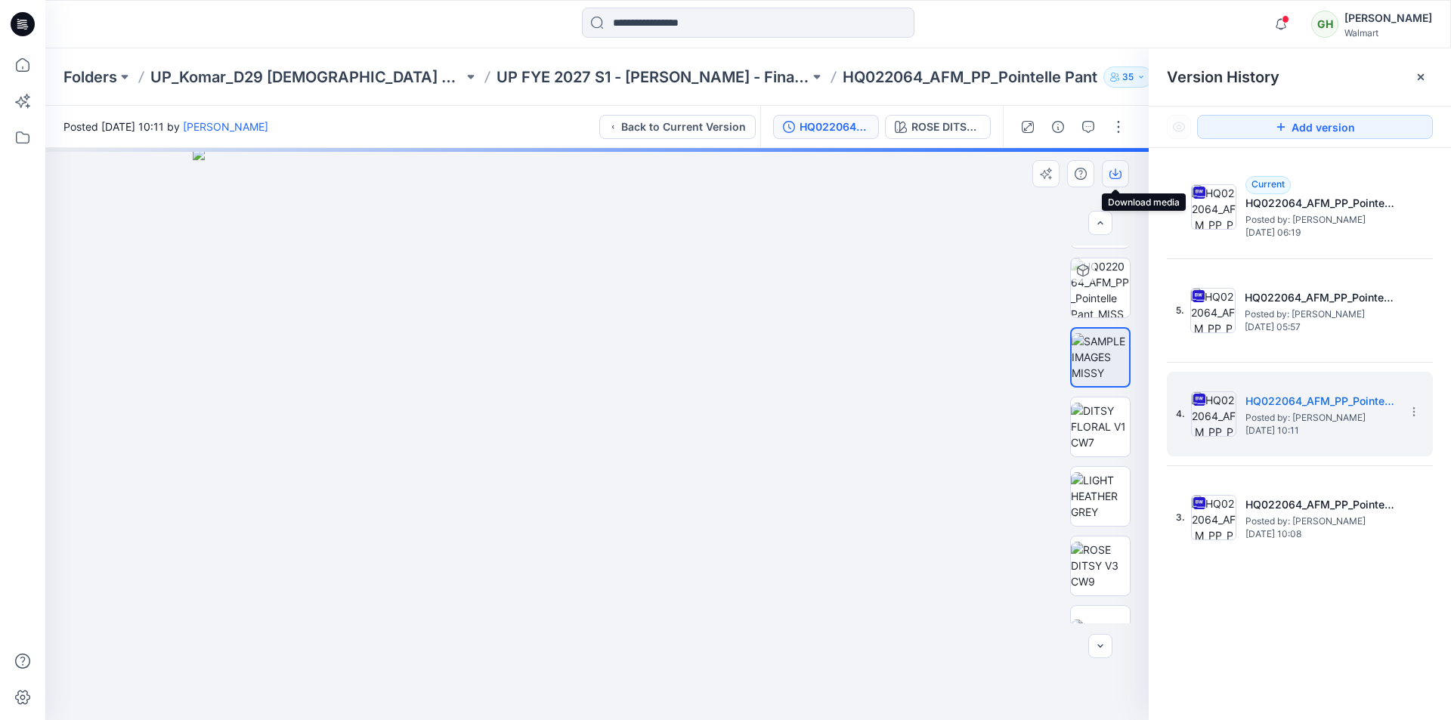
click at [1116, 174] on icon "button" at bounding box center [1116, 174] width 12 height 12
click at [1116, 175] on icon "button" at bounding box center [1116, 173] width 6 height 8
click at [1114, 175] on icon "button" at bounding box center [1116, 174] width 12 height 12
click at [1100, 345] on img at bounding box center [1100, 357] width 57 height 48
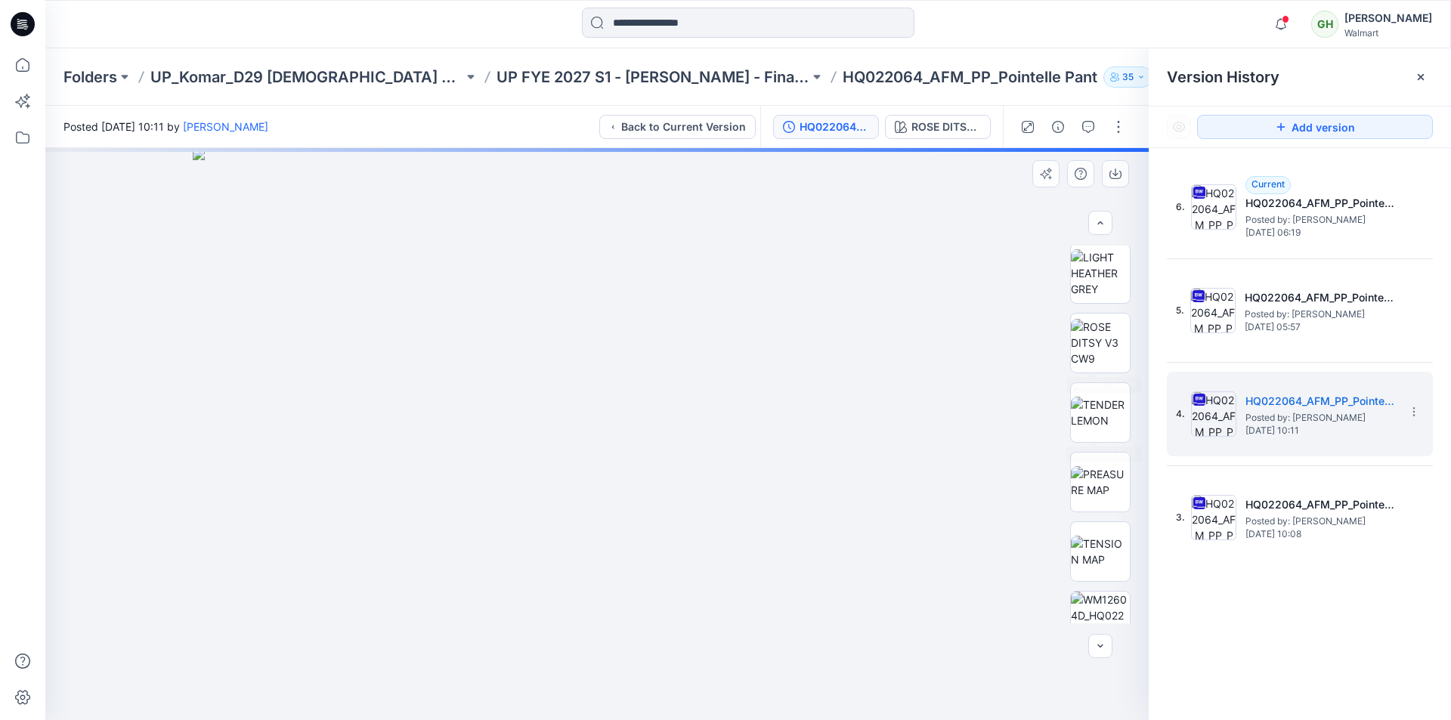
scroll to position [713, 0]
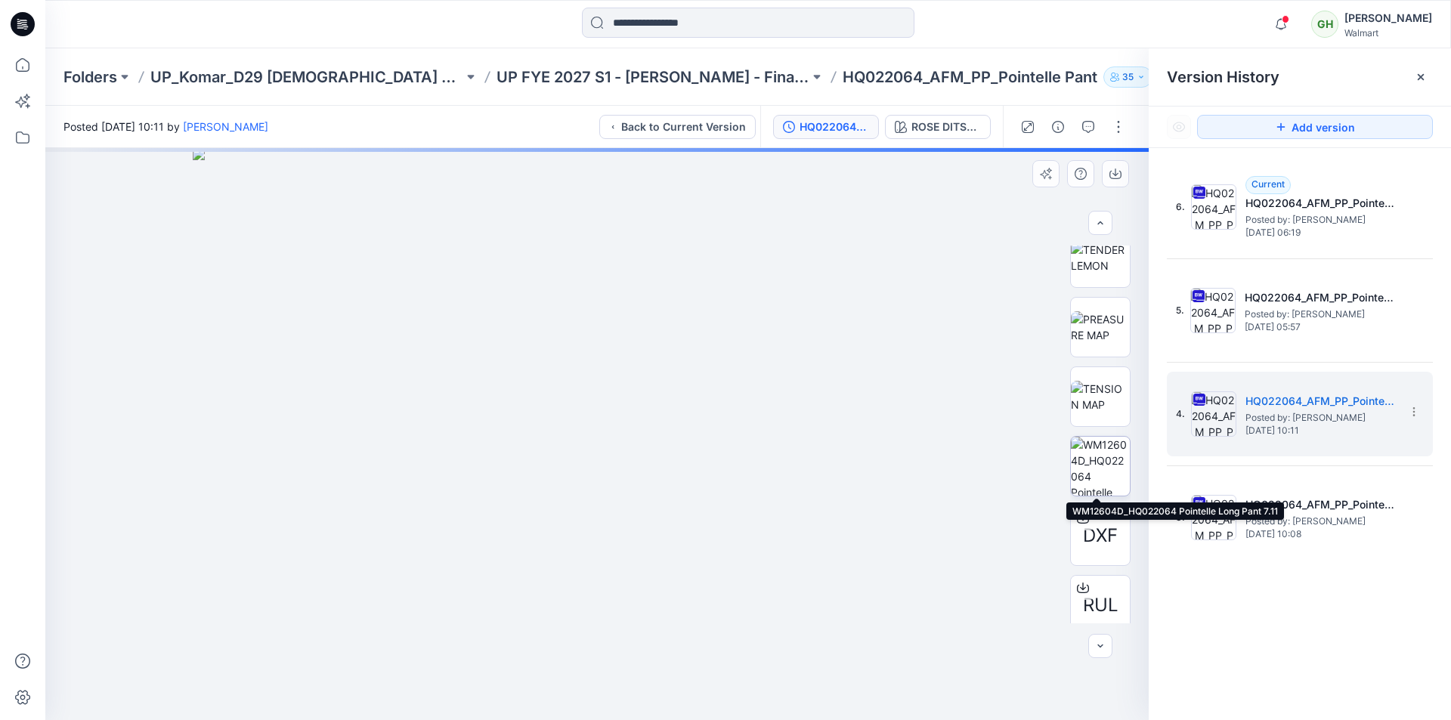
click at [1094, 456] on img at bounding box center [1100, 466] width 59 height 59
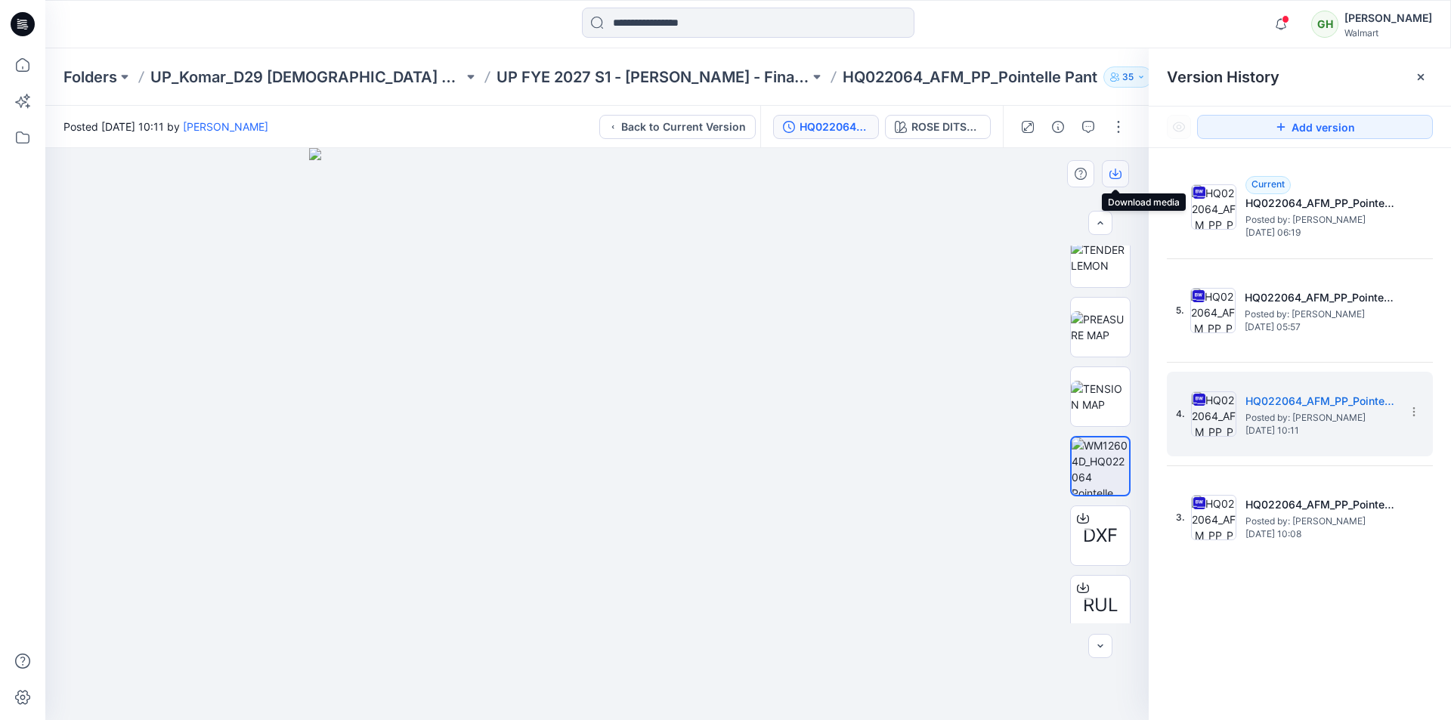
click at [1117, 174] on icon "button" at bounding box center [1116, 173] width 6 height 8
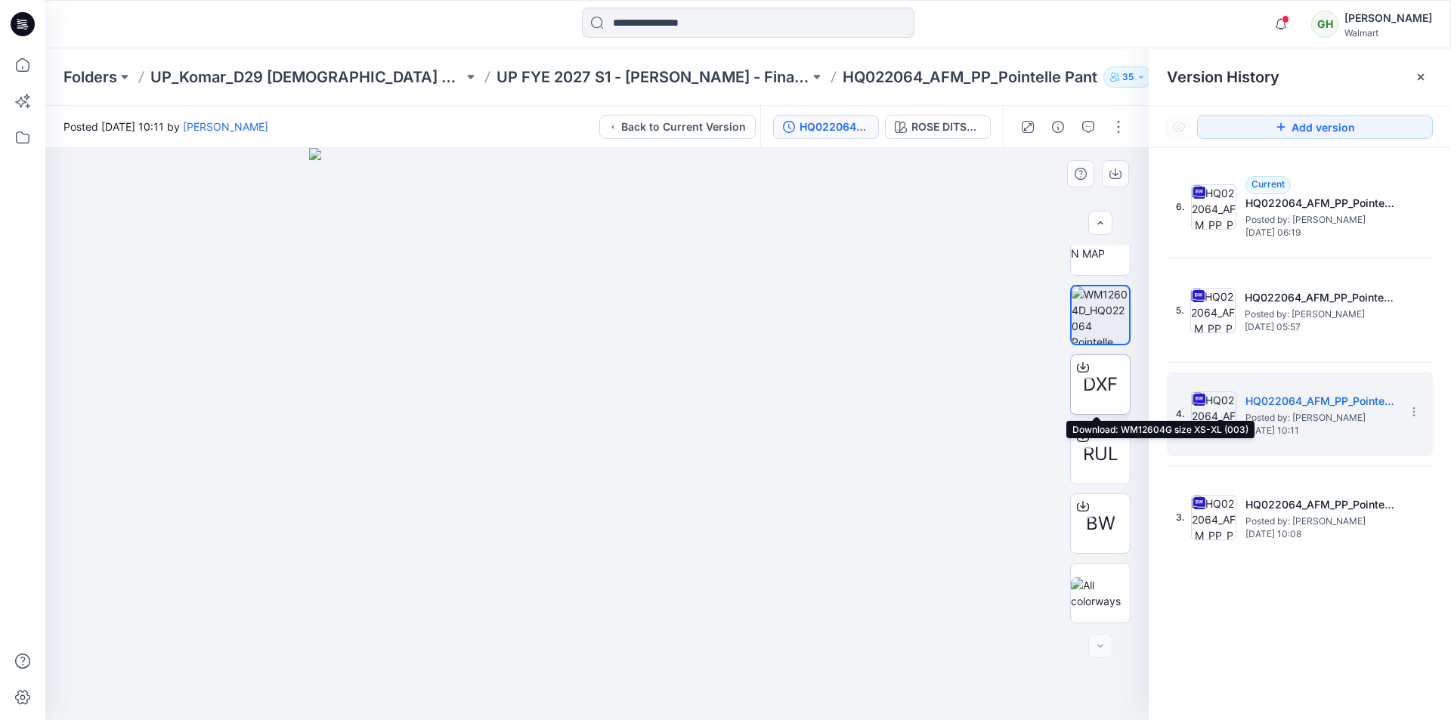
click at [1098, 378] on span "DXF" at bounding box center [1100, 384] width 35 height 27
click at [1080, 367] on icon at bounding box center [1083, 365] width 6 height 8
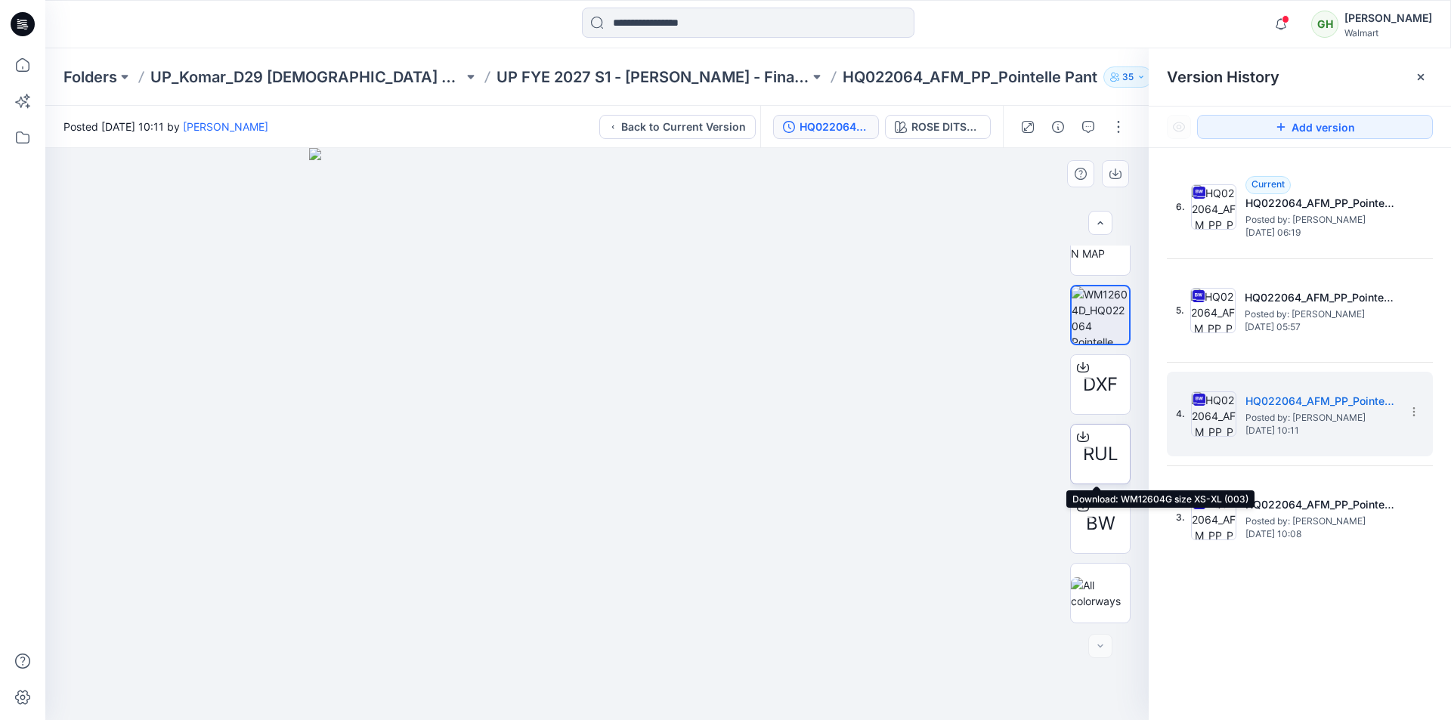
click at [1080, 438] on icon at bounding box center [1083, 435] width 6 height 8
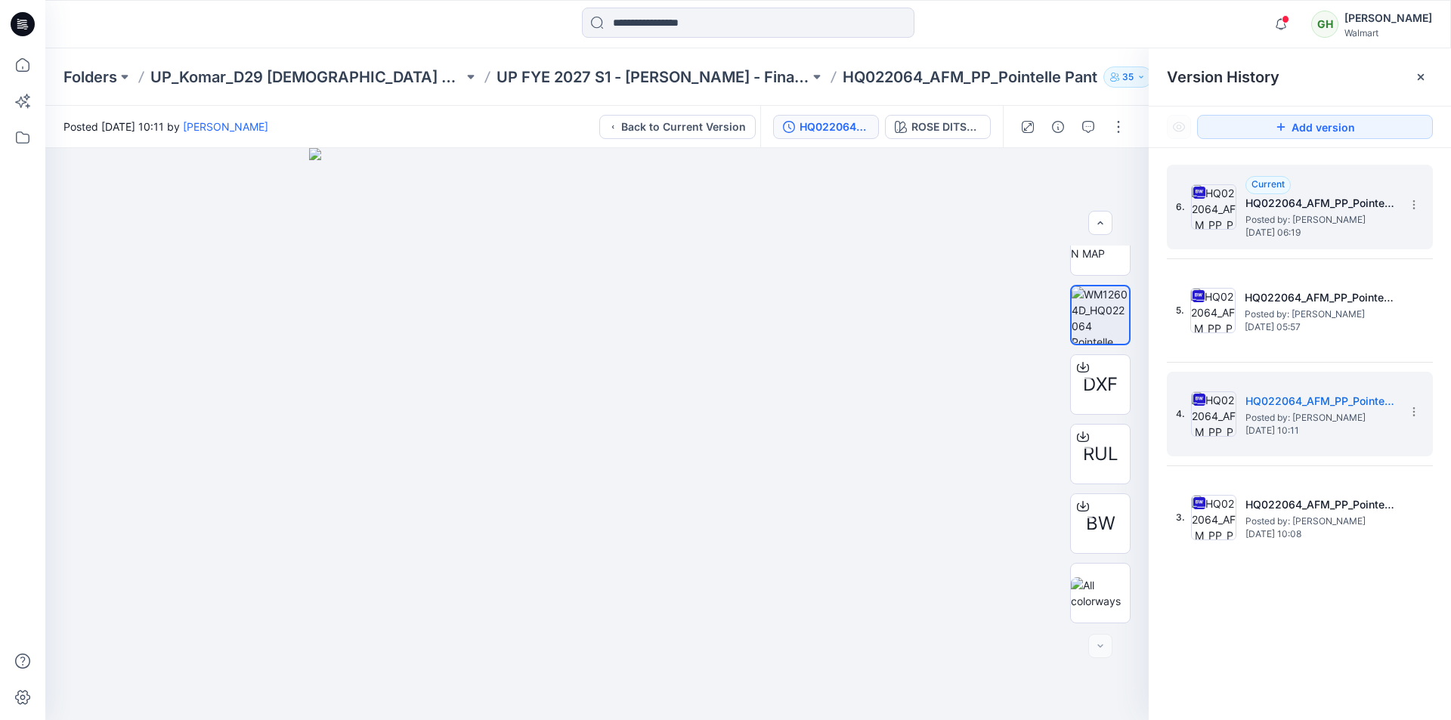
click at [1281, 221] on span "Posted by: Gayan Hettiarachchi" at bounding box center [1321, 219] width 151 height 15
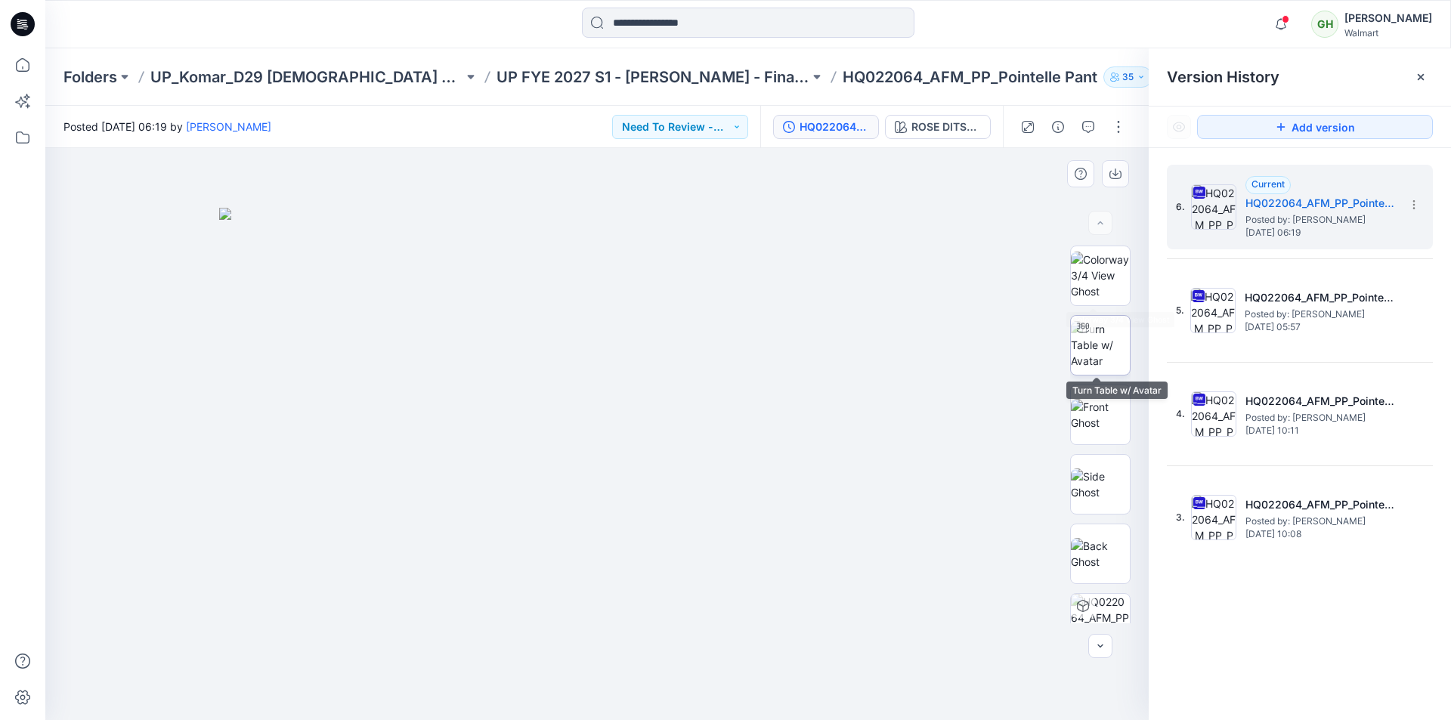
click at [1088, 333] on div at bounding box center [1083, 328] width 24 height 24
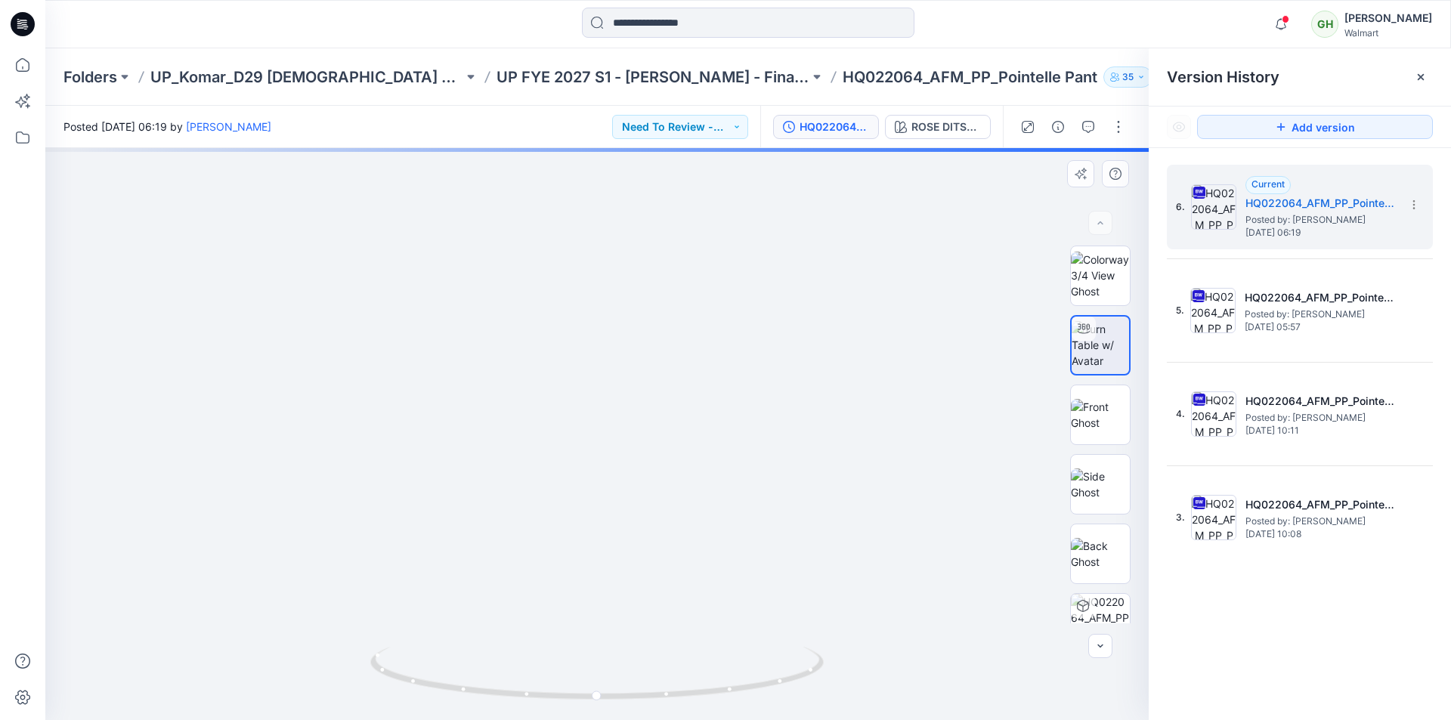
click at [836, 438] on img at bounding box center [596, 216] width 1447 height 1010
click at [1422, 79] on icon at bounding box center [1421, 77] width 6 height 6
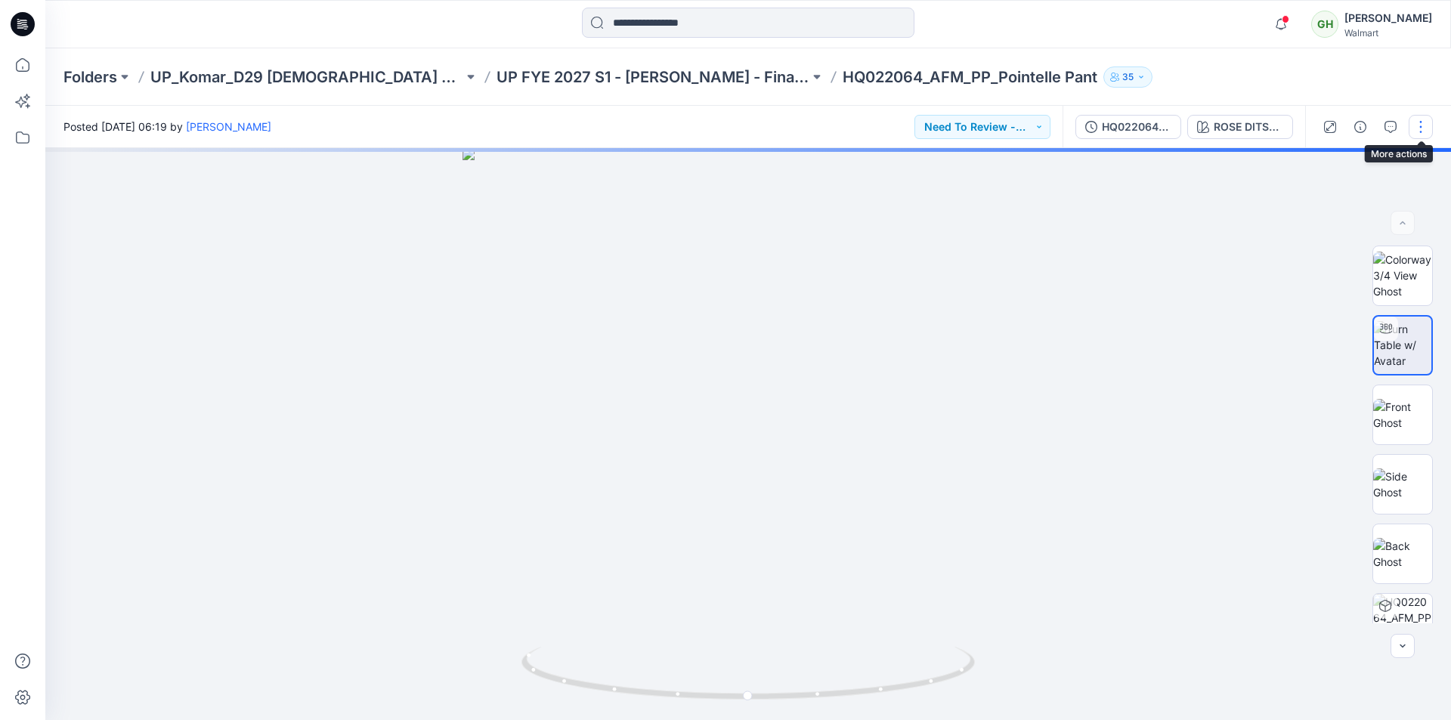
click at [1419, 127] on button "button" at bounding box center [1421, 127] width 24 height 24
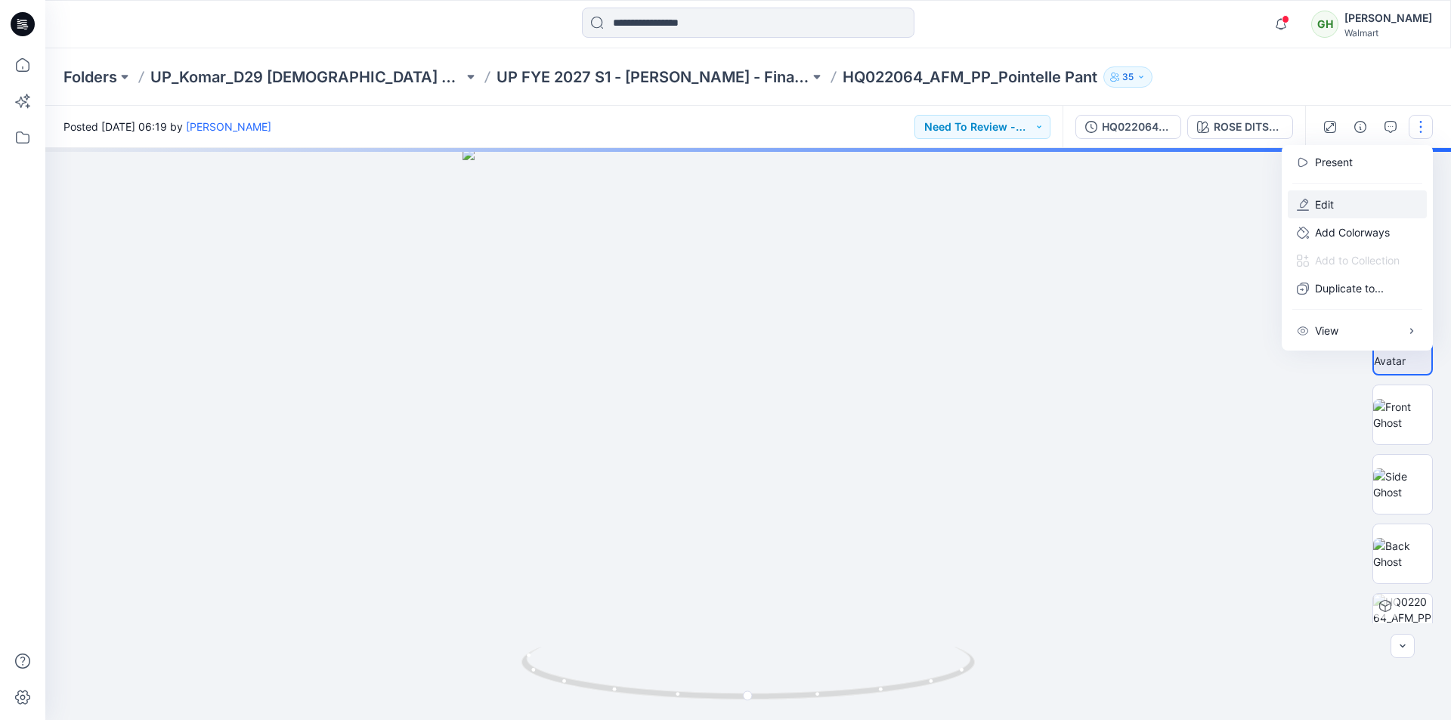
click at [1328, 203] on p "Edit" at bounding box center [1324, 205] width 19 height 16
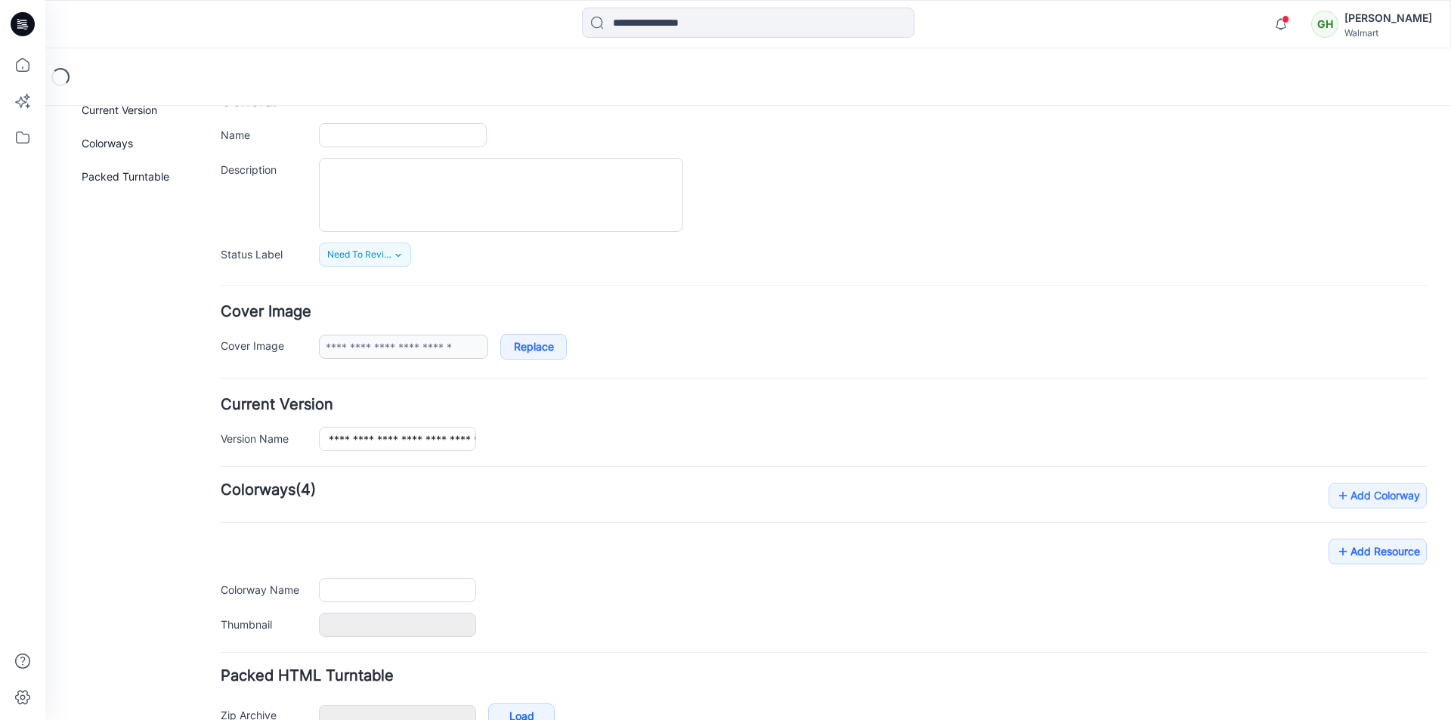
scroll to position [185, 0]
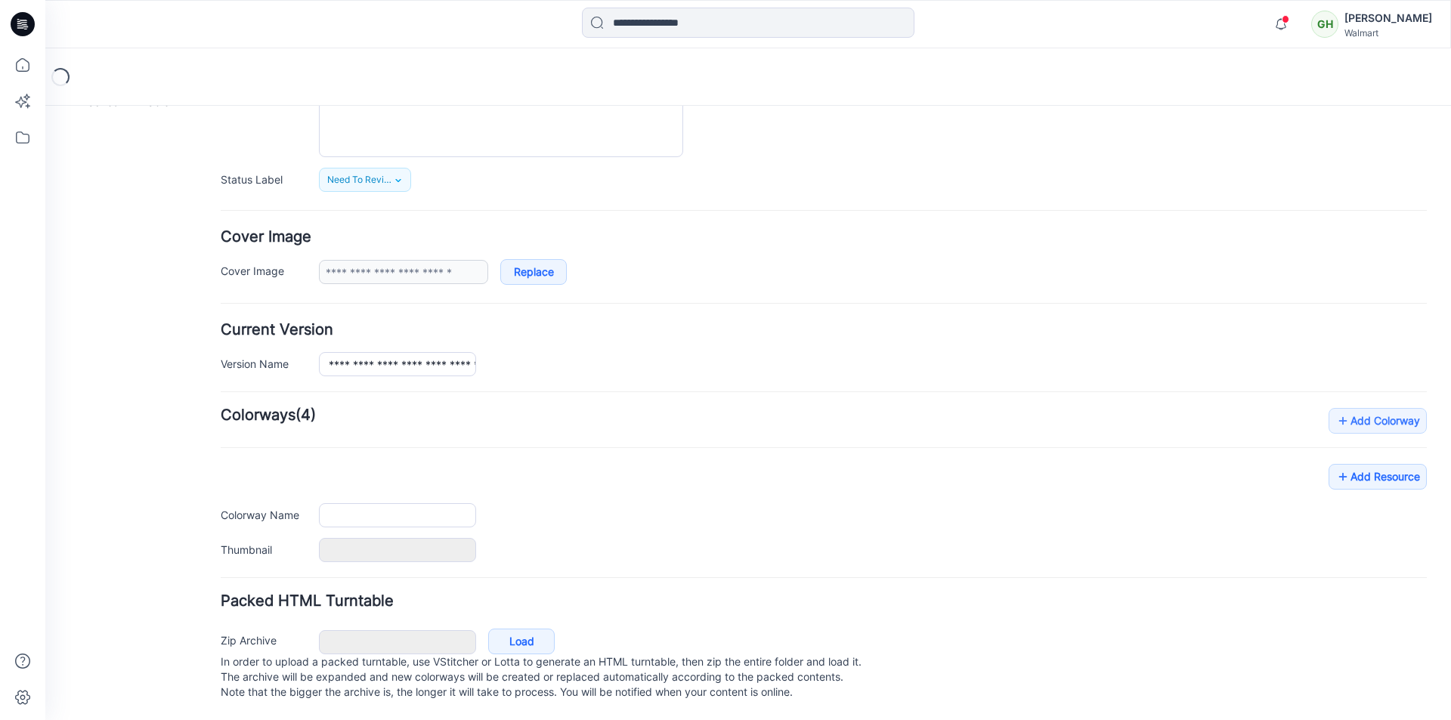
type input "**********"
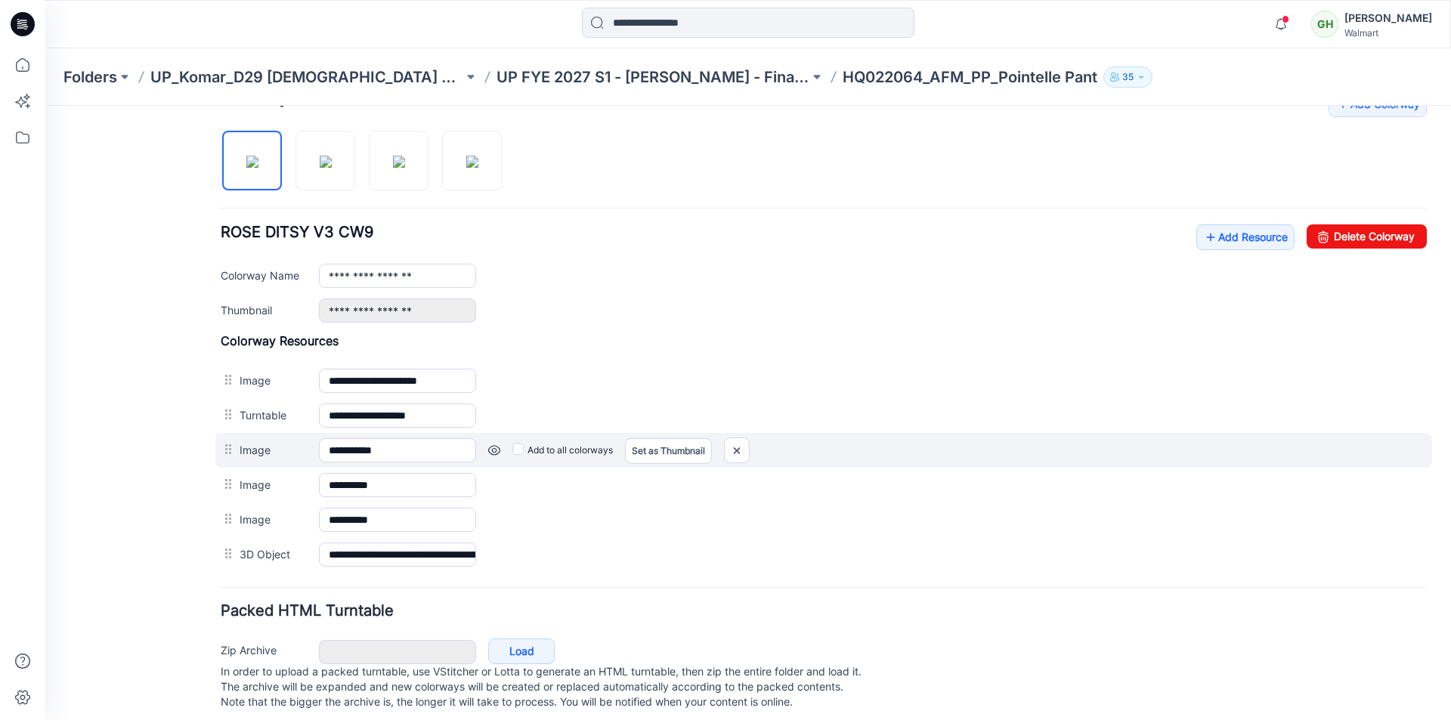
scroll to position [487, 0]
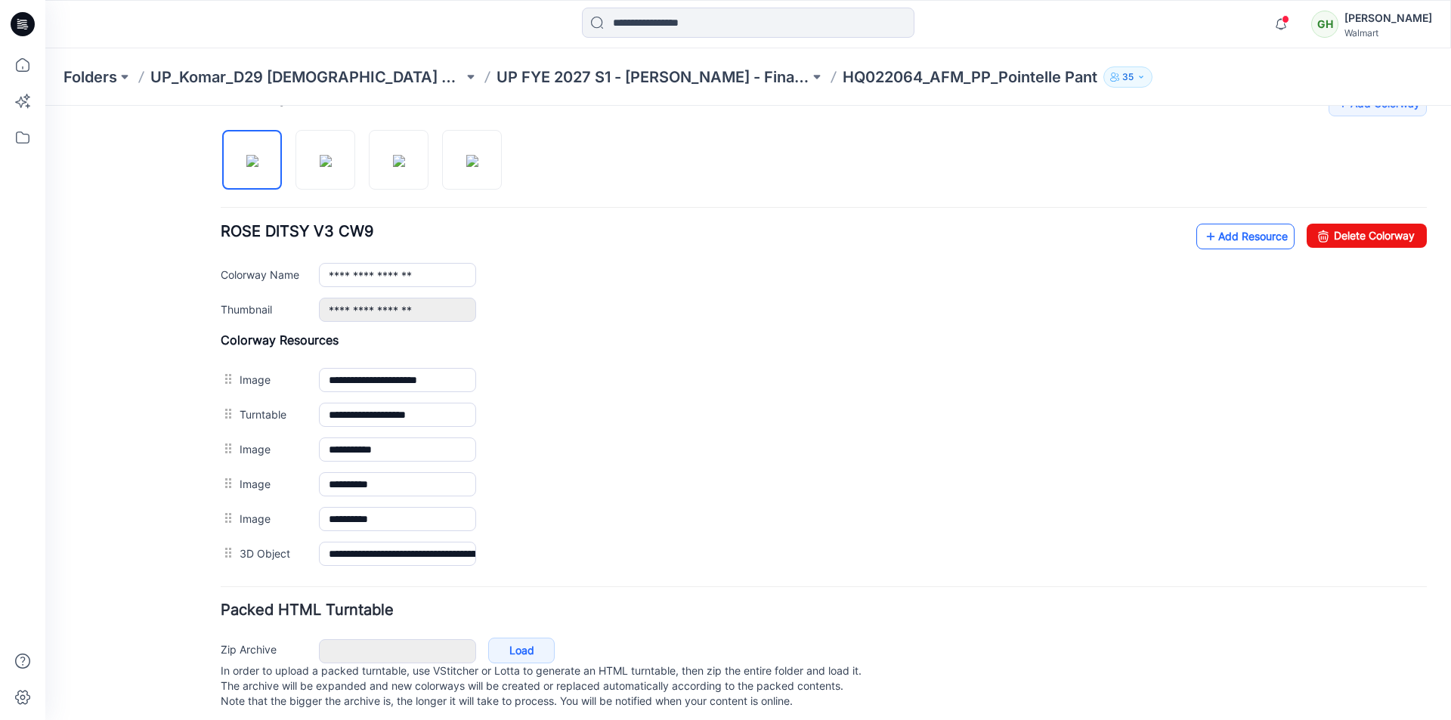
click at [1203, 239] on icon at bounding box center [1210, 236] width 15 height 24
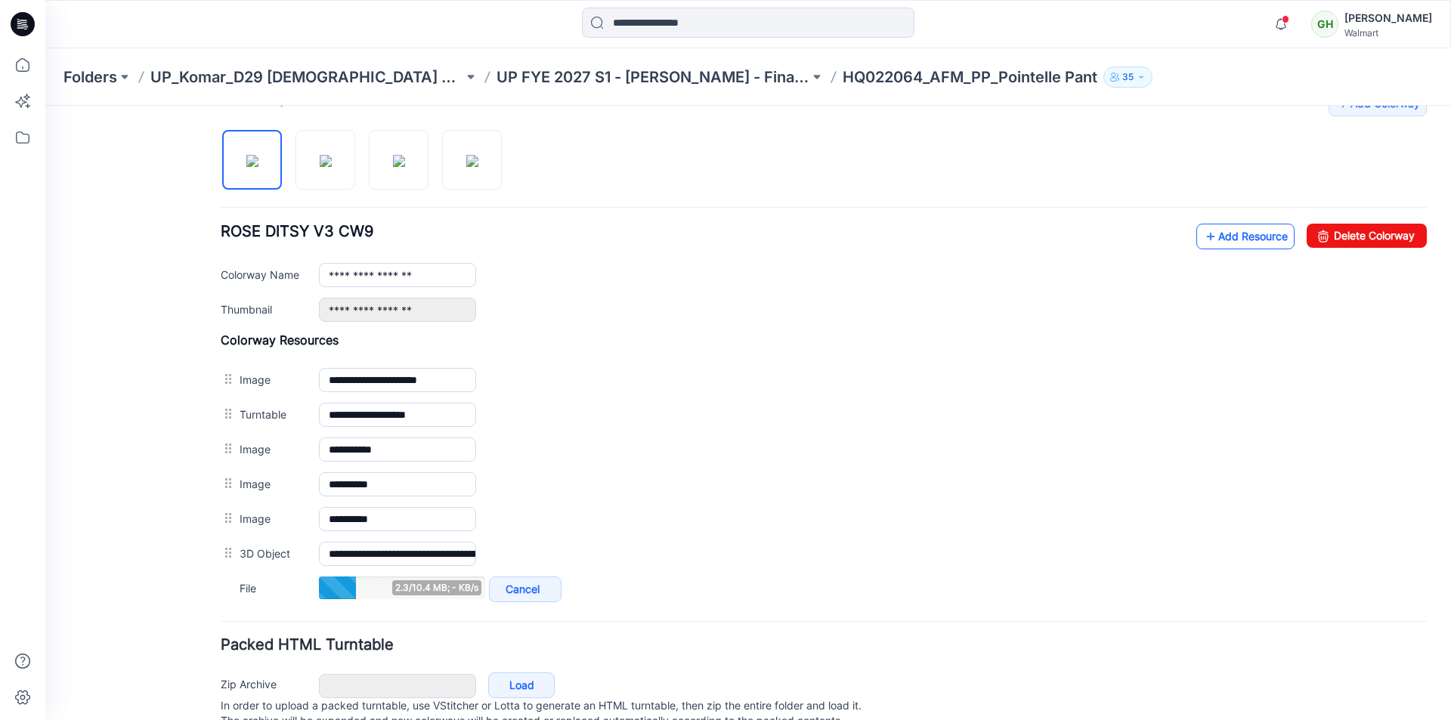
click at [1219, 237] on link "Add Resource" at bounding box center [1245, 237] width 98 height 26
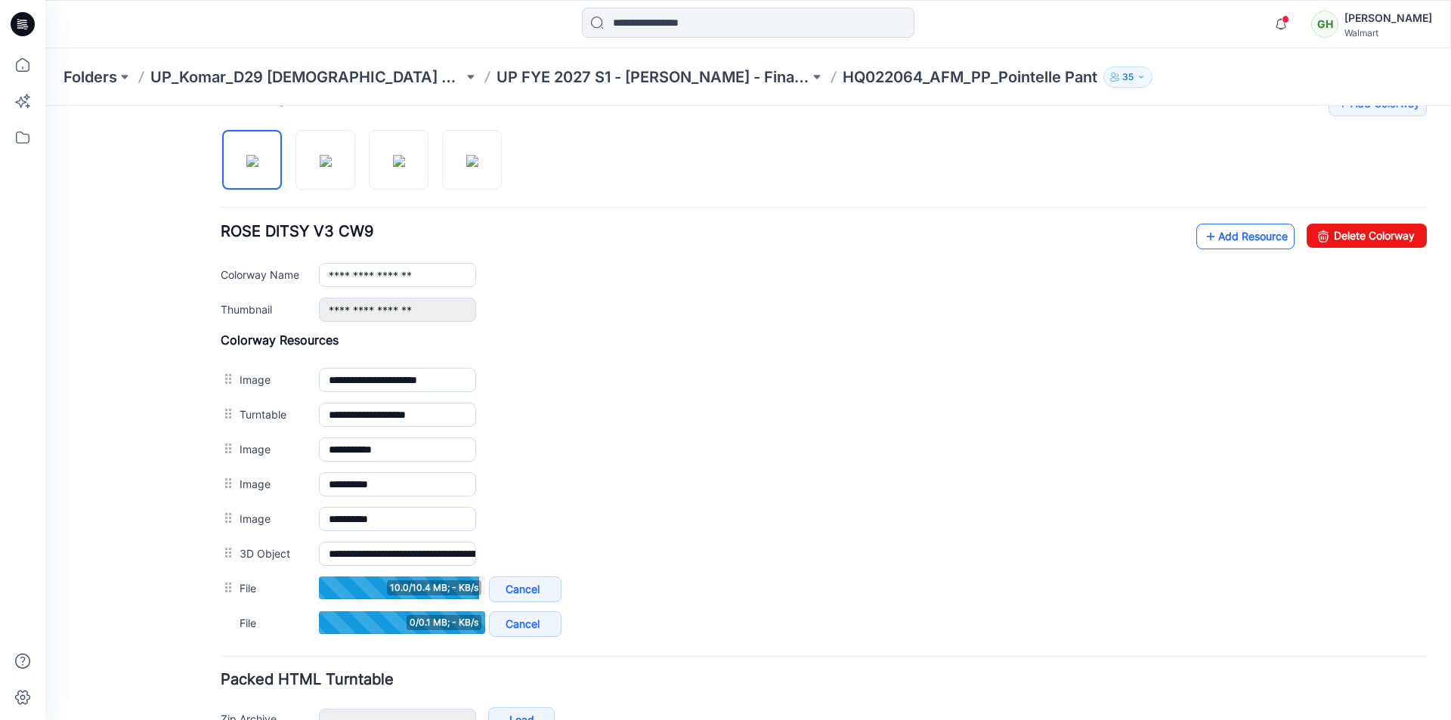
click at [1227, 245] on link "Add Resource" at bounding box center [1245, 237] width 98 height 26
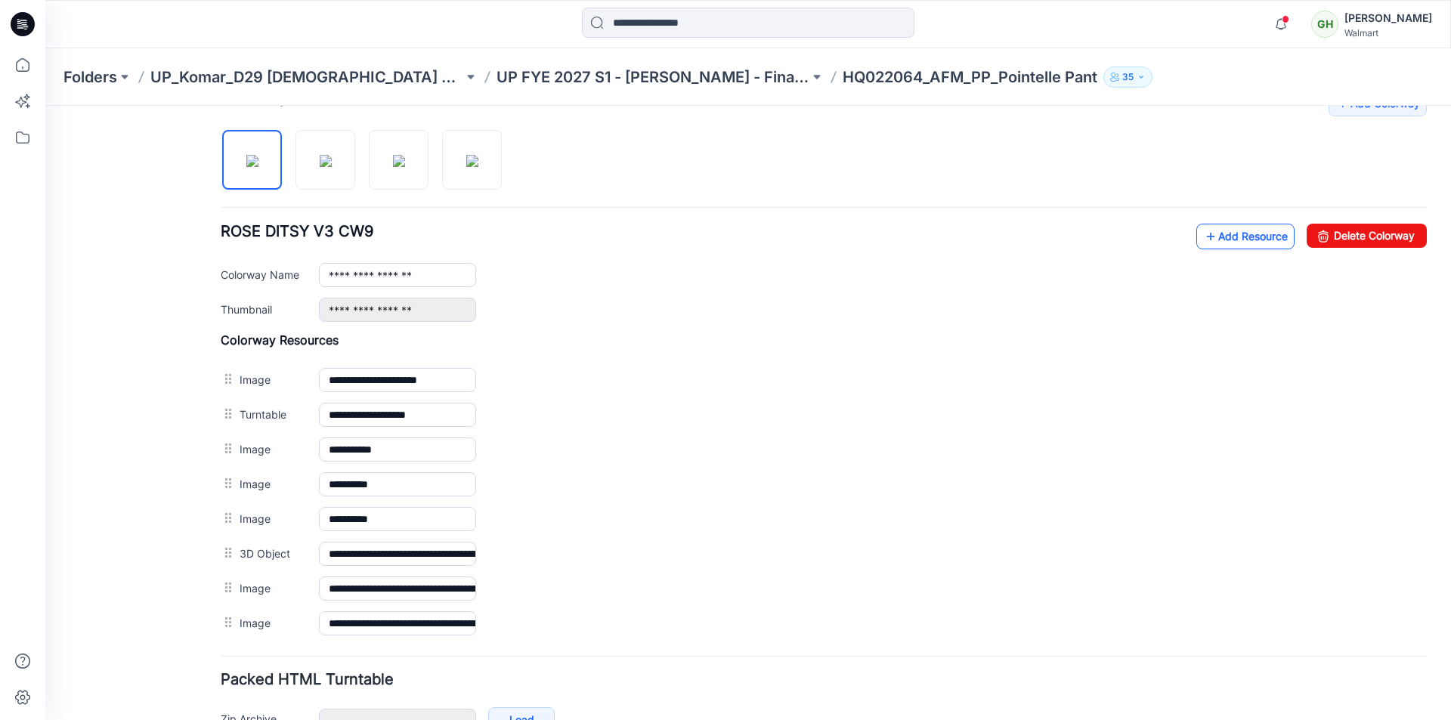
click at [1215, 231] on link "Add Resource" at bounding box center [1245, 237] width 98 height 26
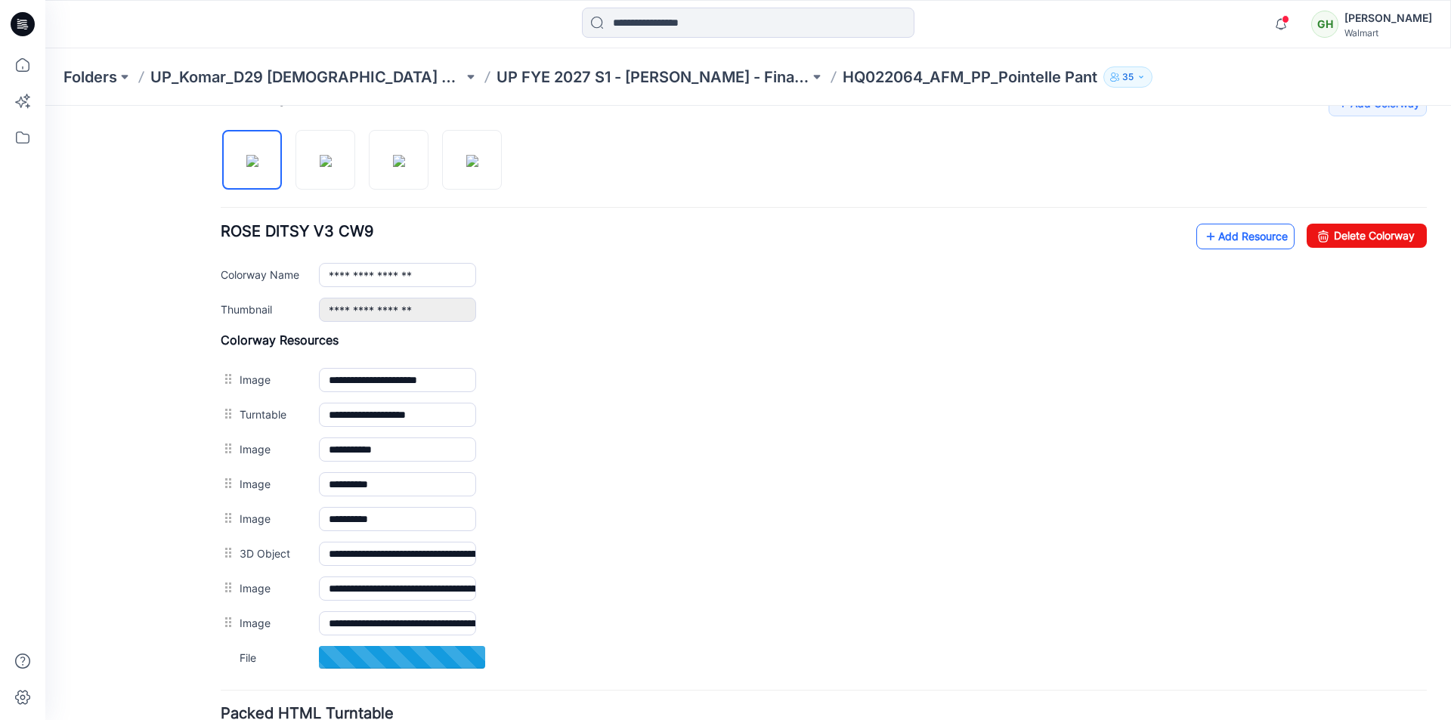
click at [1218, 244] on link "Add Resource" at bounding box center [1245, 237] width 98 height 26
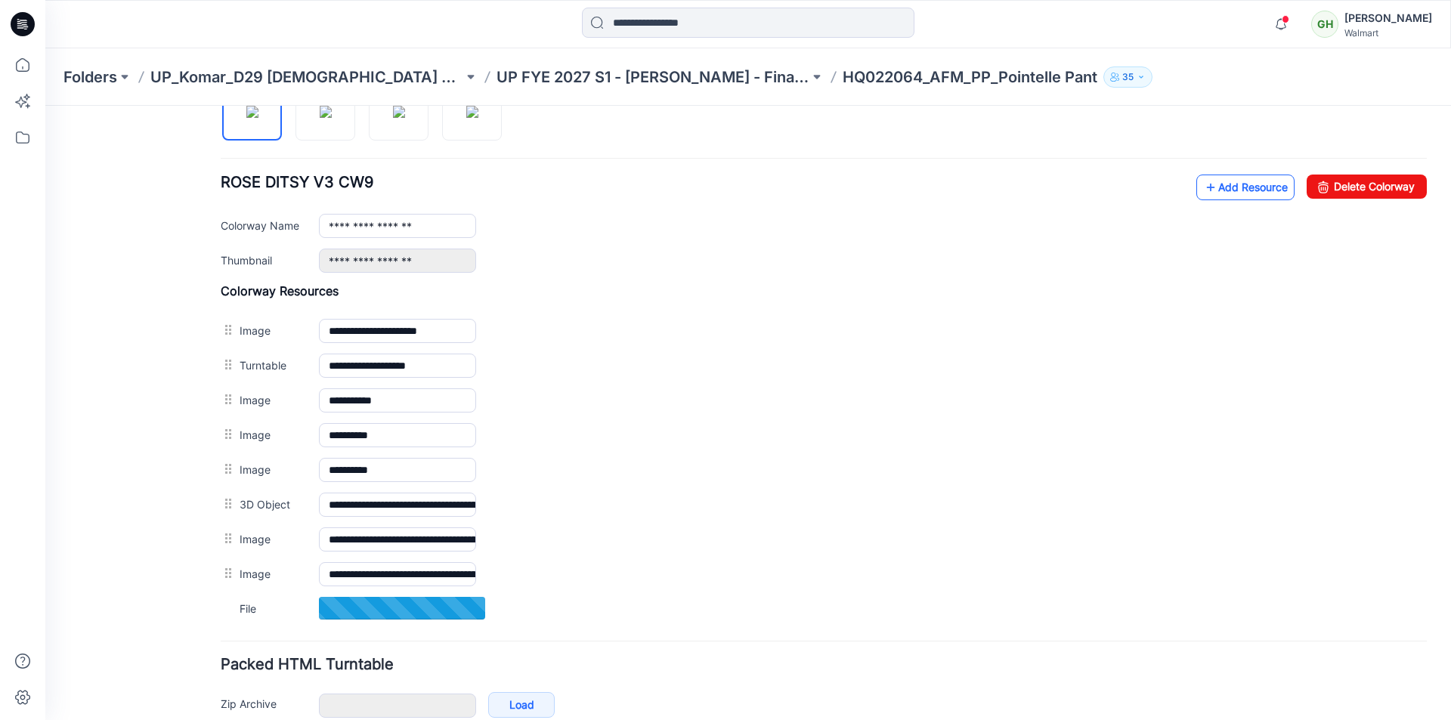
scroll to position [563, 0]
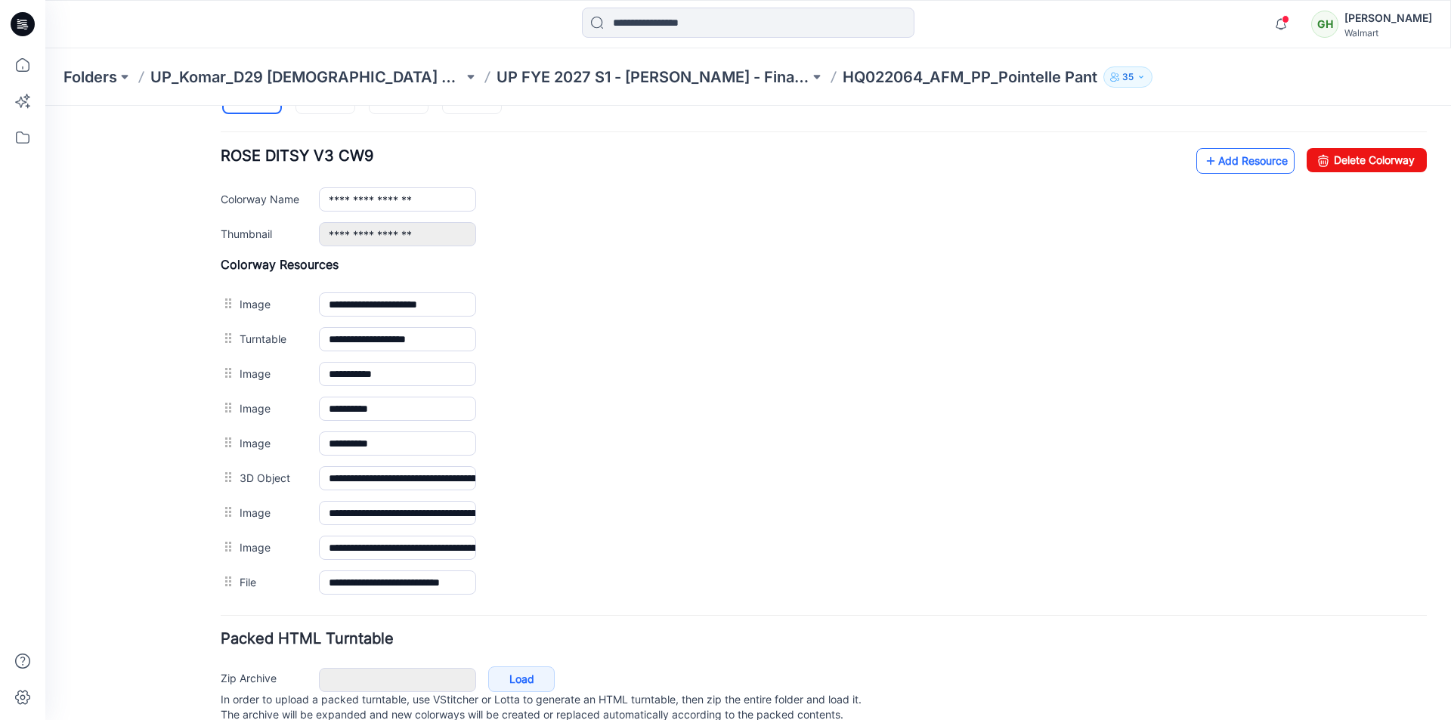
click at [1236, 166] on link "Add Resource" at bounding box center [1245, 161] width 98 height 26
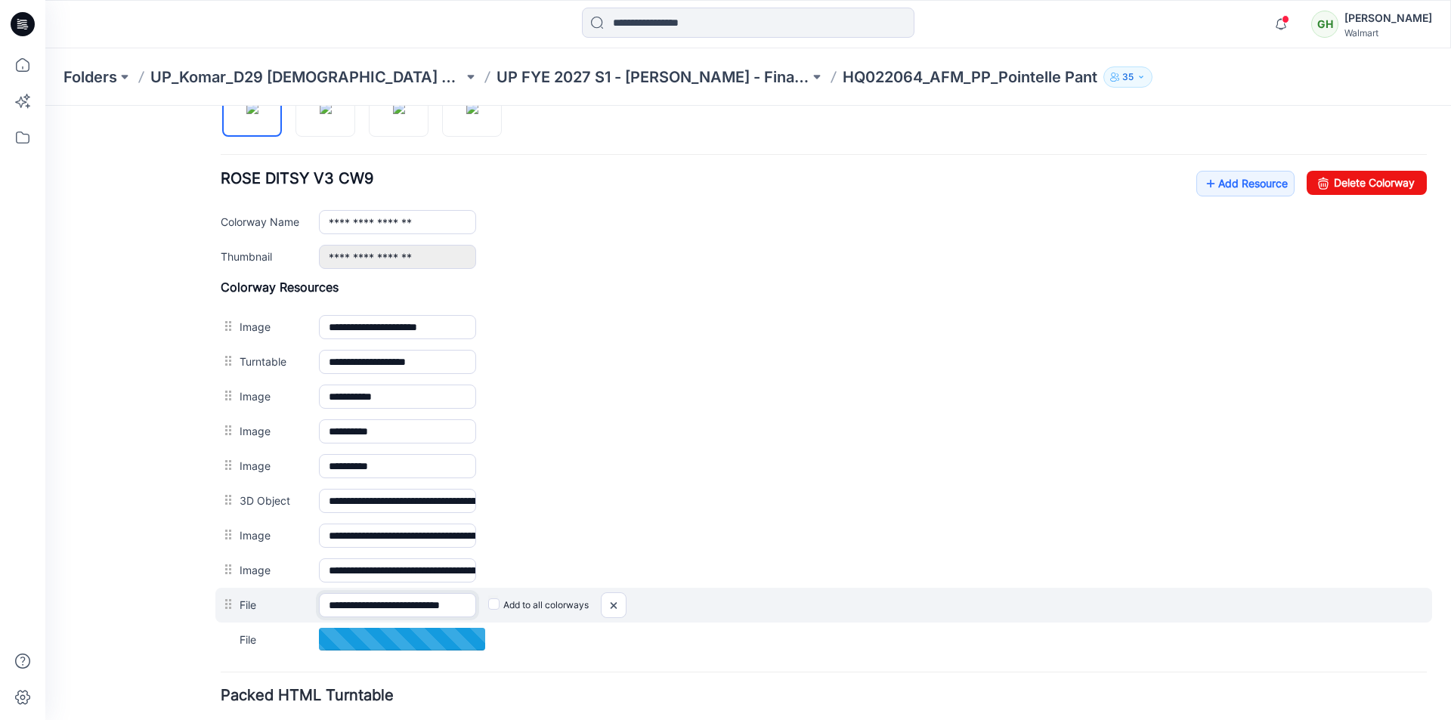
scroll to position [0, 14]
drag, startPoint x: 445, startPoint y: 608, endPoint x: 521, endPoint y: 617, distance: 76.0
click at [518, 617] on div "**********" at bounding box center [823, 605] width 1217 height 35
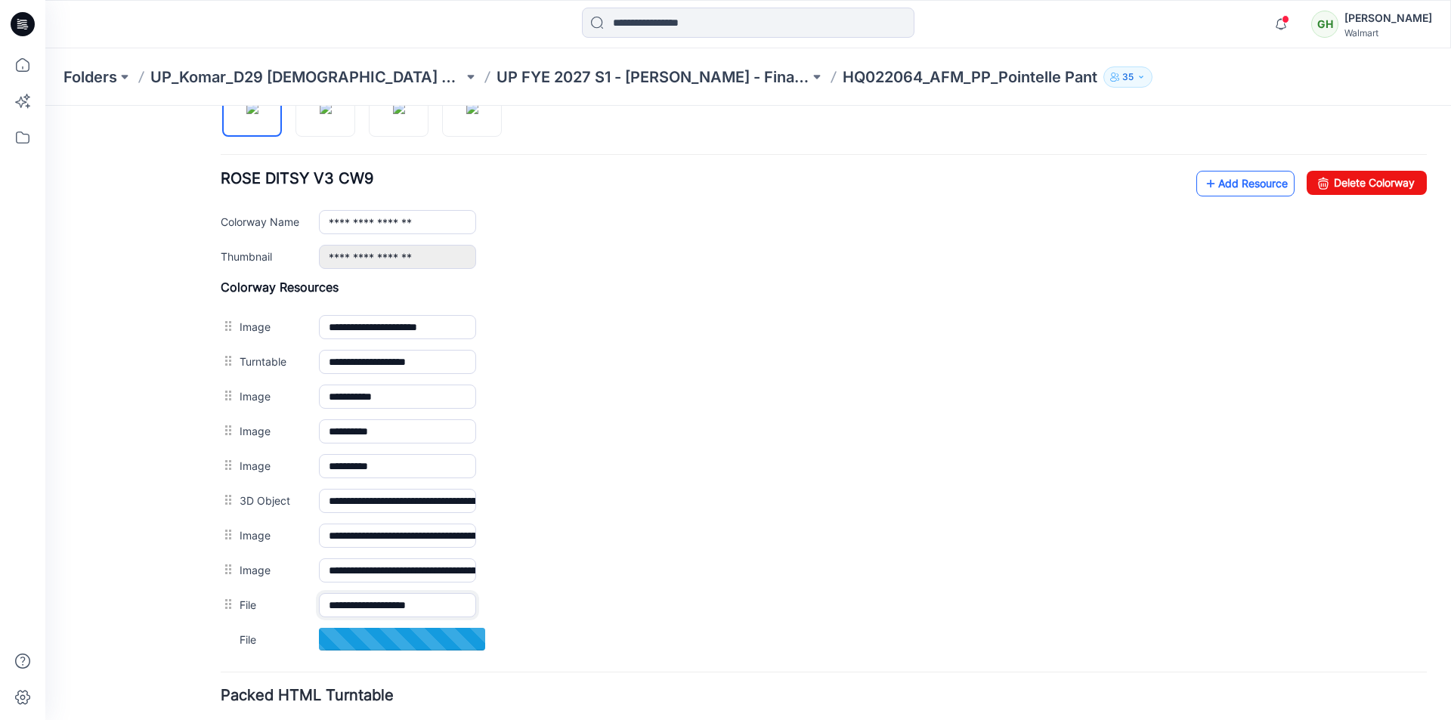
type input "**********"
click at [1203, 184] on icon at bounding box center [1210, 184] width 15 height 24
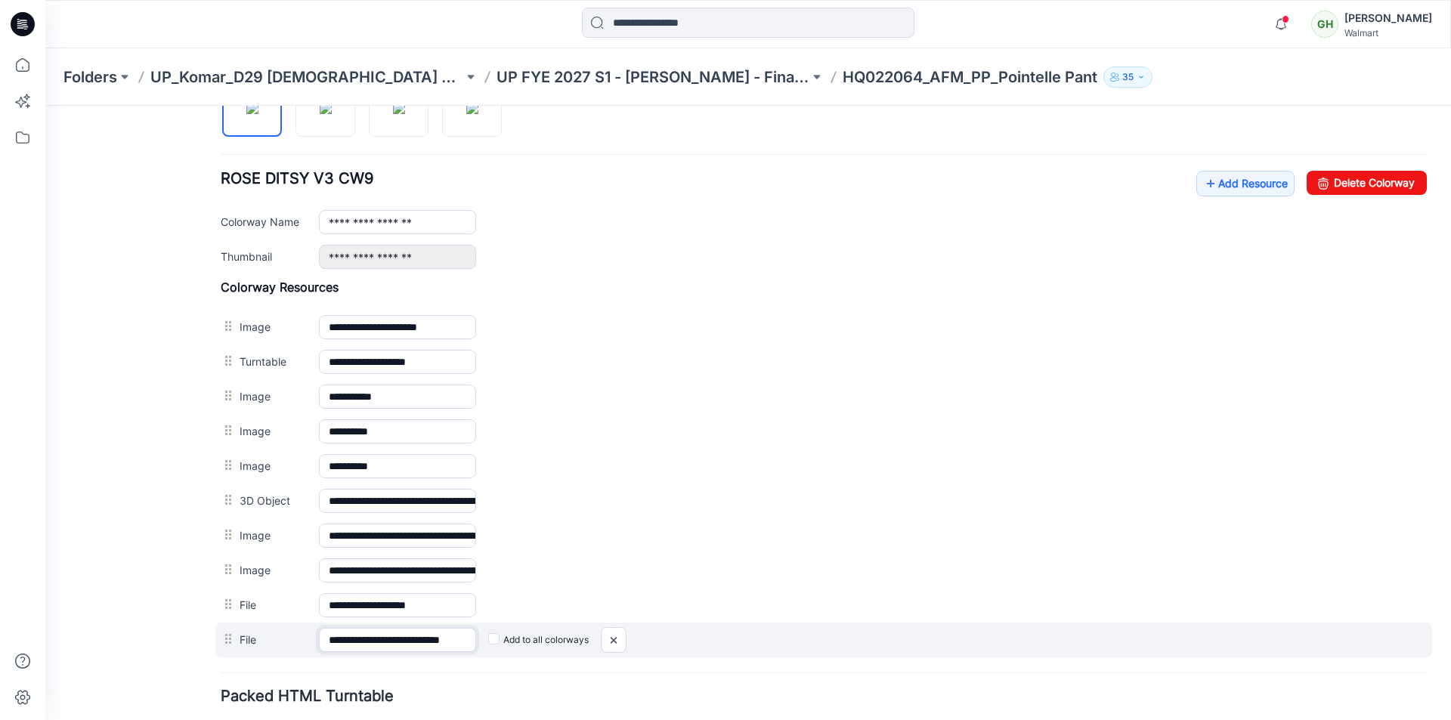
scroll to position [0, 14]
drag, startPoint x: 444, startPoint y: 641, endPoint x: 512, endPoint y: 641, distance: 67.3
click at [508, 639] on div "**********" at bounding box center [823, 640] width 1217 height 35
type input "**********"
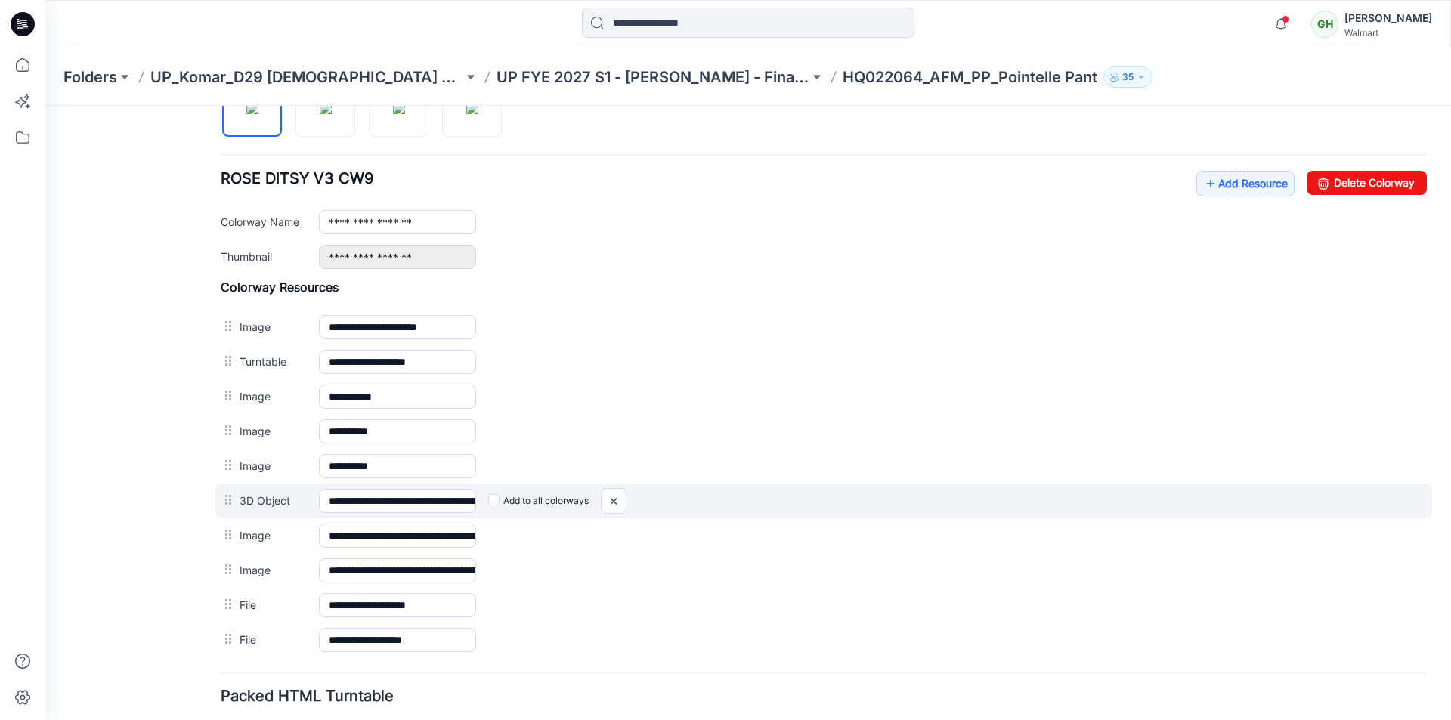
click at [45, 106] on div "Add to all colorways" at bounding box center [45, 106] width 0 height 0
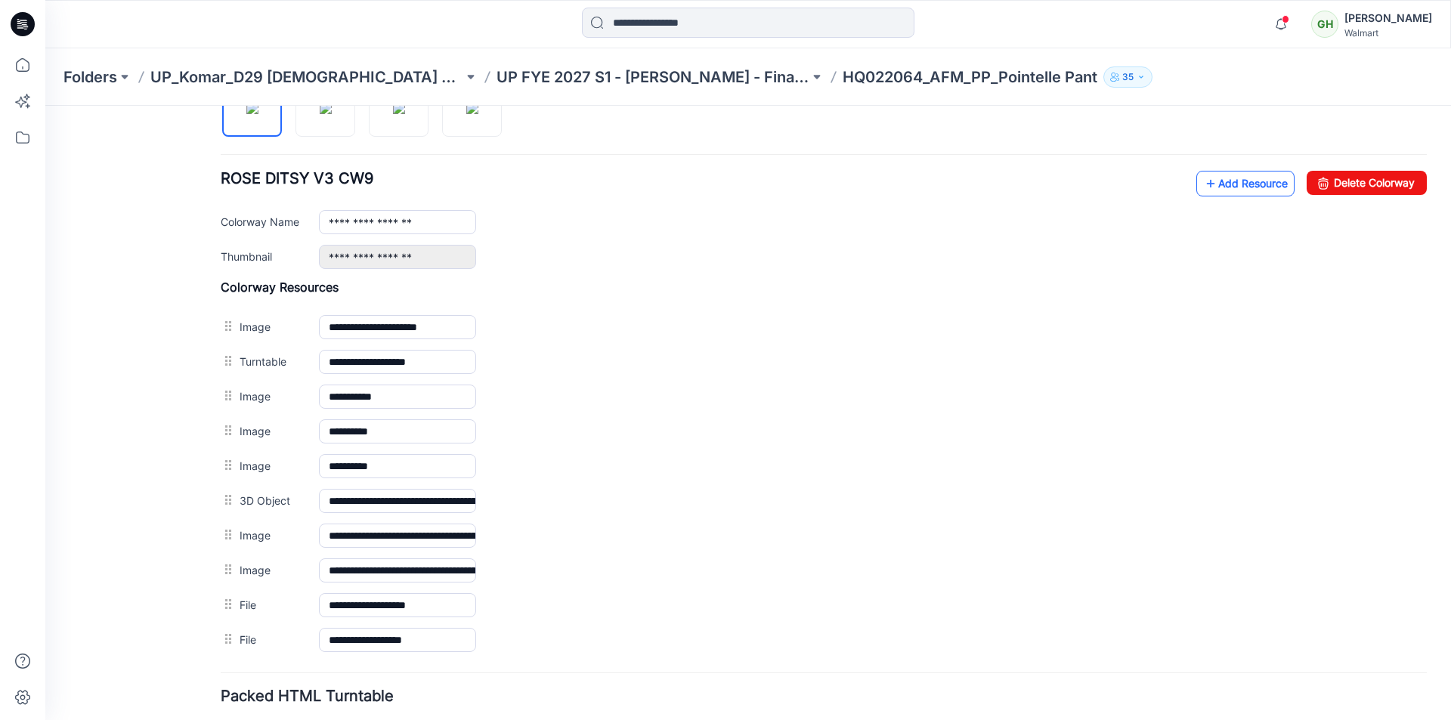
click at [1236, 184] on link "Add Resource" at bounding box center [1245, 184] width 98 height 26
click at [1212, 187] on link "Add Resource" at bounding box center [1245, 184] width 98 height 26
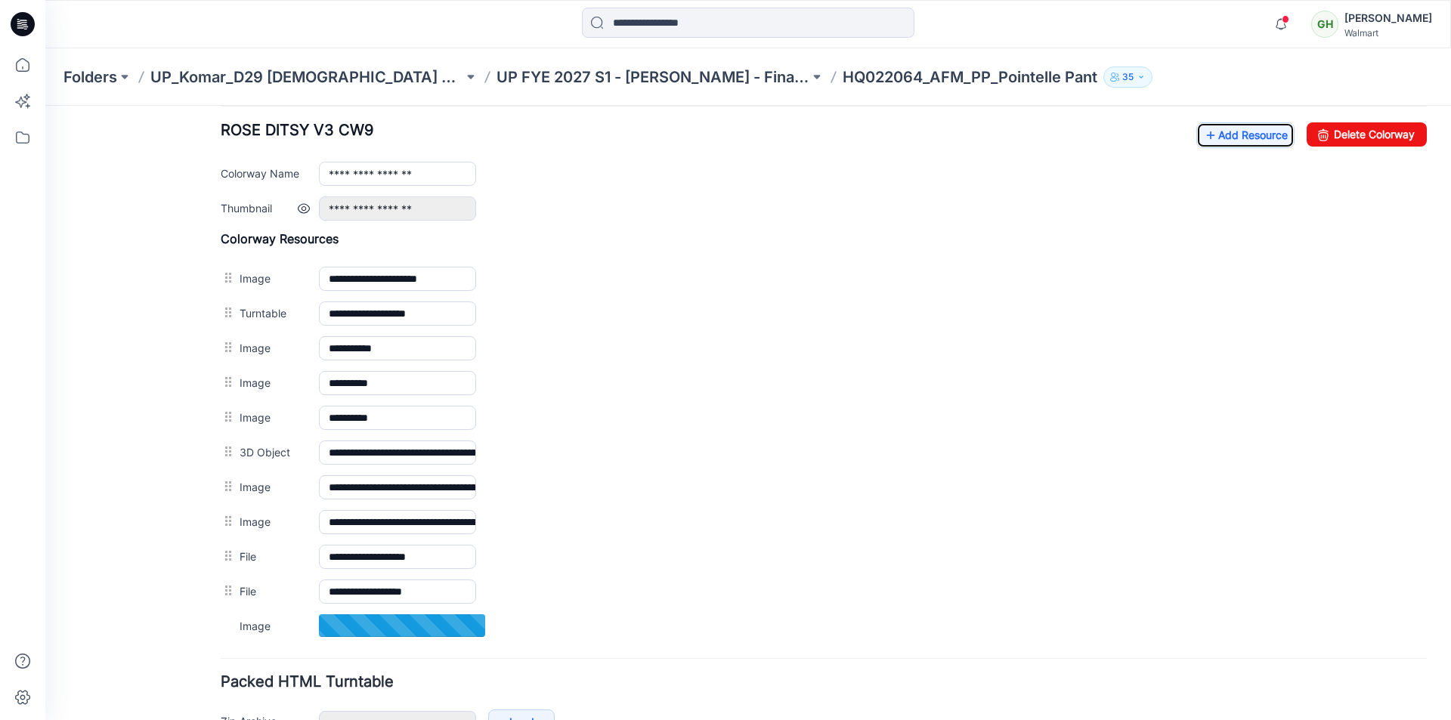
scroll to position [616, 0]
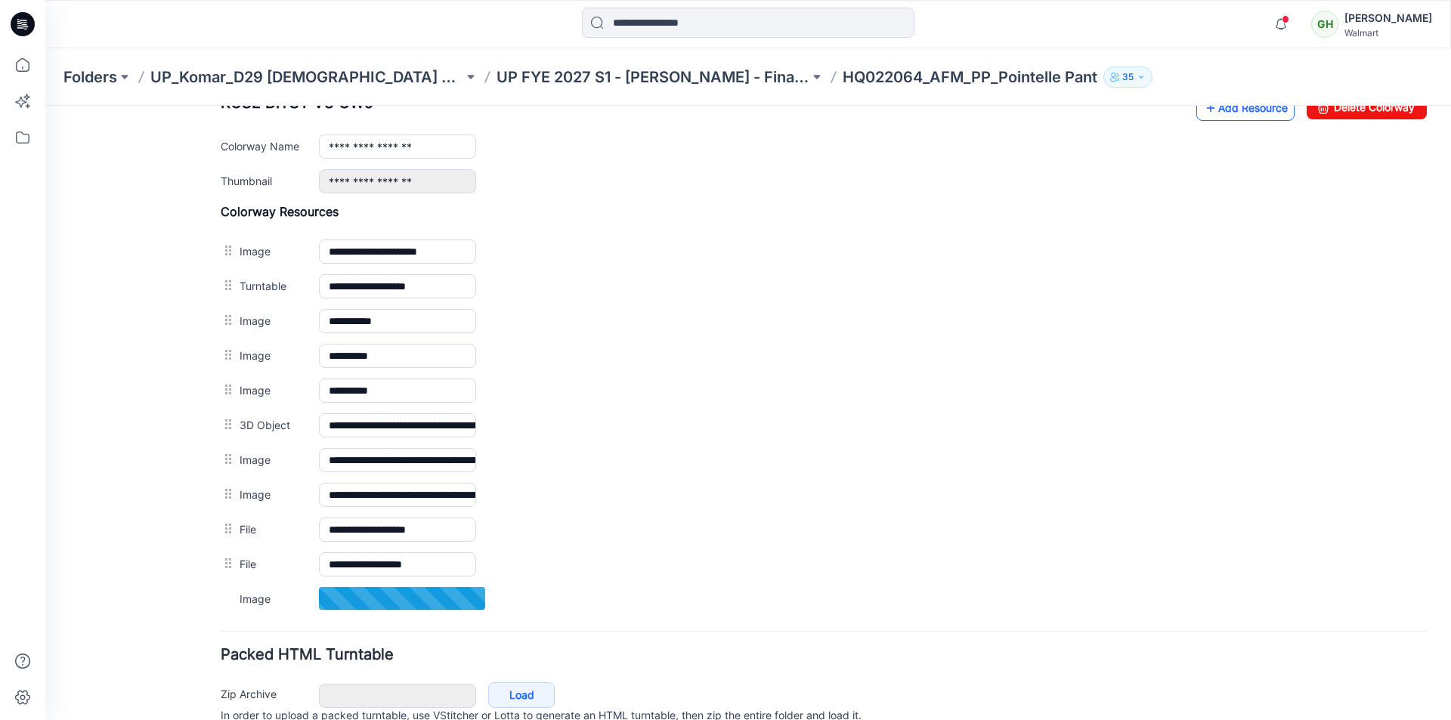
click at [1227, 110] on link "Add Resource" at bounding box center [1245, 108] width 98 height 26
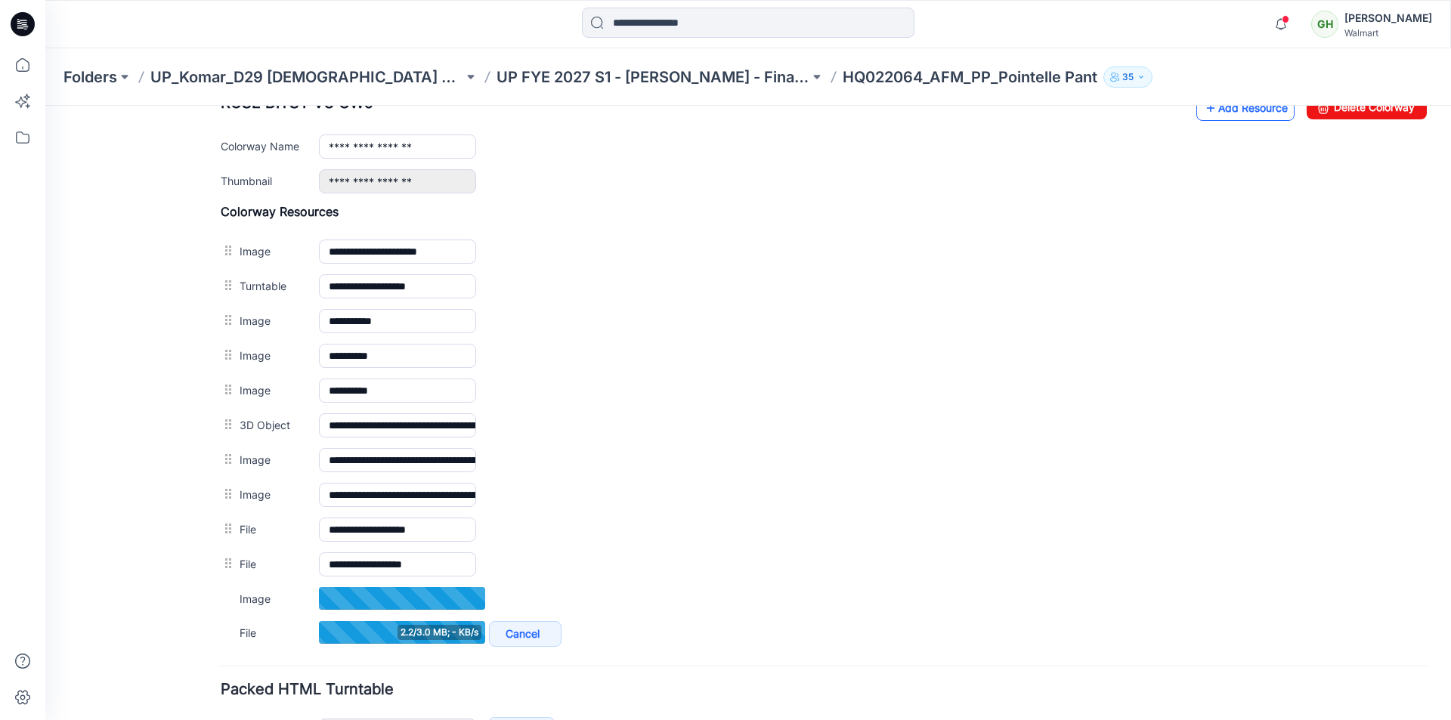
click at [1203, 117] on icon at bounding box center [1210, 108] width 15 height 24
click at [1214, 115] on link "Add Resource" at bounding box center [1245, 108] width 98 height 26
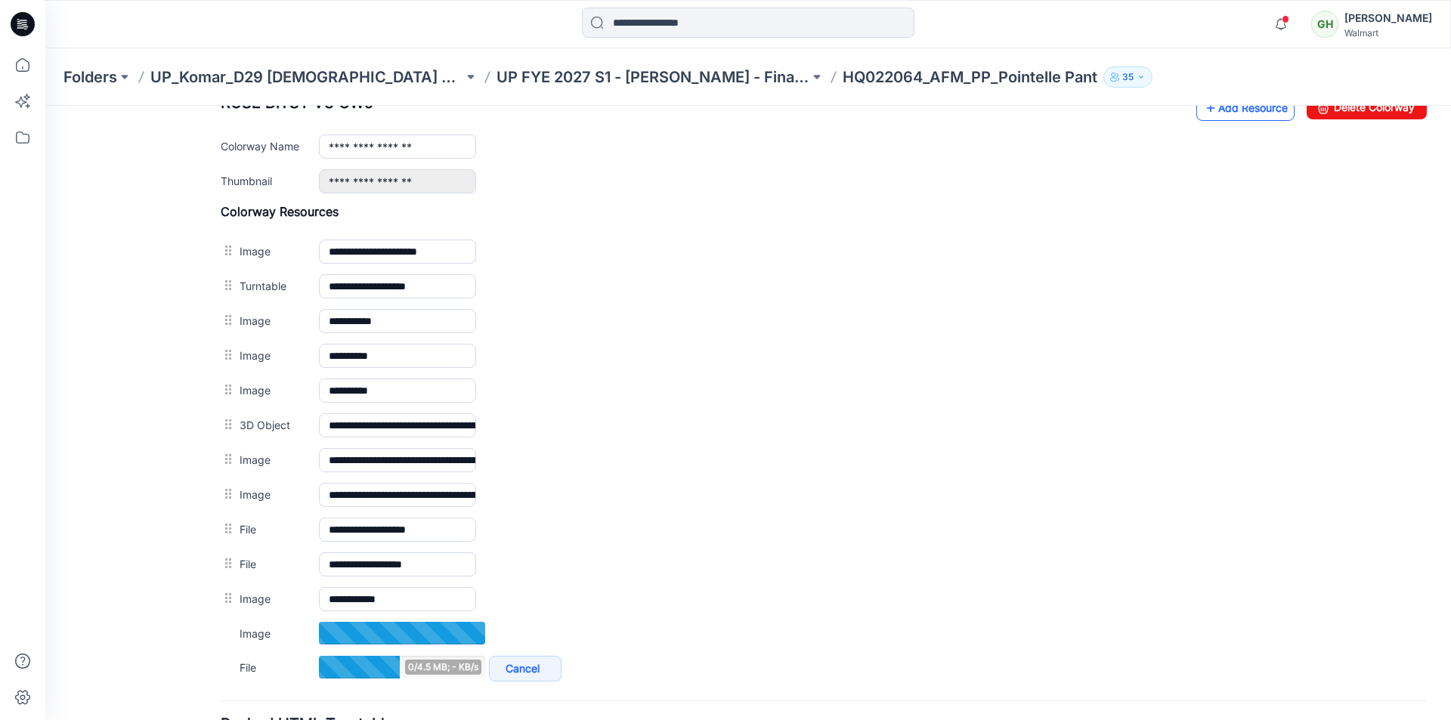
click at [1221, 113] on link "Add Resource" at bounding box center [1245, 108] width 98 height 26
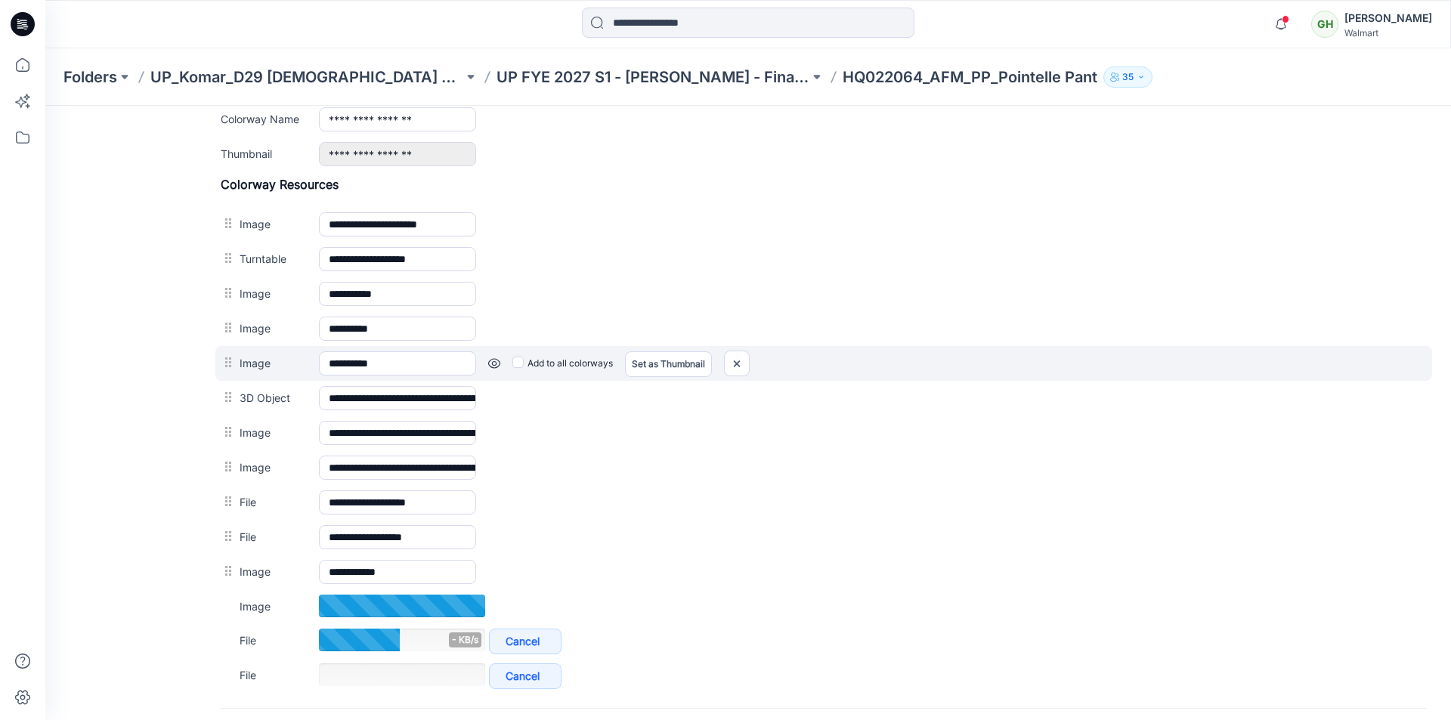
scroll to position [540, 0]
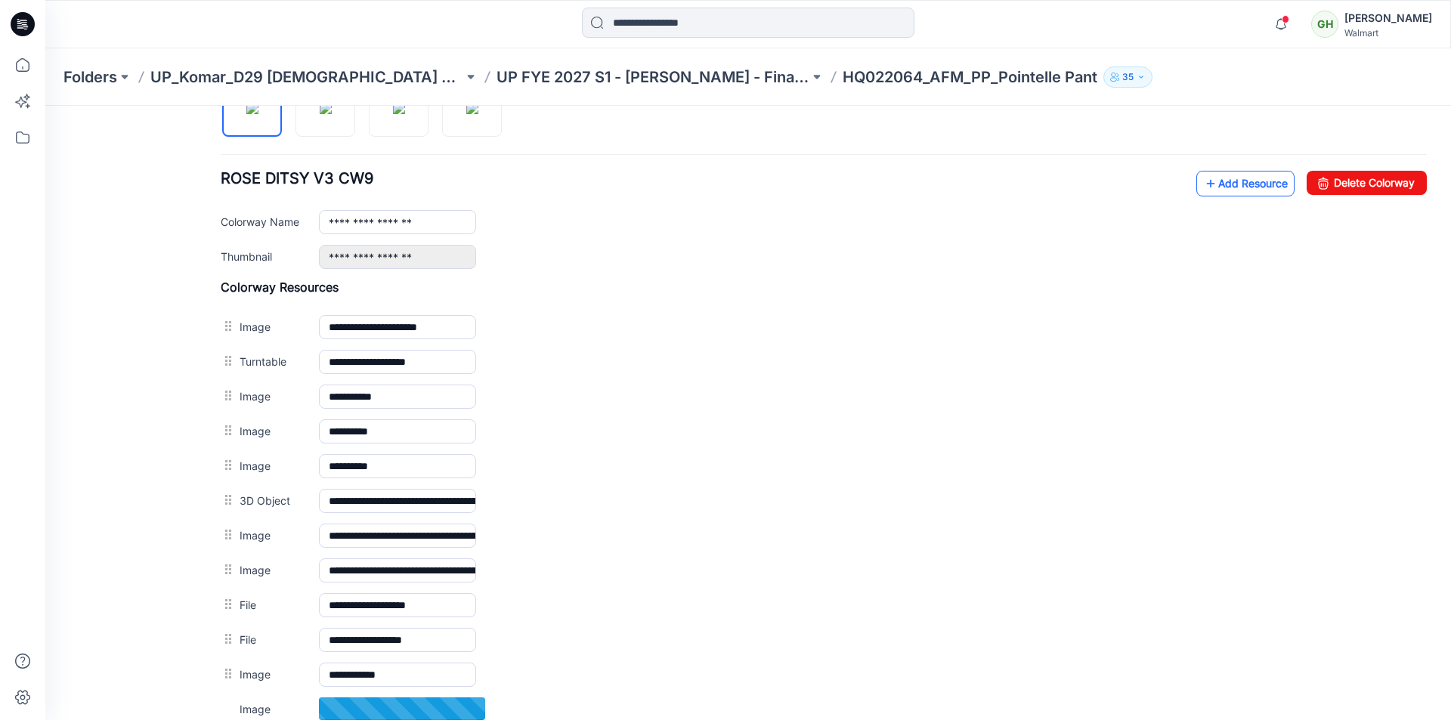
click at [1221, 181] on link "Add Resource" at bounding box center [1245, 184] width 98 height 26
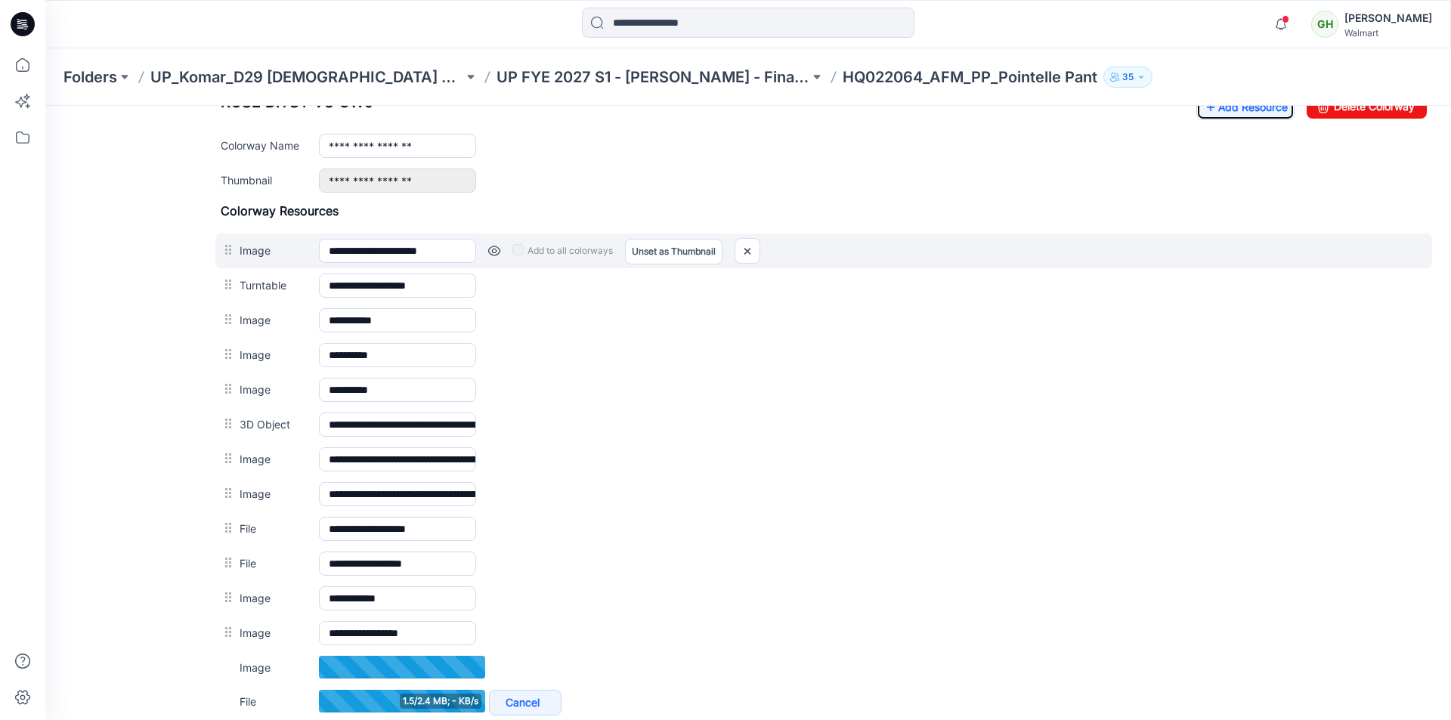
scroll to position [616, 0]
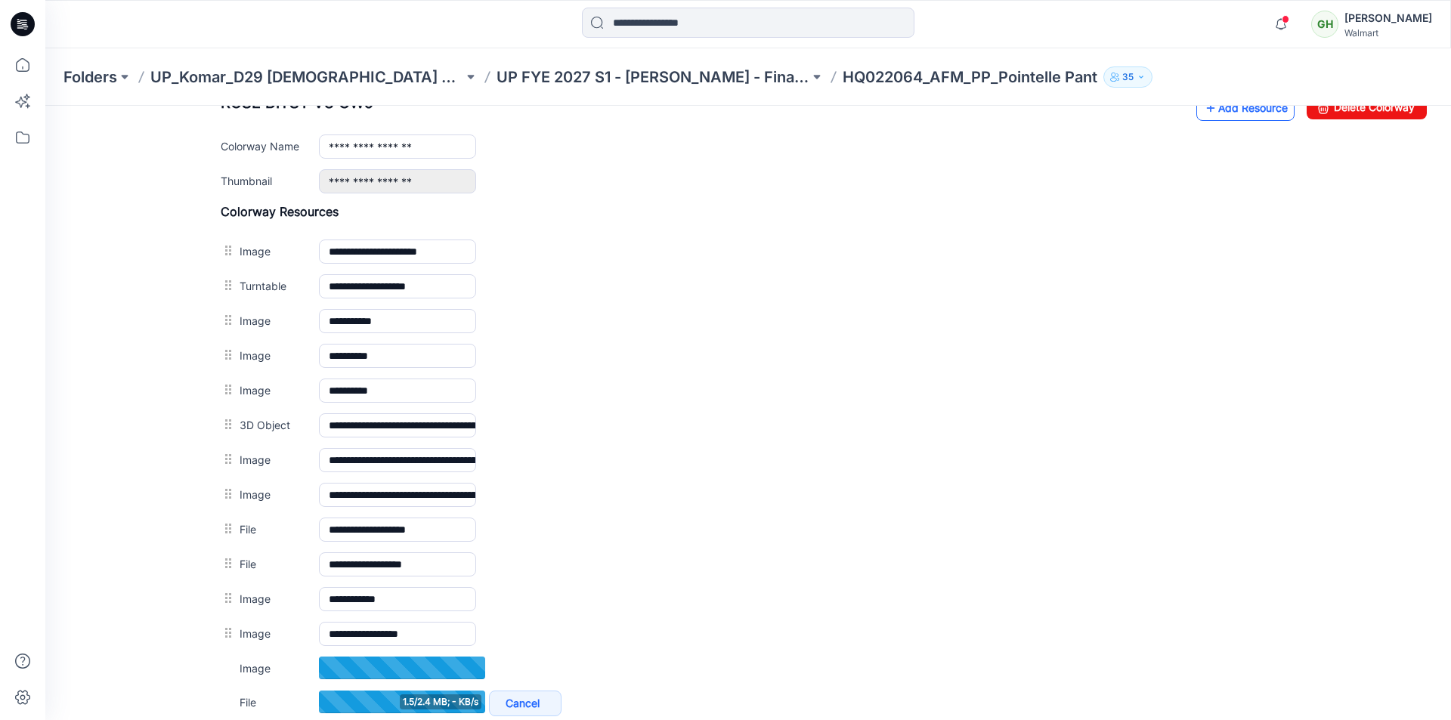
click at [1230, 112] on link "Add Resource" at bounding box center [1245, 108] width 98 height 26
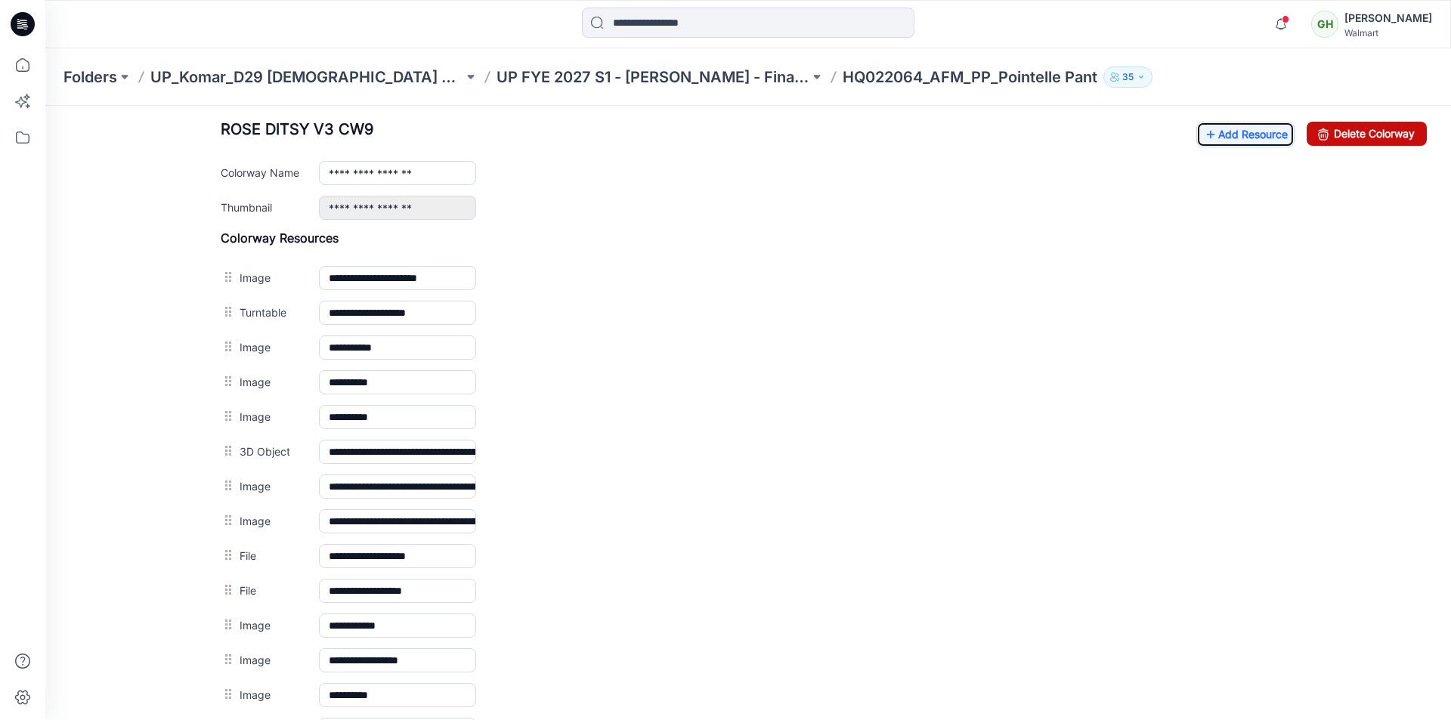
scroll to position [520, 0]
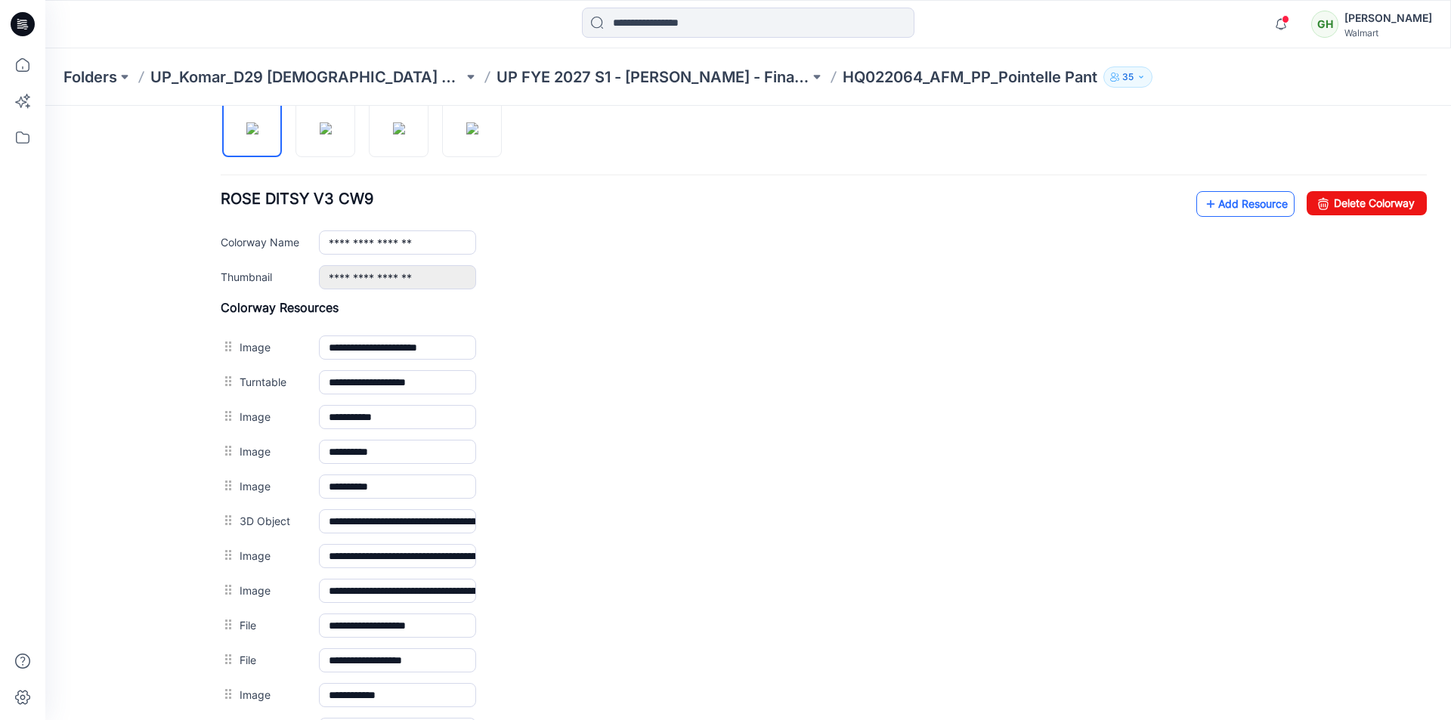
click at [1203, 200] on icon at bounding box center [1210, 204] width 15 height 24
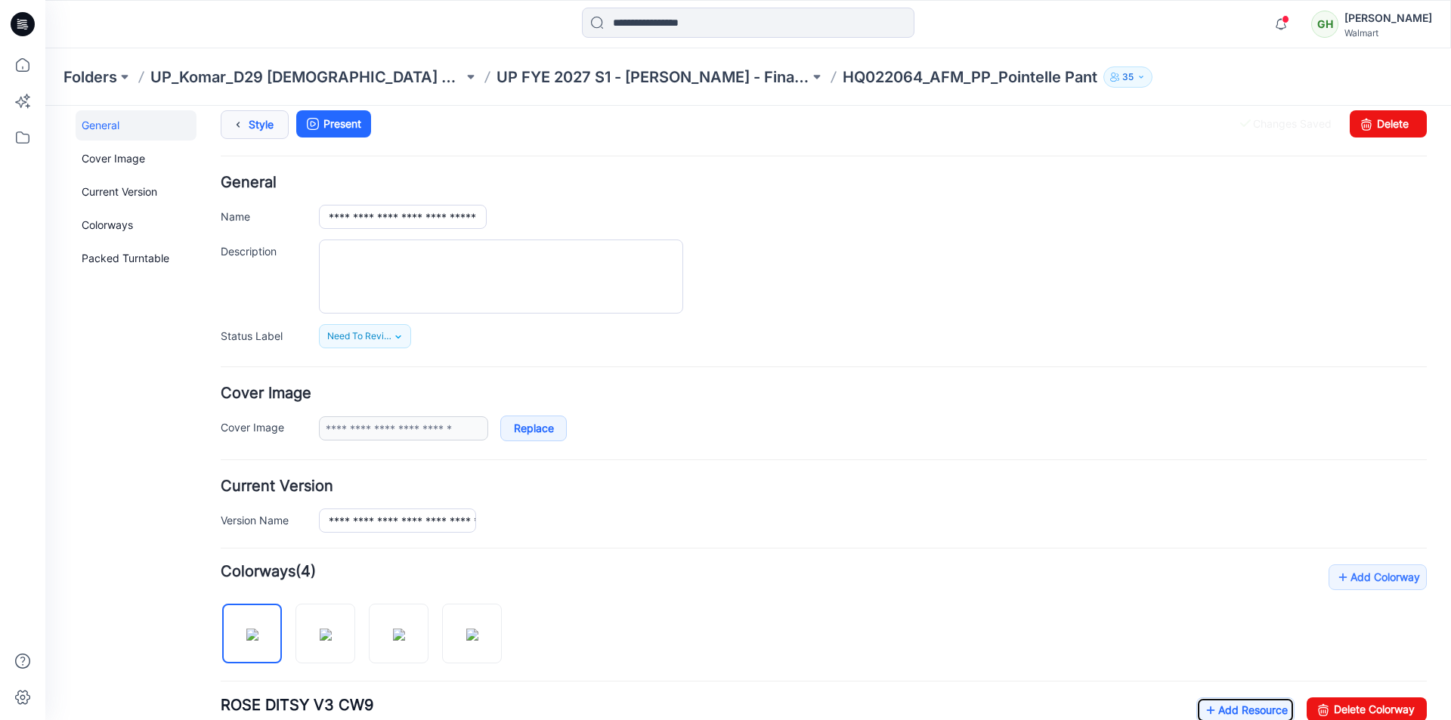
scroll to position [0, 0]
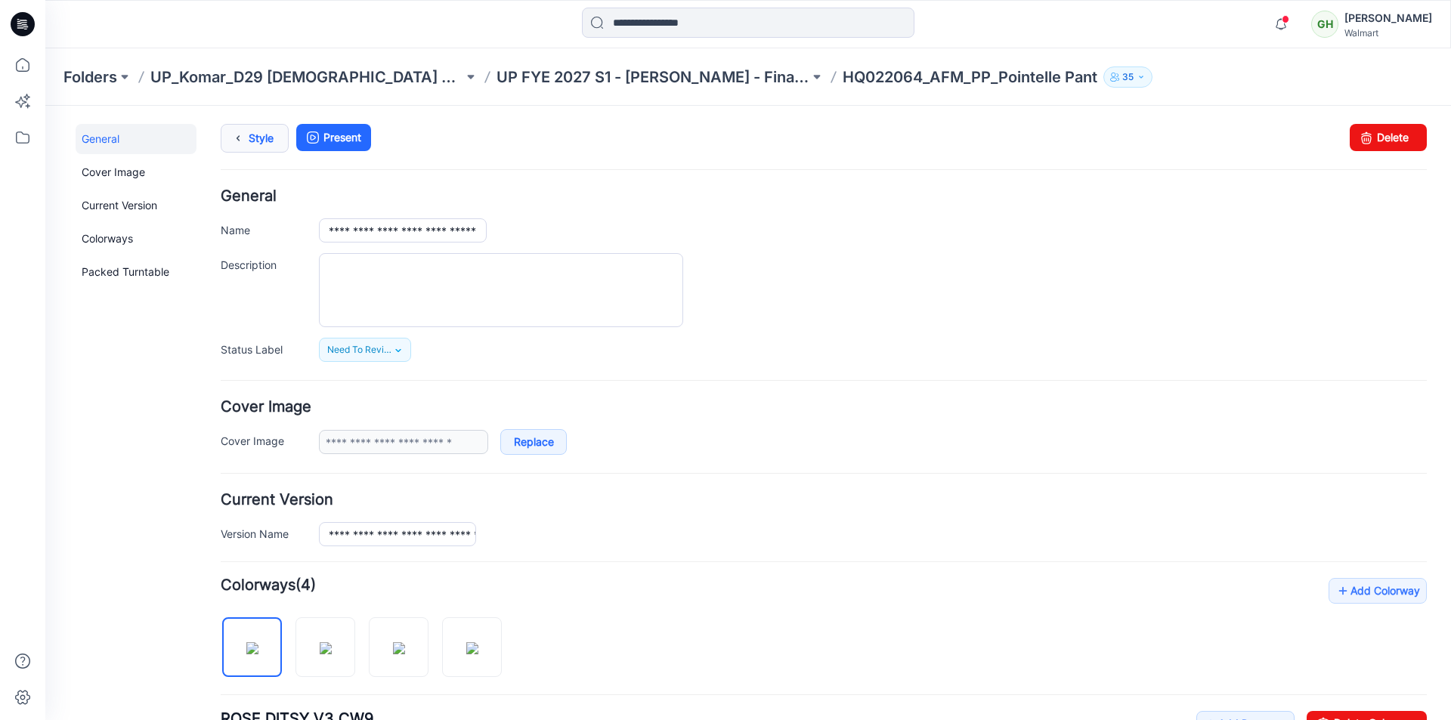
click at [252, 134] on link "Style" at bounding box center [255, 138] width 68 height 29
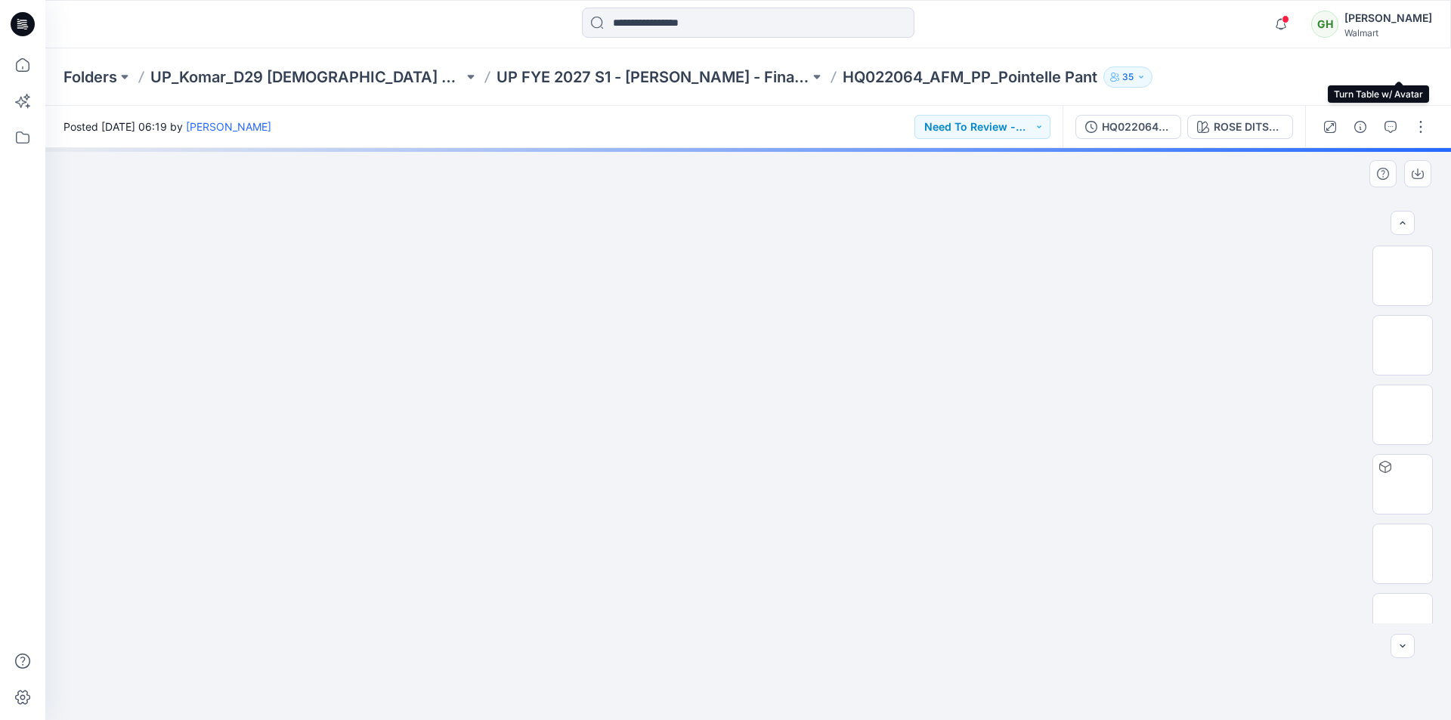
scroll to position [302, 0]
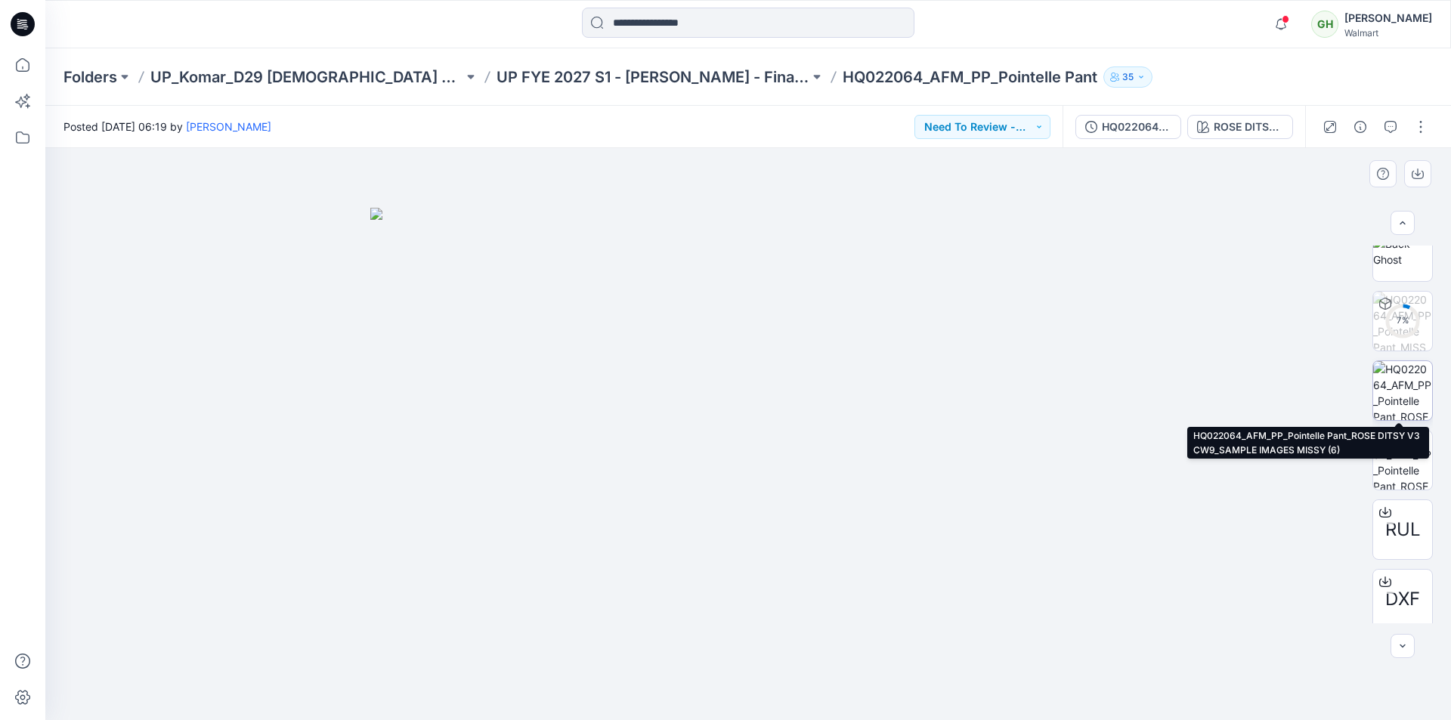
click at [1405, 381] on img at bounding box center [1402, 390] width 59 height 59
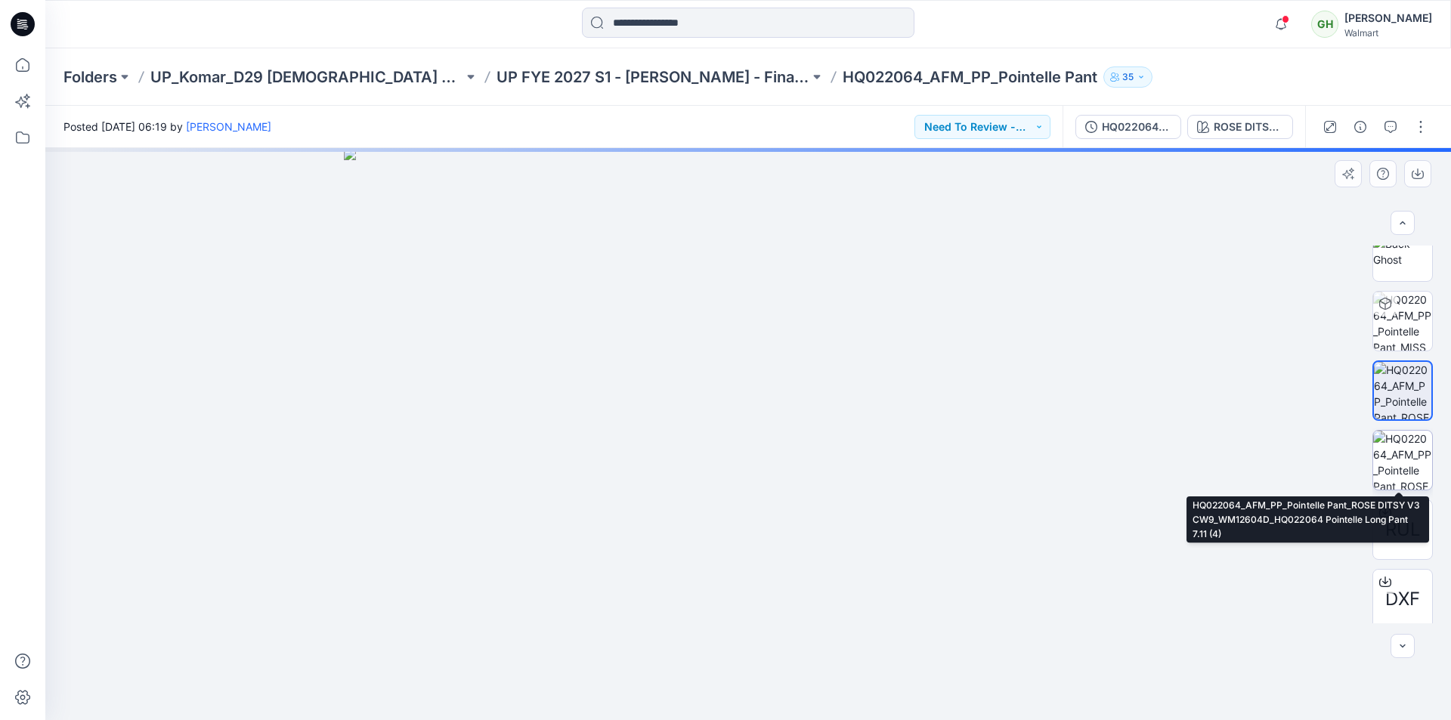
click at [1404, 461] on img at bounding box center [1402, 460] width 59 height 59
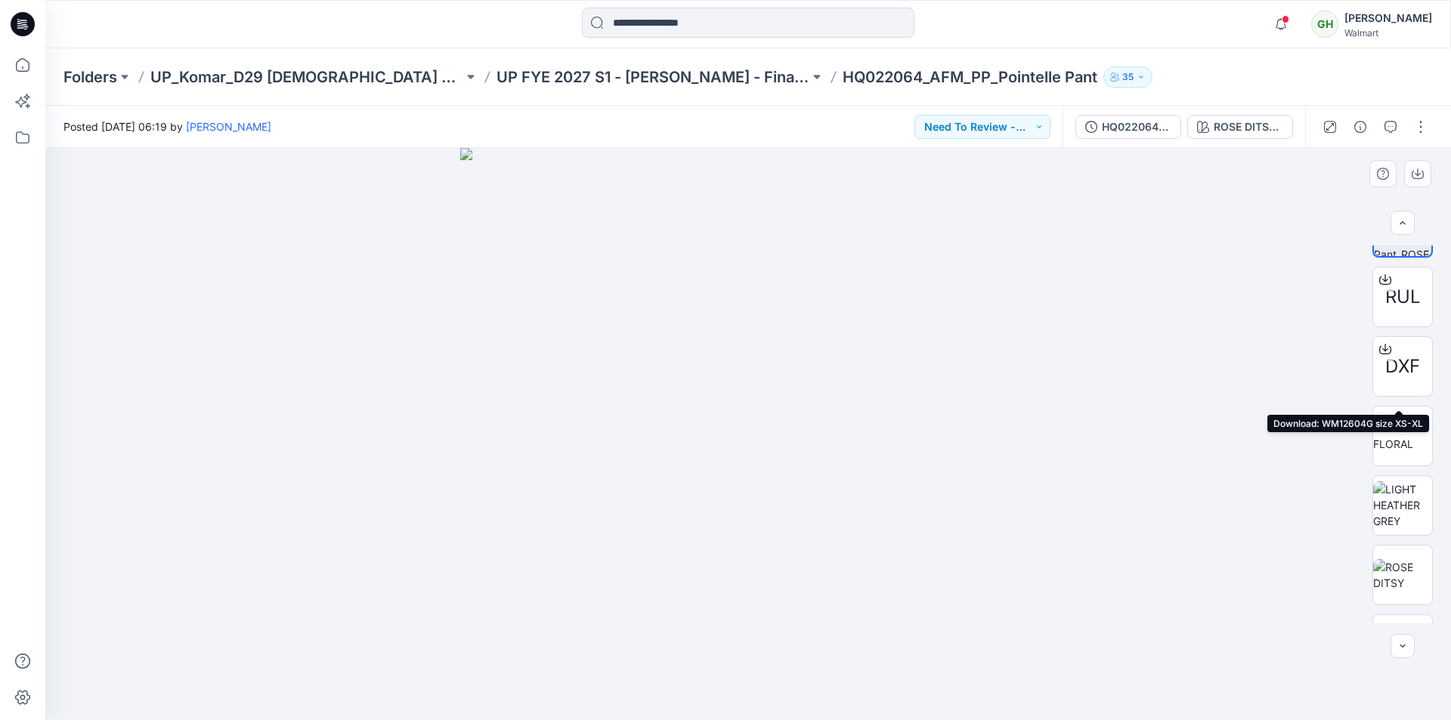
scroll to position [680, 0]
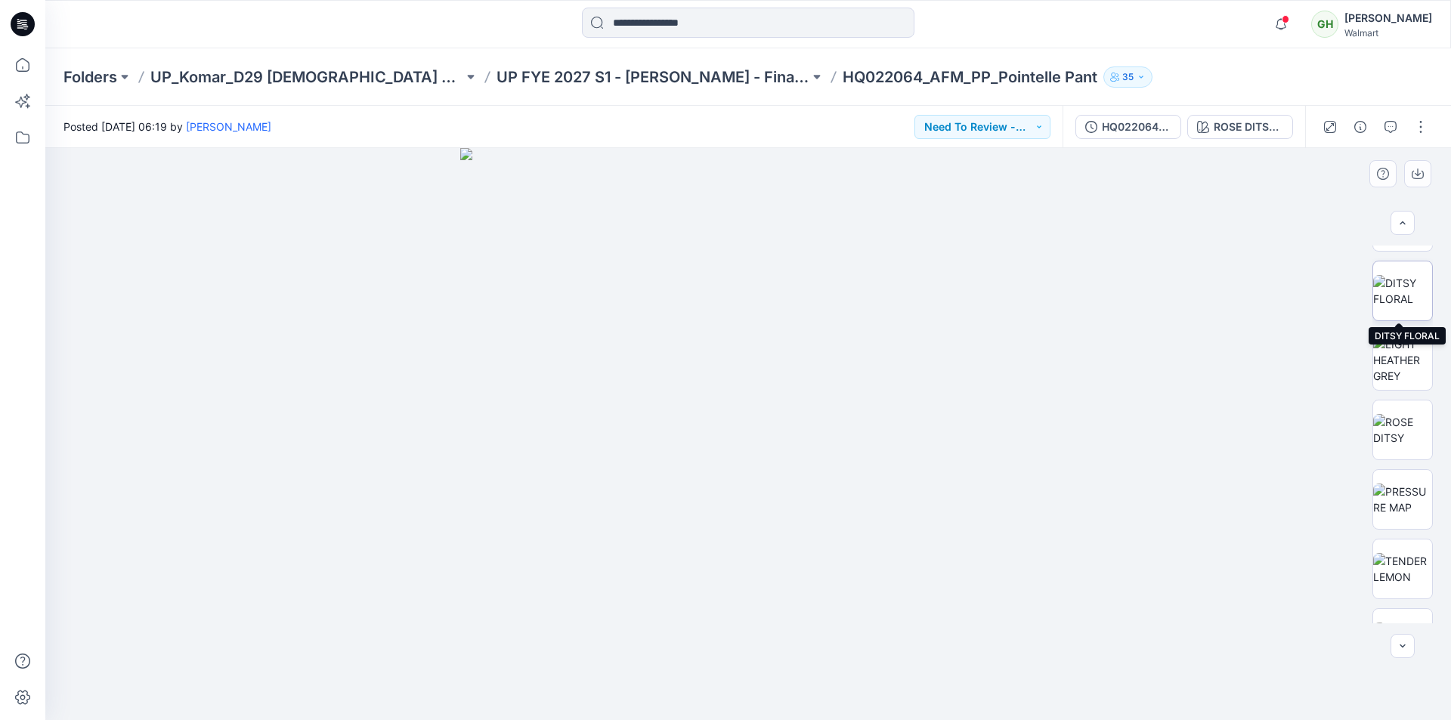
click at [1403, 285] on img at bounding box center [1402, 291] width 59 height 32
click at [1402, 364] on img at bounding box center [1402, 360] width 59 height 48
click at [1400, 426] on img at bounding box center [1402, 430] width 59 height 32
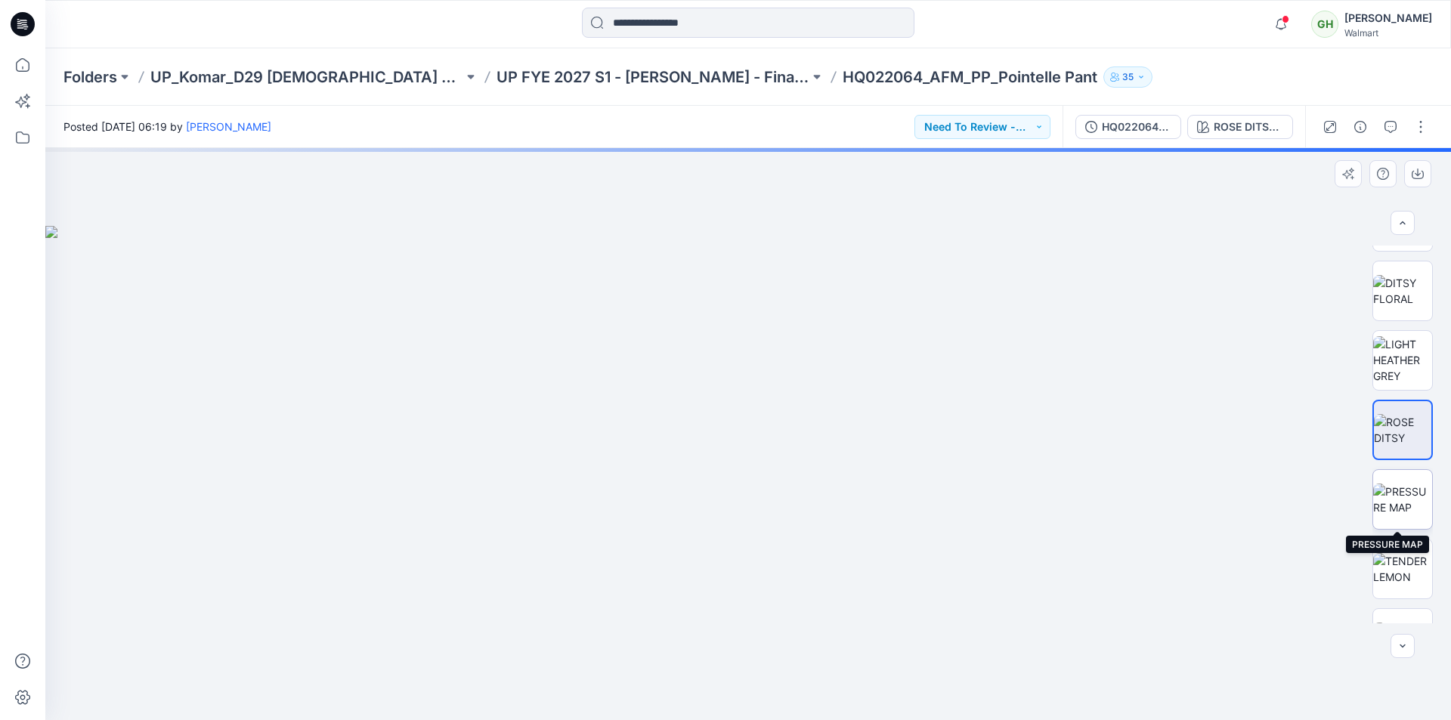
click at [1404, 494] on img at bounding box center [1402, 500] width 59 height 32
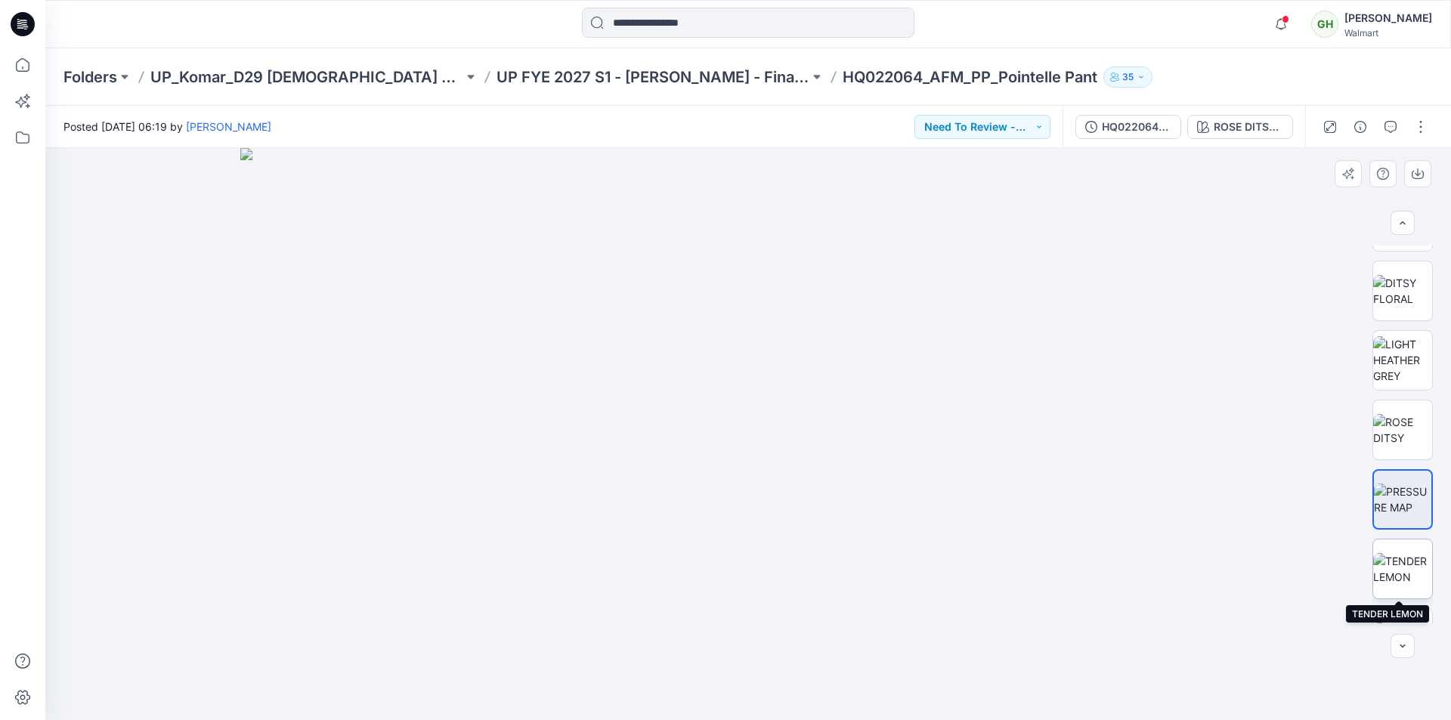
scroll to position [756, 0]
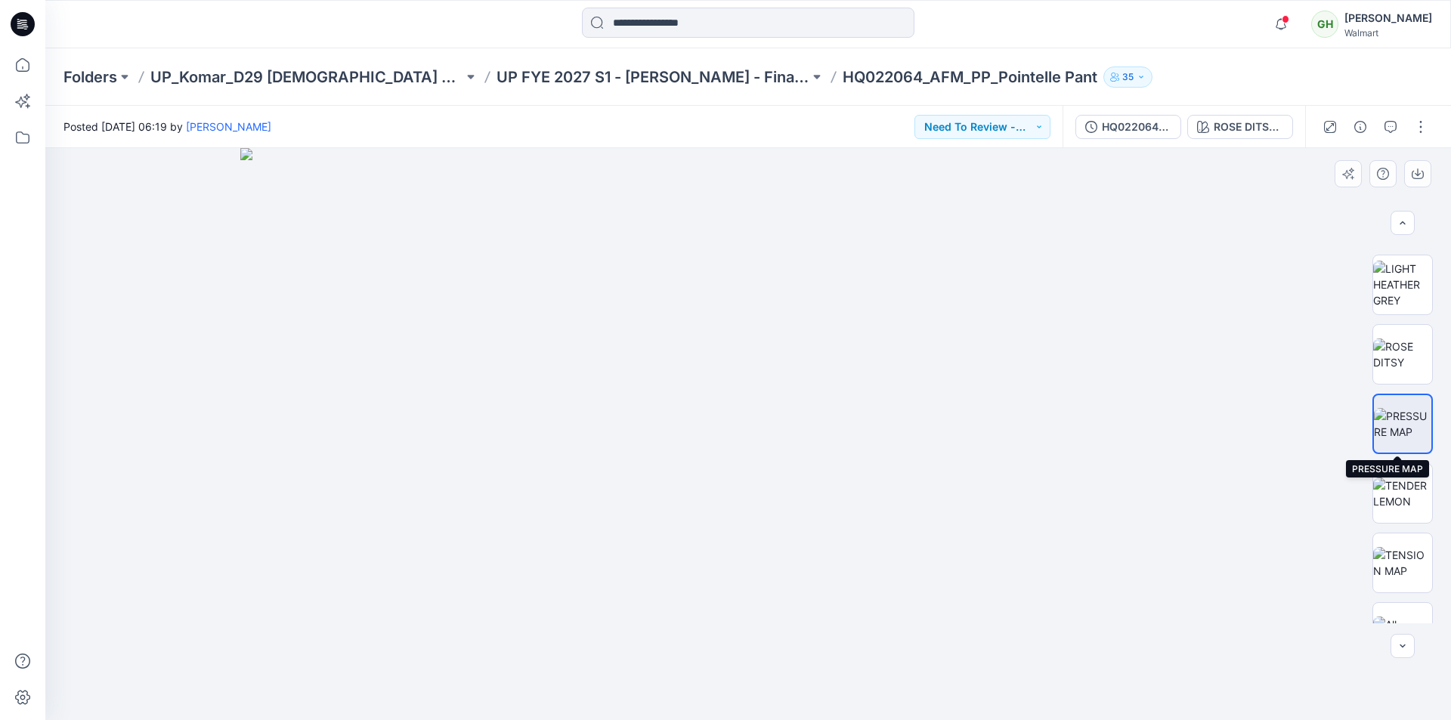
click at [1406, 419] on img at bounding box center [1402, 424] width 57 height 32
click at [1408, 554] on img at bounding box center [1402, 563] width 59 height 32
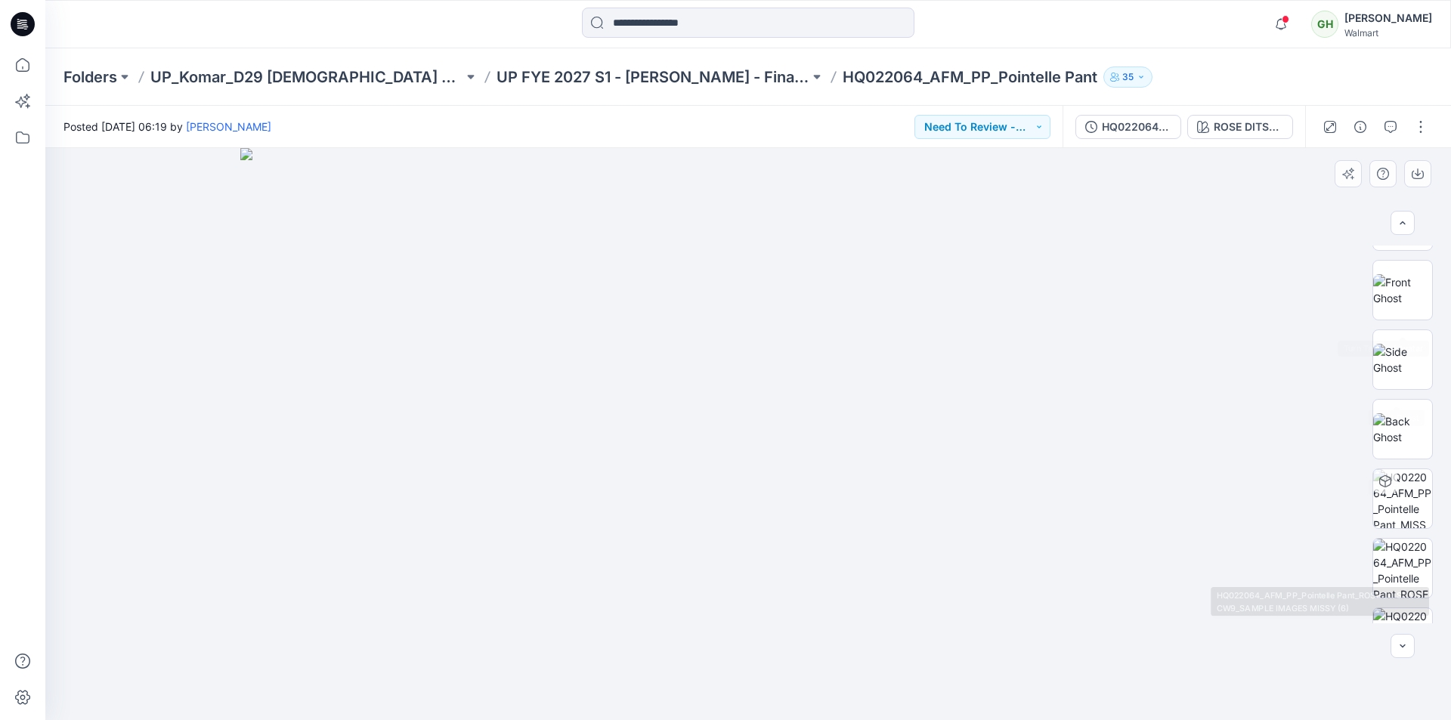
scroll to position [39, 0]
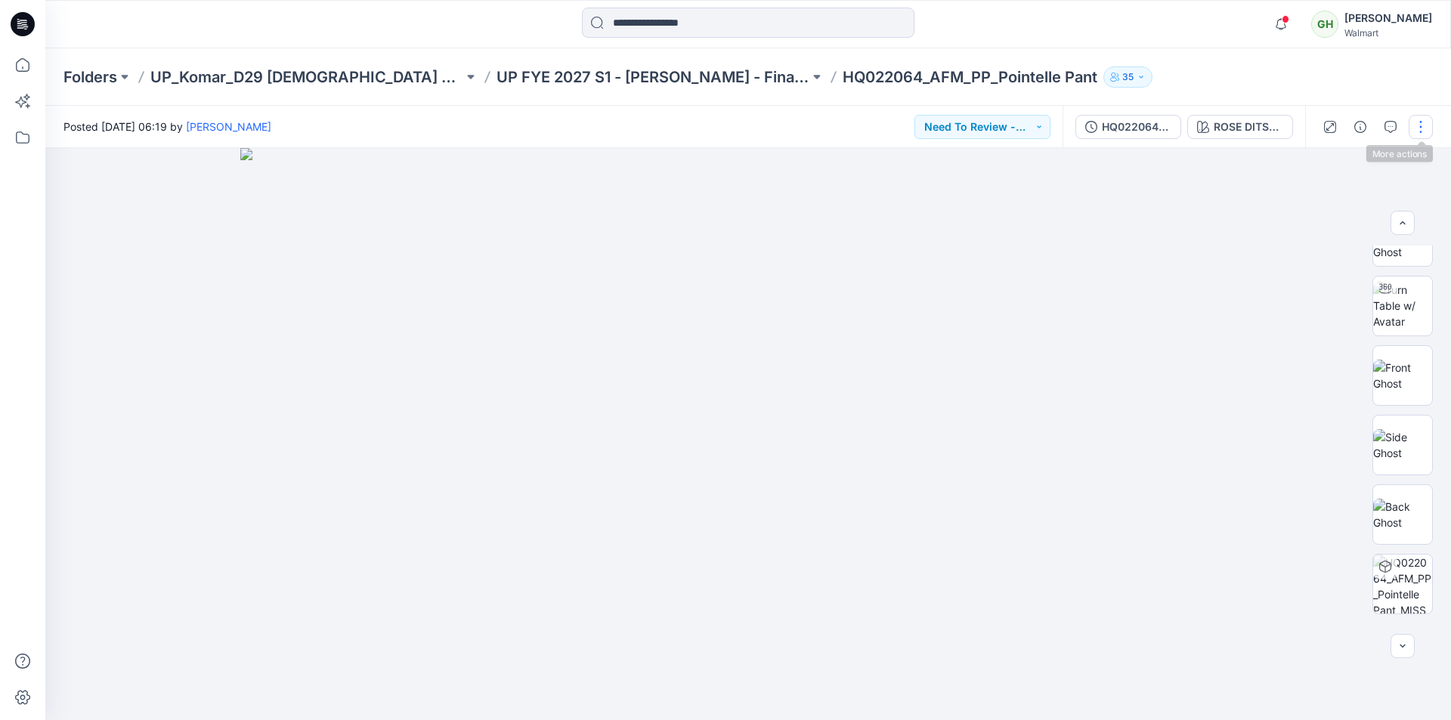
click at [1420, 125] on button "button" at bounding box center [1421, 127] width 24 height 24
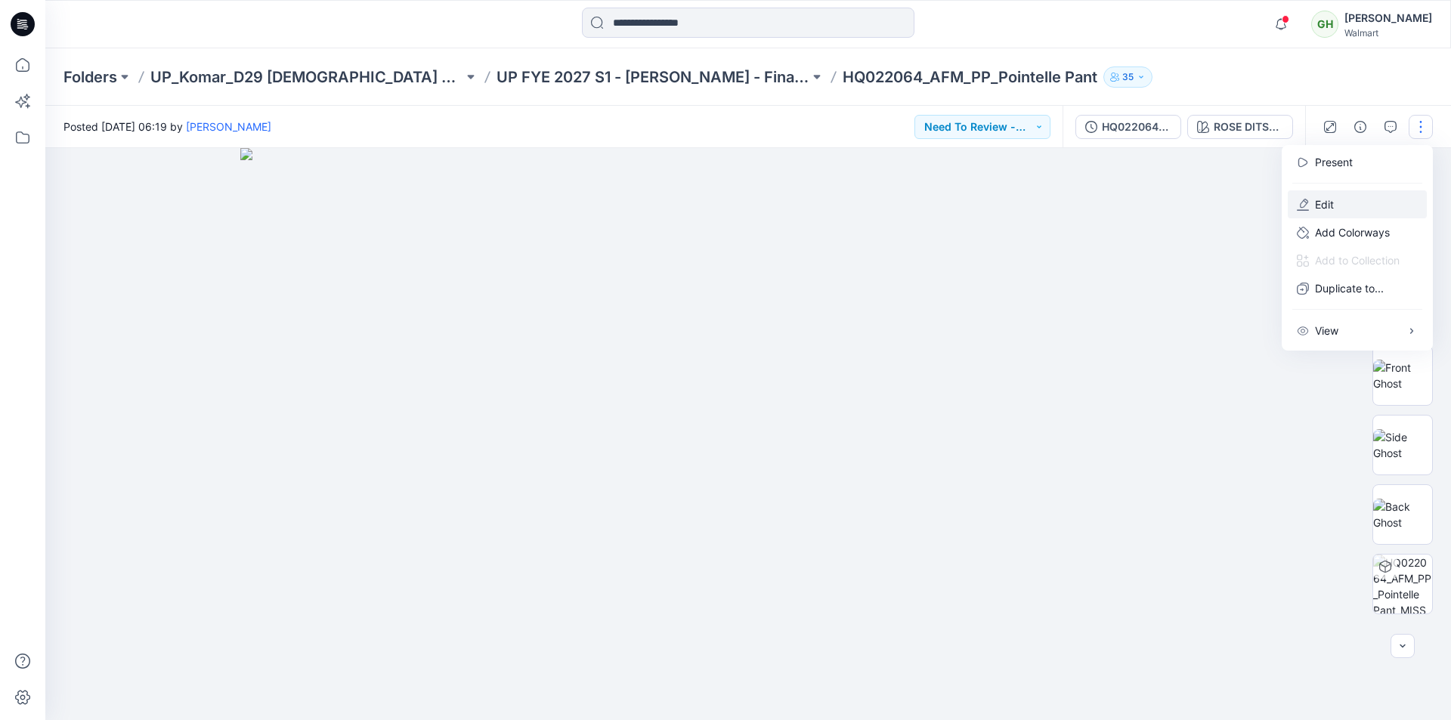
click at [1335, 208] on button "Edit" at bounding box center [1357, 204] width 139 height 28
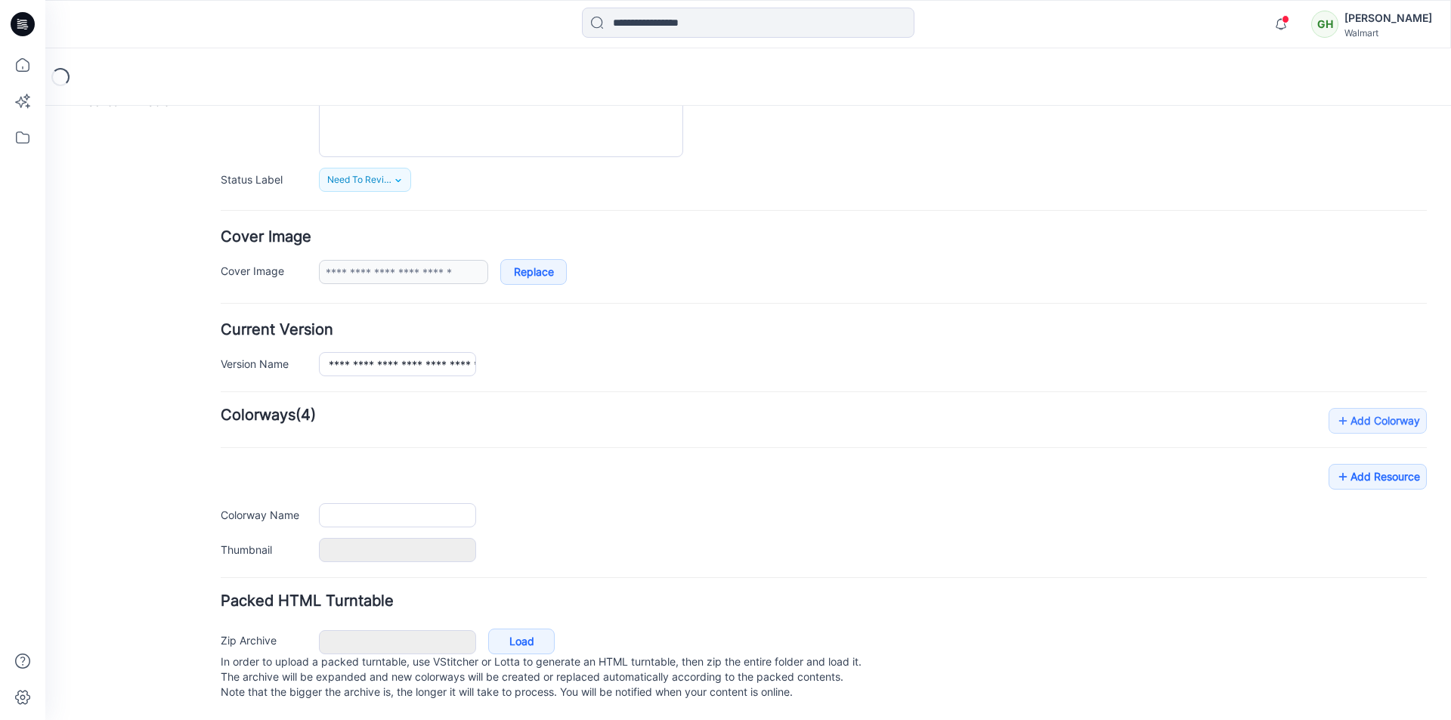
type input "**********"
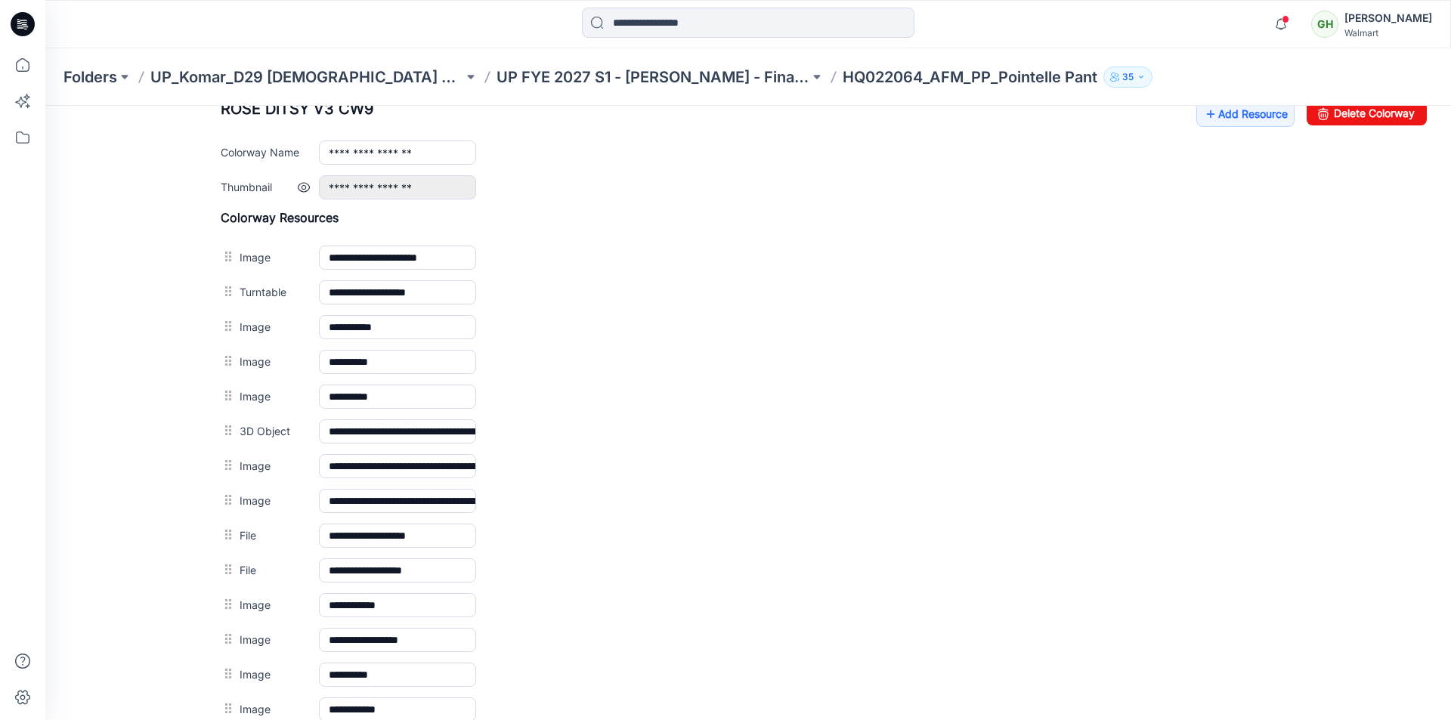
scroll to position [563, 0]
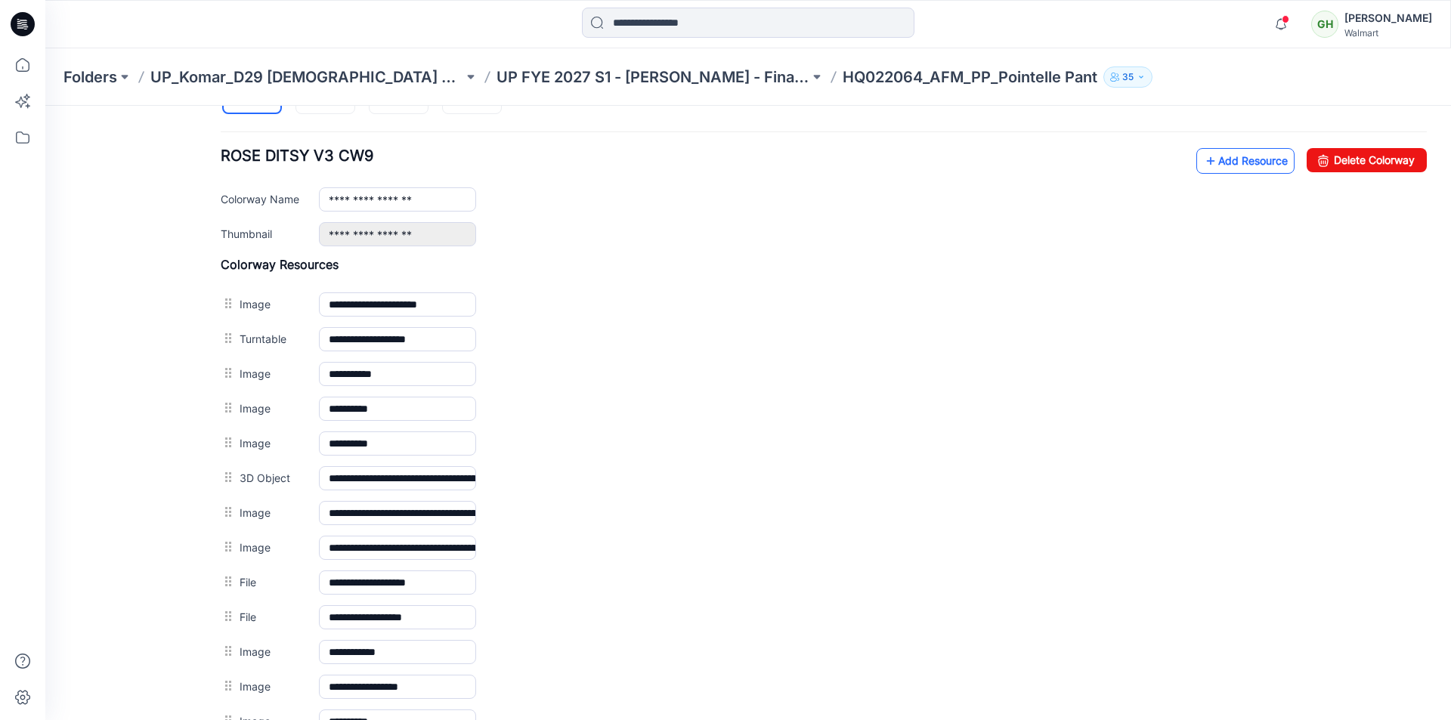
click at [1233, 163] on link "Add Resource" at bounding box center [1245, 161] width 98 height 26
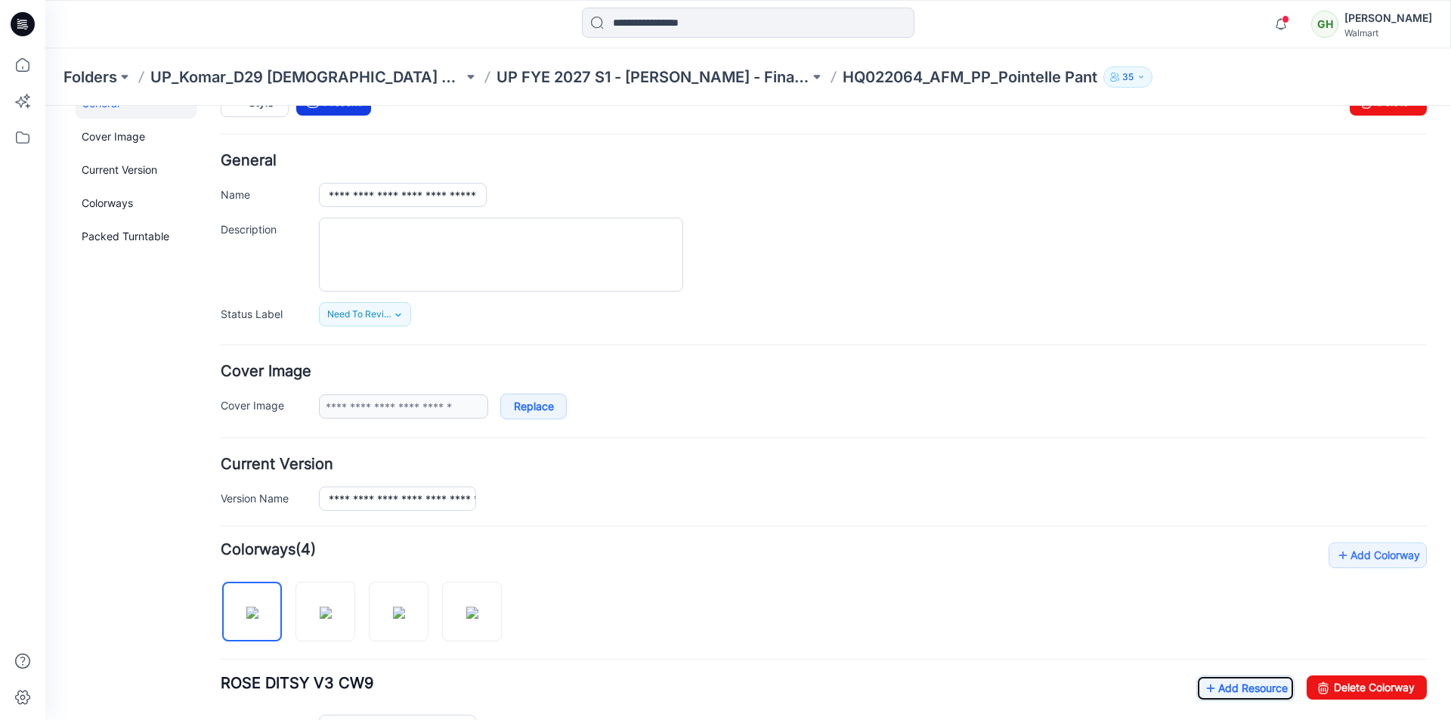
scroll to position [0, 0]
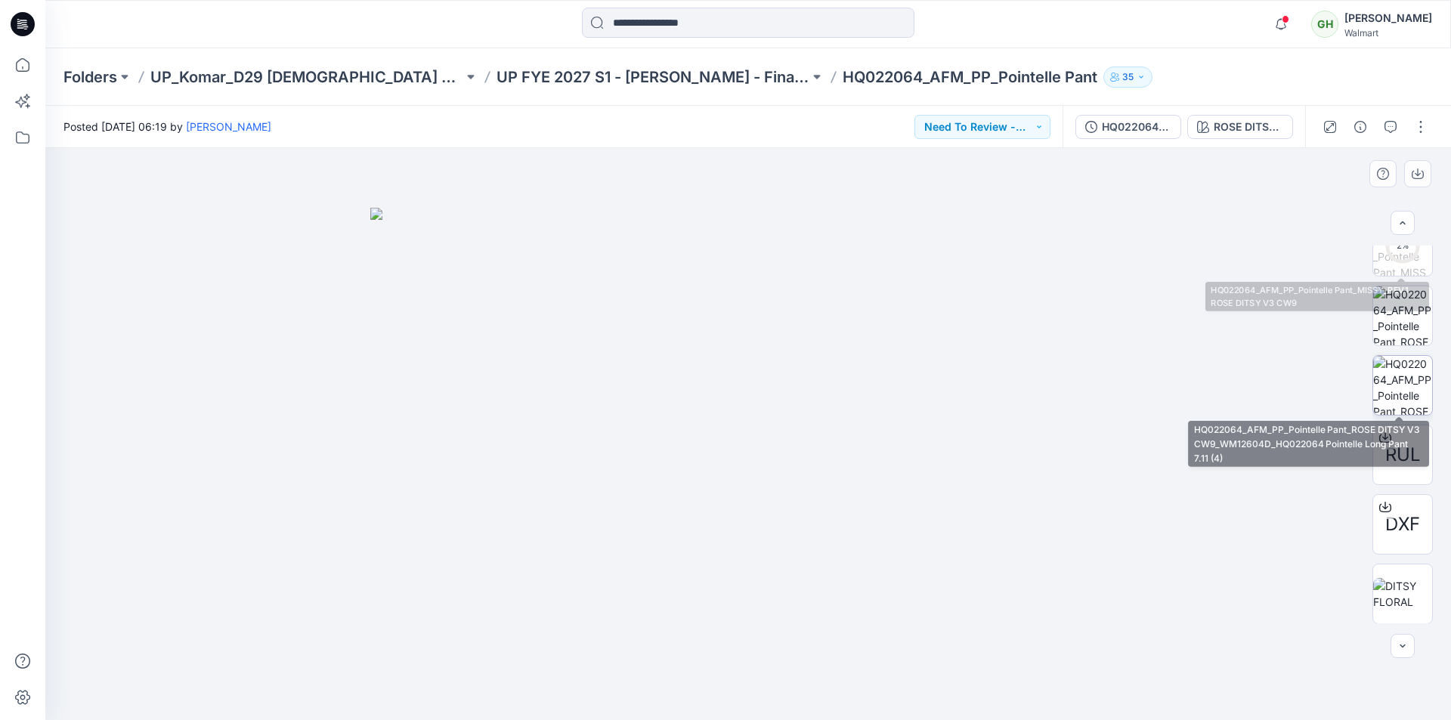
scroll to position [378, 0]
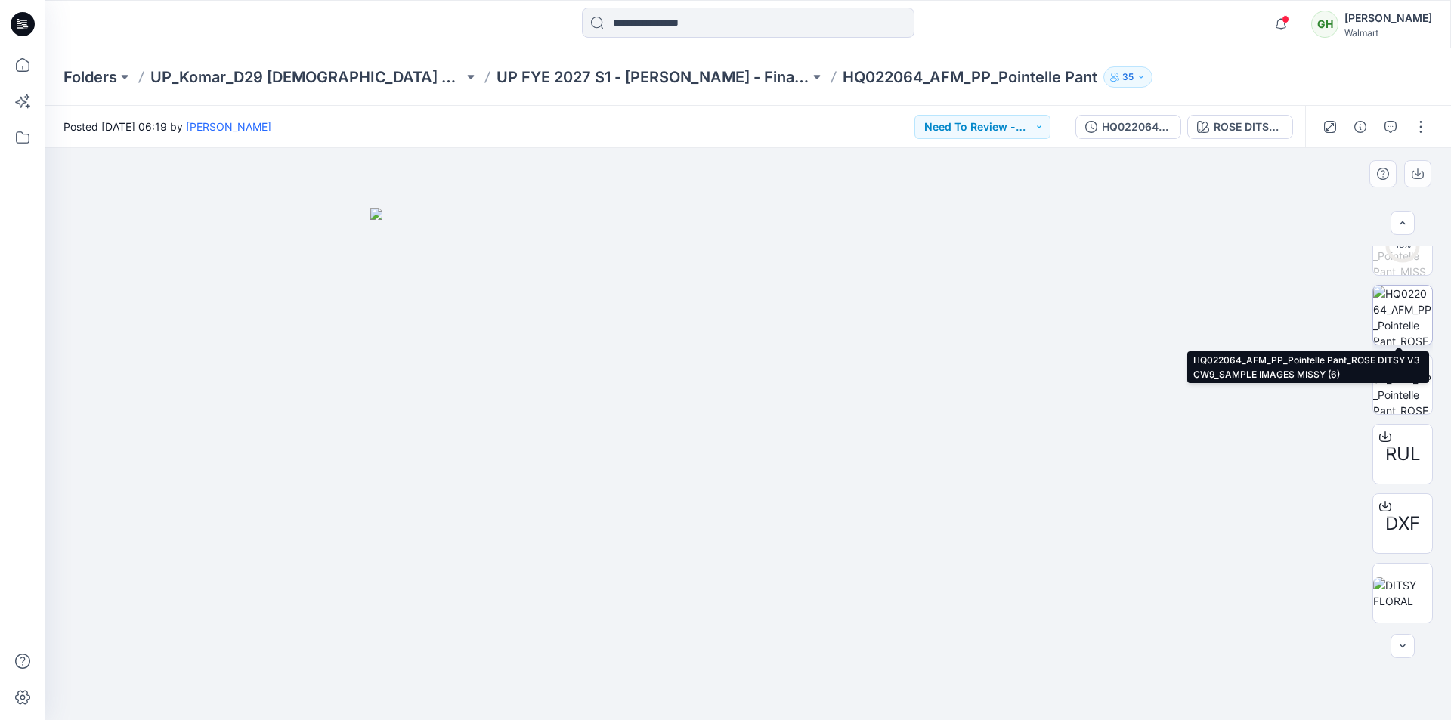
click at [1394, 316] on img at bounding box center [1402, 315] width 59 height 59
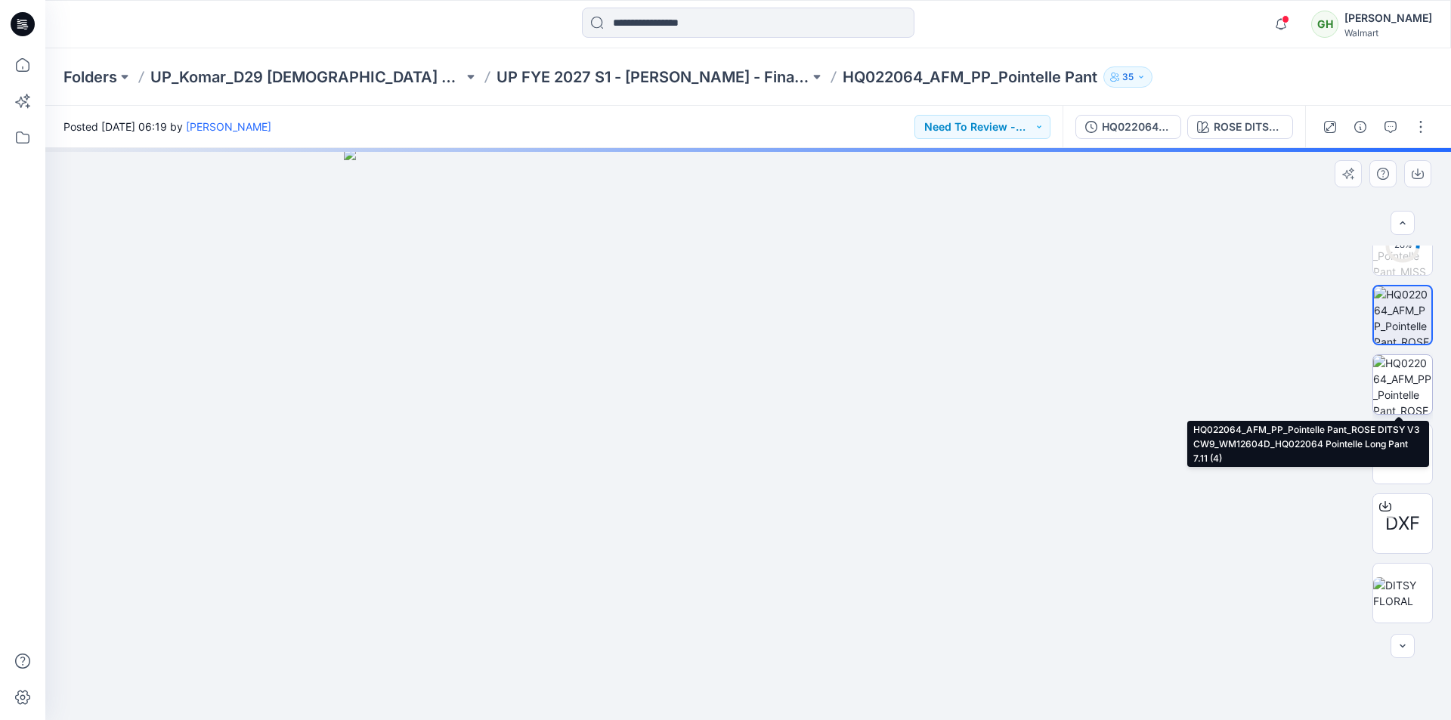
click at [1396, 380] on img at bounding box center [1402, 384] width 59 height 59
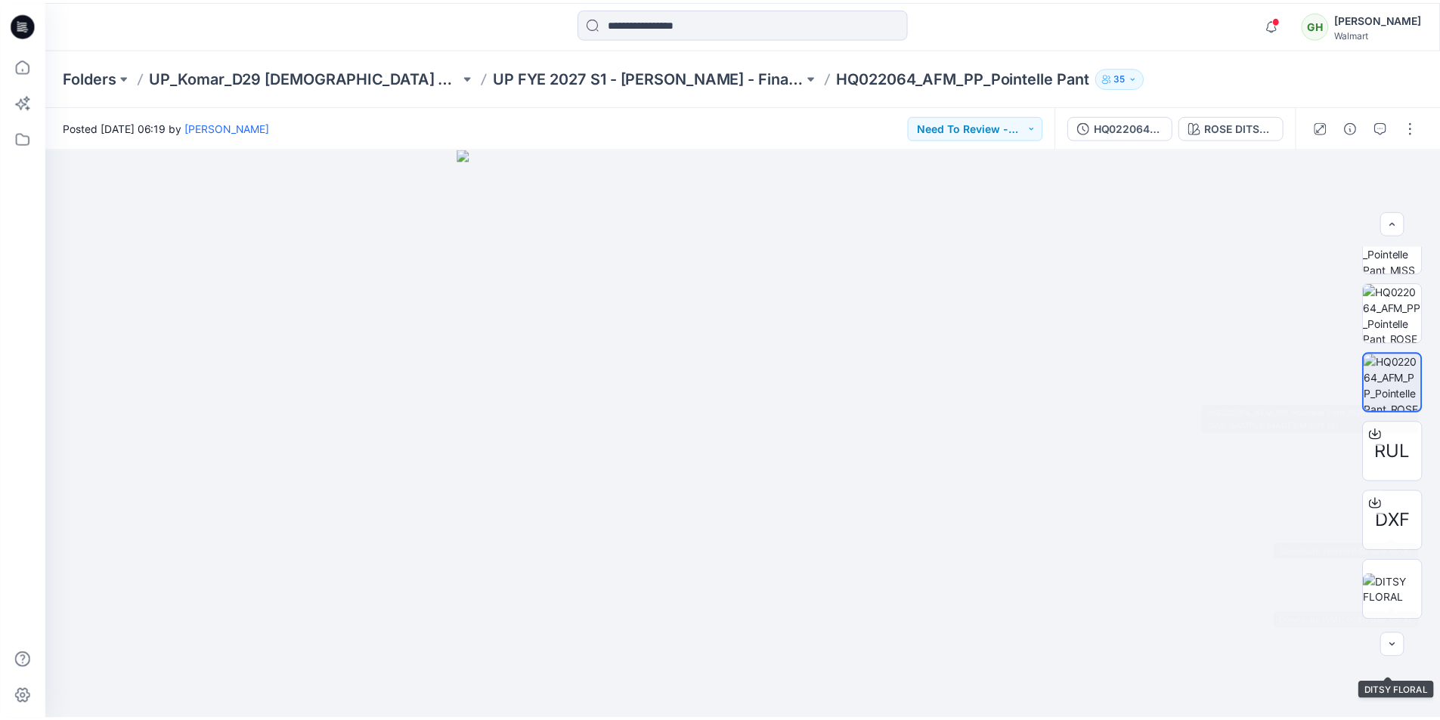
scroll to position [260, 0]
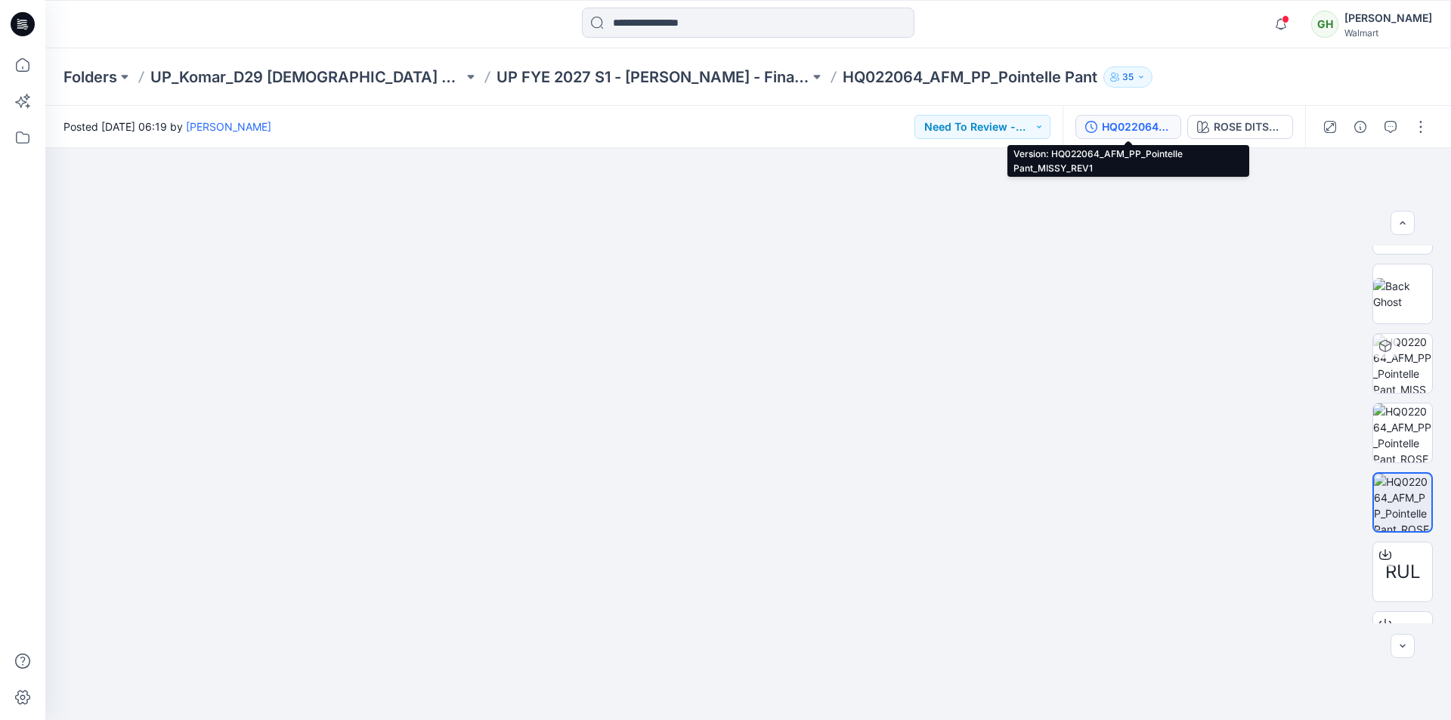
click at [1157, 124] on div "HQ022064_AFM_PP_Pointelle Pant_MISSY_REV1" at bounding box center [1137, 127] width 70 height 17
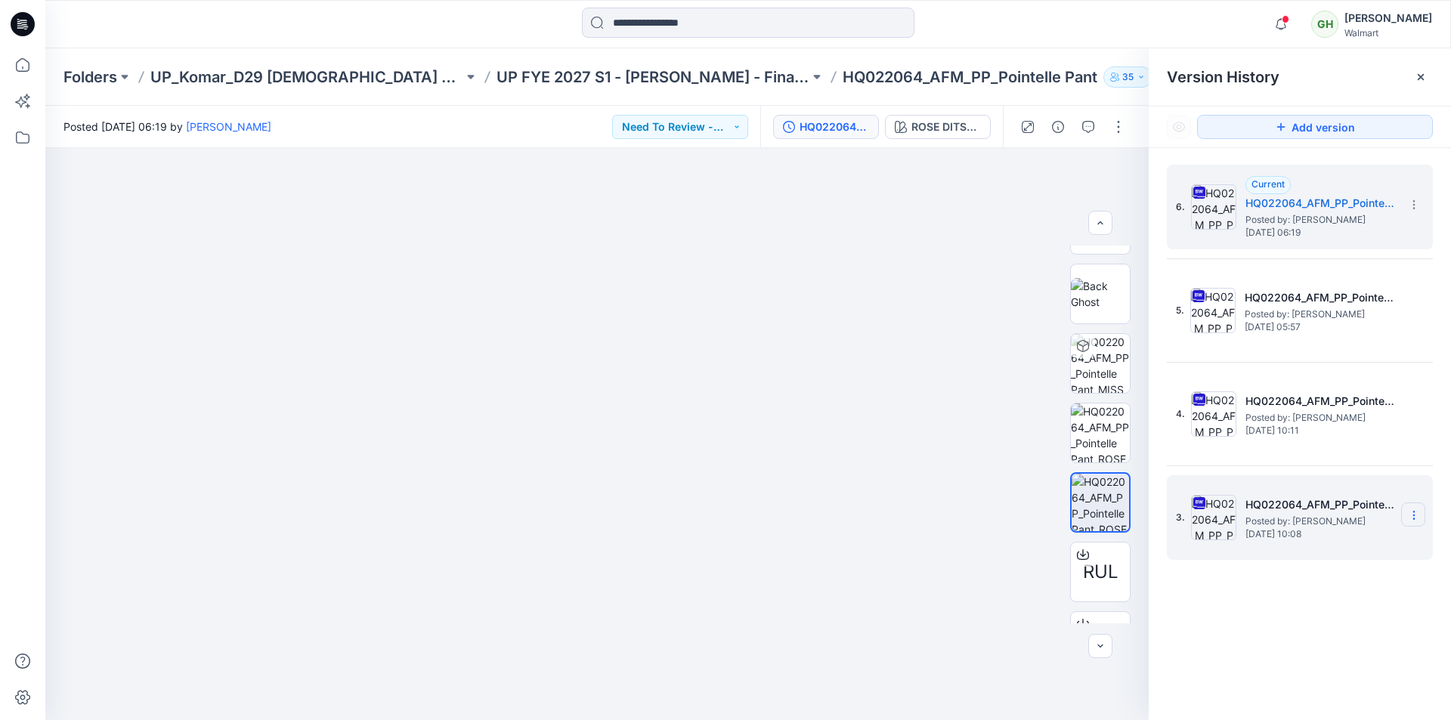
click at [0, 0] on icon at bounding box center [0, 0] width 0 height 0
click at [1302, 673] on span "Delete Version" at bounding box center [1309, 673] width 70 height 18
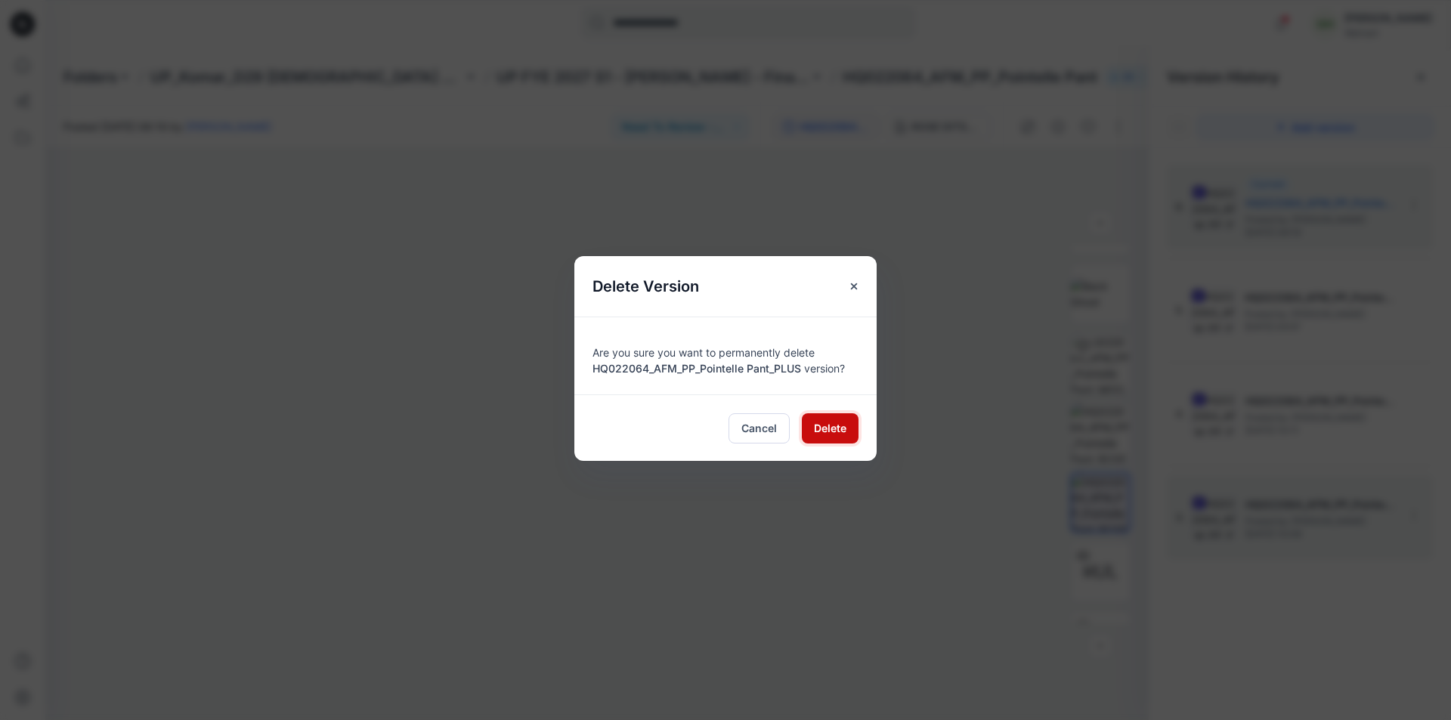
click at [837, 426] on span "Delete" at bounding box center [830, 428] width 32 height 16
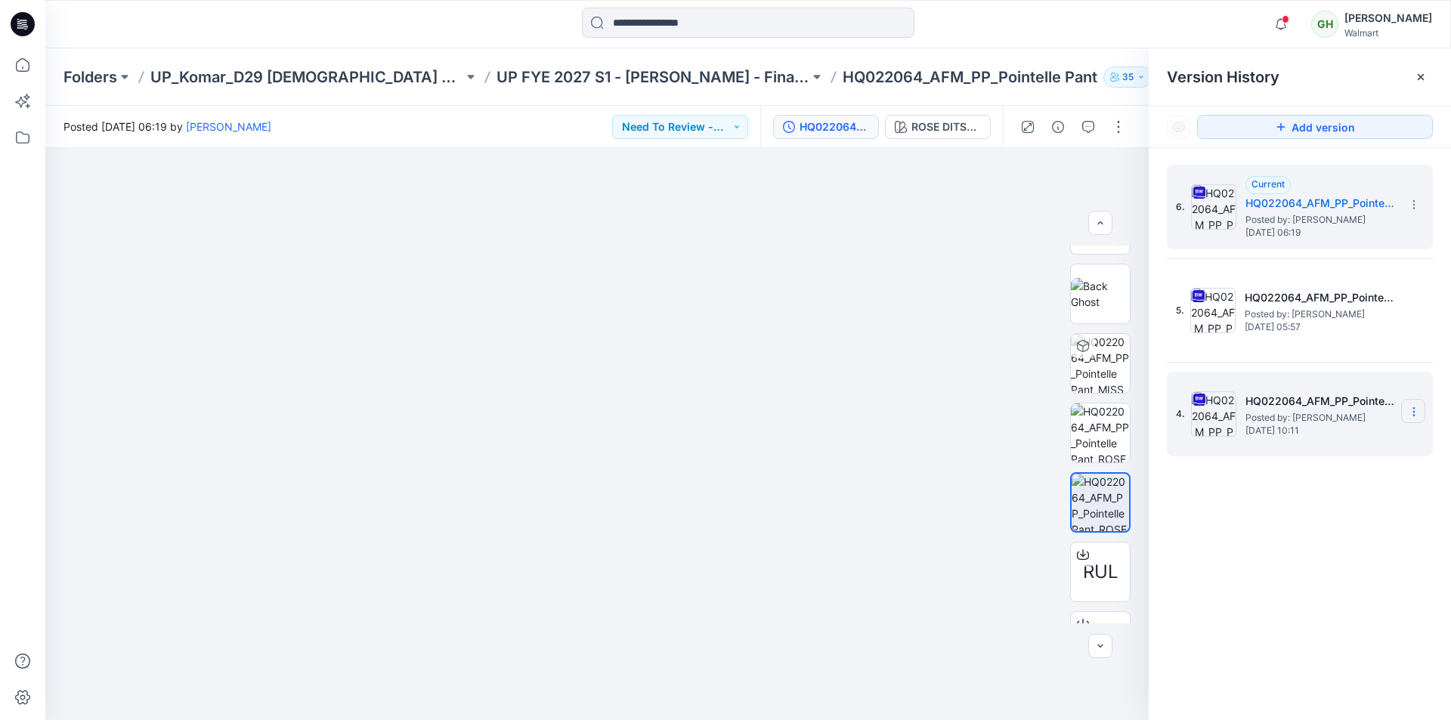
click at [0, 0] on icon at bounding box center [0, 0] width 0 height 0
click at [1283, 573] on span "Delete Version" at bounding box center [1309, 569] width 70 height 18
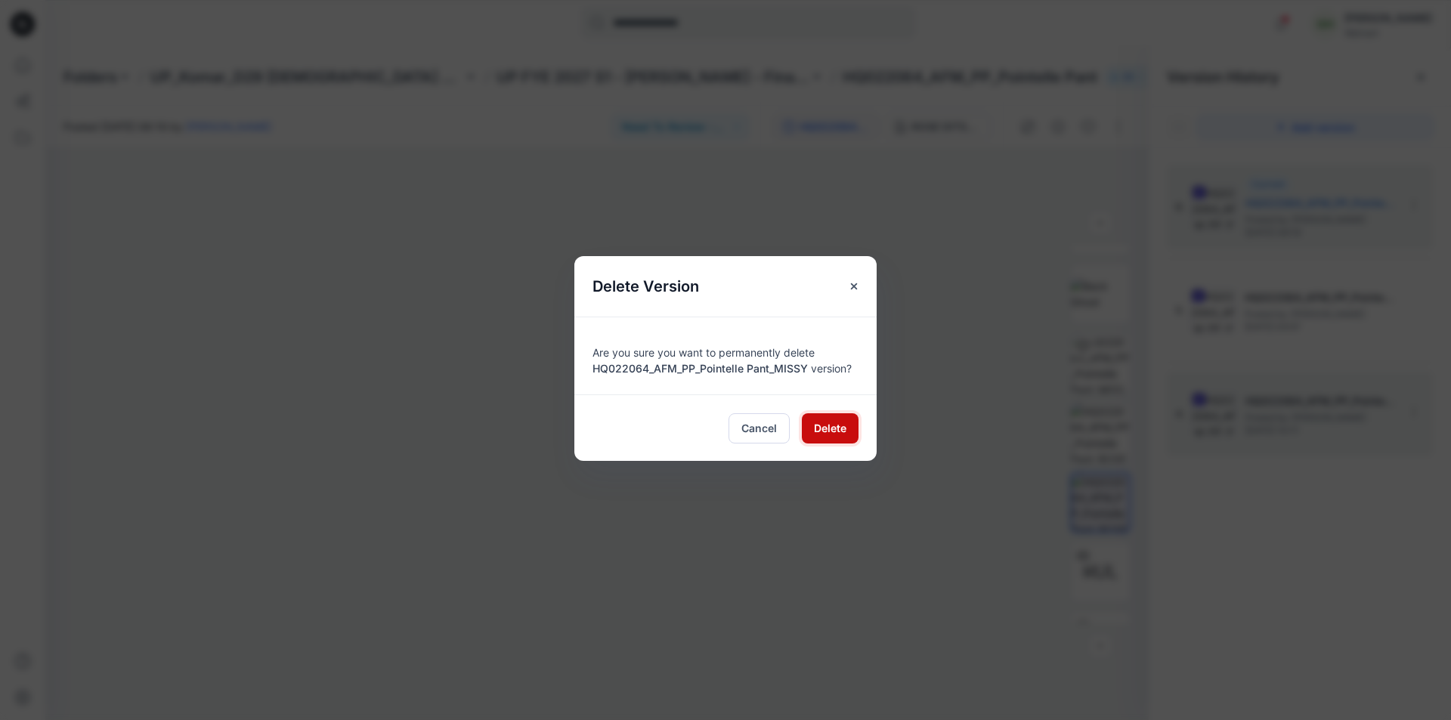
click at [843, 429] on span "Delete" at bounding box center [830, 428] width 32 height 16
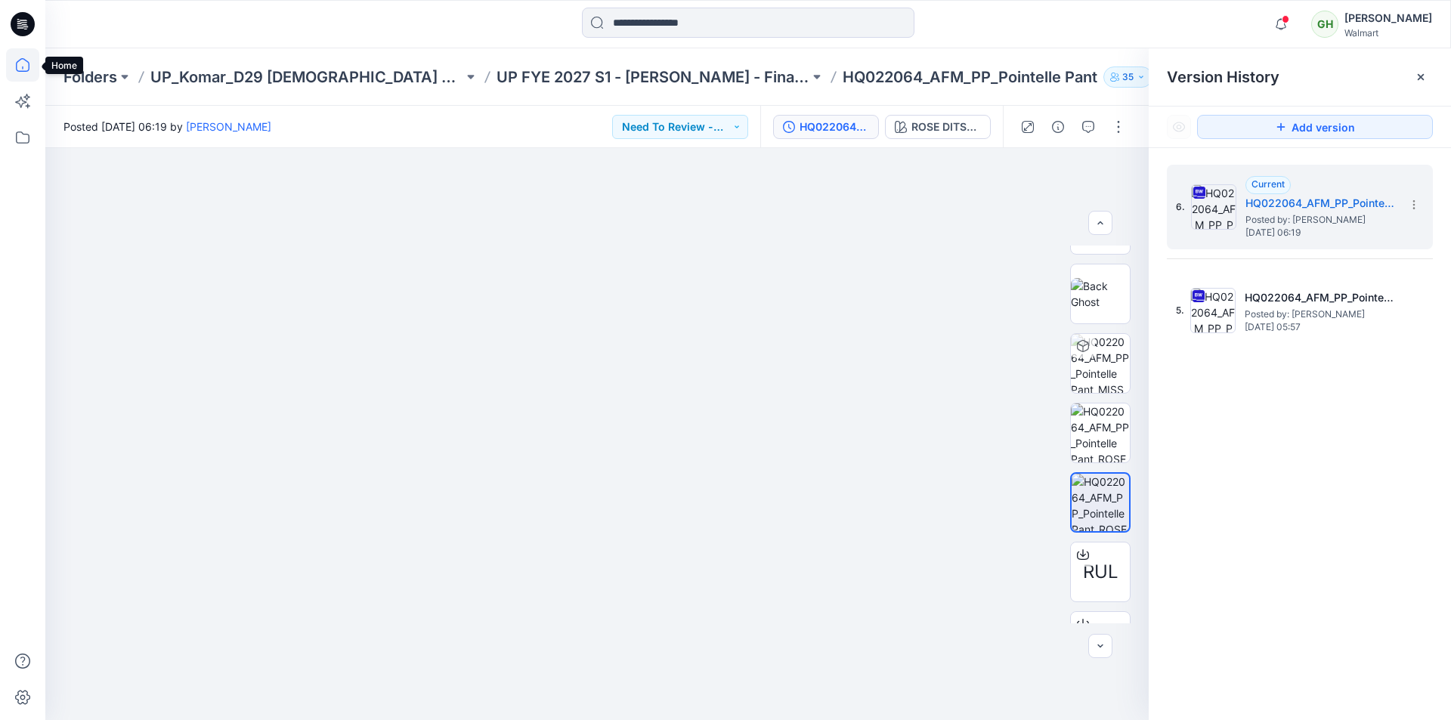
click at [11, 59] on icon at bounding box center [22, 64] width 33 height 33
